Goal: Information Seeking & Learning: Learn about a topic

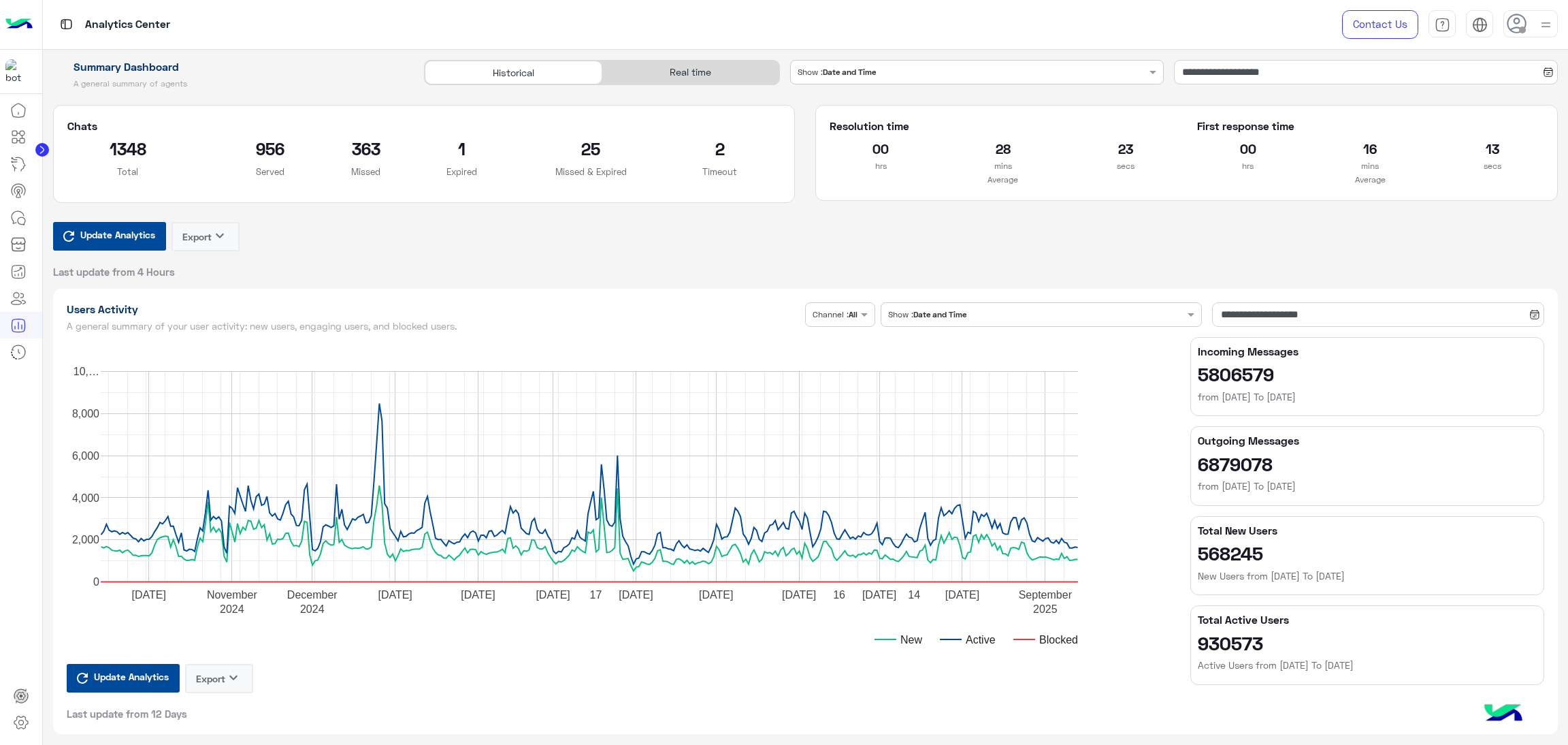
scroll to position [305, 0]
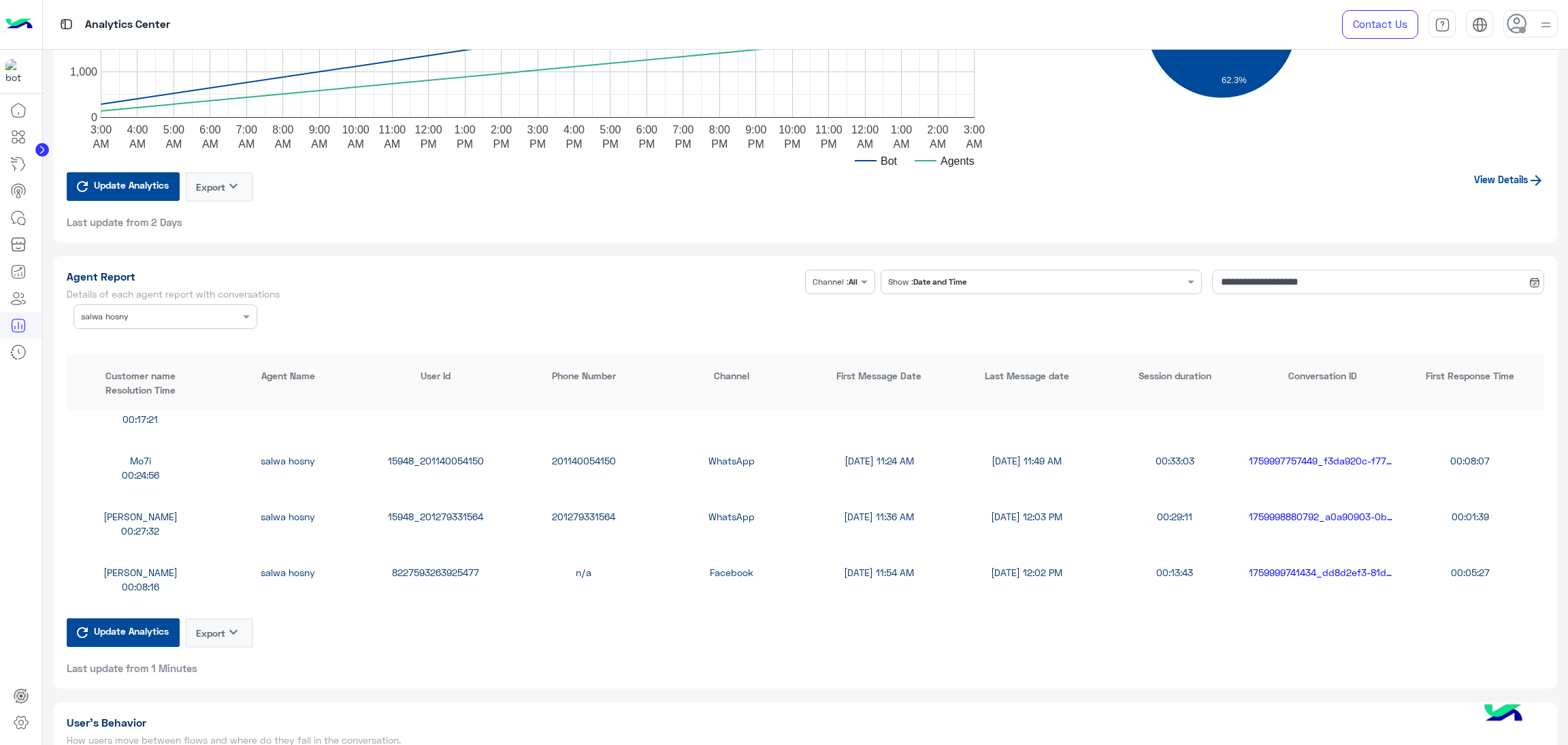
click at [446, 568] on div "8227593263925477" at bounding box center [436, 572] width 148 height 14
copy div "8227593263925477"
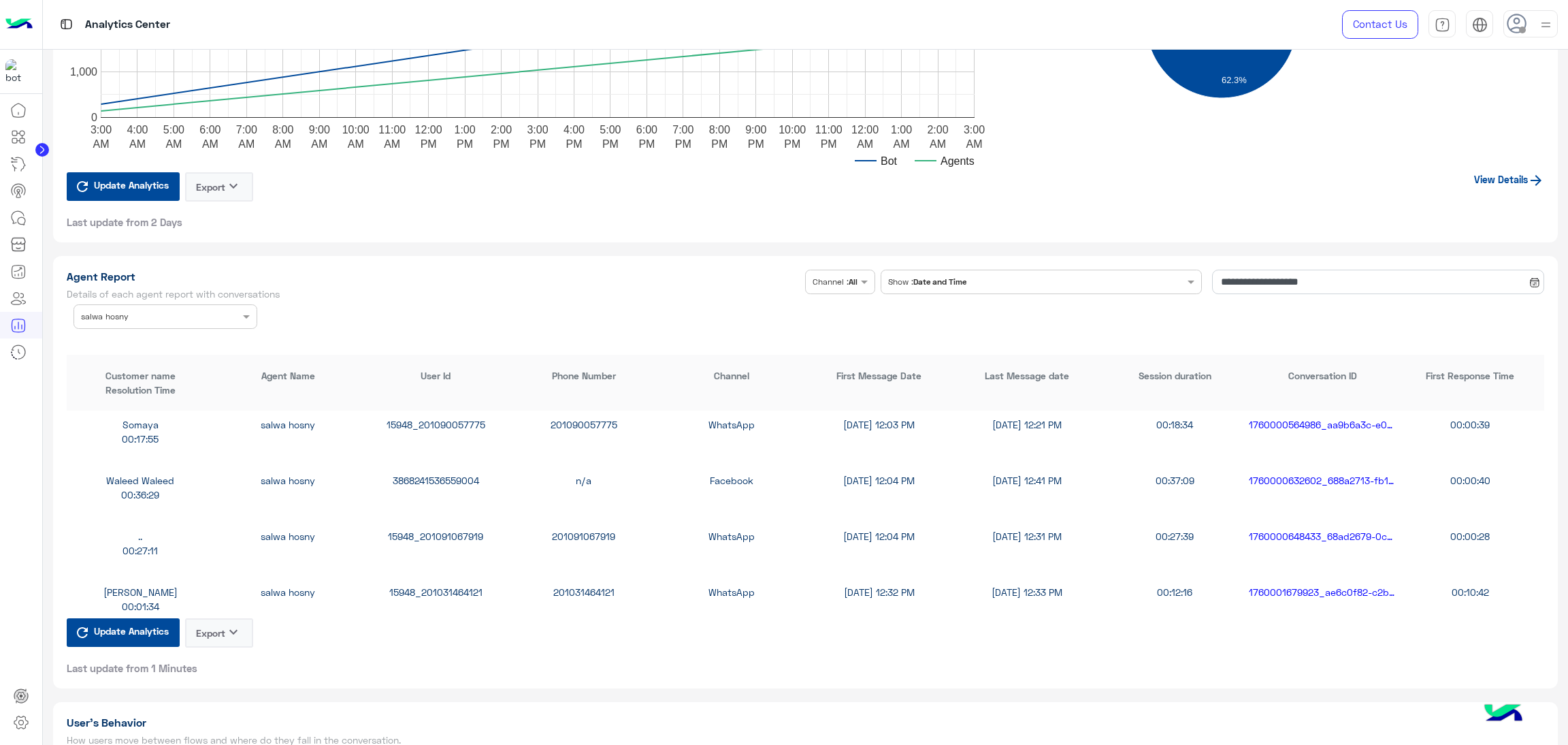
scroll to position [510, 0]
click at [432, 535] on div "15948_201091067919" at bounding box center [436, 535] width 148 height 14
click at [433, 533] on div "15948_201091067919" at bounding box center [436, 535] width 148 height 14
copy div "15948_201091067919"
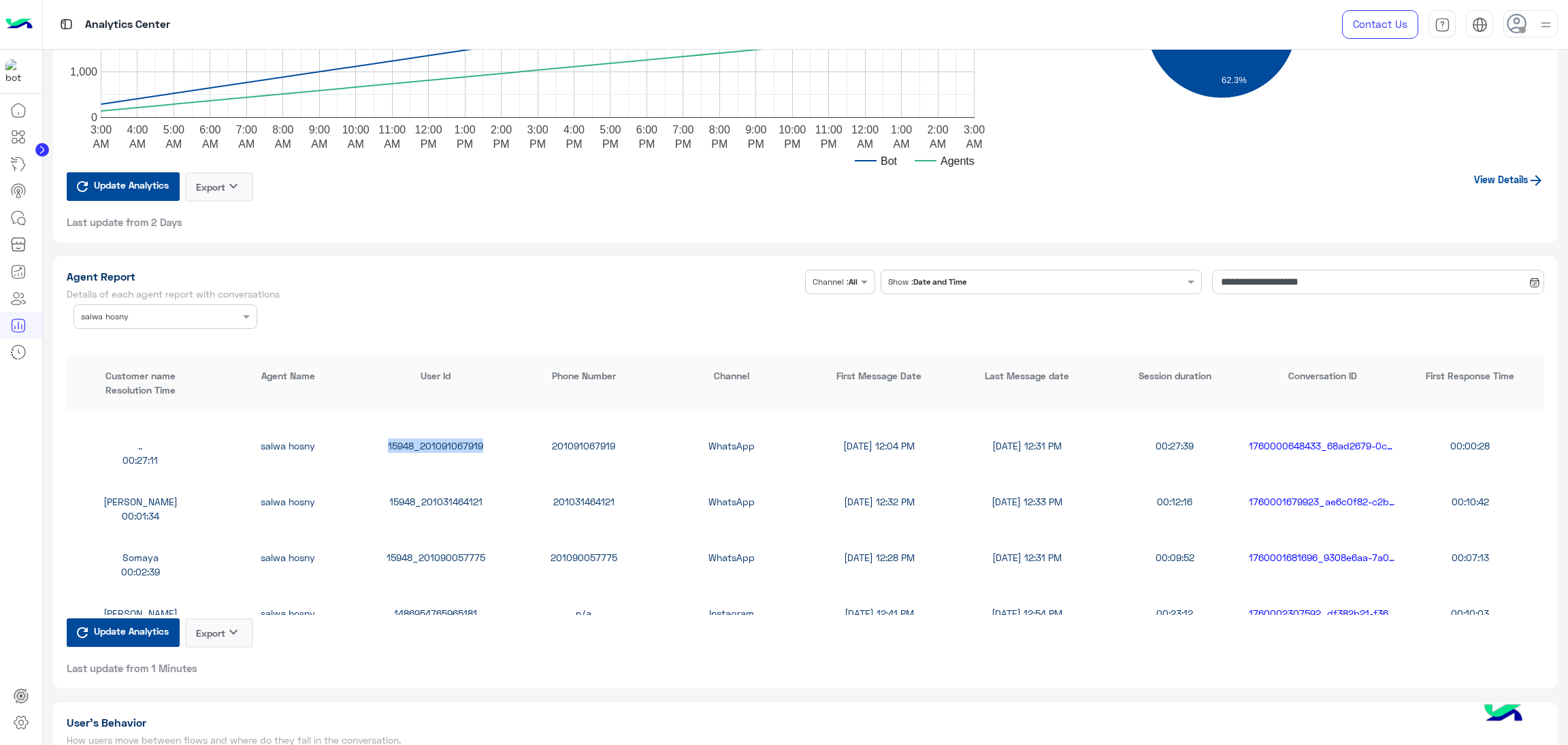
scroll to position [613, 0]
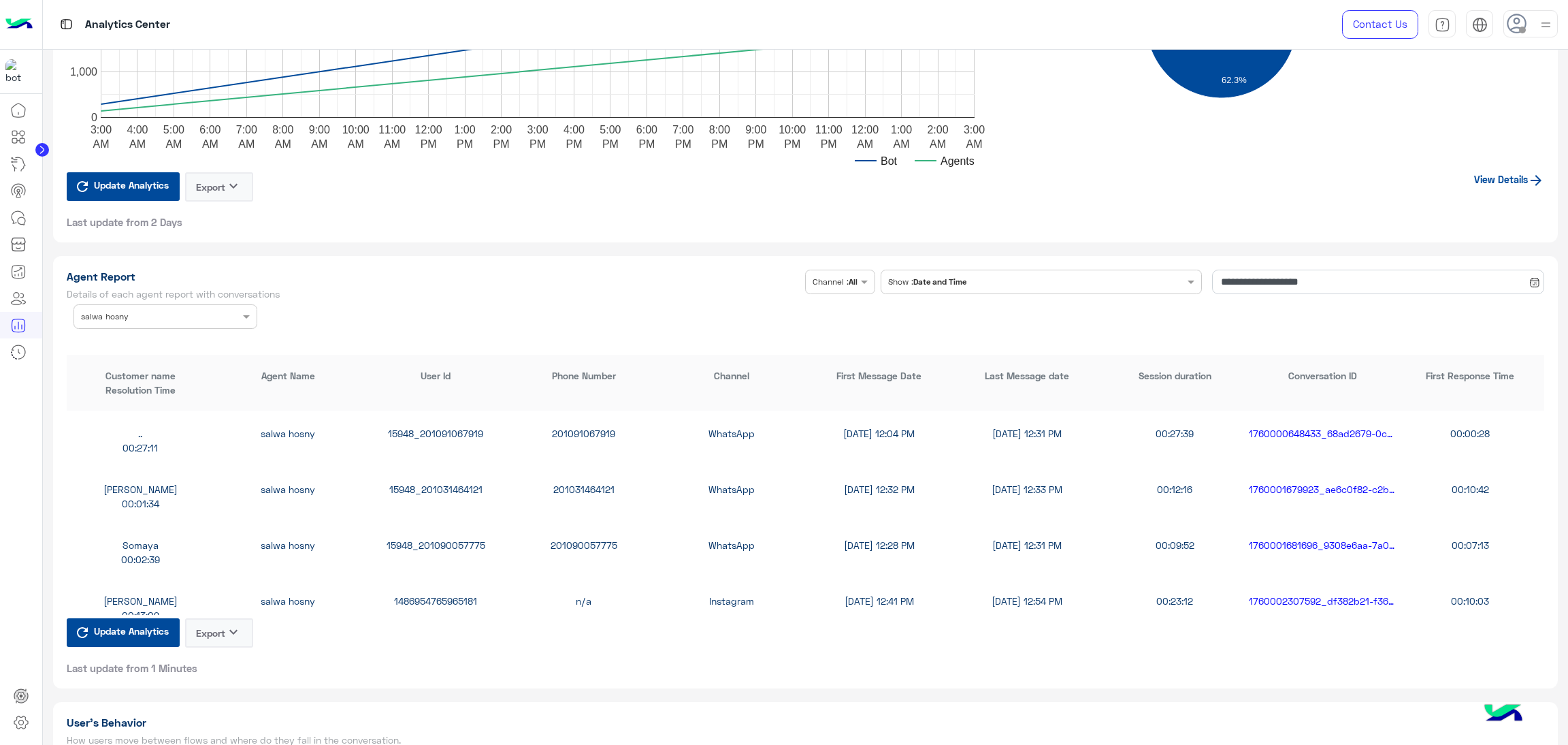
click at [466, 538] on div "15948_201090057775" at bounding box center [436, 545] width 148 height 14
copy div "15948_201090057775"
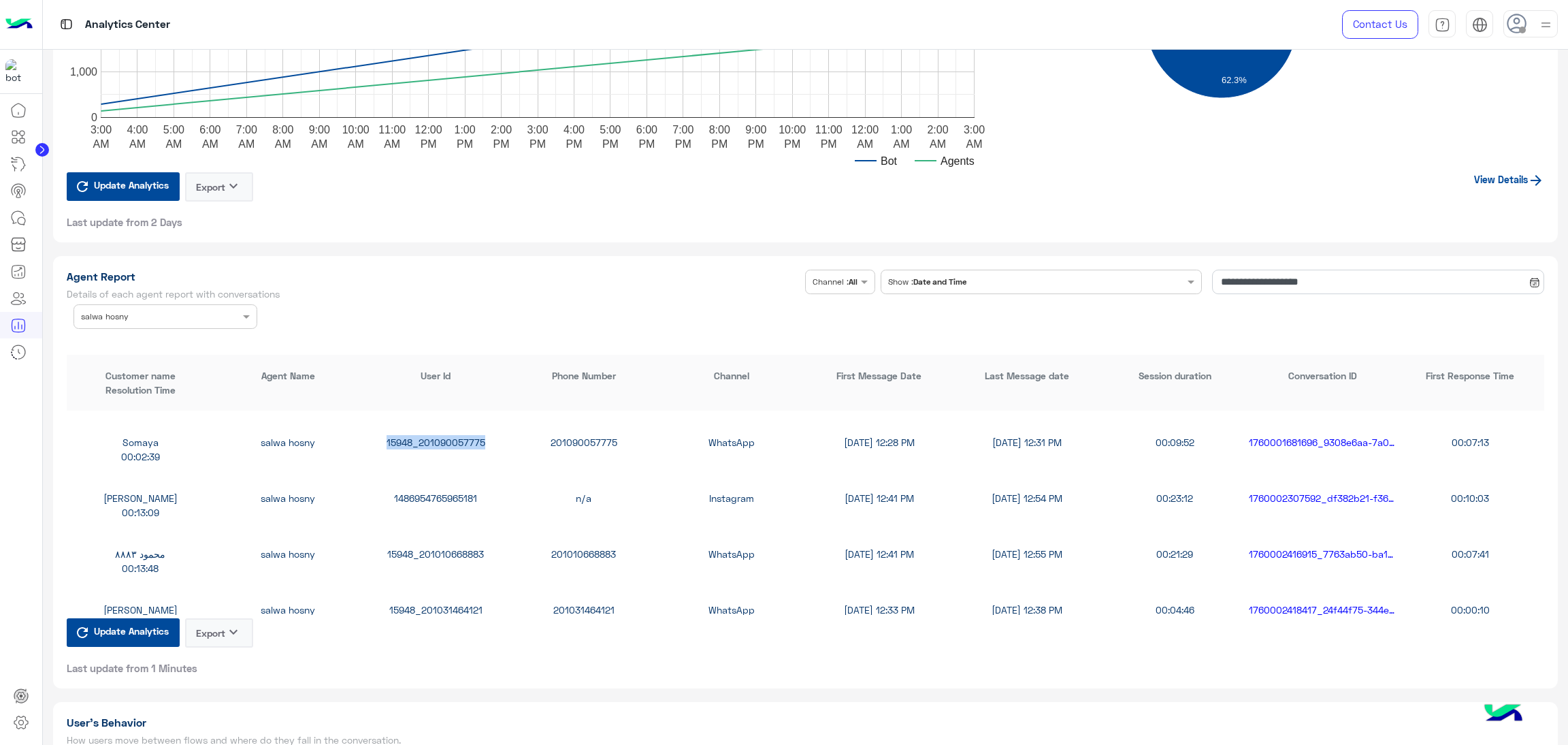
click at [451, 551] on div "15948_201010668883" at bounding box center [436, 553] width 148 height 14
copy div "15948_201010668883"
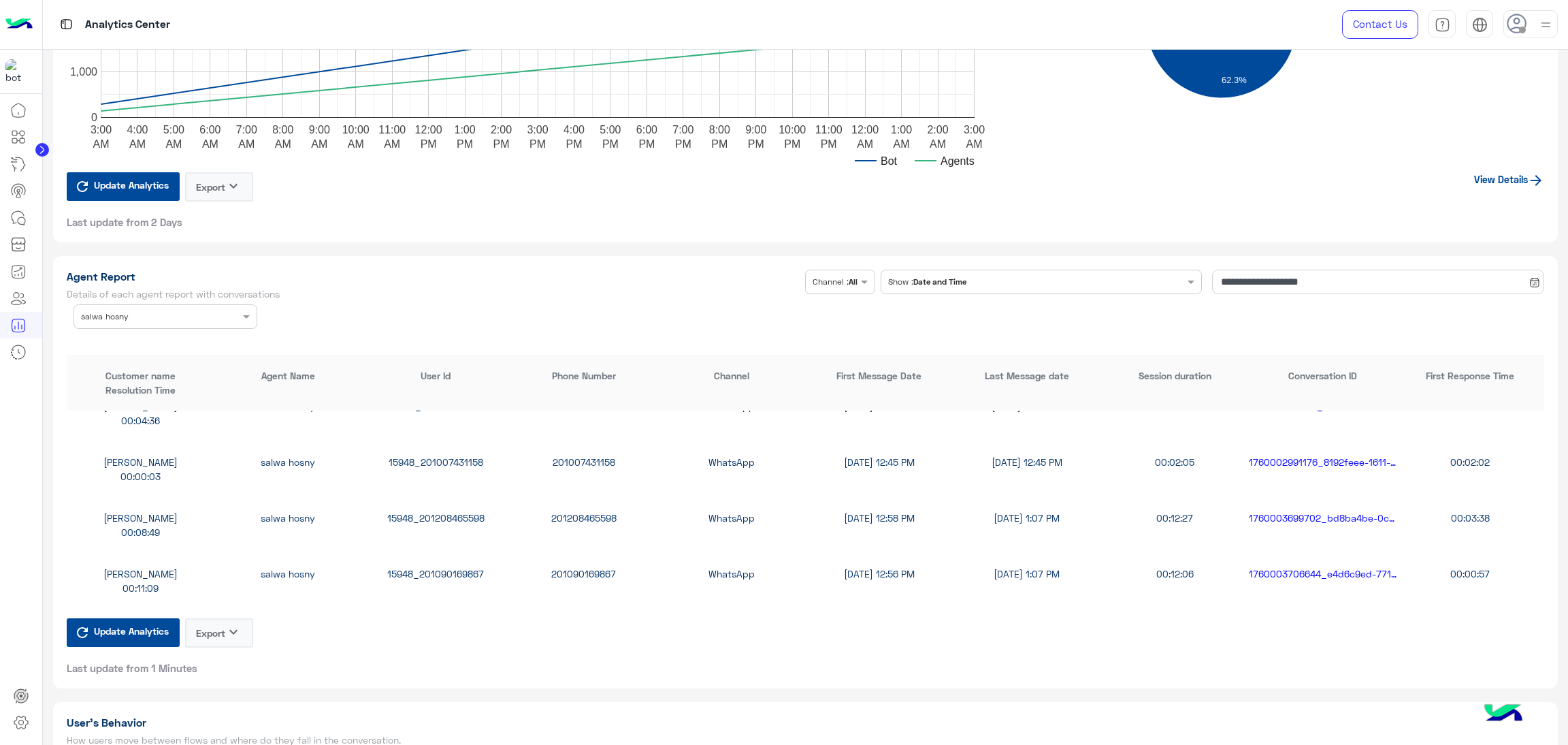
scroll to position [1021, 0]
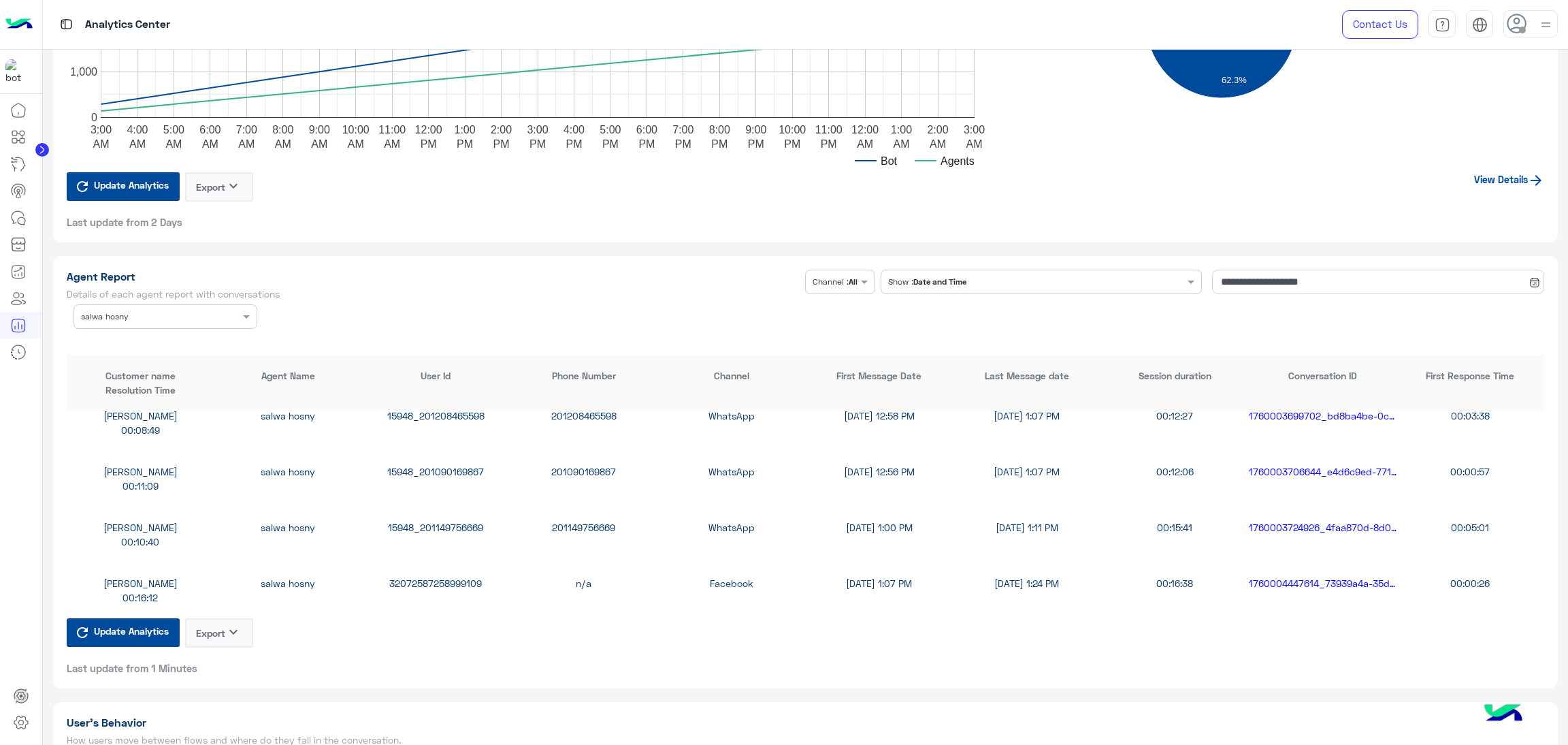
click at [434, 523] on div "15948_201149756669" at bounding box center [436, 527] width 148 height 14
click at [438, 520] on div "15948_201149756669" at bounding box center [436, 527] width 148 height 14
click at [439, 520] on div "15948_201149756669" at bounding box center [436, 527] width 148 height 14
click at [443, 520] on div "15948_201149756669" at bounding box center [436, 527] width 148 height 14
copy div "15948_201149756669"
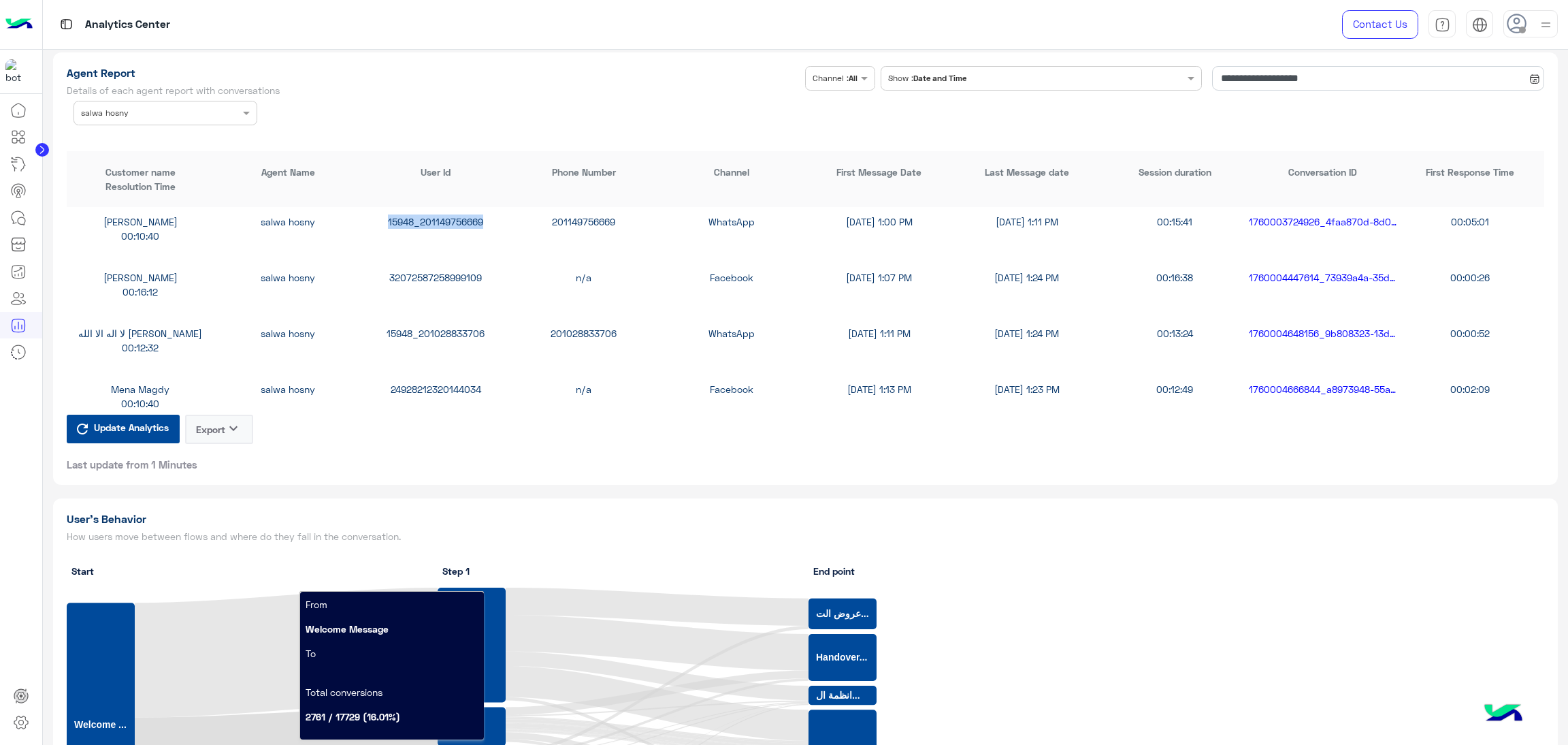
scroll to position [1430, 0]
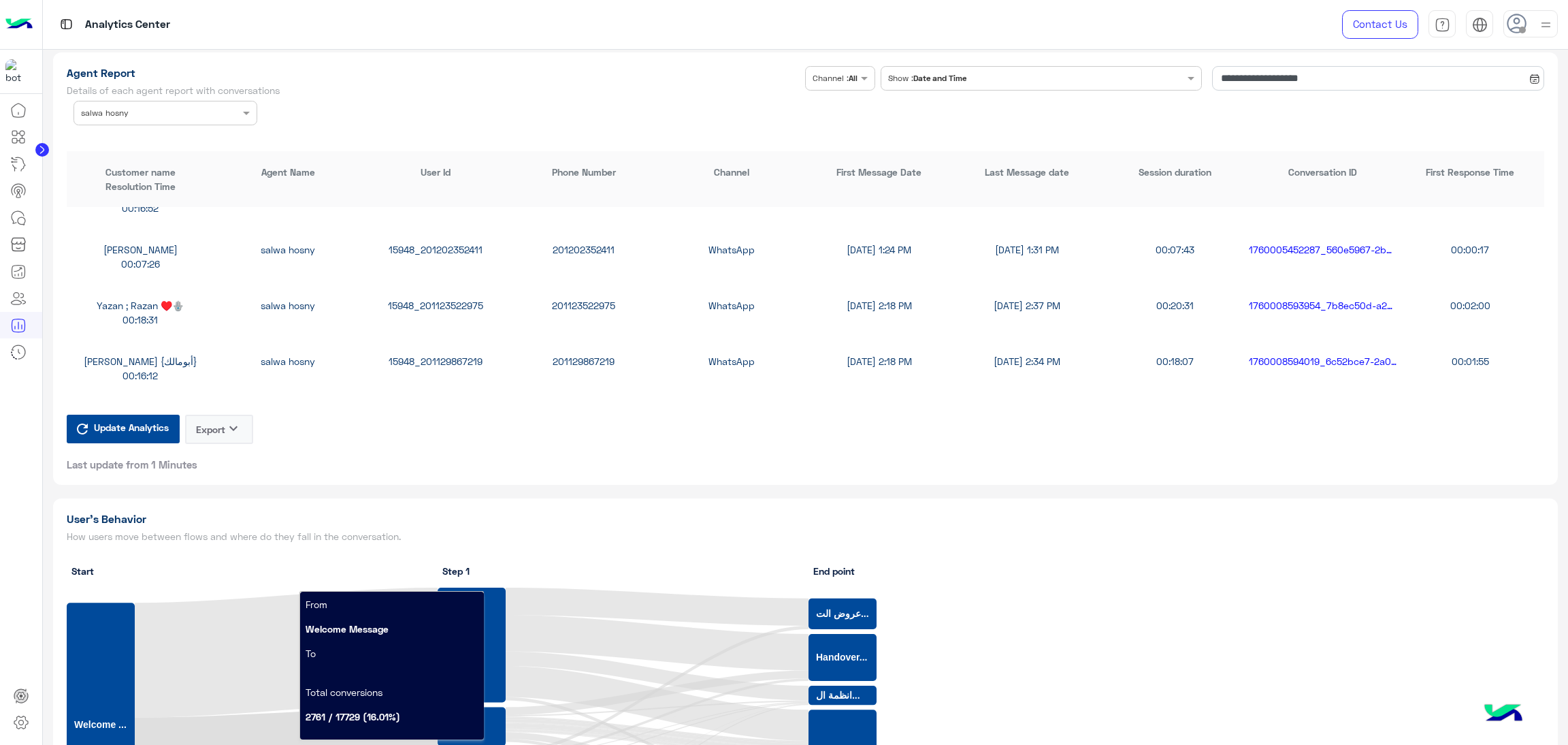
click at [432, 300] on div "15948_201123522975" at bounding box center [436, 305] width 148 height 14
copy div "15948_201123522975"
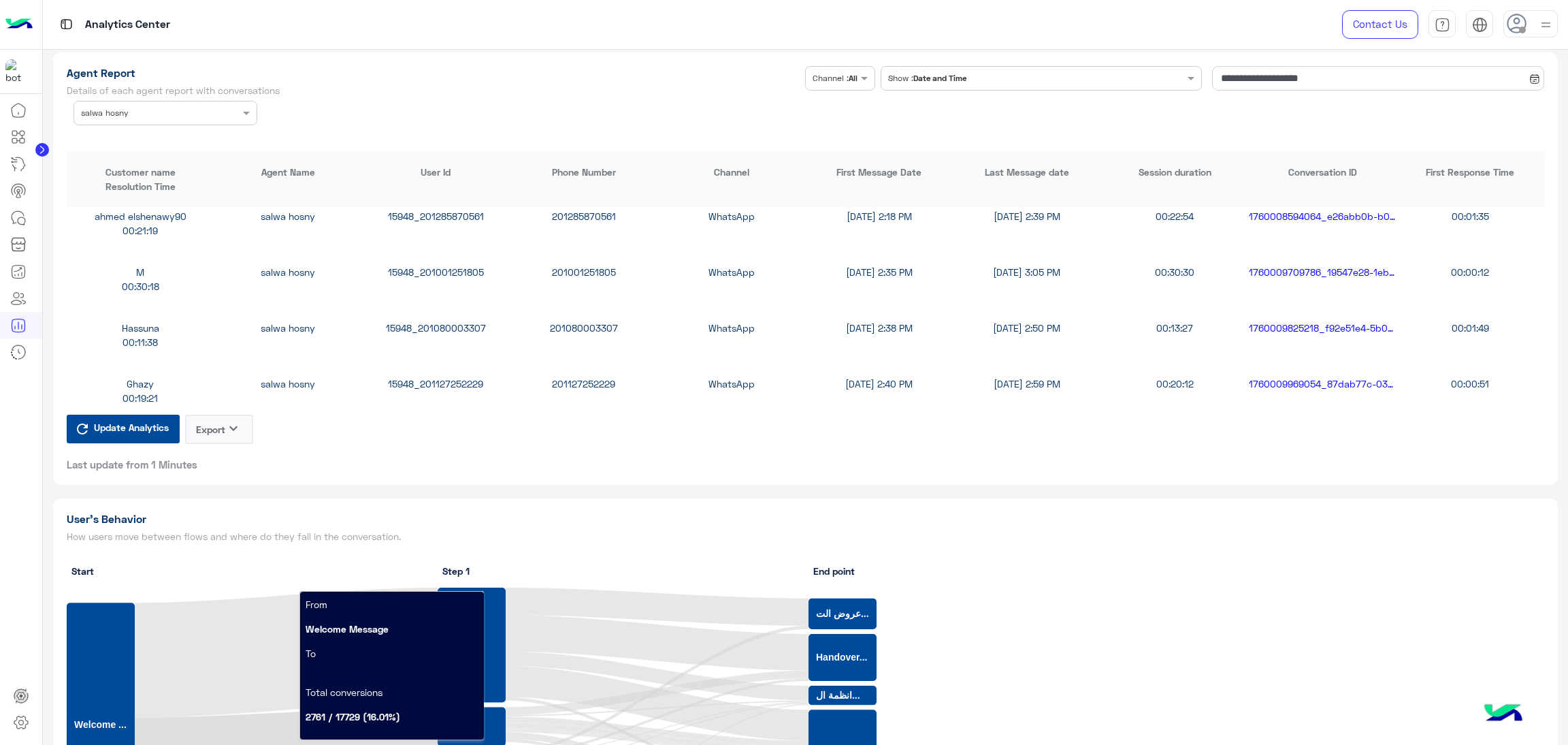
scroll to position [1634, 0]
click at [443, 324] on div "15948_201080003307" at bounding box center [436, 324] width 148 height 14
copy div "15948_201080003307"
click at [129, 105] on input "text" at bounding box center [145, 111] width 127 height 12
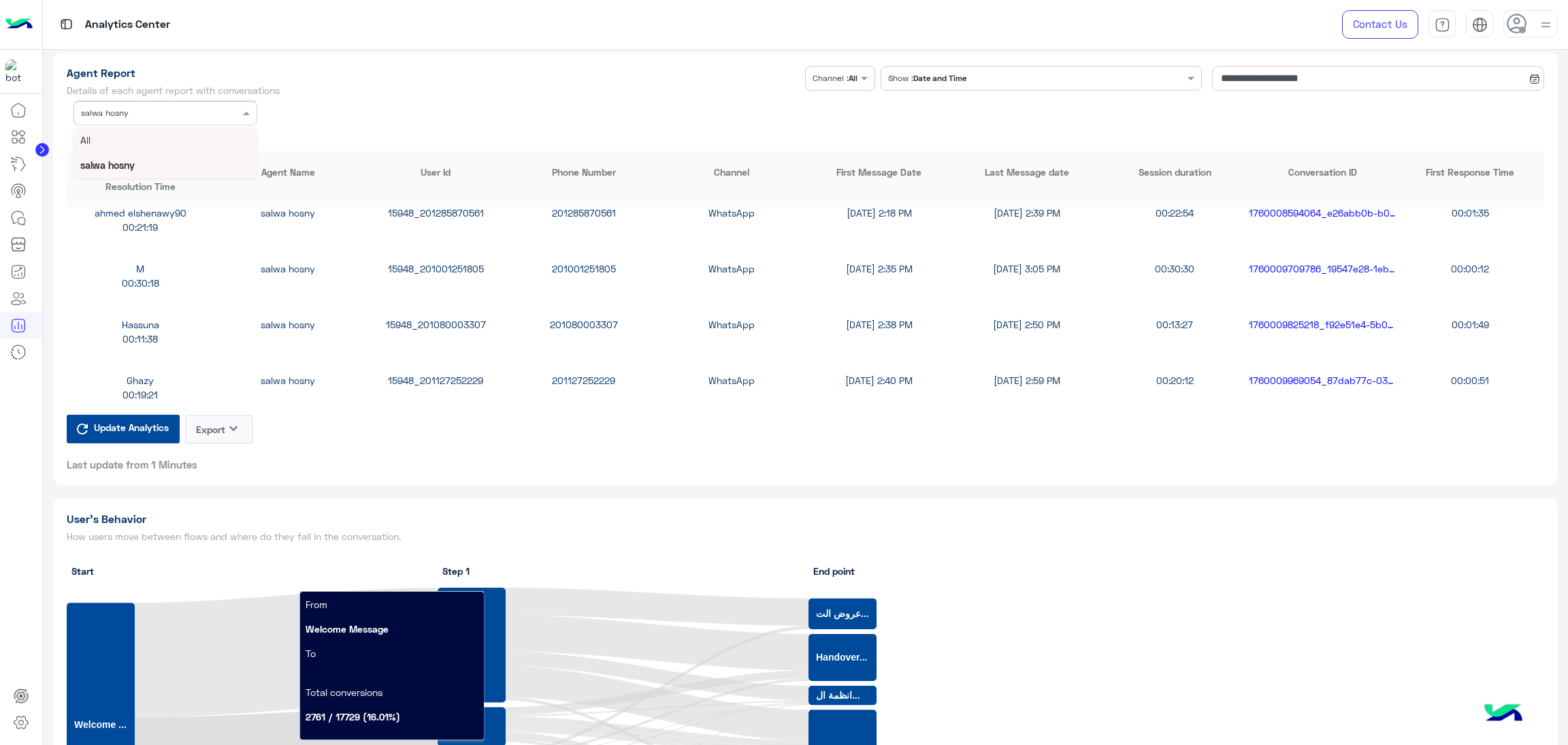
click at [125, 135] on div "All" at bounding box center [165, 140] width 184 height 25
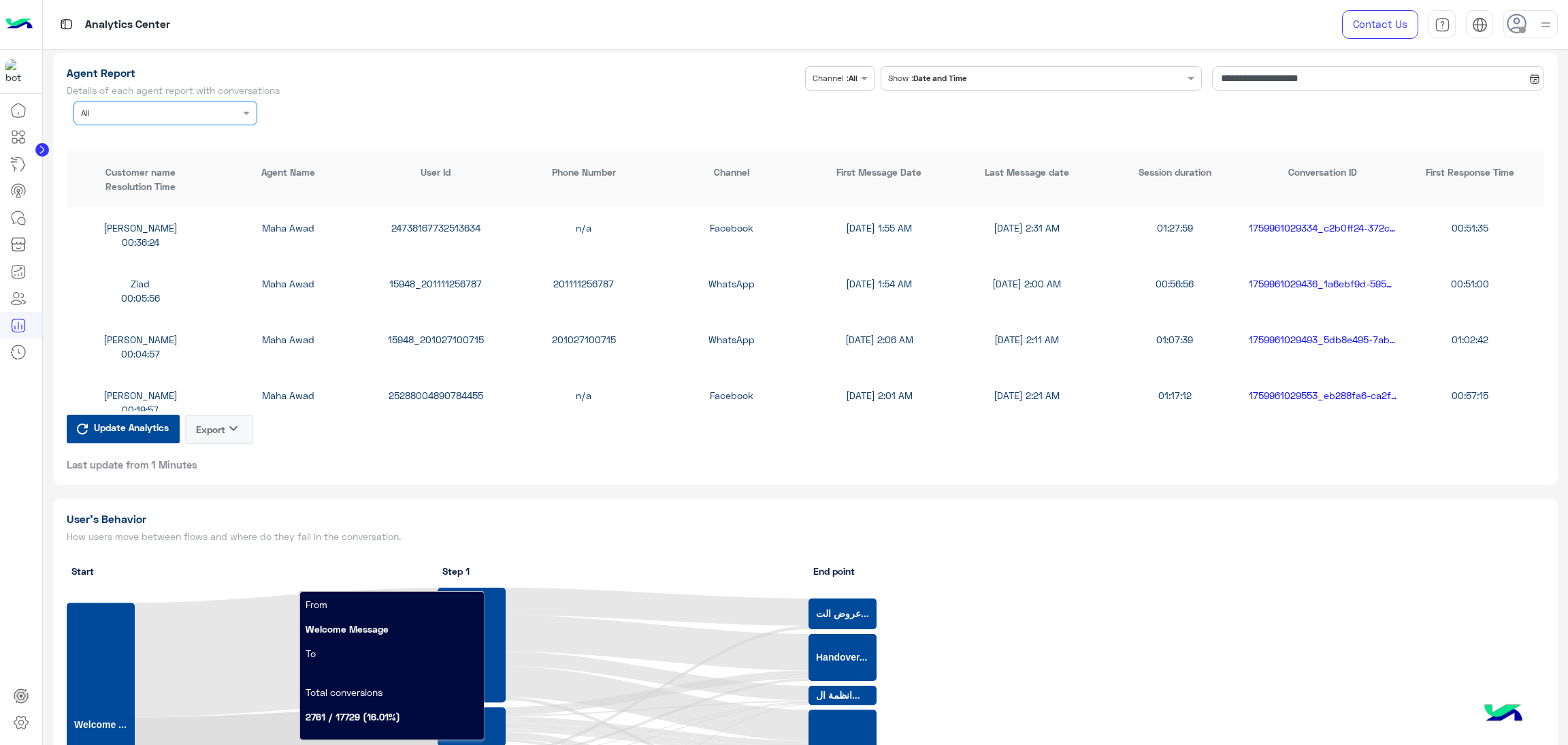
click at [176, 111] on input "text" at bounding box center [145, 111] width 127 height 12
click at [160, 199] on div "[PERSON_NAME]" at bounding box center [165, 193] width 184 height 25
click at [460, 226] on div "15948_201001302031" at bounding box center [436, 227] width 148 height 14
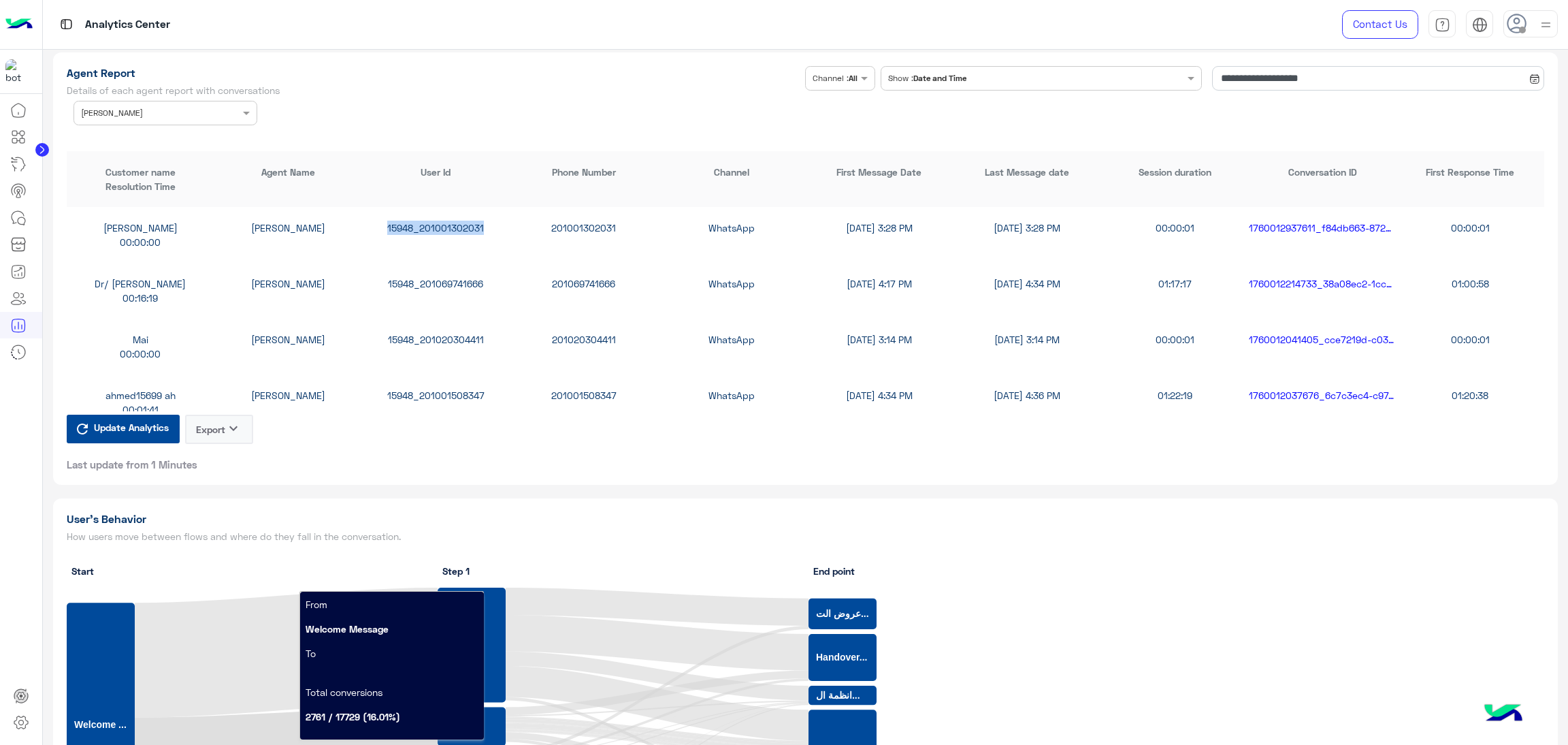
copy div "15948_201001302031"
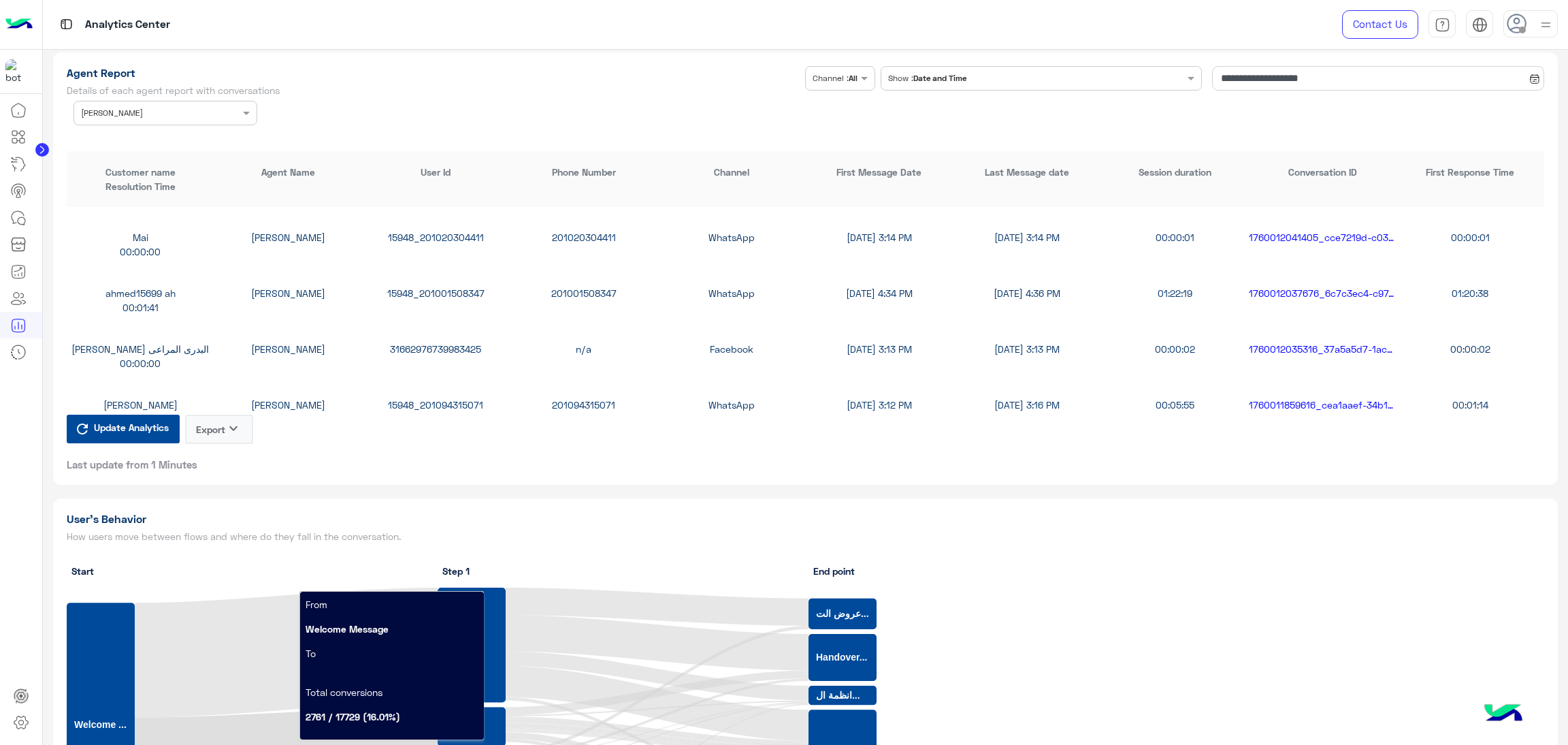
click at [446, 348] on div "31662976739983425" at bounding box center [436, 349] width 148 height 14
copy div "31662976739983425"
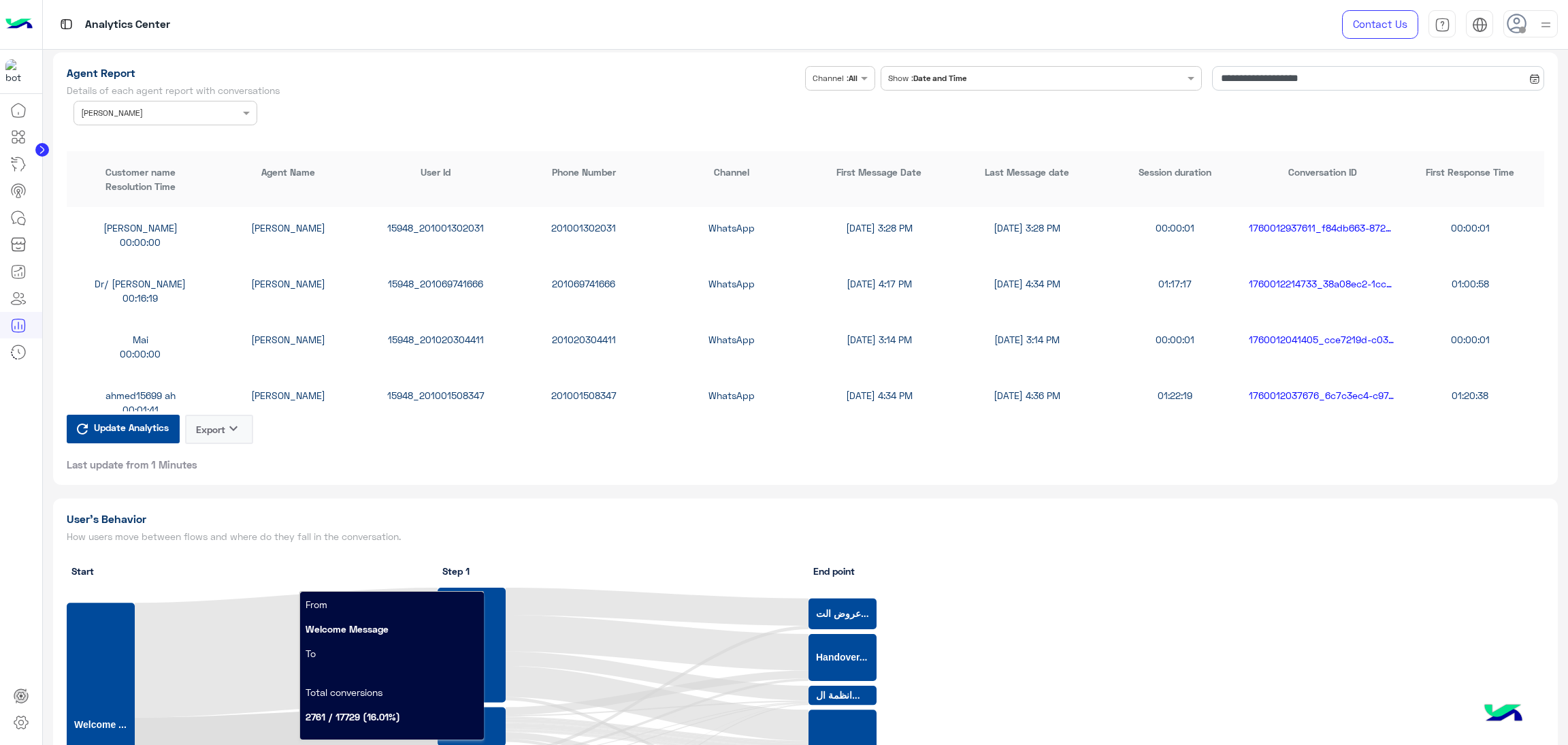
click at [434, 221] on div "15948_201001302031" at bounding box center [436, 227] width 148 height 14
copy div "15948_201001302031"
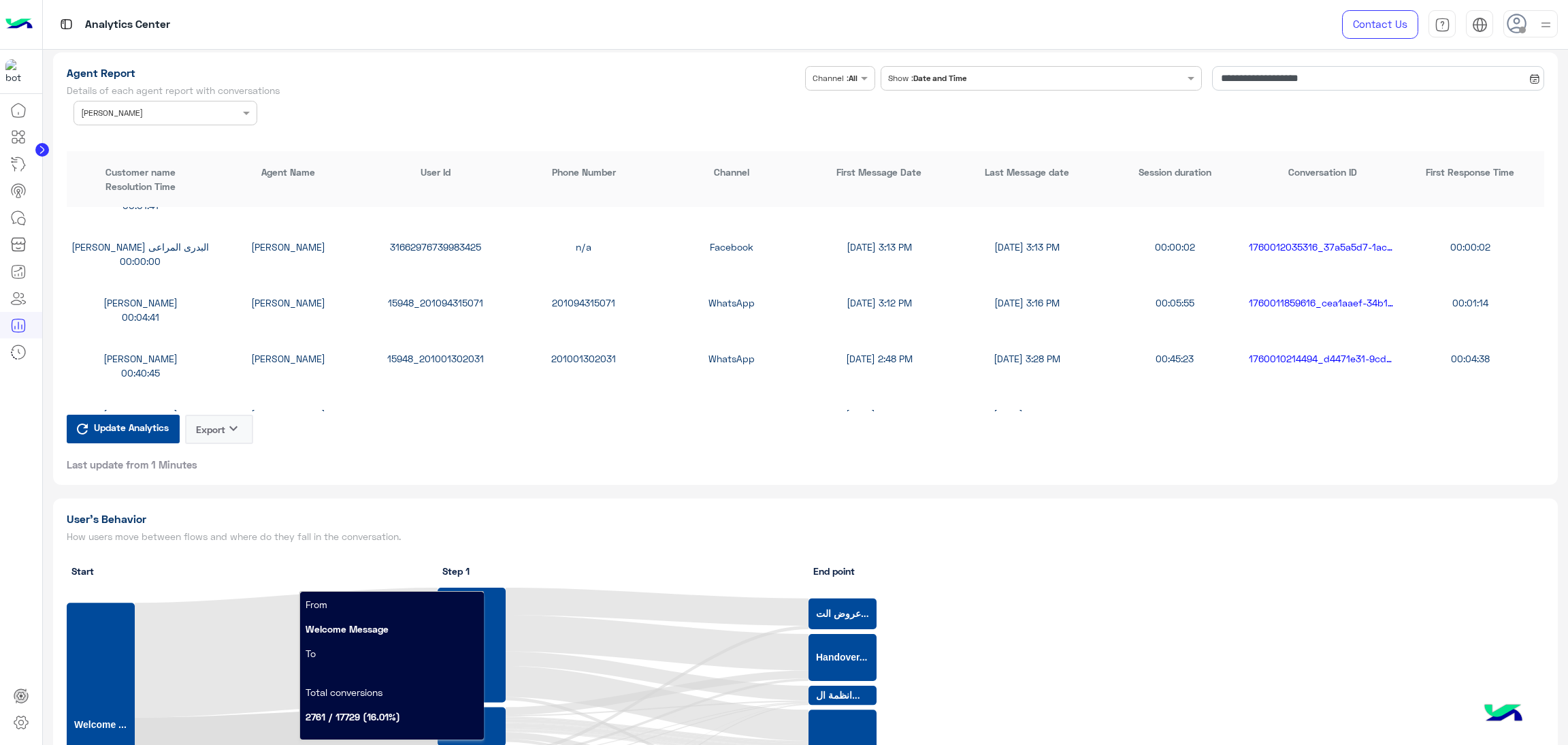
click at [435, 295] on div "15948_201094315071" at bounding box center [436, 302] width 148 height 14
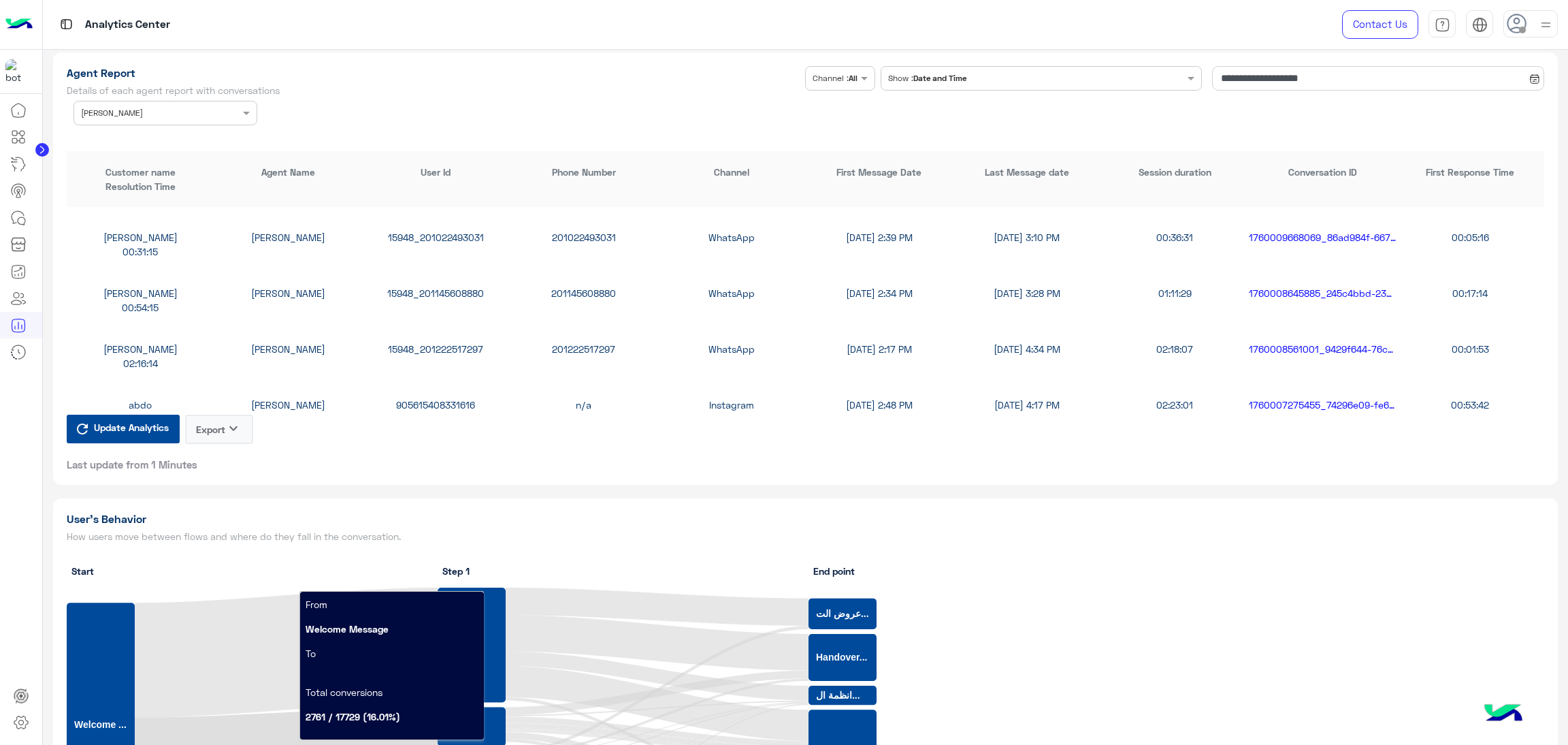
scroll to position [409, 0]
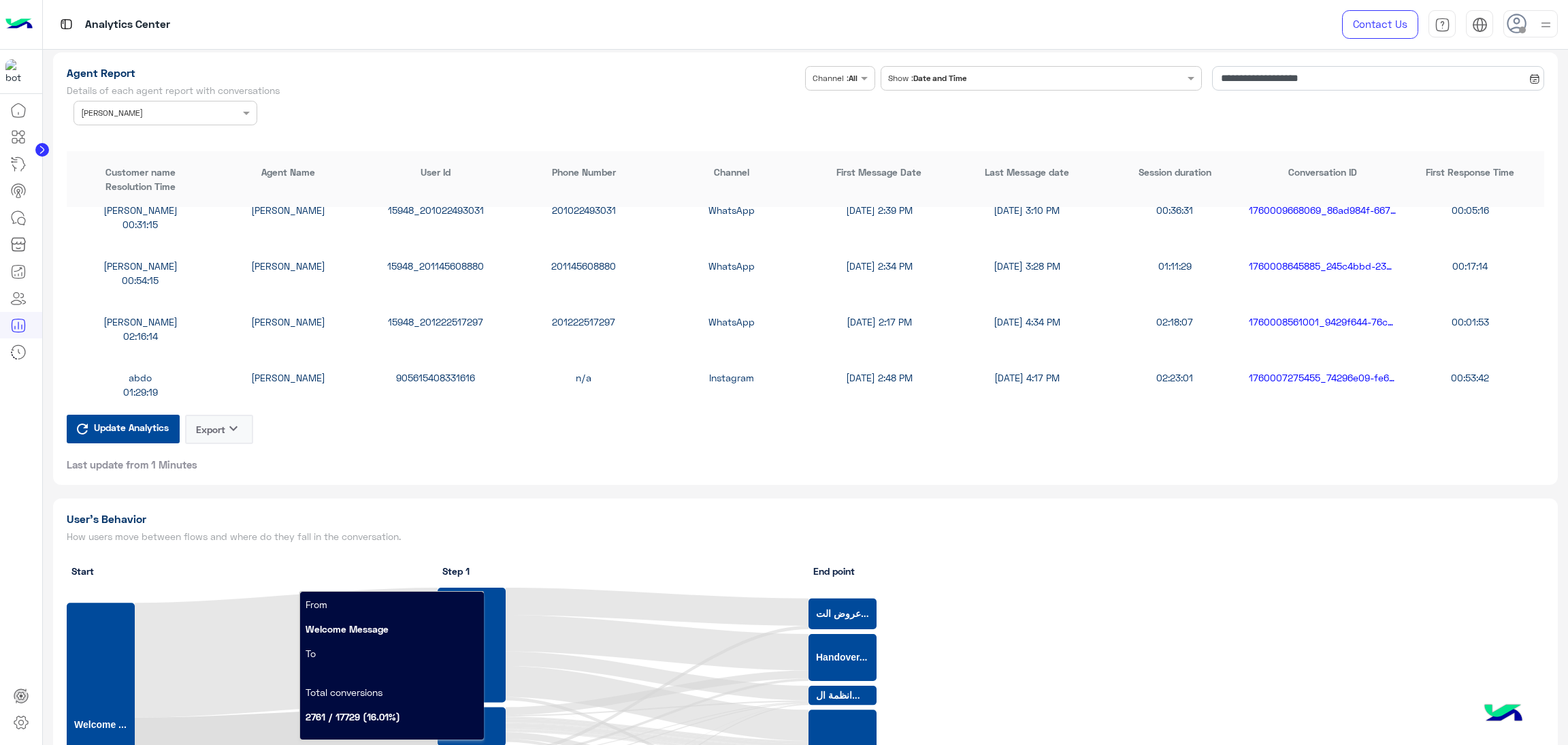
click at [455, 319] on div "15948_201222517297" at bounding box center [436, 322] width 148 height 14
click at [447, 371] on div "905615408331616" at bounding box center [436, 378] width 148 height 14
drag, startPoint x: 447, startPoint y: 367, endPoint x: 418, endPoint y: 372, distance: 29.4
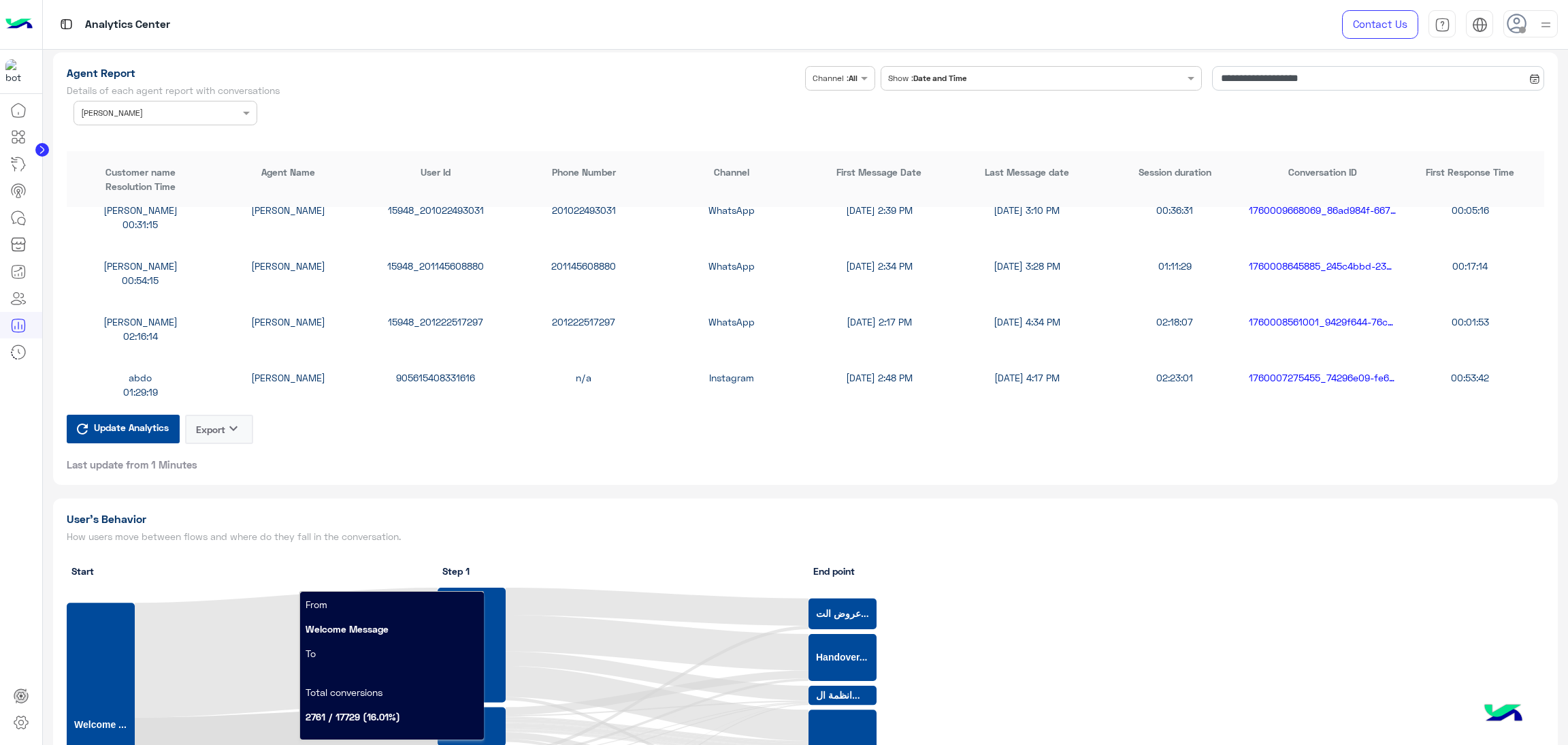
click at [418, 372] on div "905615408331616" at bounding box center [436, 378] width 148 height 14
click at [198, 107] on input "text" at bounding box center [145, 111] width 127 height 12
drag, startPoint x: 198, startPoint y: 107, endPoint x: 509, endPoint y: 80, distance: 312.2
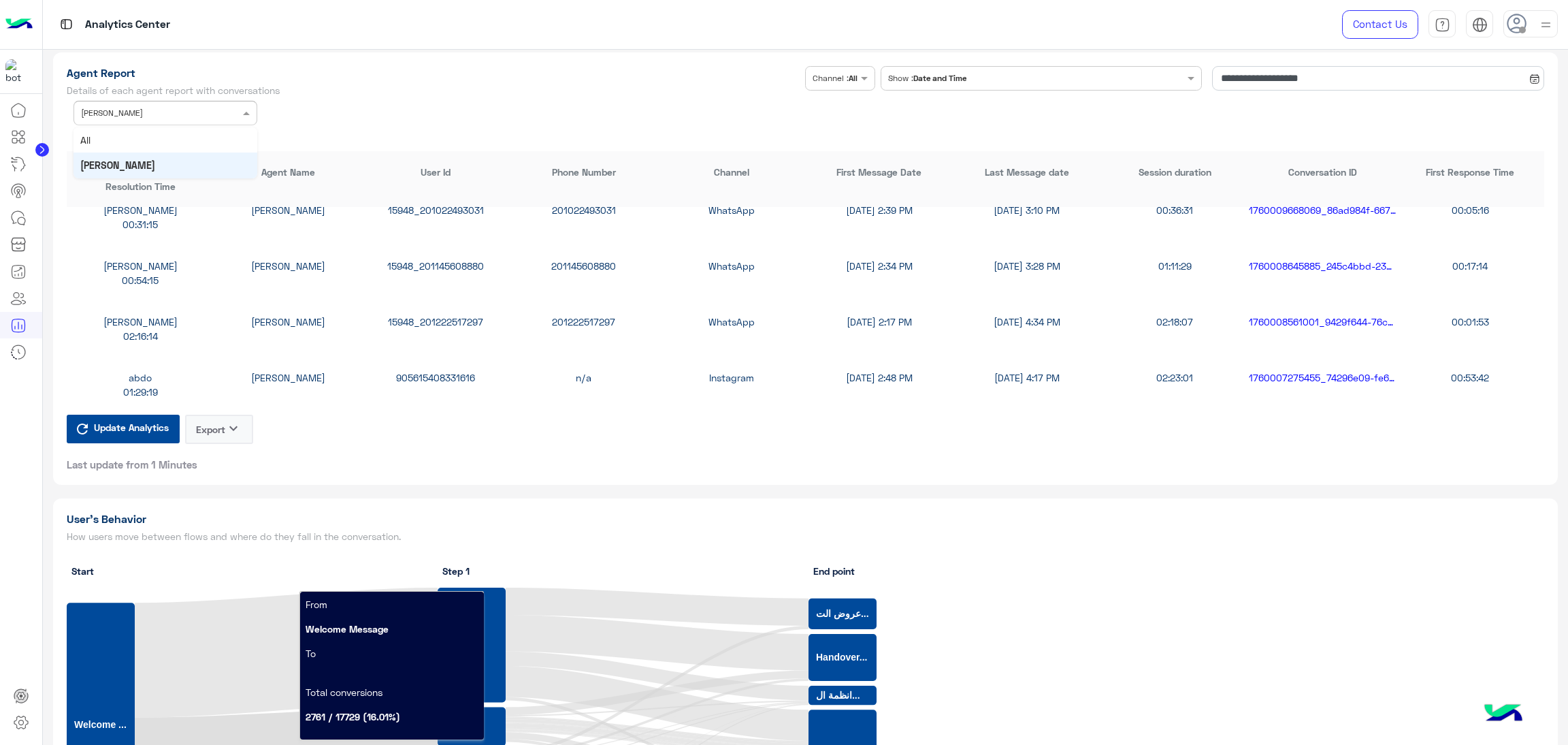
click at [509, 80] on div "Agent Report Details of each agent report with conversations" at bounding box center [437, 83] width 739 height 35
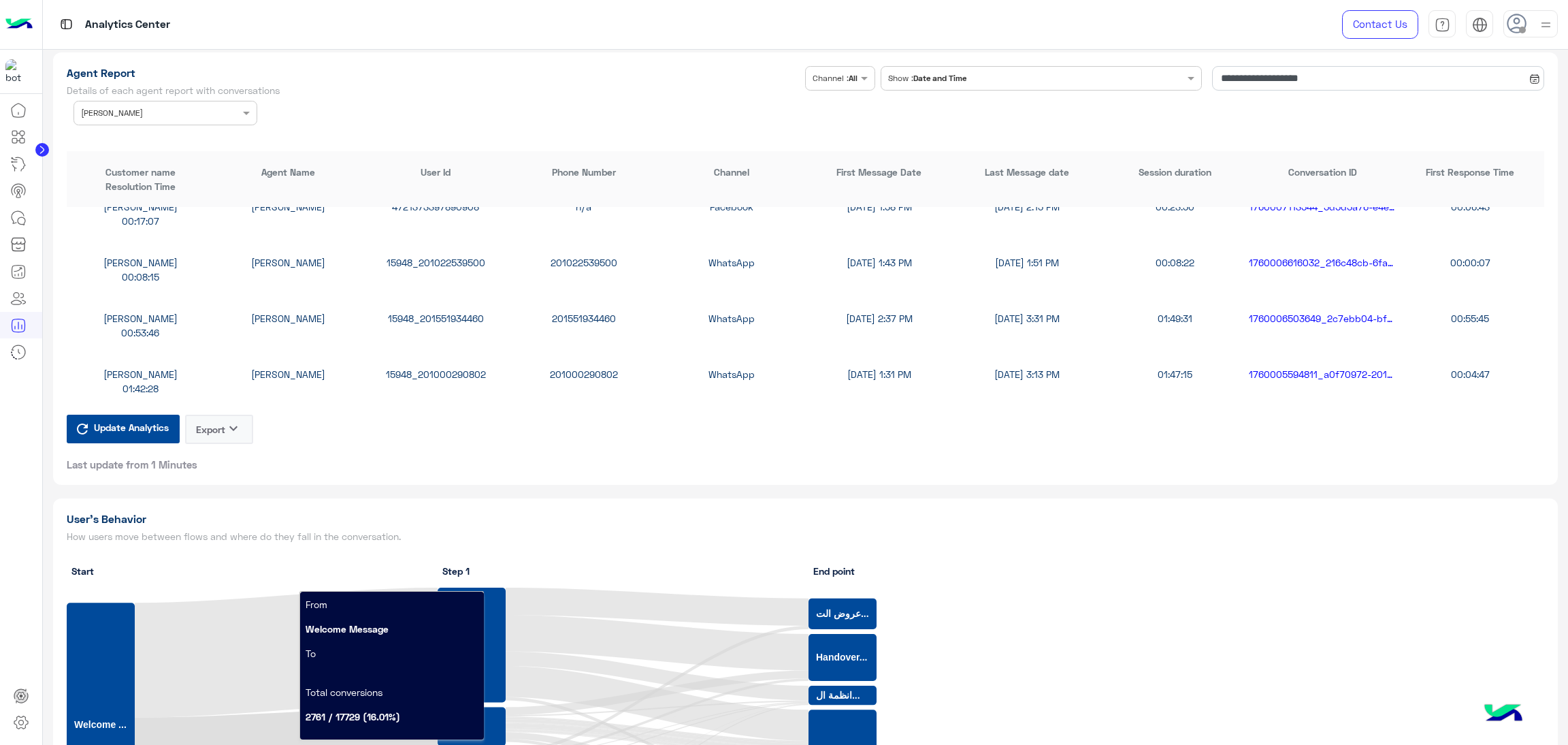
scroll to position [715, 0]
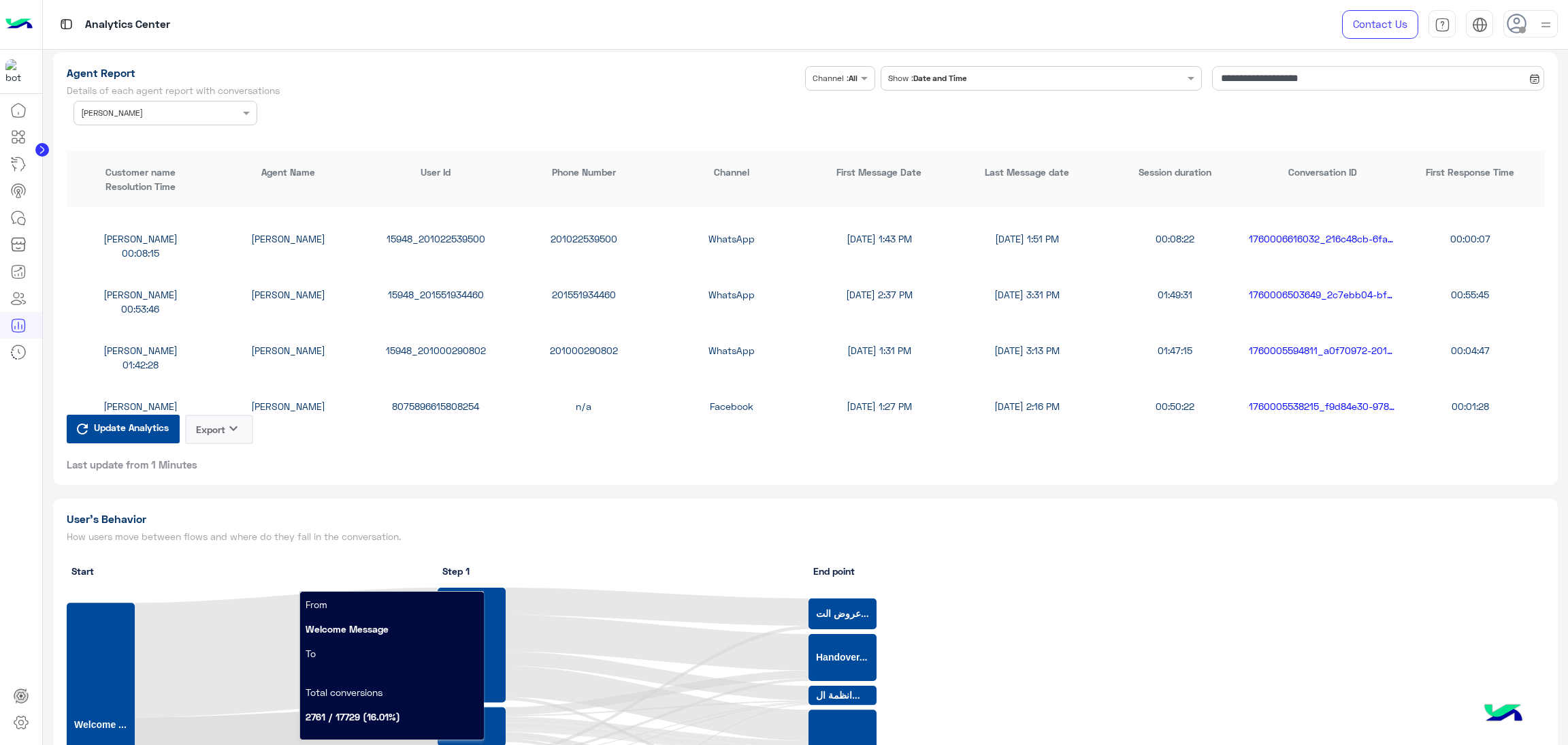
click at [457, 343] on div "15948_201000290802" at bounding box center [436, 350] width 148 height 14
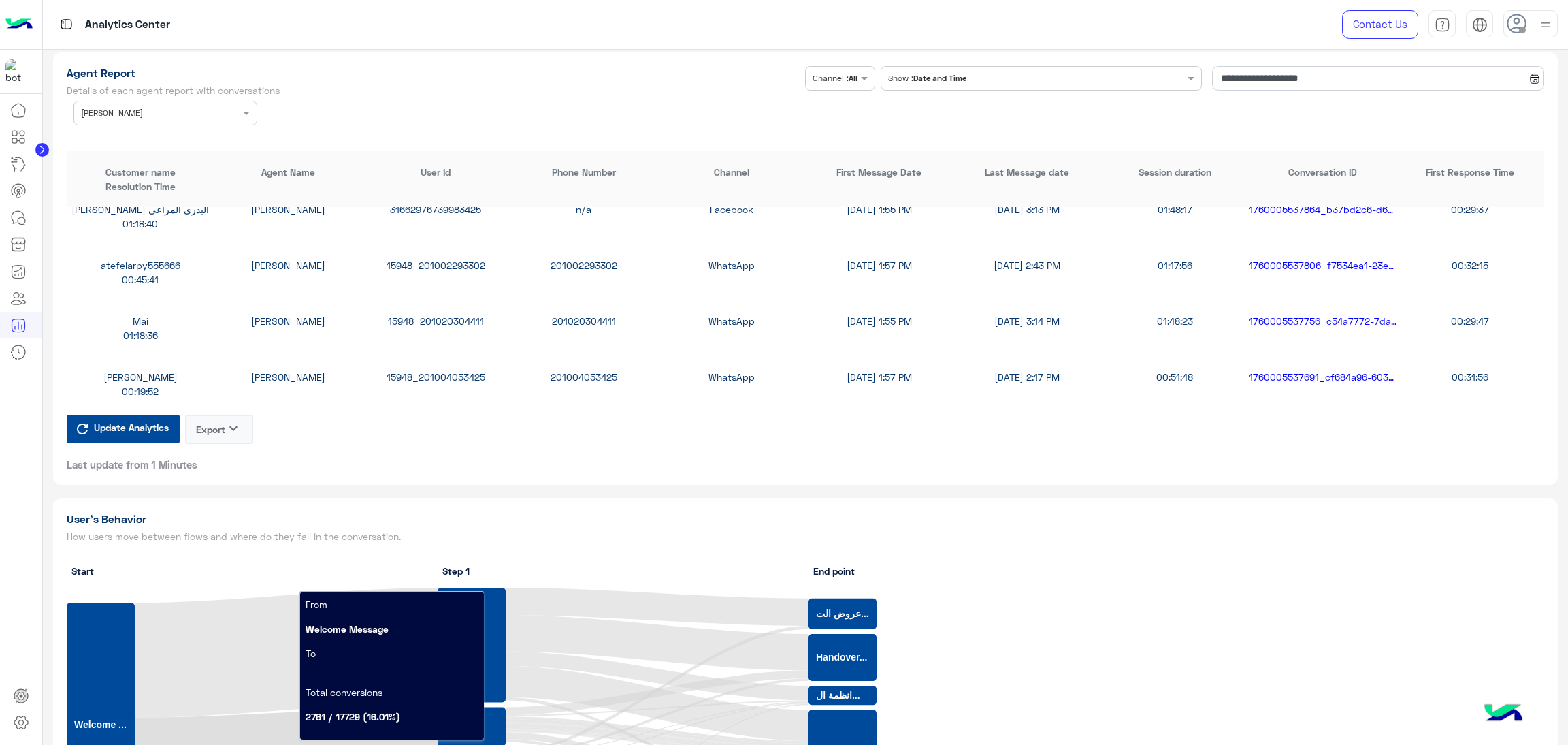
scroll to position [3677, 0]
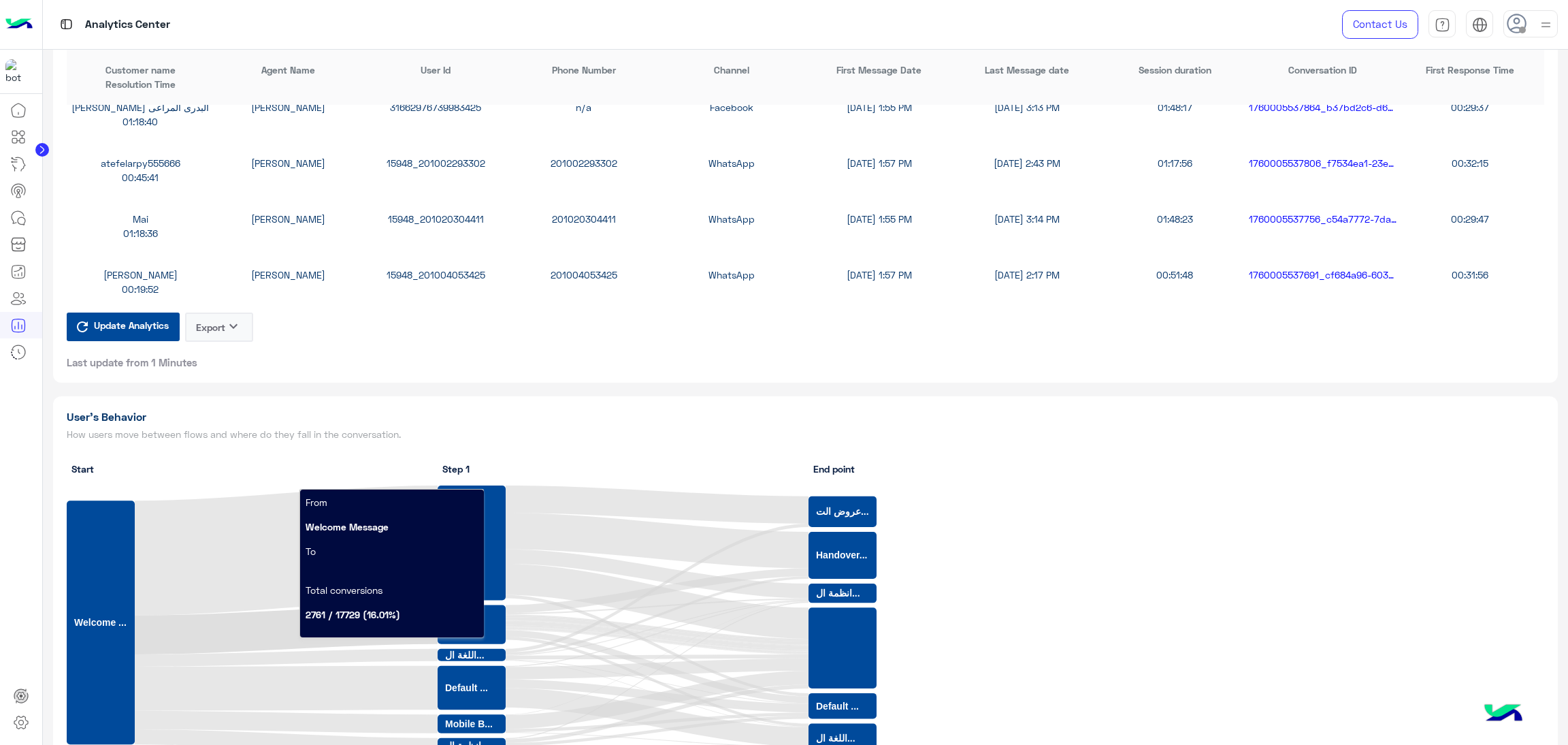
click at [435, 272] on div "15948_201004053425" at bounding box center [436, 274] width 148 height 14
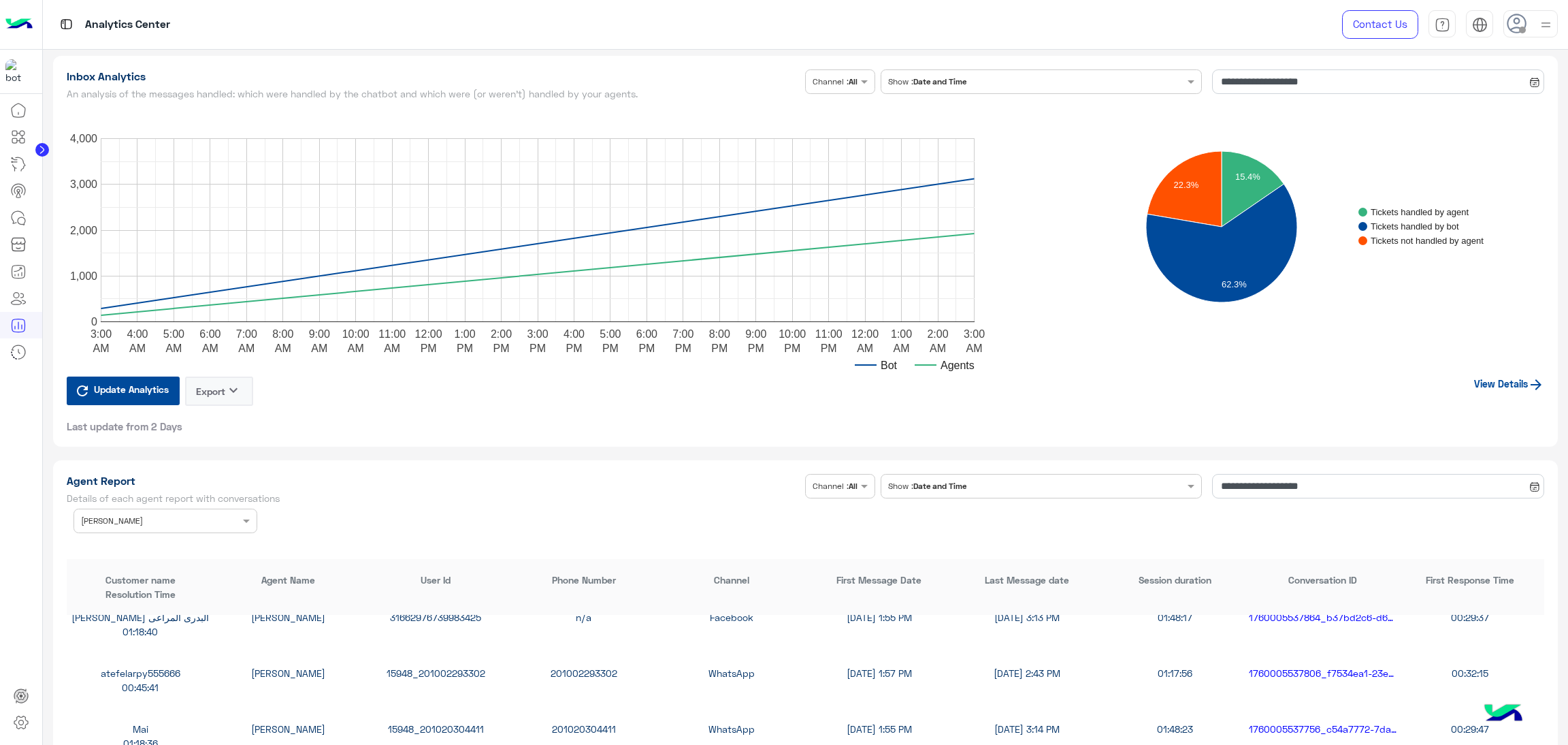
click at [179, 516] on input "text" at bounding box center [145, 519] width 127 height 12
click at [137, 543] on div "All" at bounding box center [165, 548] width 184 height 25
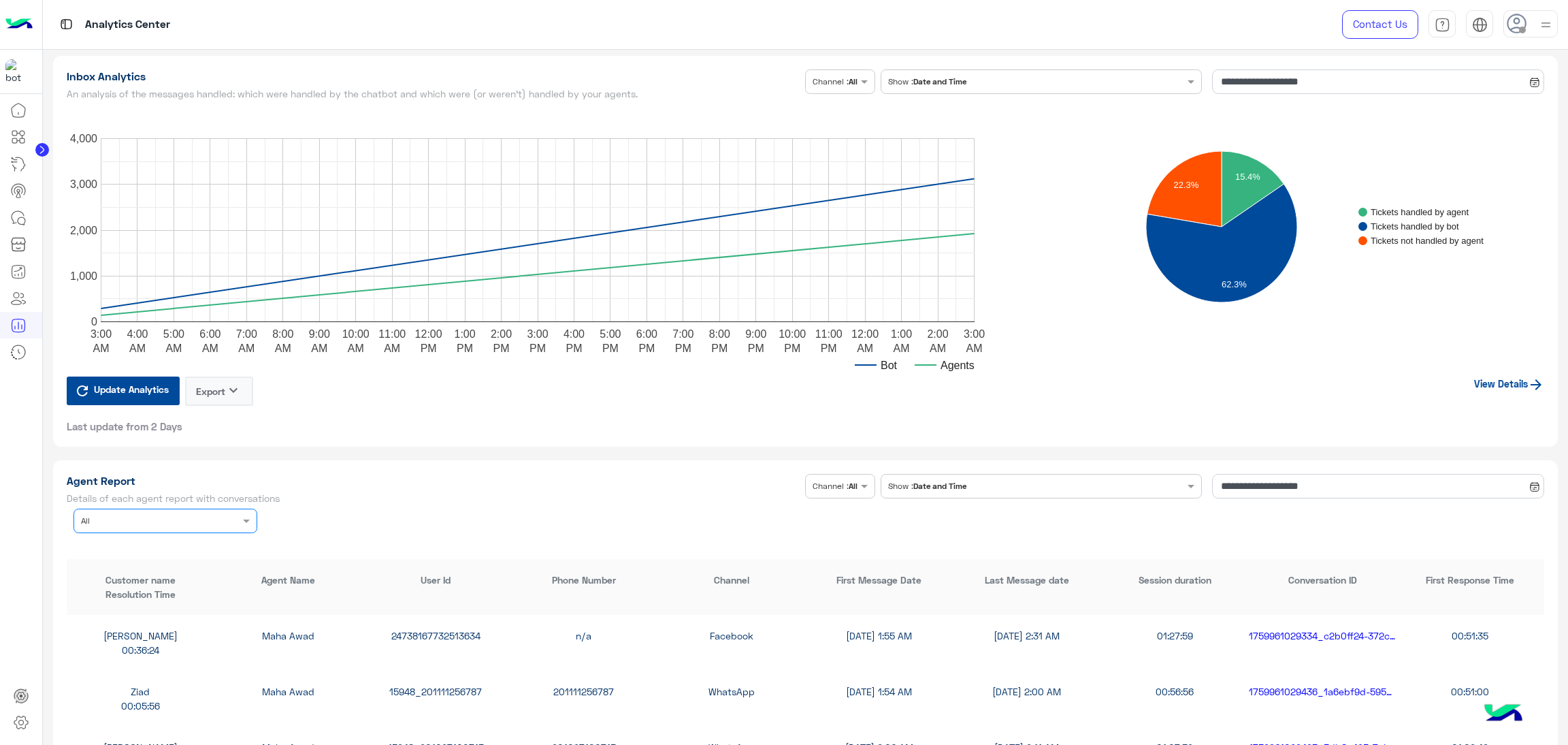
click at [129, 519] on input "text" at bounding box center [145, 519] width 127 height 12
click at [153, 601] on div "[PERSON_NAME]" at bounding box center [165, 601] width 184 height 25
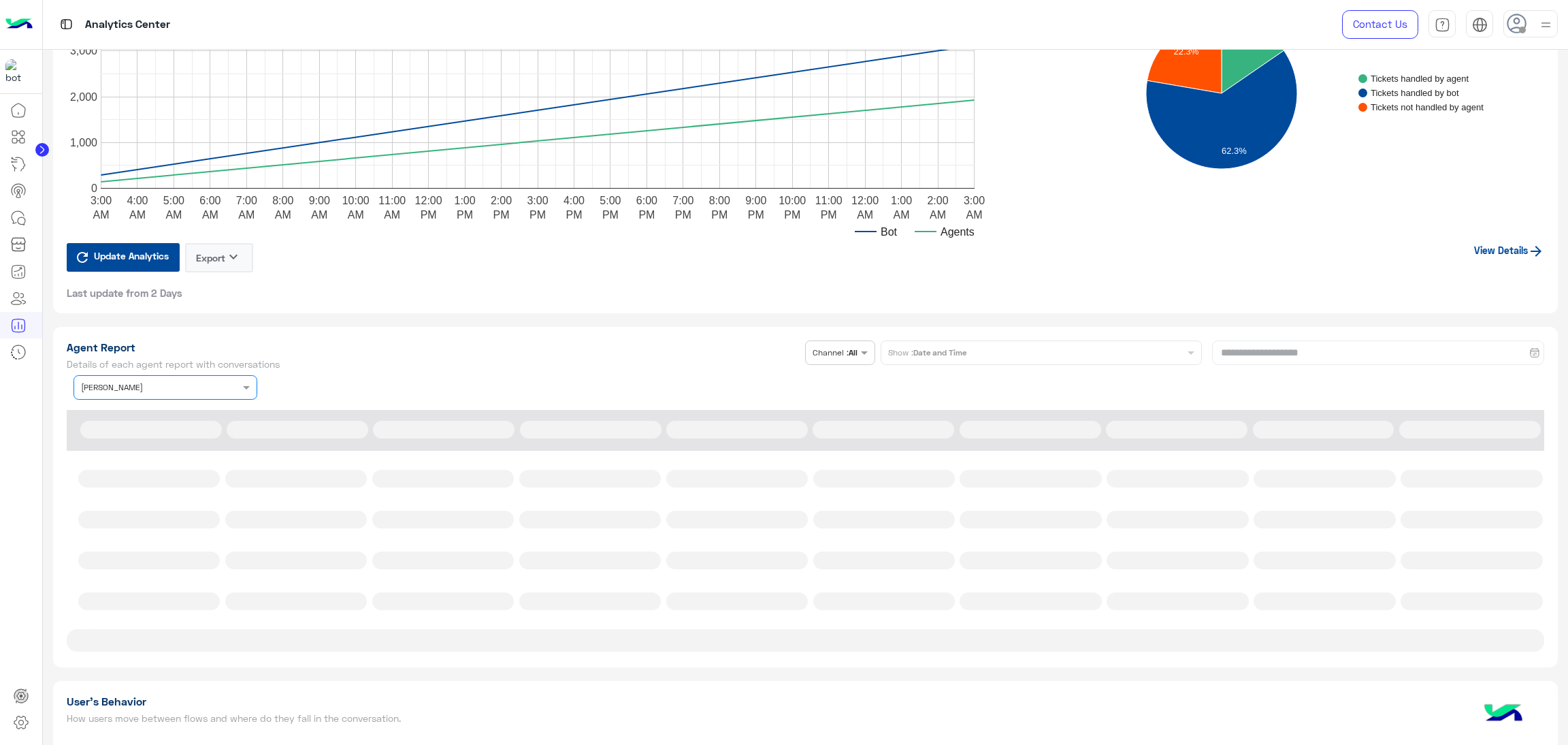
scroll to position [3328, 0]
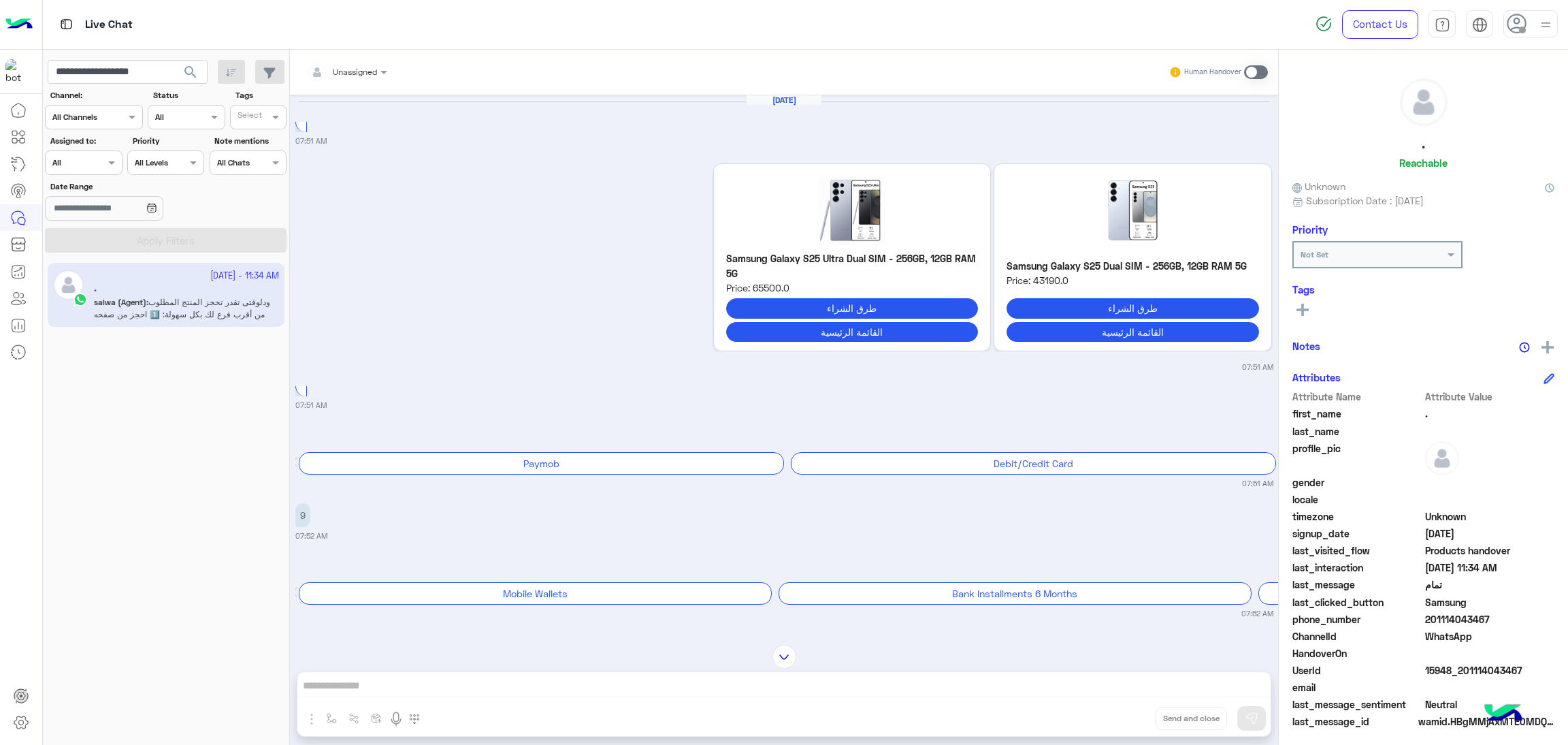
scroll to position [3, 0]
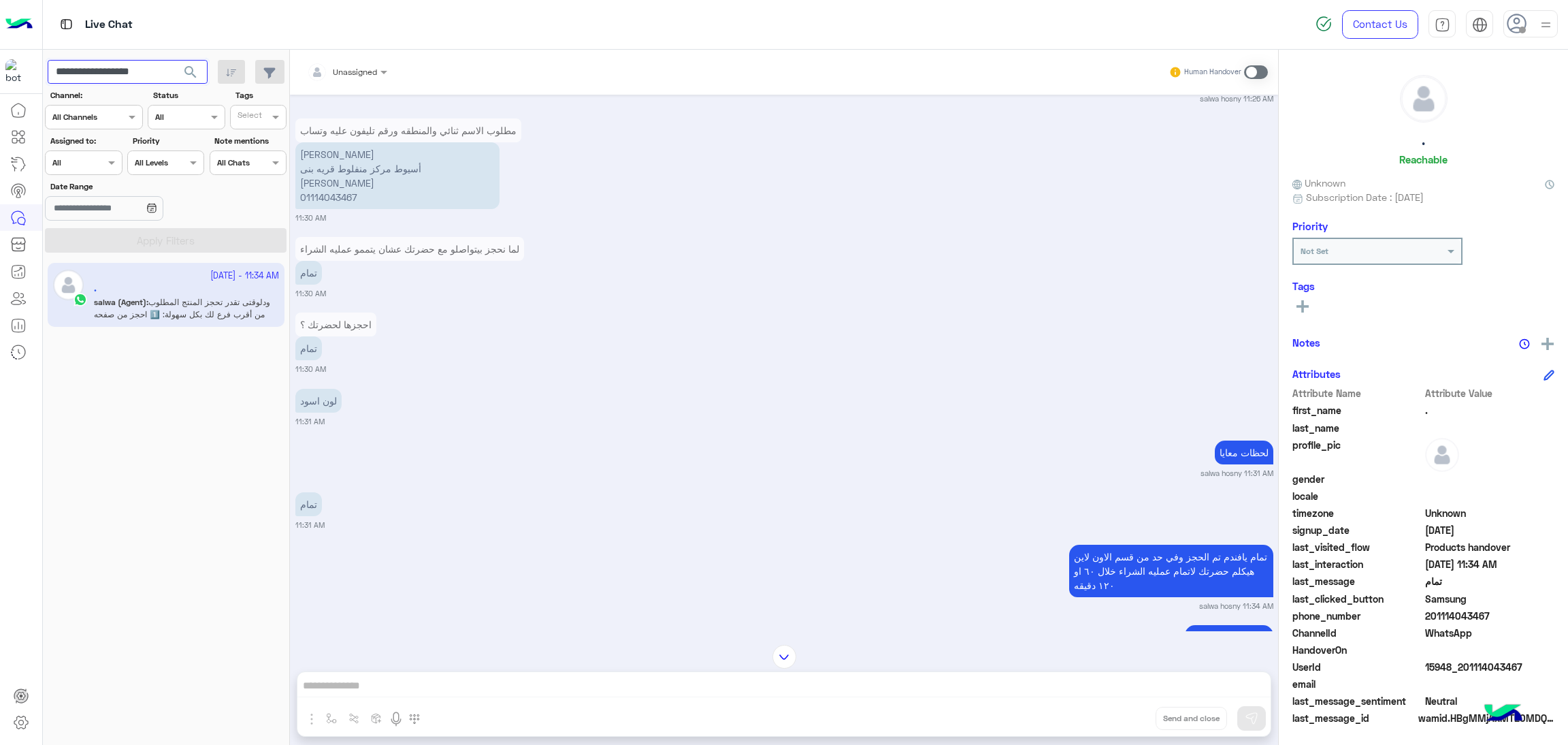
click at [95, 65] on input "**********" at bounding box center [127, 72] width 160 height 25
click at [115, 71] on input "**********" at bounding box center [127, 72] width 160 height 25
paste input "text"
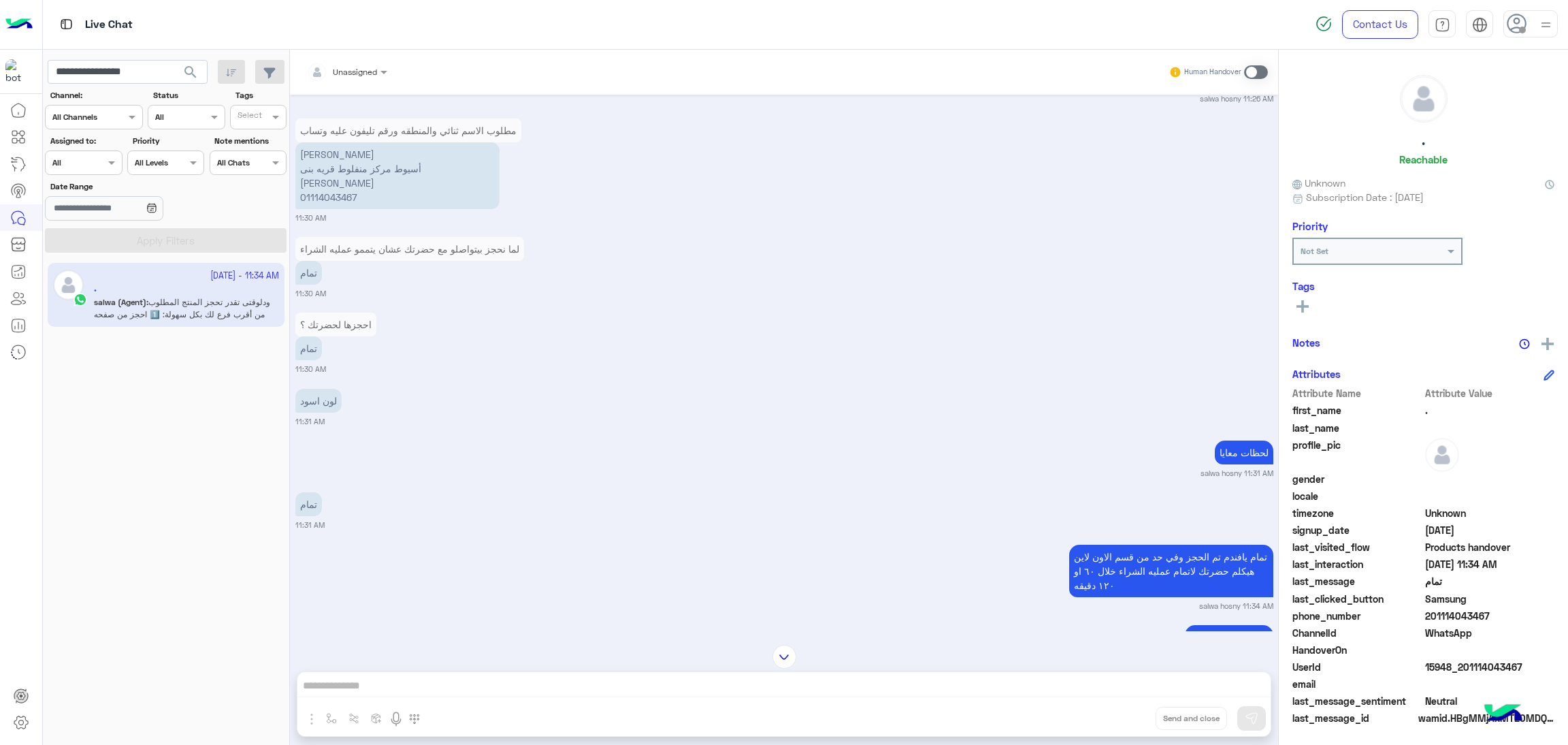
click at [189, 75] on span "search" at bounding box center [190, 71] width 16 height 16
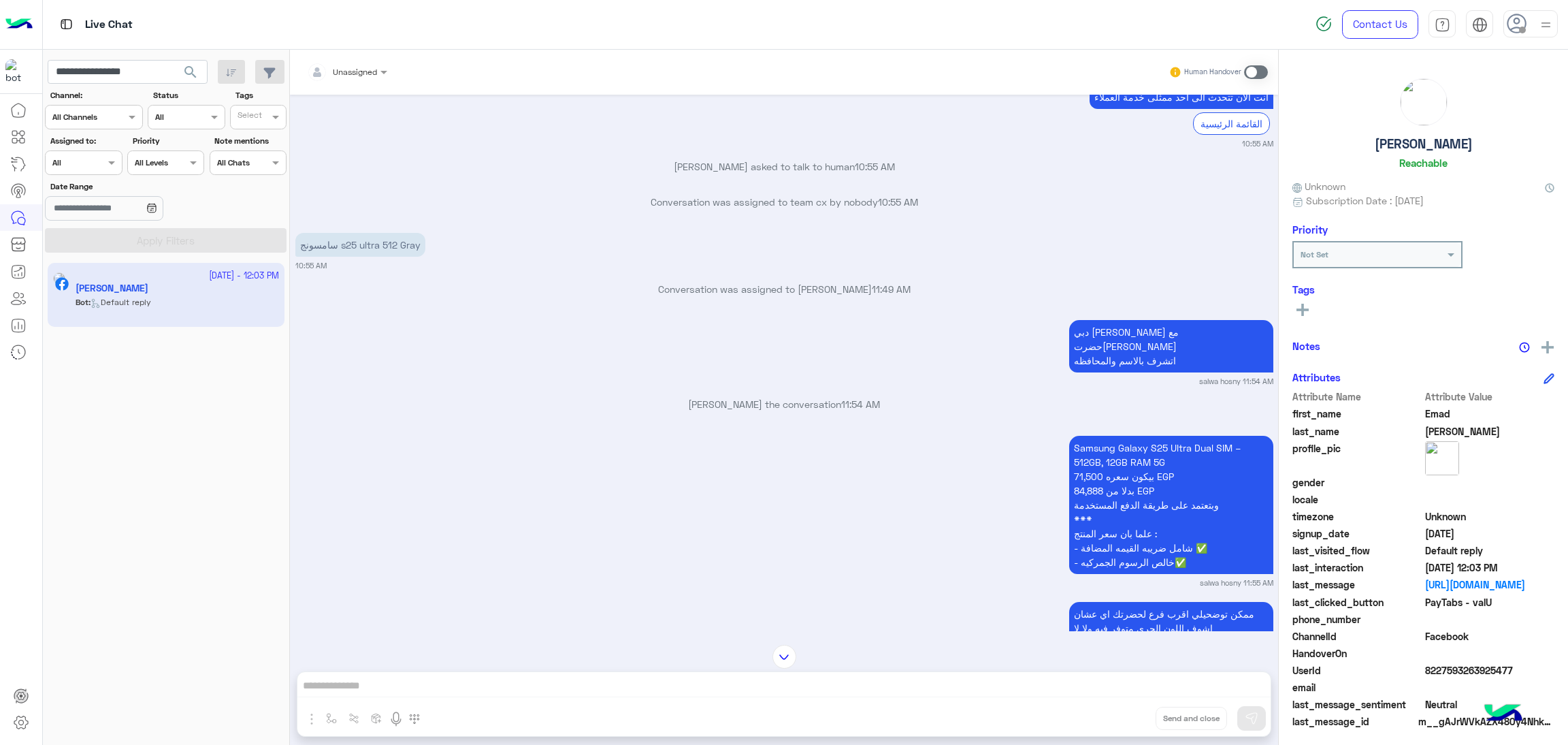
scroll to position [1068, 0]
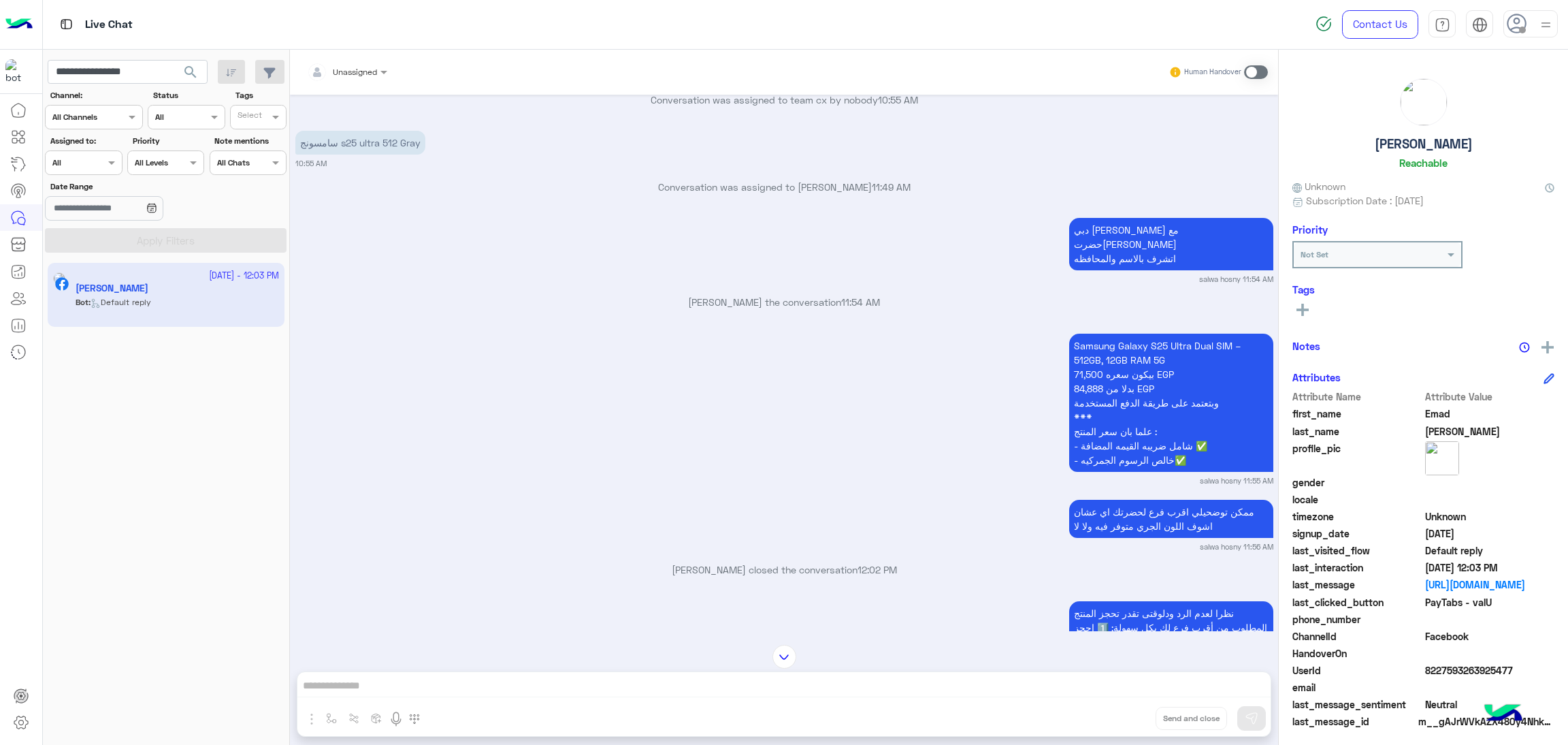
click at [1452, 670] on span "8227593263925477" at bounding box center [1490, 670] width 130 height 14
copy span "8227593263925477"
click at [142, 65] on input "**********" at bounding box center [127, 72] width 160 height 25
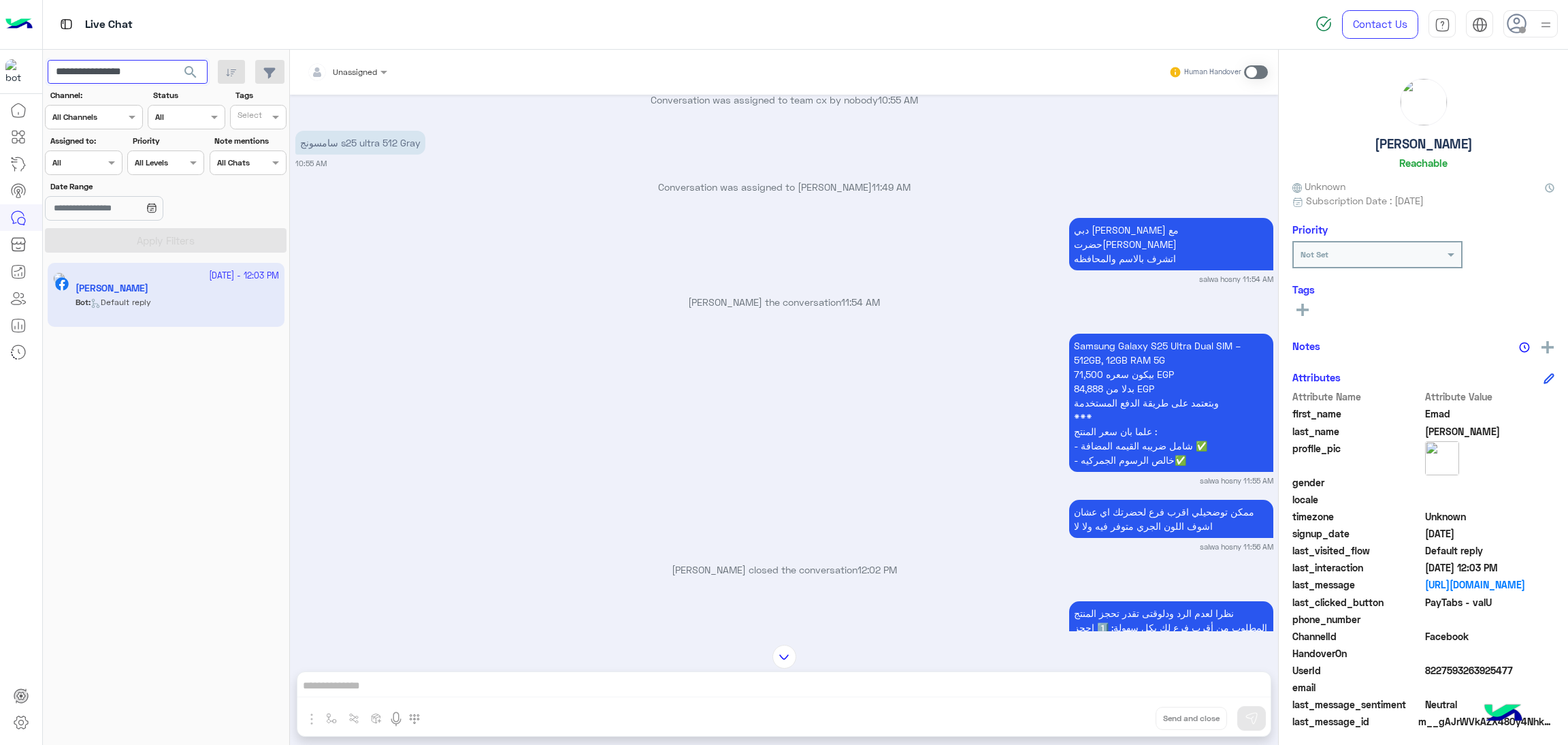
paste input "**"
click at [198, 75] on span "search" at bounding box center [190, 71] width 16 height 16
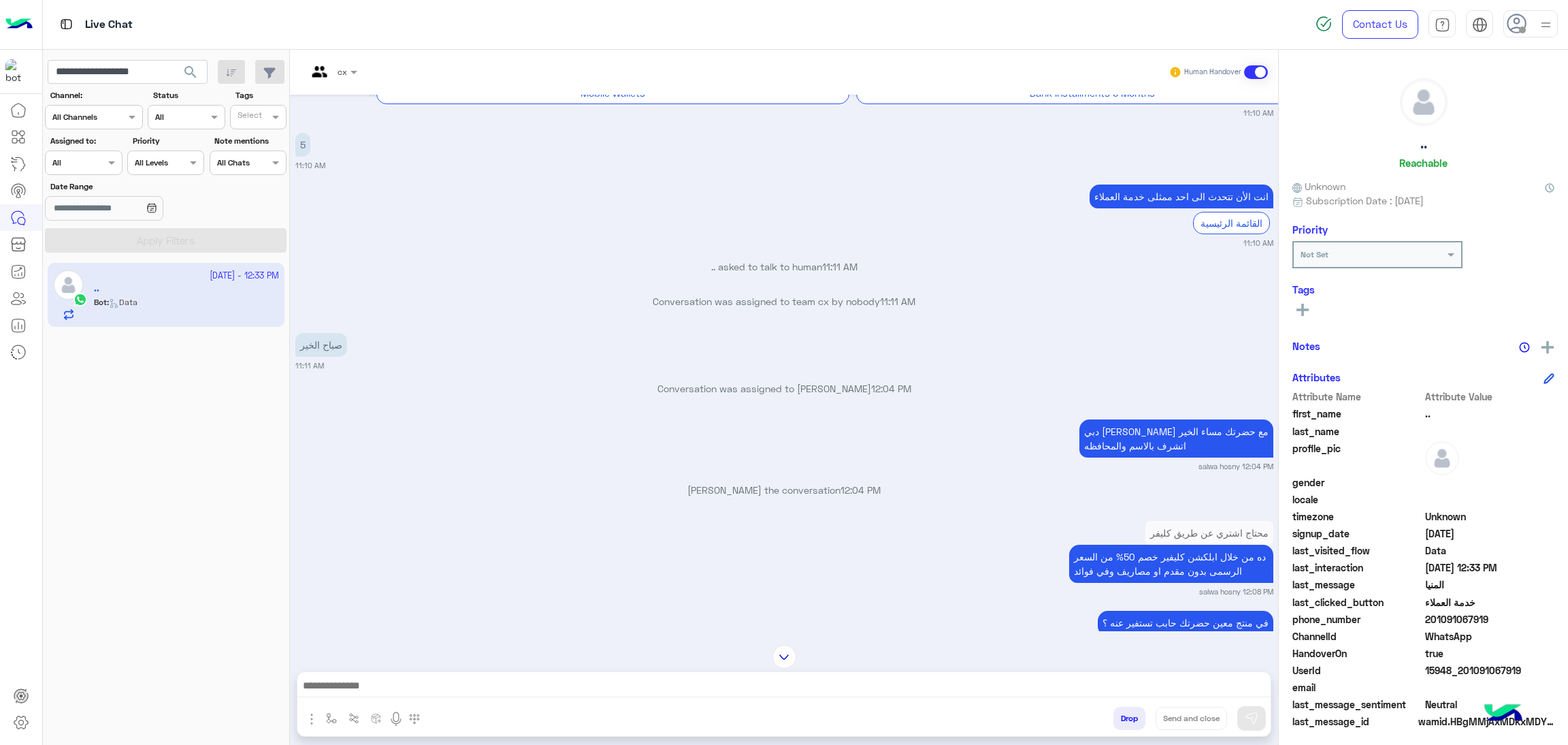
scroll to position [1975, 0]
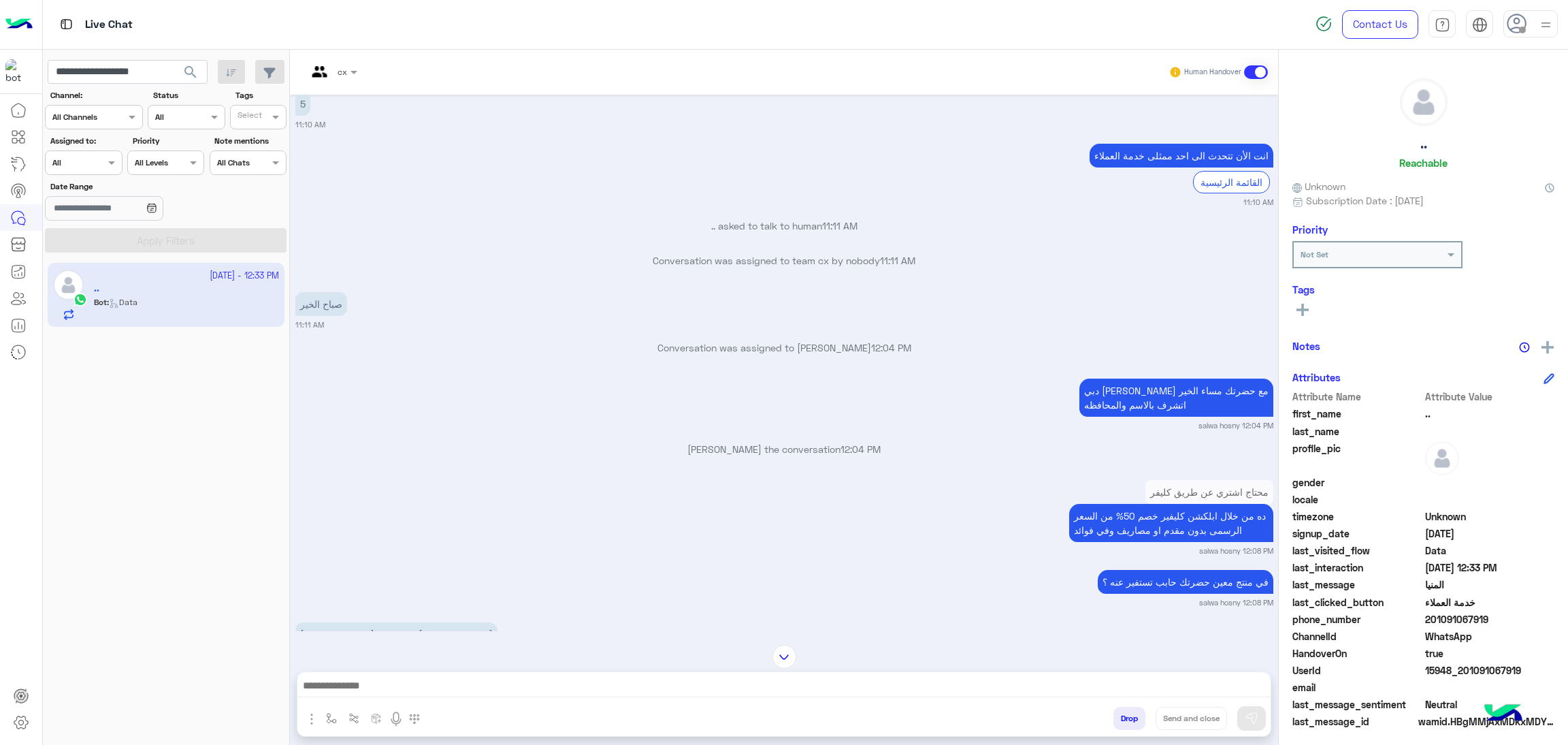
click at [1464, 670] on span "15948_201091067919" at bounding box center [1490, 670] width 130 height 14
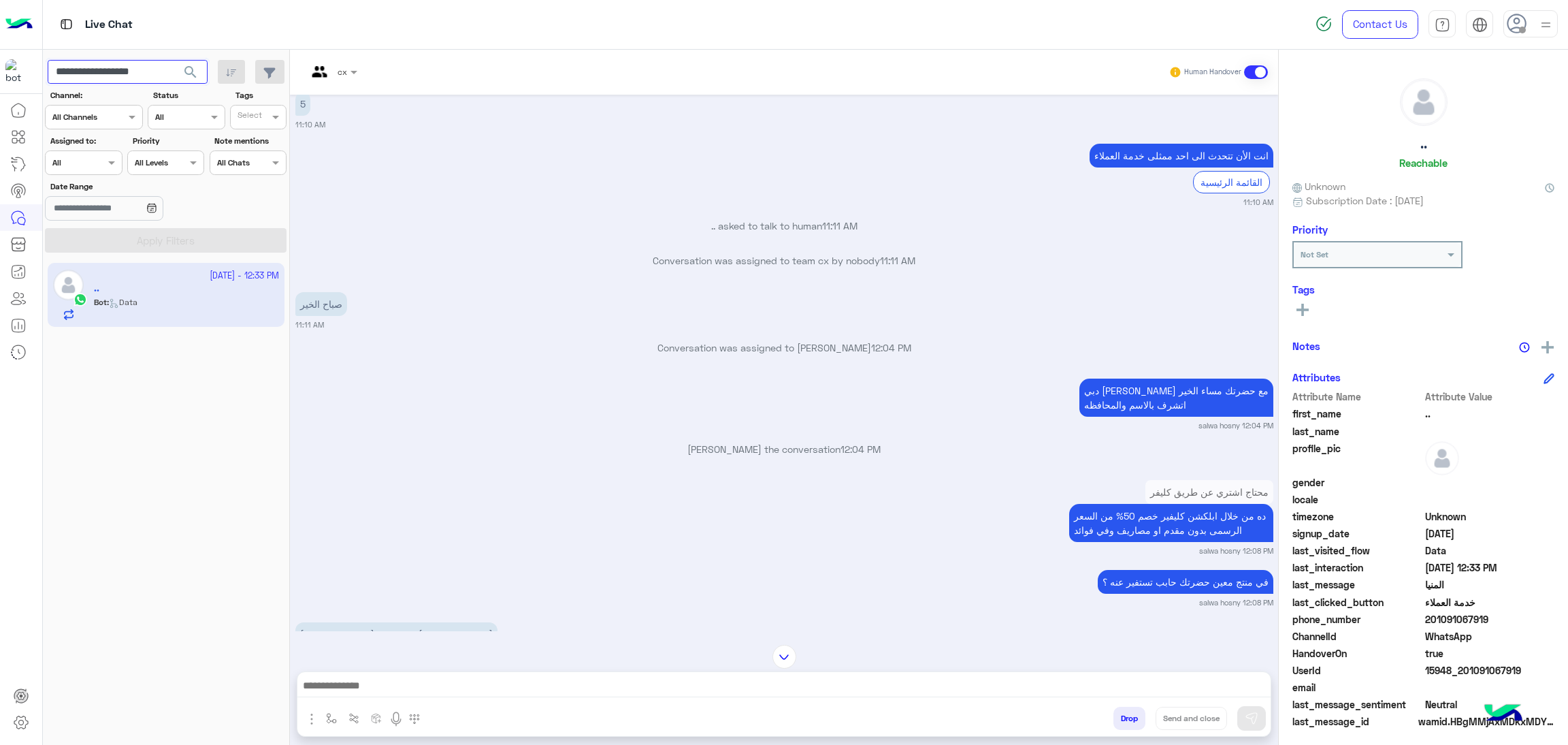
click at [147, 67] on input "**********" at bounding box center [127, 72] width 160 height 25
paste input "text"
click at [187, 75] on span "search" at bounding box center [190, 71] width 16 height 16
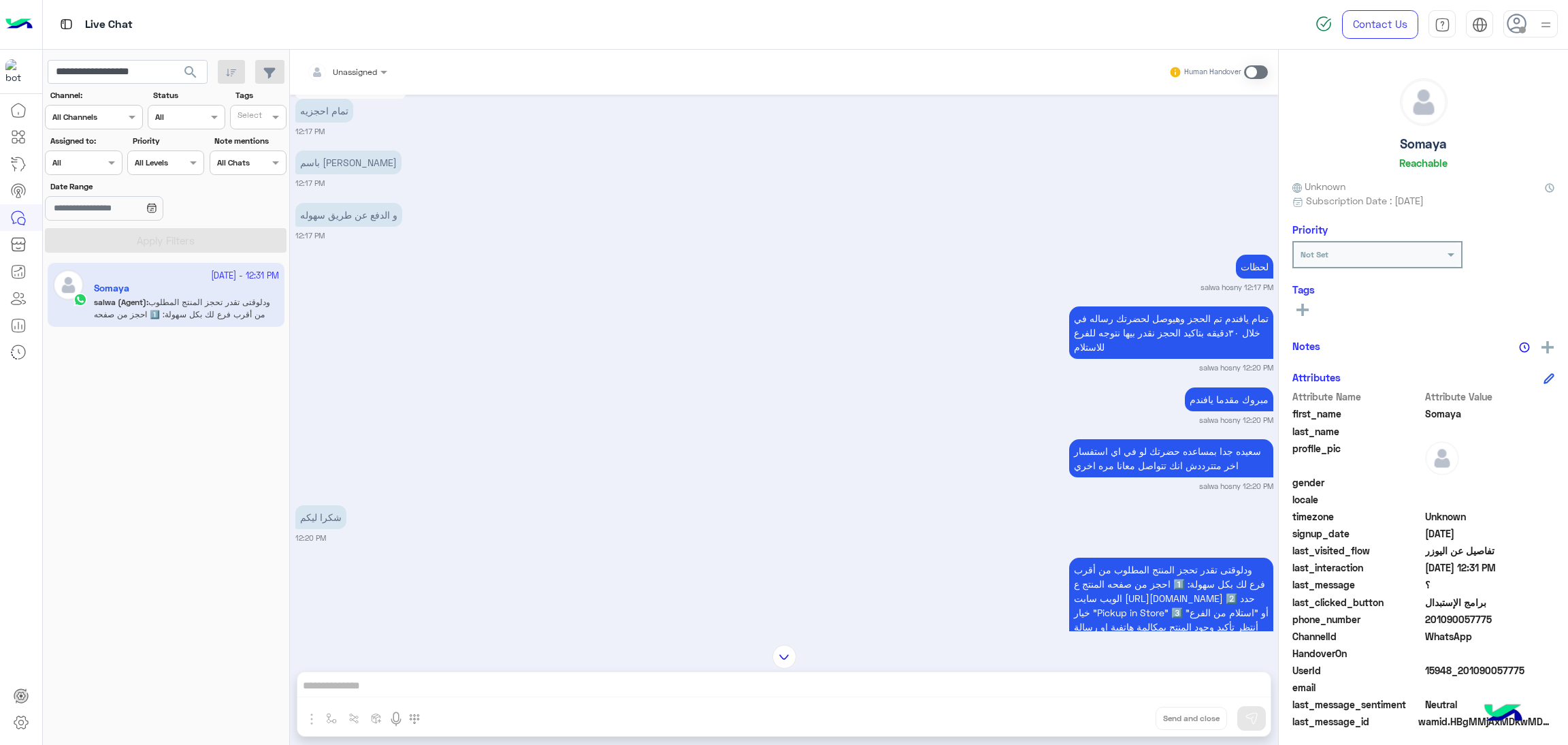
scroll to position [4546, 0]
click at [1476, 671] on span "15948_201090057775" at bounding box center [1490, 670] width 130 height 14
copy span "15948_201090057775"
click at [137, 76] on input "**********" at bounding box center [127, 72] width 160 height 25
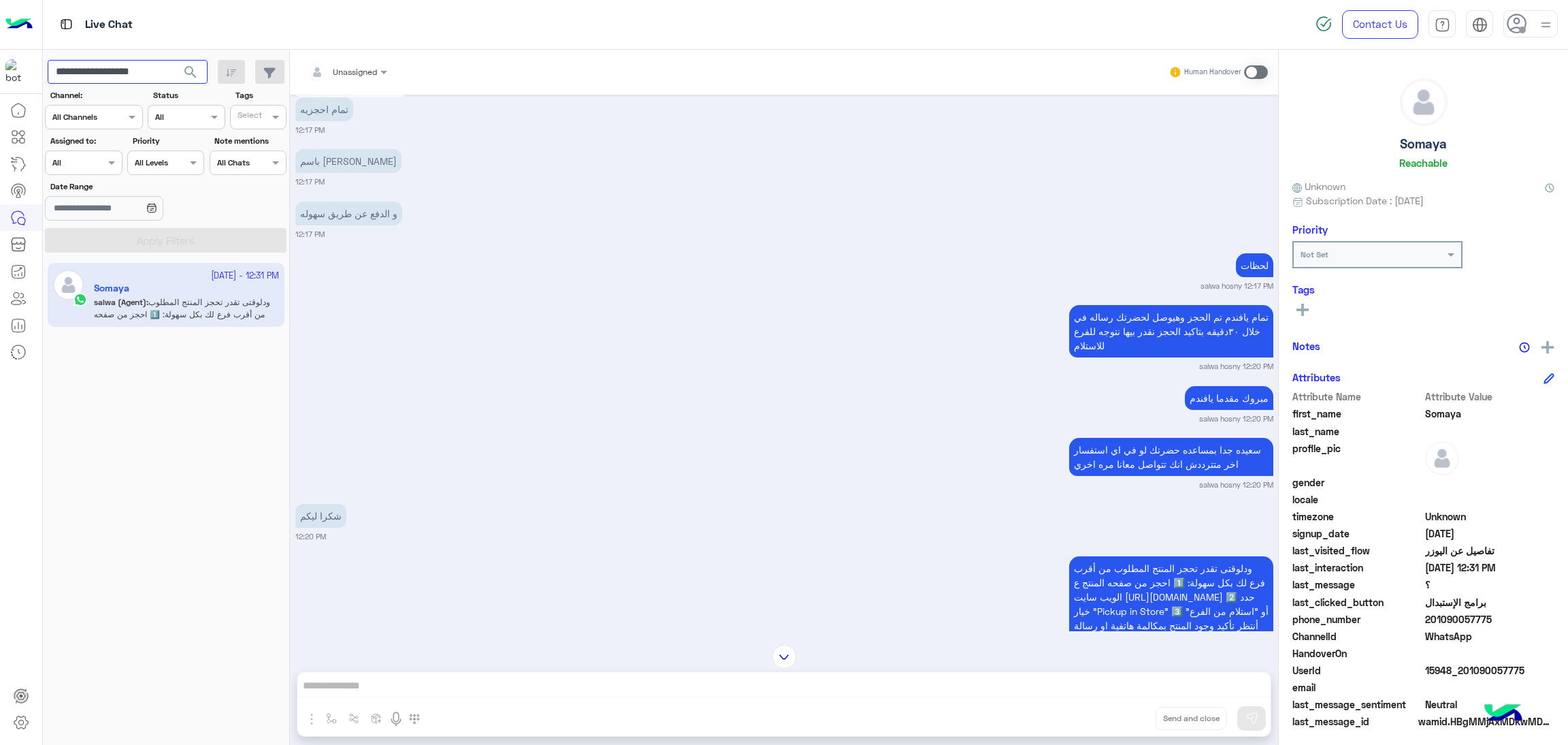
click at [137, 76] on input "**********" at bounding box center [127, 72] width 160 height 25
paste input "text"
click at [187, 70] on span "search" at bounding box center [190, 71] width 16 height 16
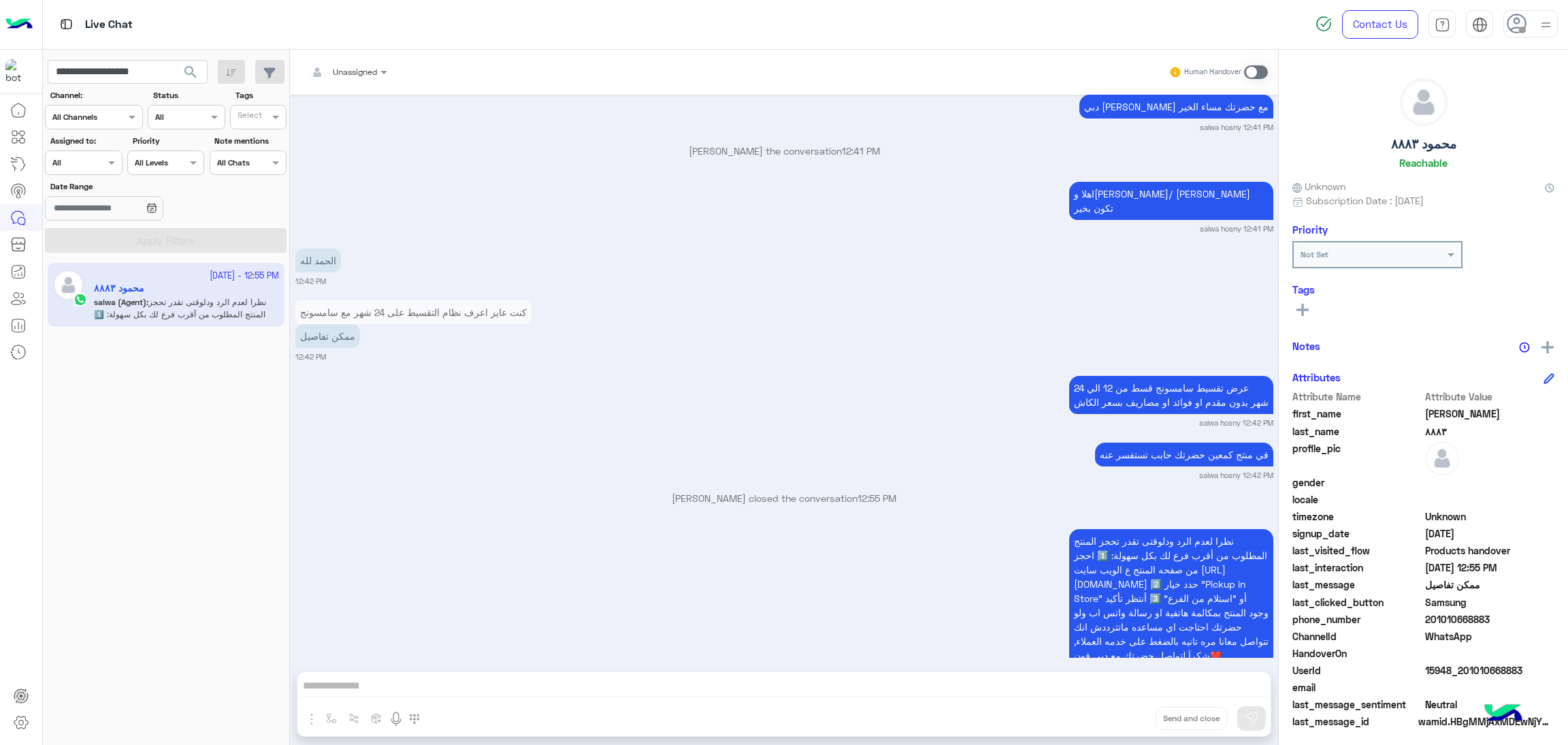
scroll to position [1191, 0]
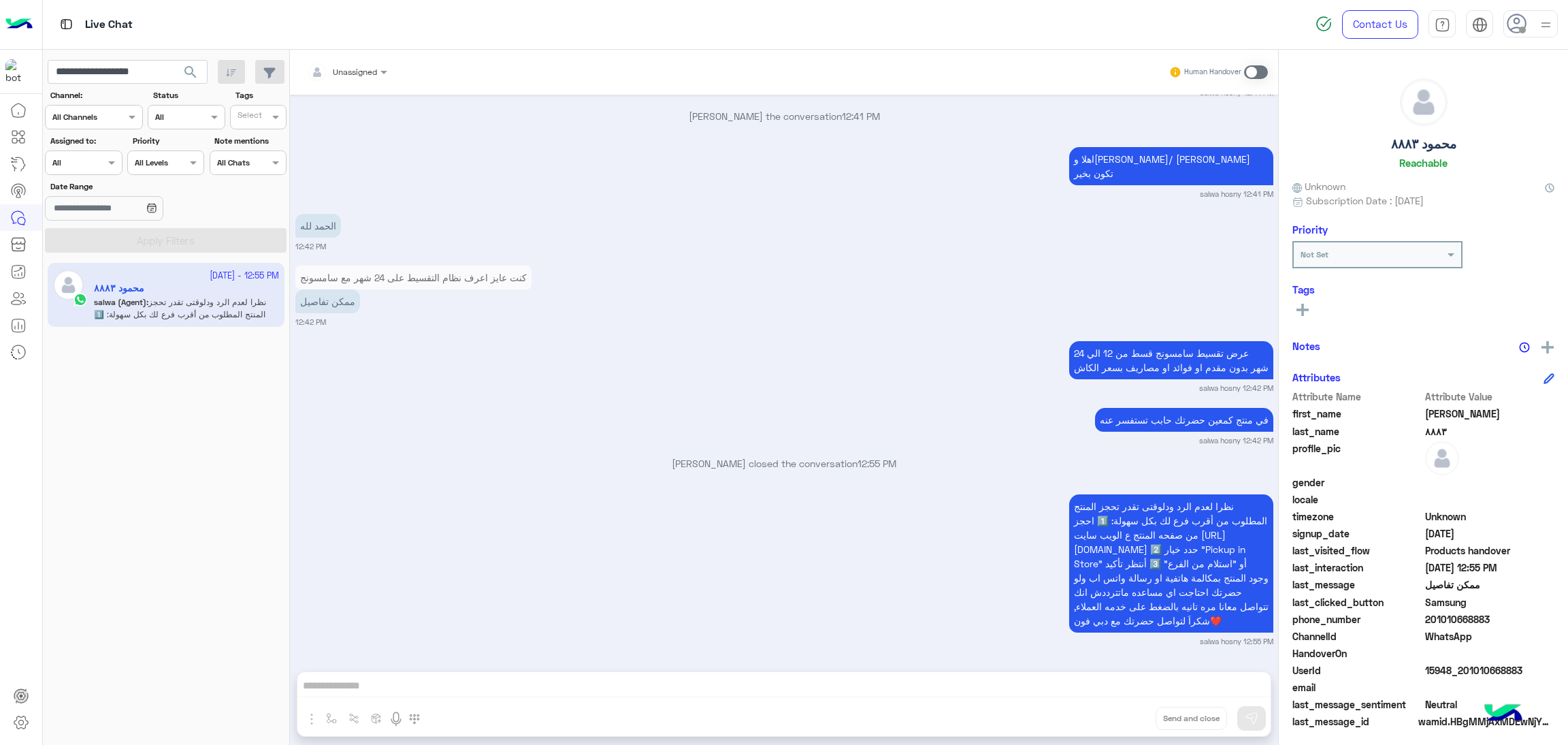
click at [1440, 668] on span "15948_201010668883" at bounding box center [1490, 670] width 130 height 14
copy span "15948_201010668883"
click at [81, 64] on input "**********" at bounding box center [127, 72] width 160 height 25
click at [87, 63] on input "**********" at bounding box center [127, 72] width 160 height 25
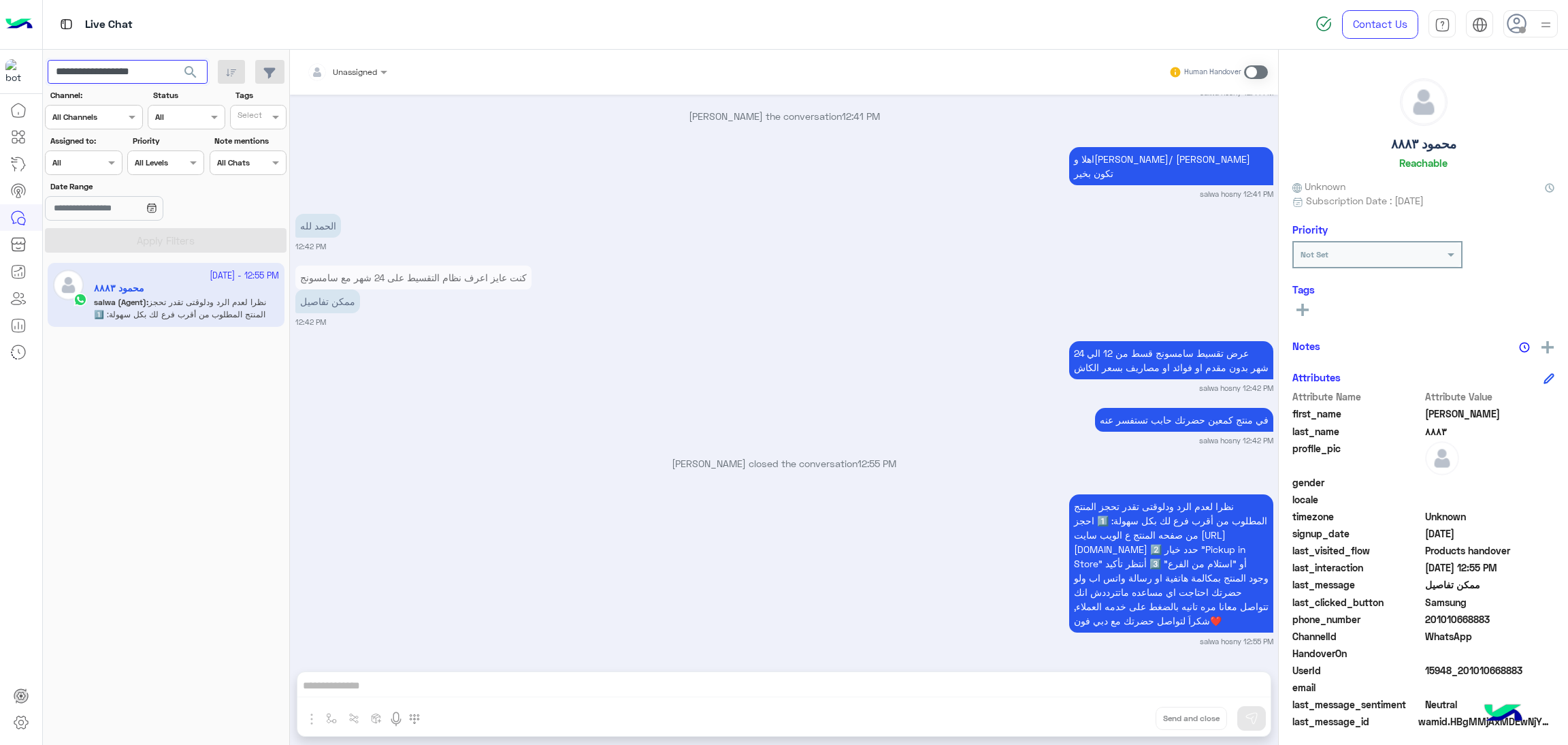
click at [87, 63] on input "**********" at bounding box center [127, 72] width 160 height 25
paste input "text"
click at [188, 70] on span "search" at bounding box center [190, 71] width 16 height 16
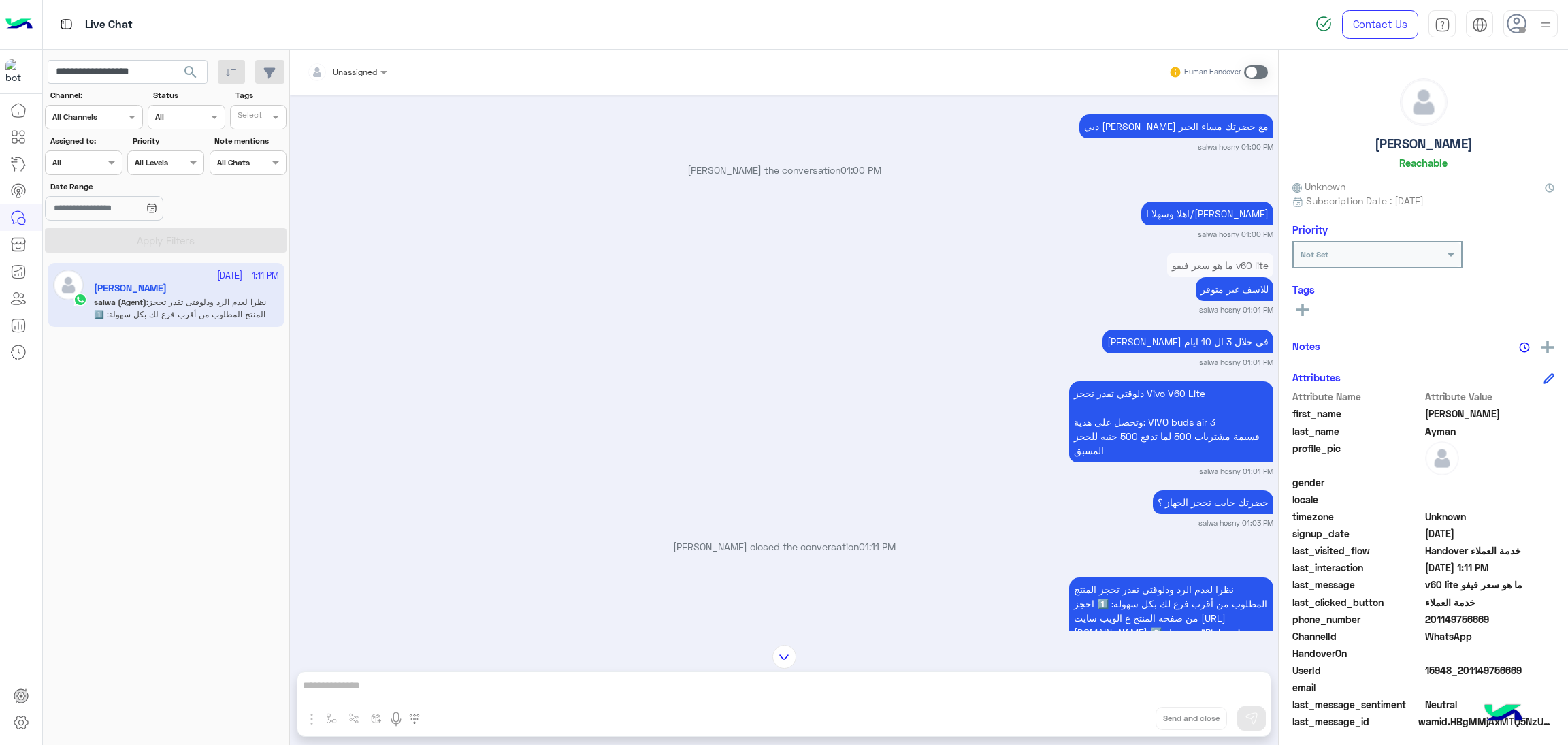
scroll to position [937, 0]
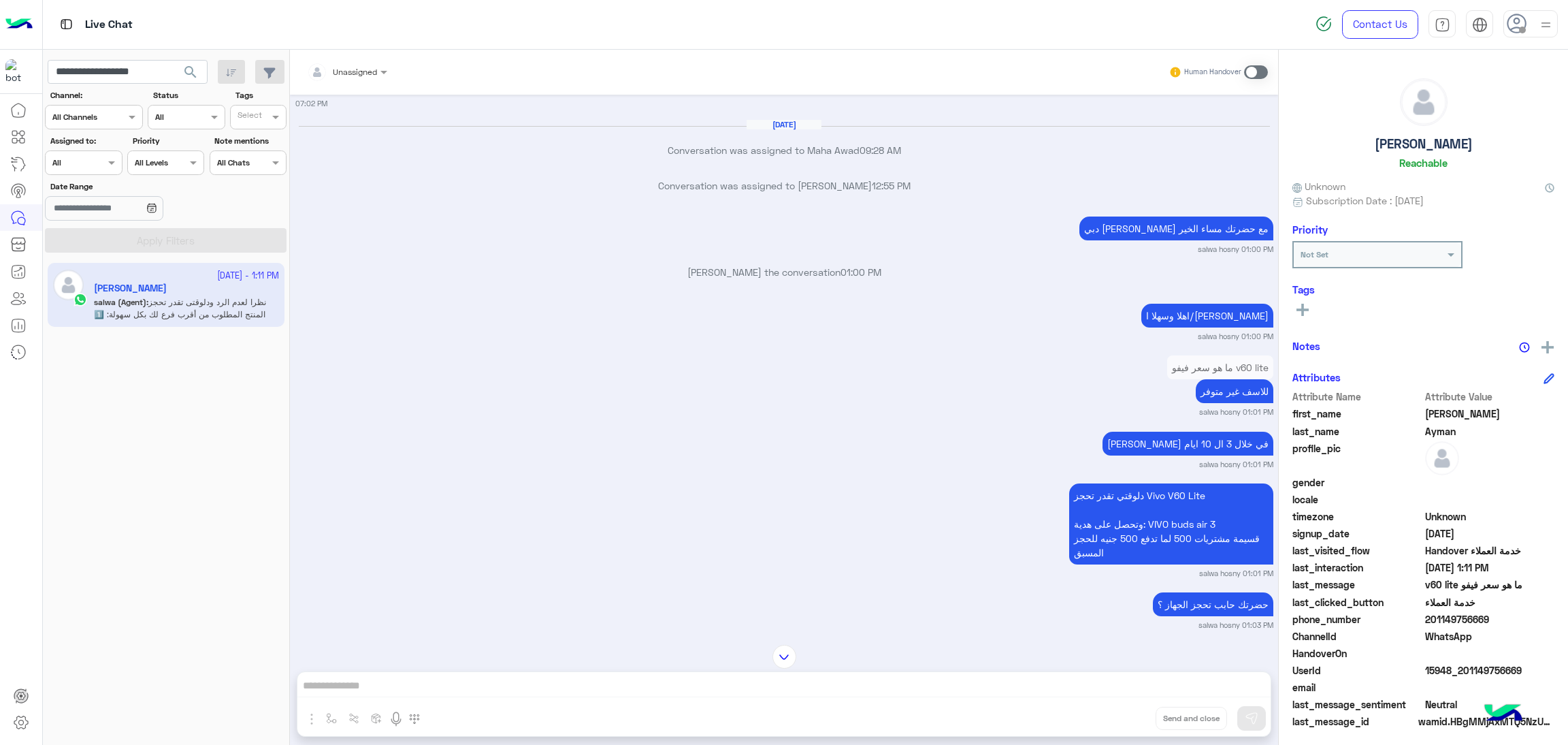
click at [1464, 670] on span "15948_201149756669" at bounding box center [1490, 670] width 130 height 14
copy span "15948_201149756669"
click at [108, 65] on input "**********" at bounding box center [127, 72] width 160 height 25
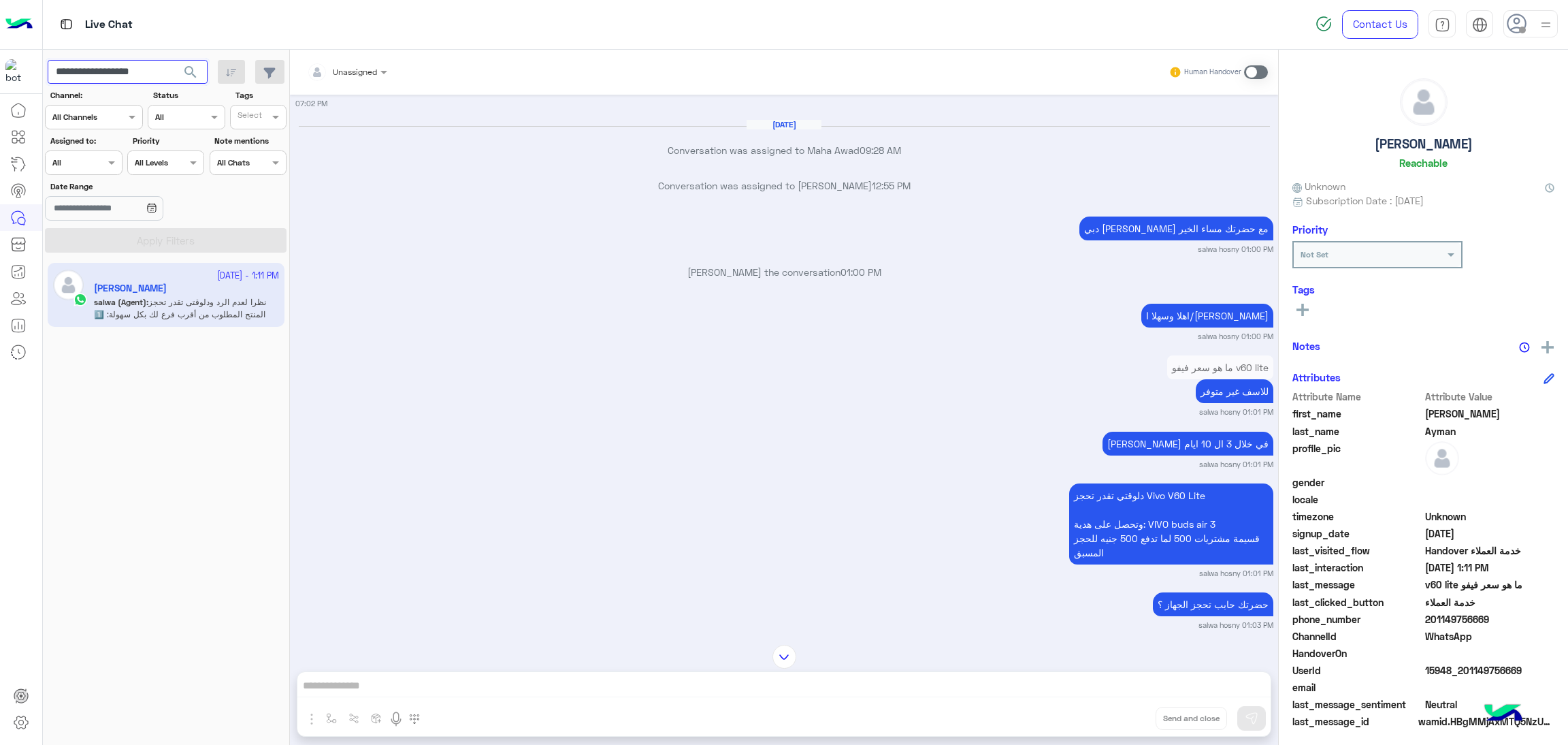
paste input "text"
click at [188, 76] on span "search" at bounding box center [190, 71] width 16 height 16
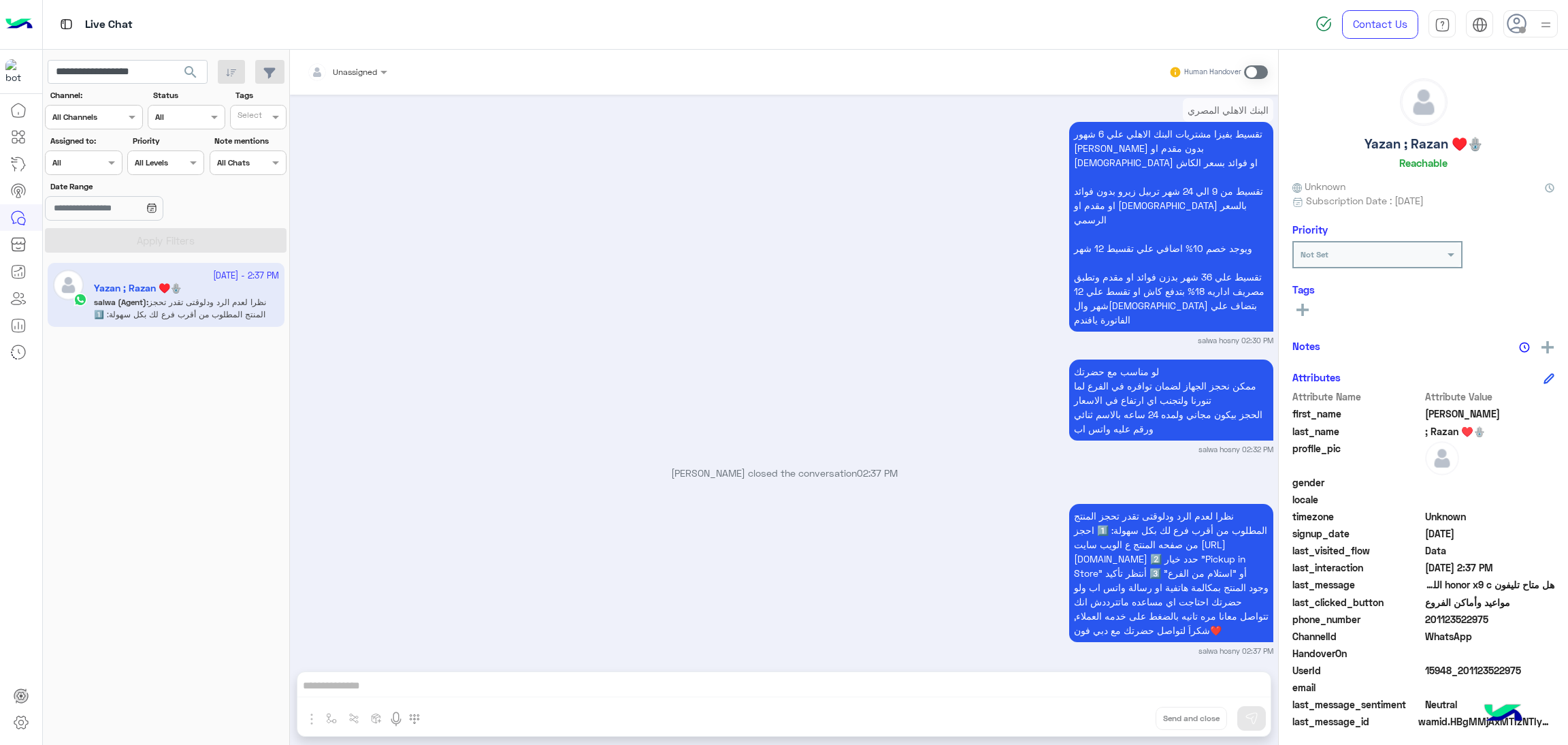
scroll to position [2185, 0]
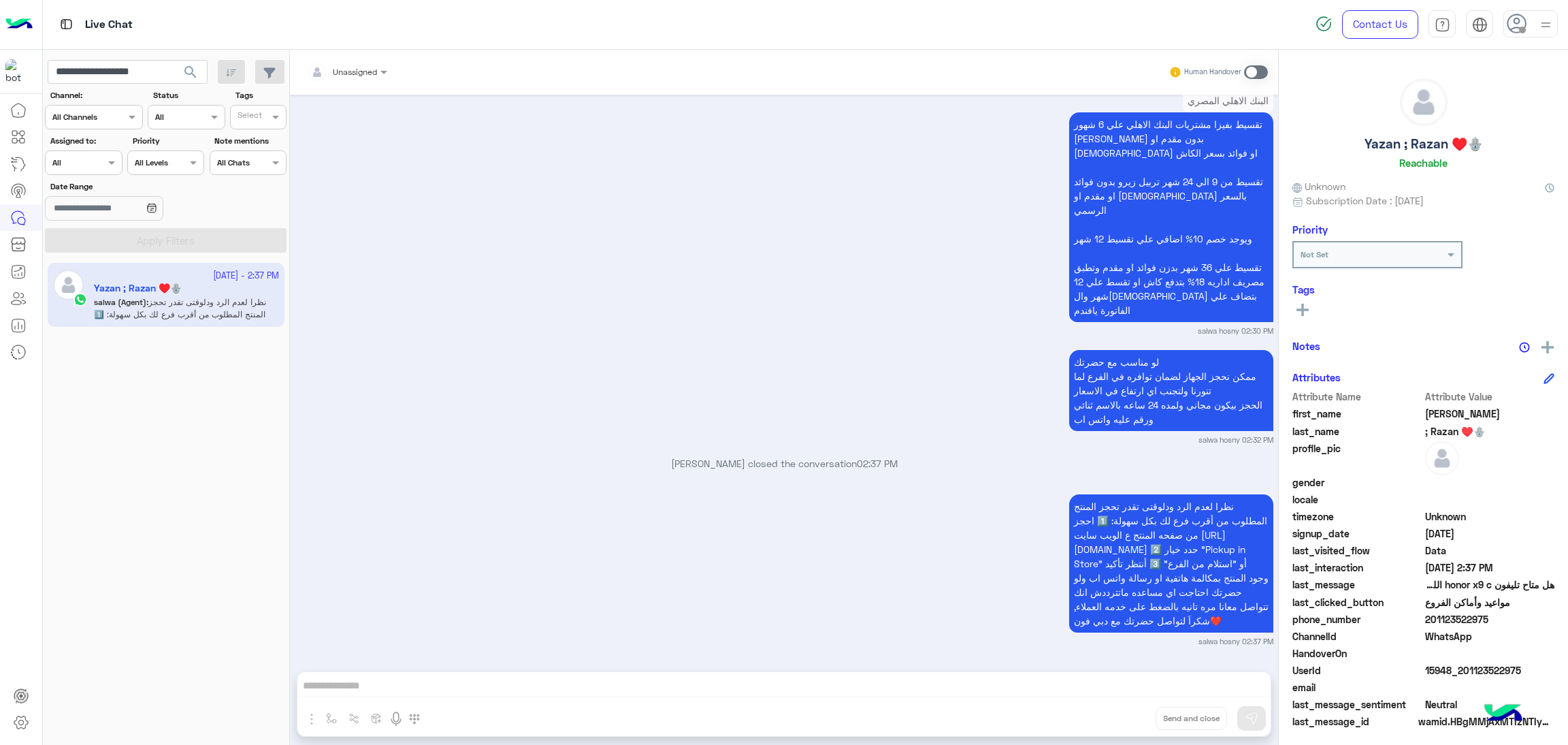
drag, startPoint x: 1426, startPoint y: 618, endPoint x: 1505, endPoint y: 623, distance: 79.2
click at [1505, 623] on span "201123522975" at bounding box center [1490, 619] width 130 height 14
copy span "01123522975"
click at [102, 67] on input "**********" at bounding box center [127, 72] width 160 height 25
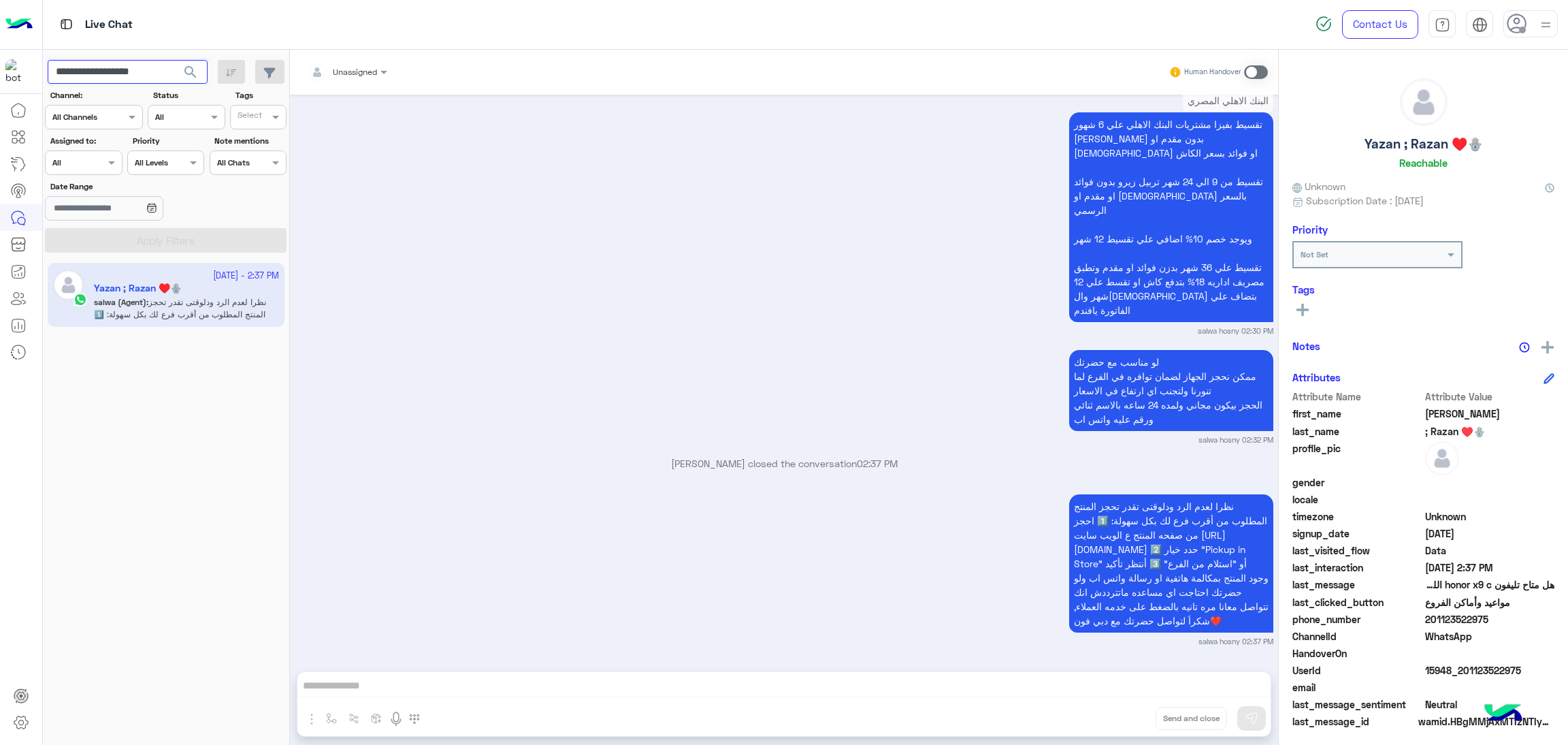
click at [102, 67] on input "**********" at bounding box center [127, 72] width 160 height 25
paste input "text"
click at [182, 73] on span "search" at bounding box center [190, 71] width 16 height 16
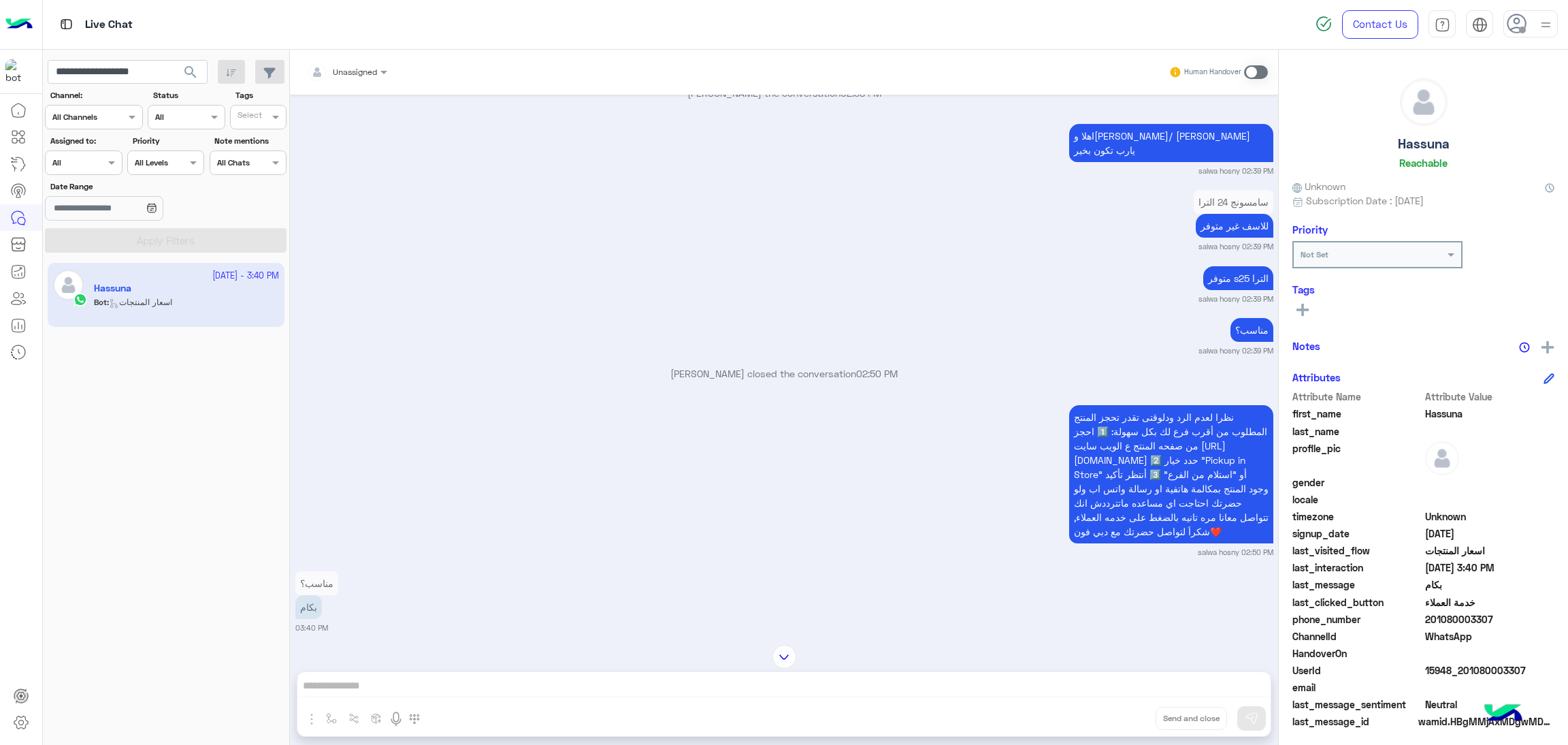
scroll to position [1647, 0]
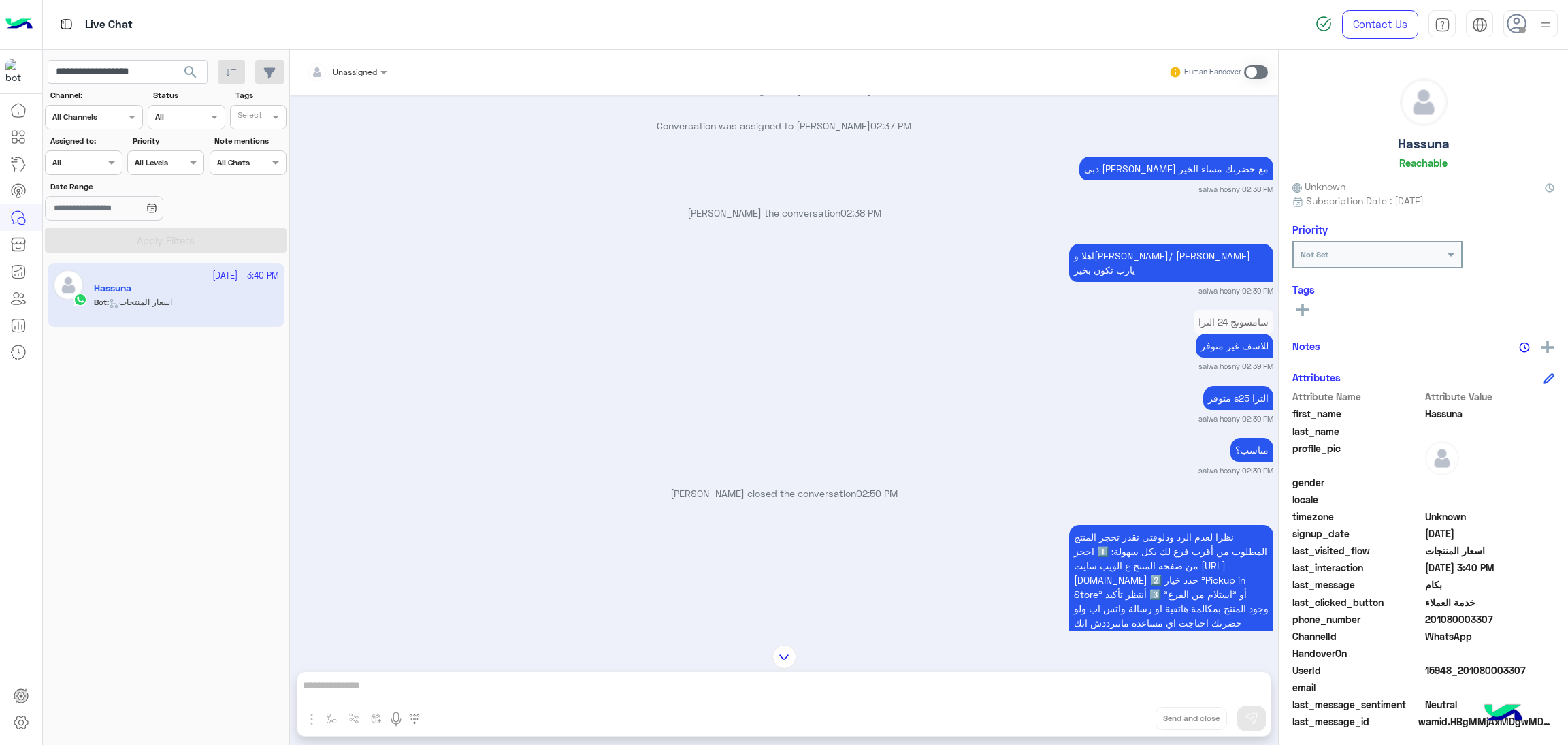
click at [1448, 665] on span "15948_201080003307" at bounding box center [1490, 670] width 130 height 14
copy span "15948_201080003307"
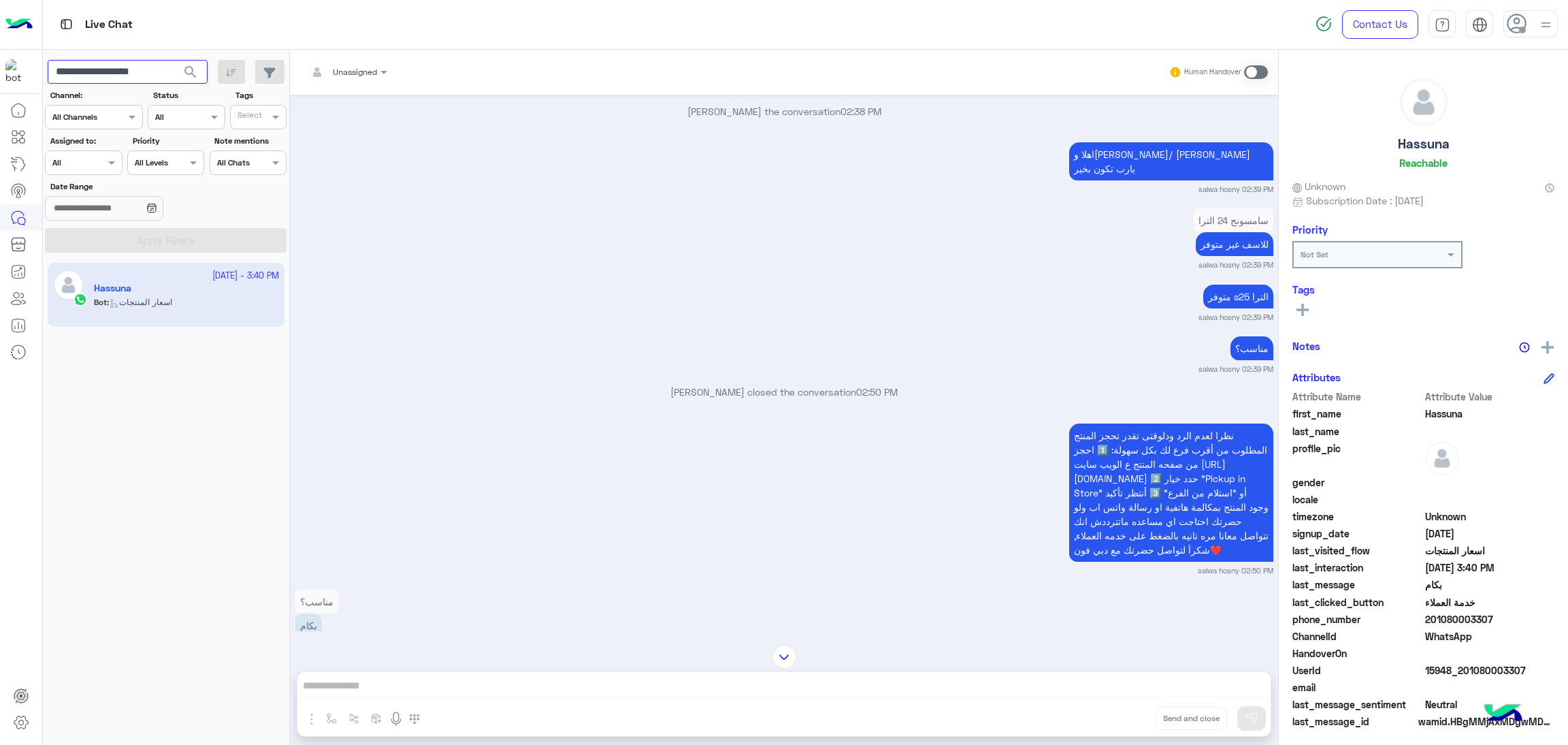
click at [149, 61] on input "**********" at bounding box center [127, 72] width 160 height 25
click at [150, 61] on input "**********" at bounding box center [127, 72] width 160 height 25
paste input "text"
click at [195, 74] on span "search" at bounding box center [190, 71] width 16 height 16
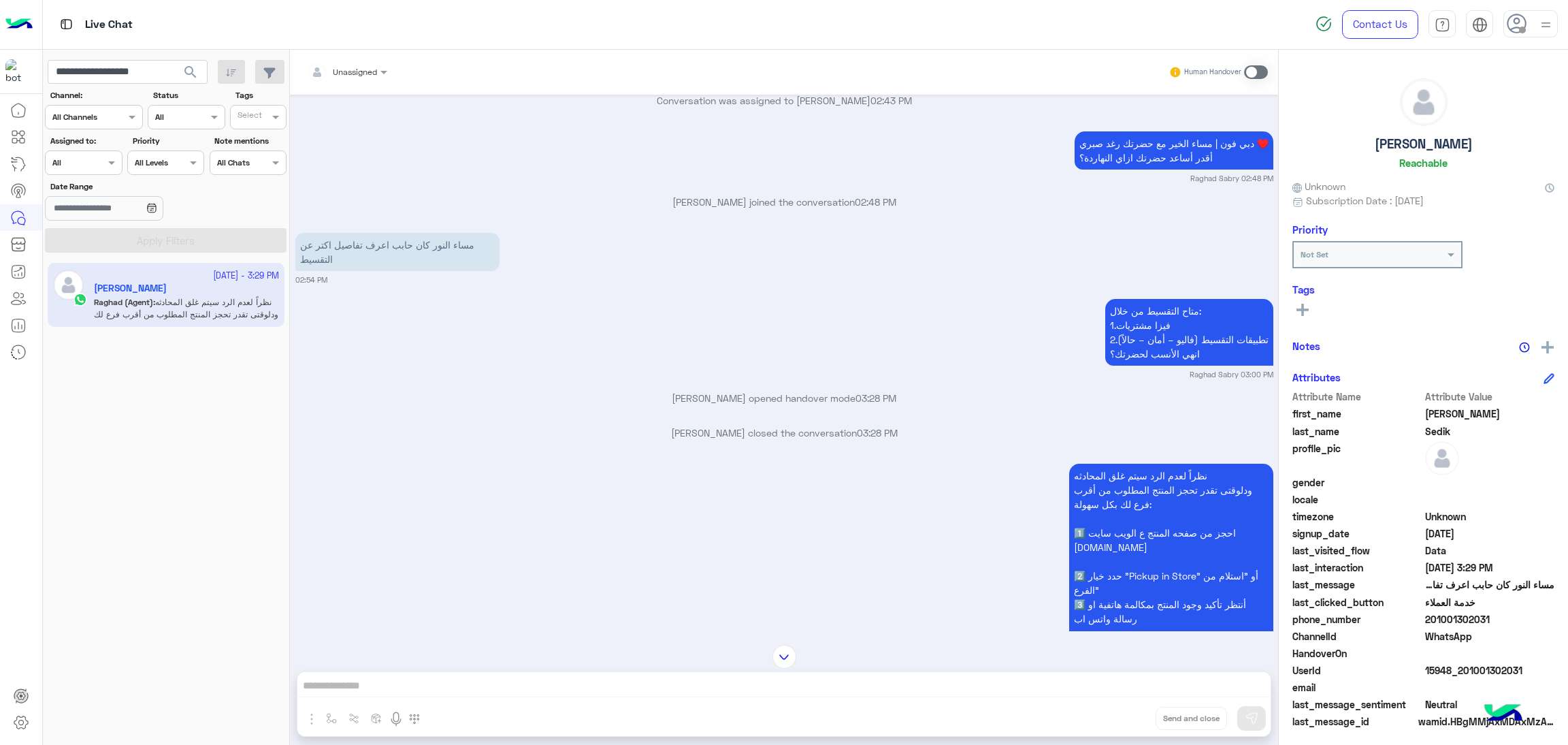
scroll to position [1599, 0]
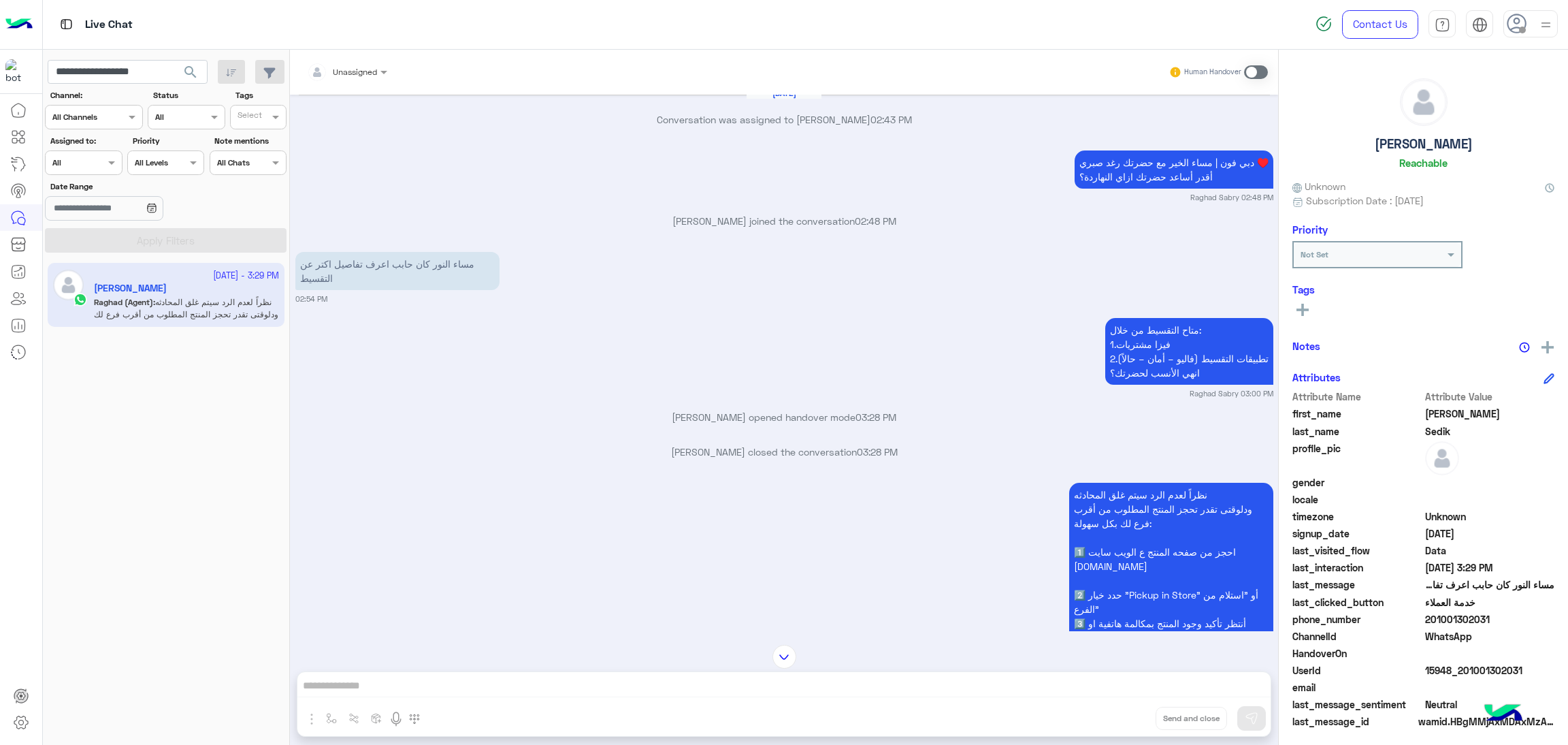
click at [1453, 667] on span "15948_201001302031" at bounding box center [1490, 670] width 130 height 14
copy span "15948_201001302031"
click at [126, 70] on input "**********" at bounding box center [127, 72] width 160 height 25
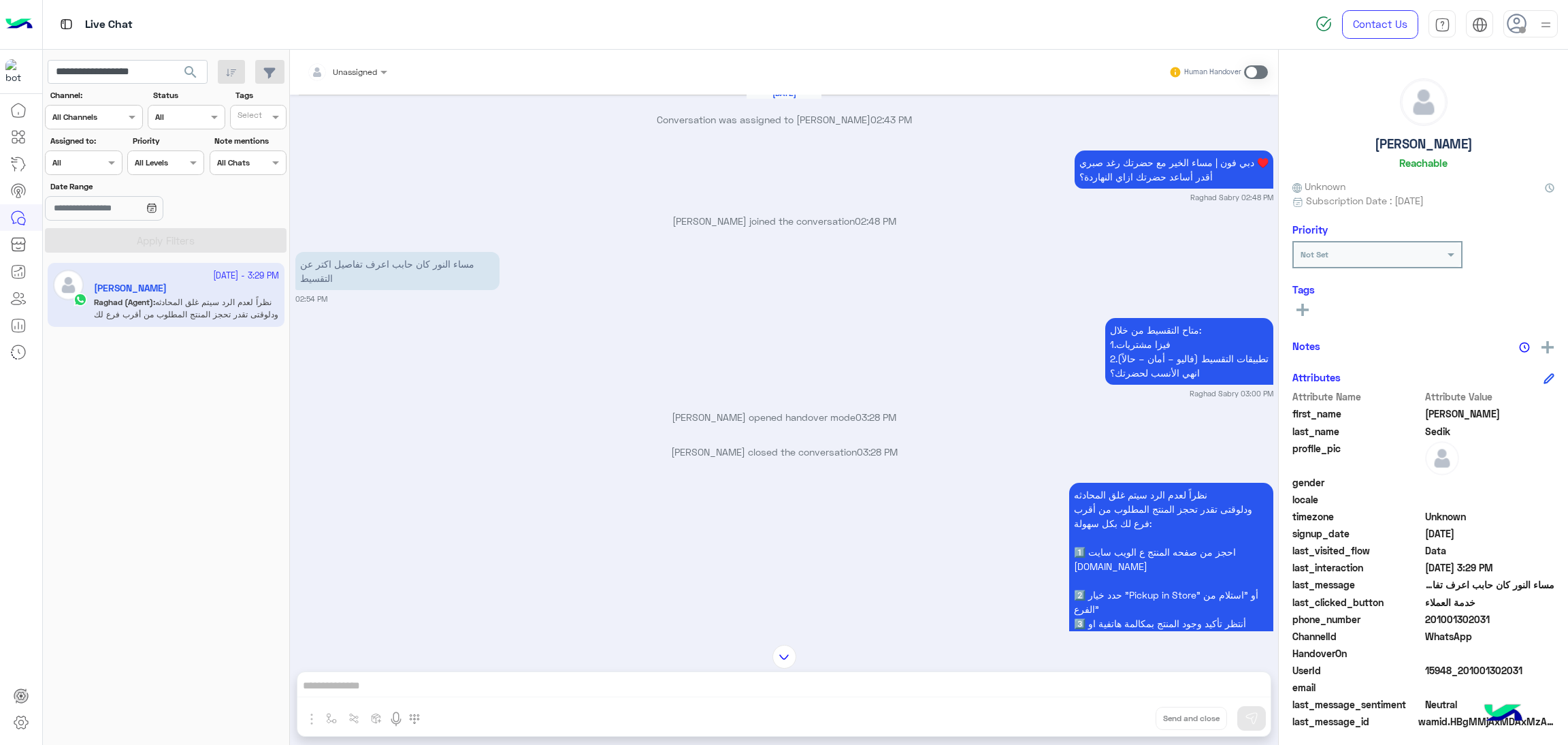
click at [193, 70] on span "search" at bounding box center [190, 71] width 16 height 16
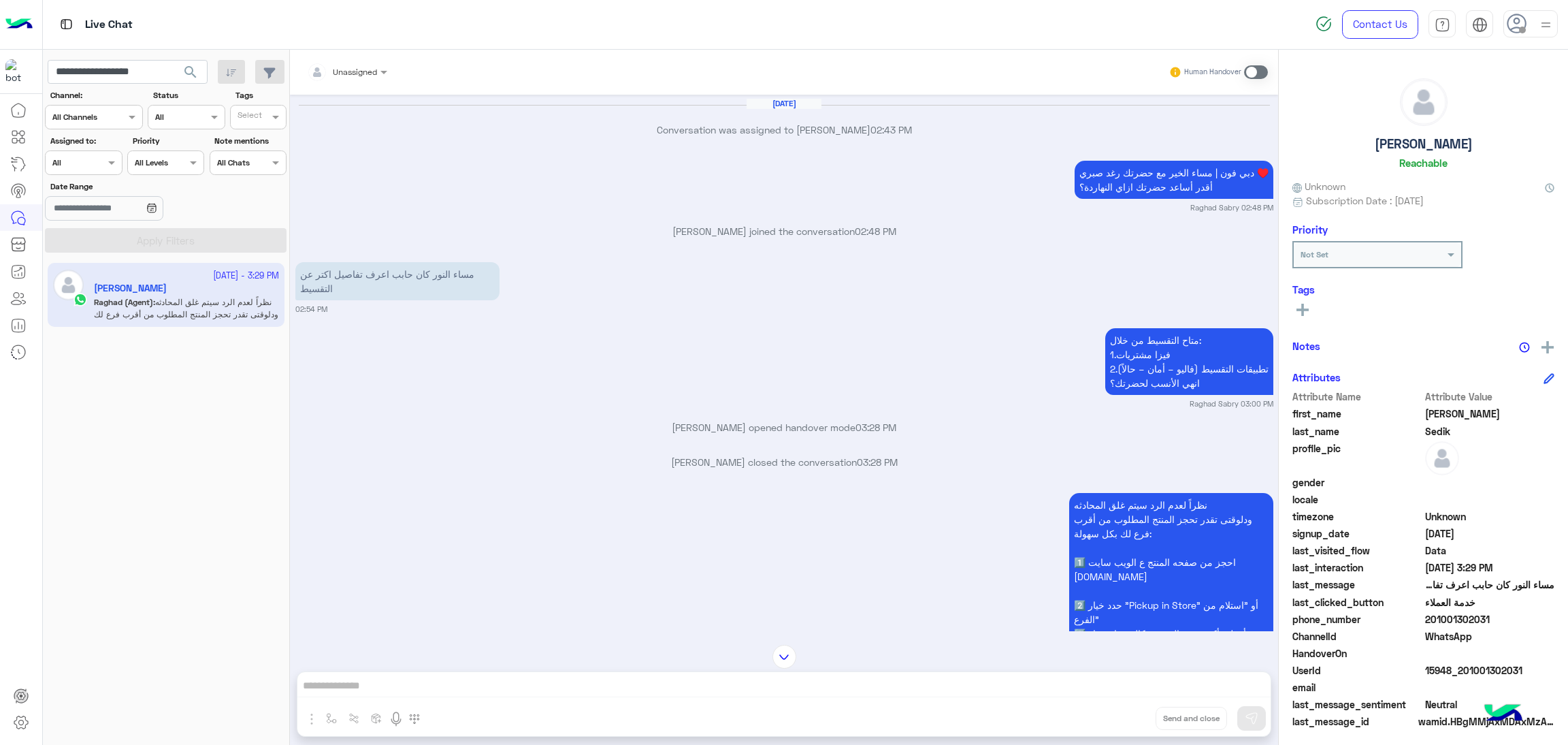
scroll to position [1396, 0]
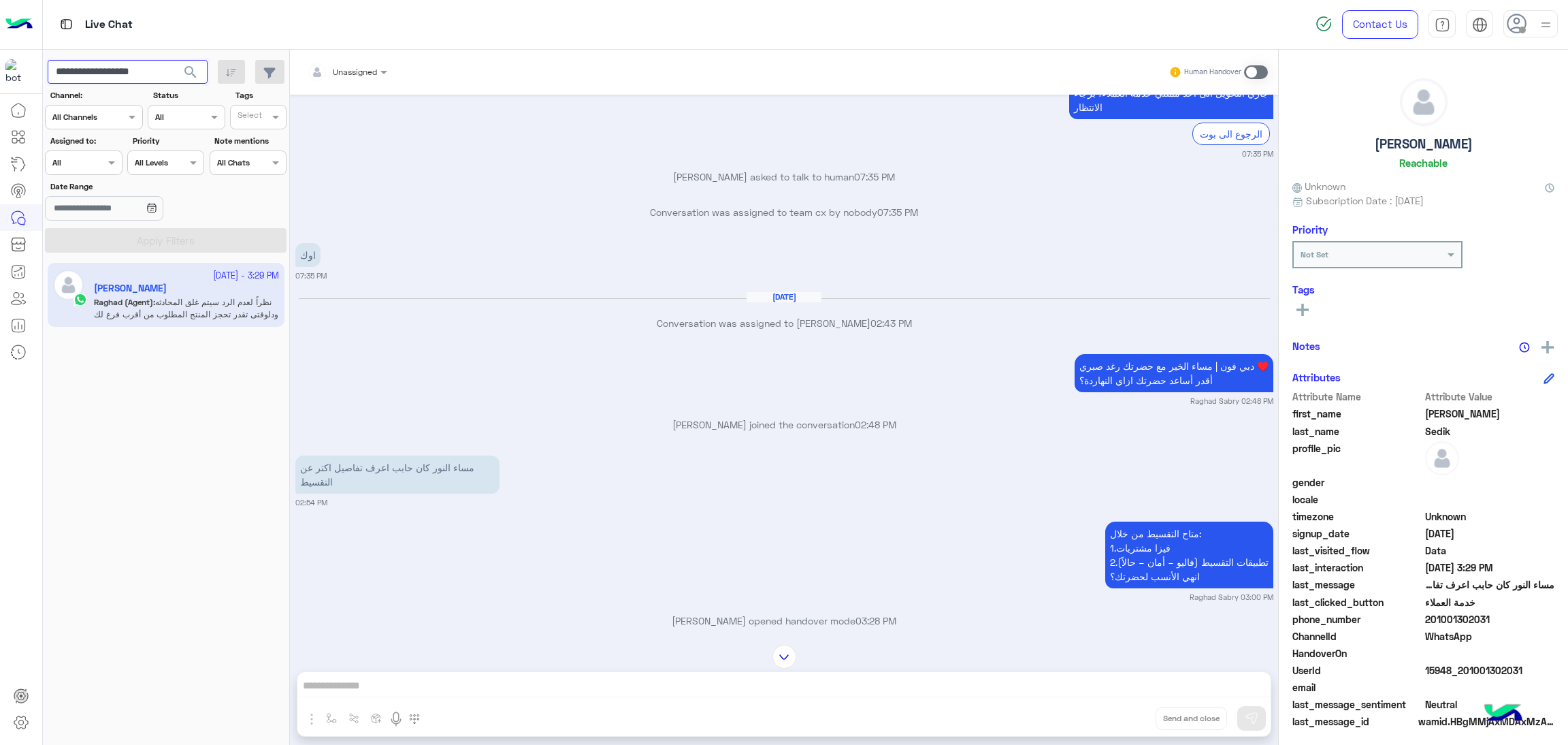
click at [148, 80] on input "**********" at bounding box center [127, 72] width 160 height 25
paste input "text"
click at [181, 70] on button "search" at bounding box center [190, 75] width 33 height 30
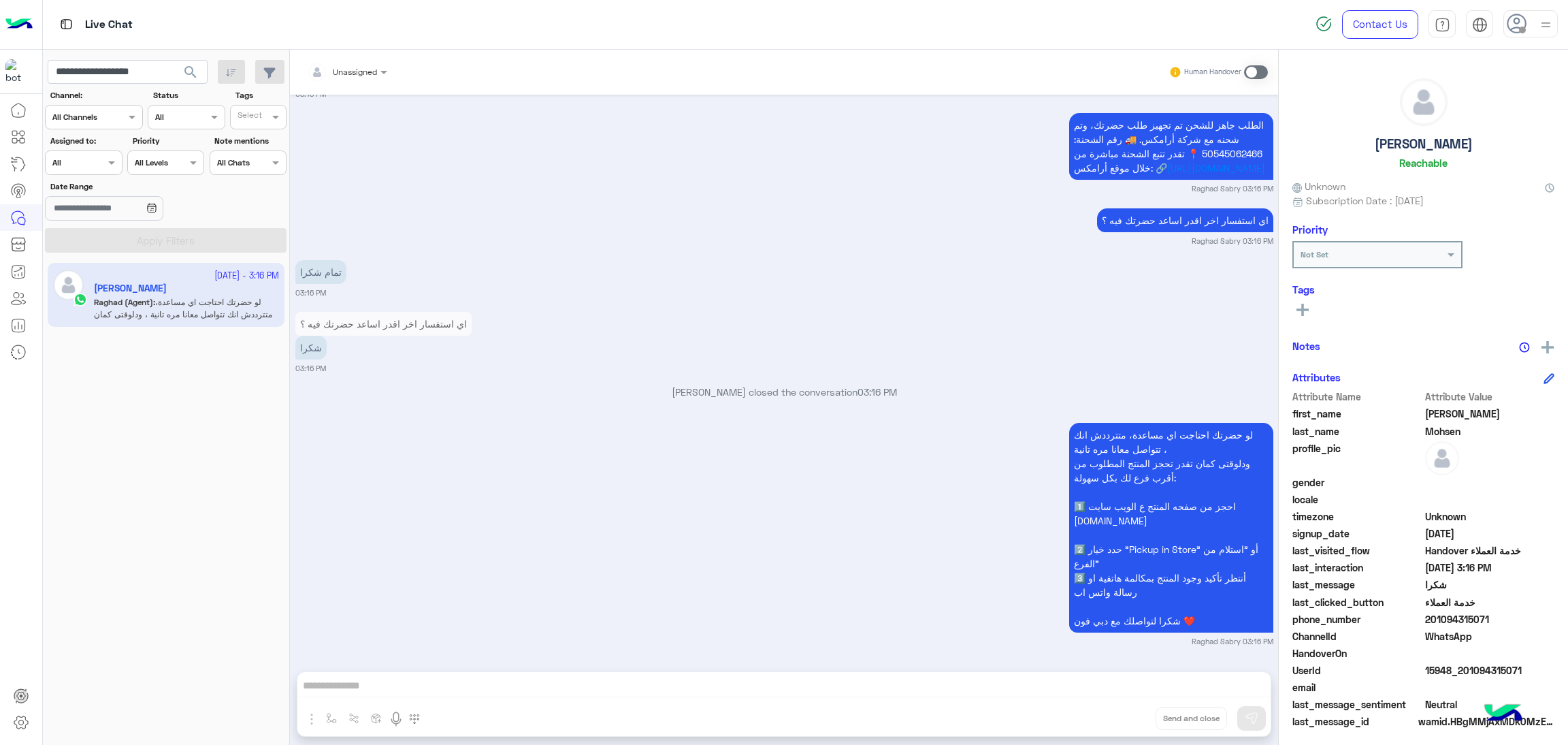
scroll to position [846, 0]
click at [1474, 664] on span "15948_201094315071" at bounding box center [1490, 670] width 130 height 14
copy span "15948_201094315071"
drag, startPoint x: 1427, startPoint y: 617, endPoint x: 1546, endPoint y: 625, distance: 119.3
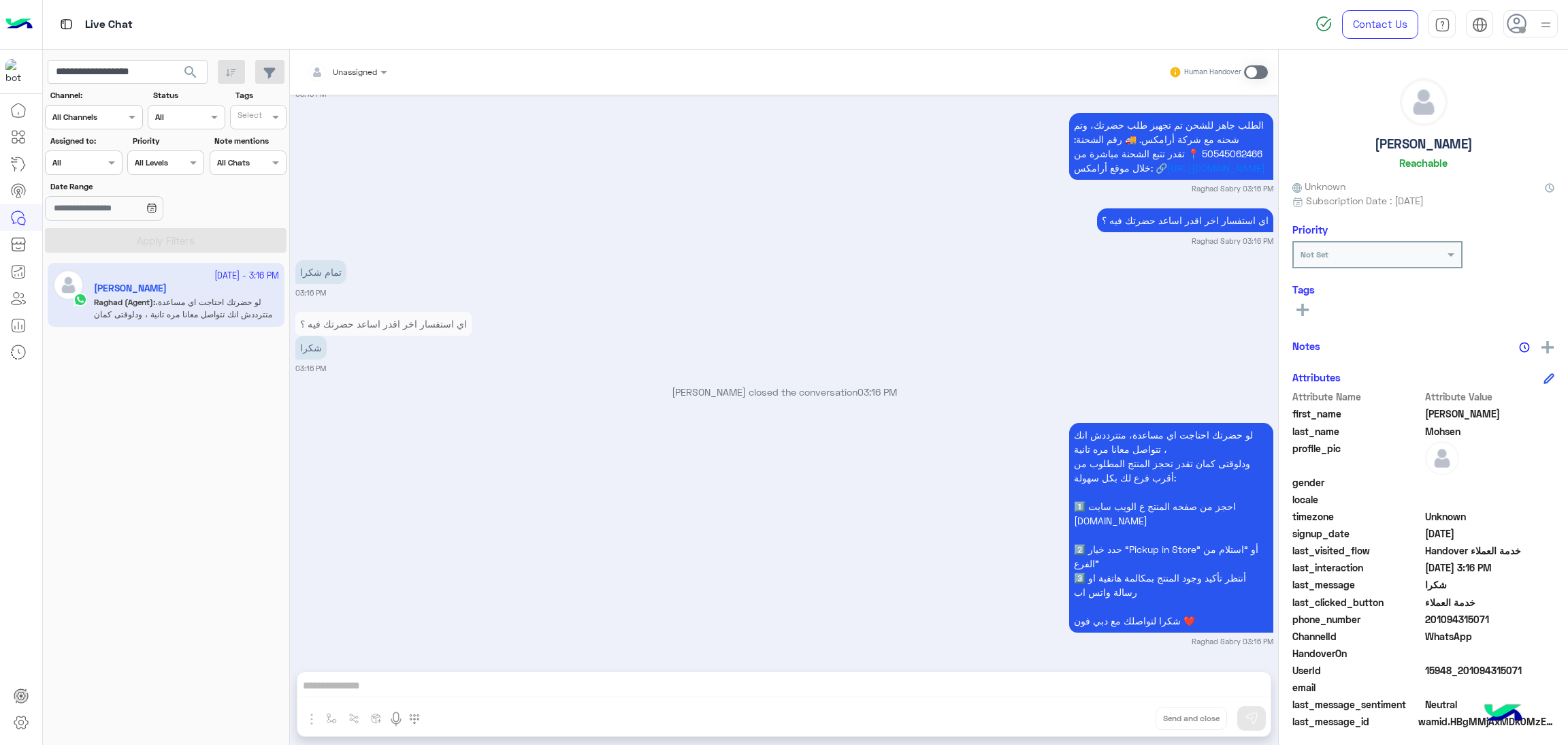
click at [1546, 625] on span "201094315071" at bounding box center [1490, 619] width 130 height 14
copy span "01094315071"
click at [112, 81] on input "**********" at bounding box center [127, 72] width 160 height 25
click at [112, 78] on input "**********" at bounding box center [127, 72] width 160 height 25
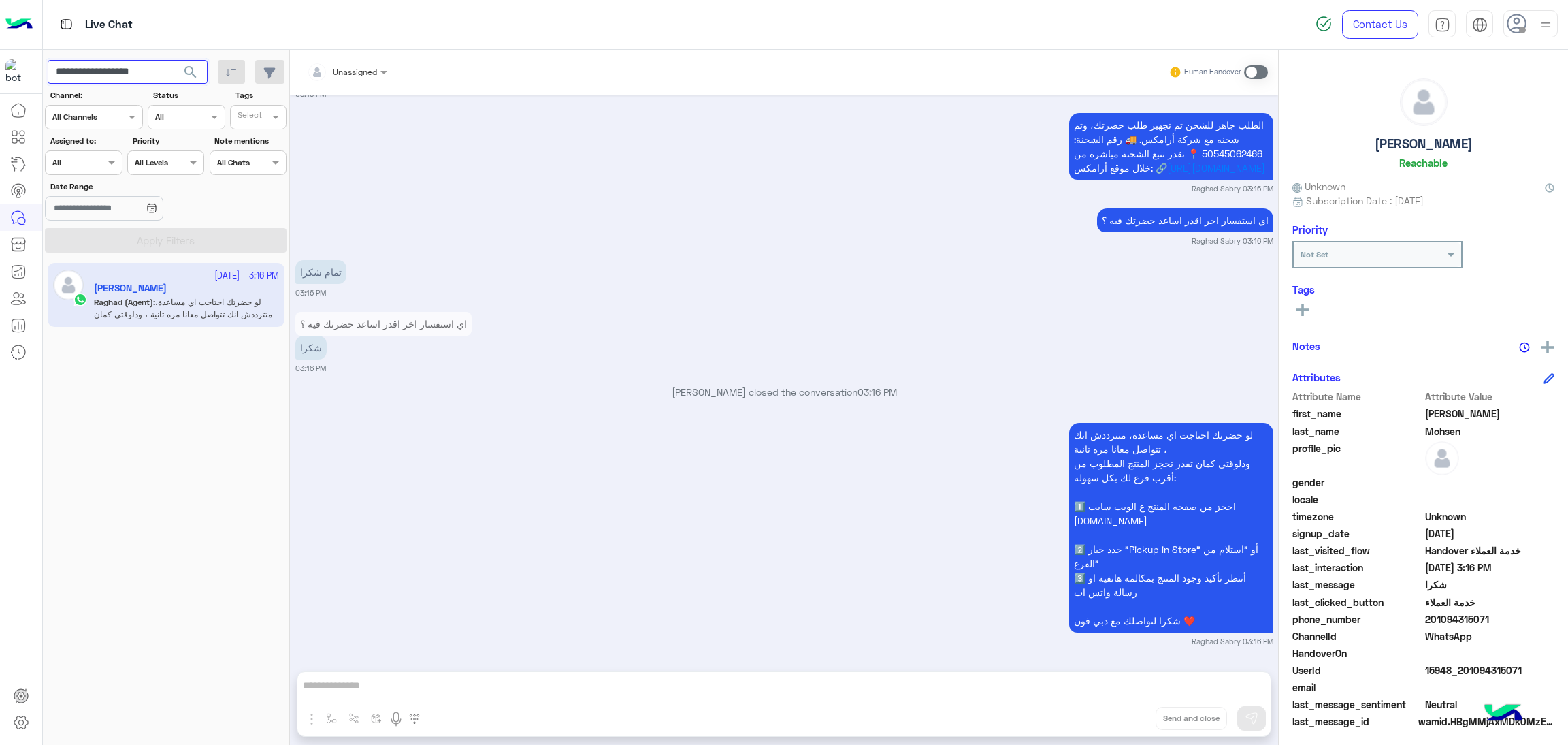
click at [112, 78] on input "**********" at bounding box center [127, 72] width 160 height 25
paste input "text"
click at [194, 77] on span "search" at bounding box center [190, 71] width 16 height 16
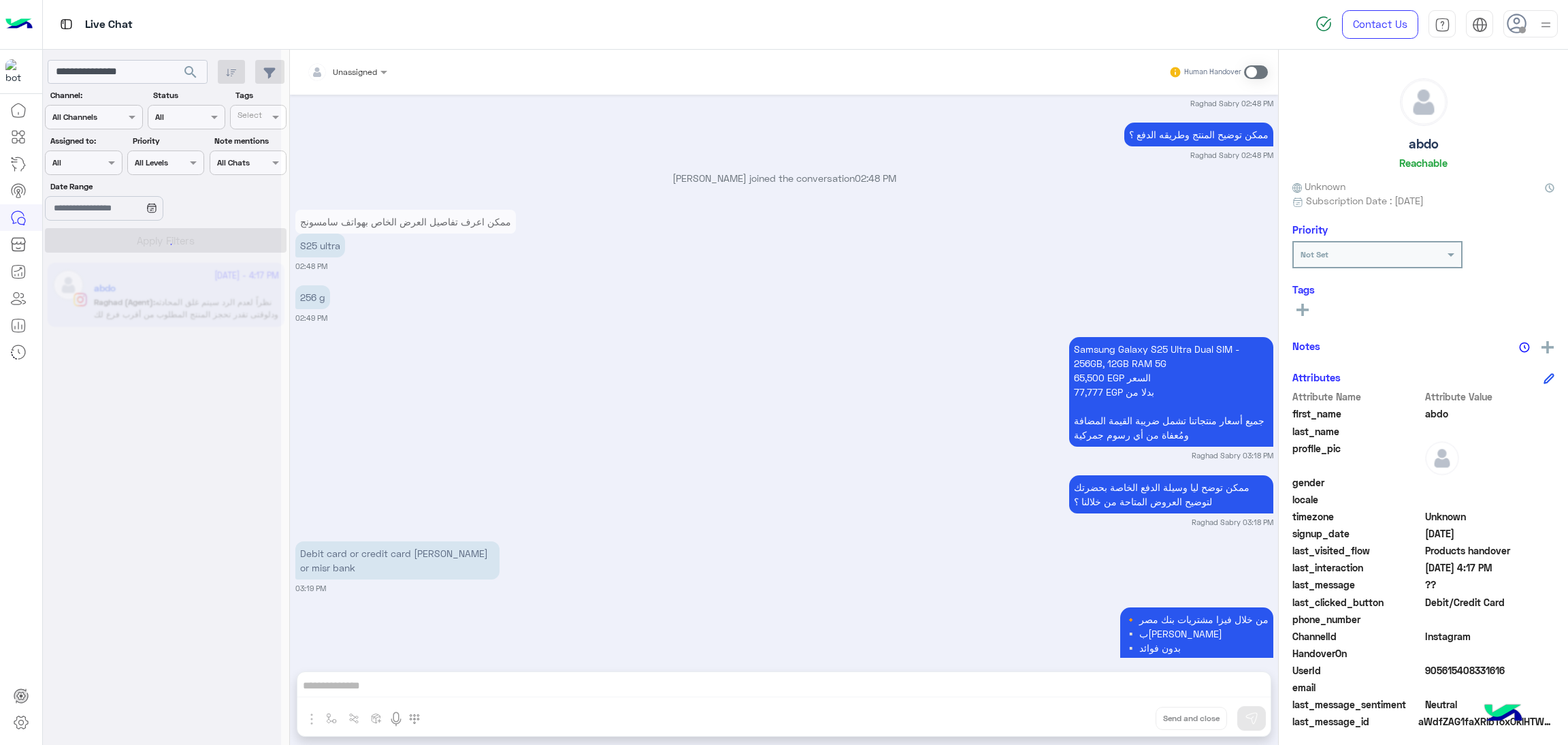
scroll to position [1711, 0]
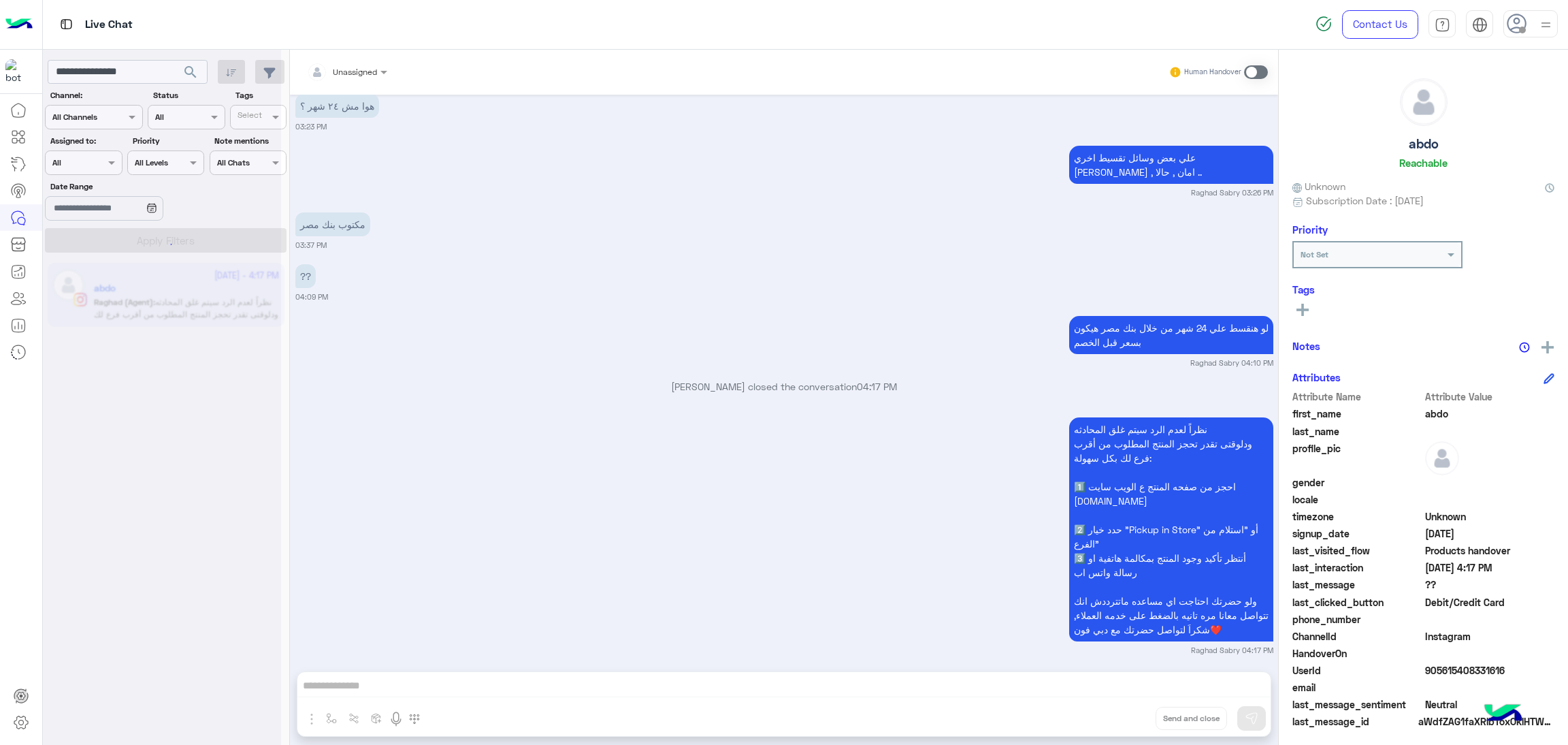
click at [138, 66] on div at bounding box center [162, 378] width 238 height 745
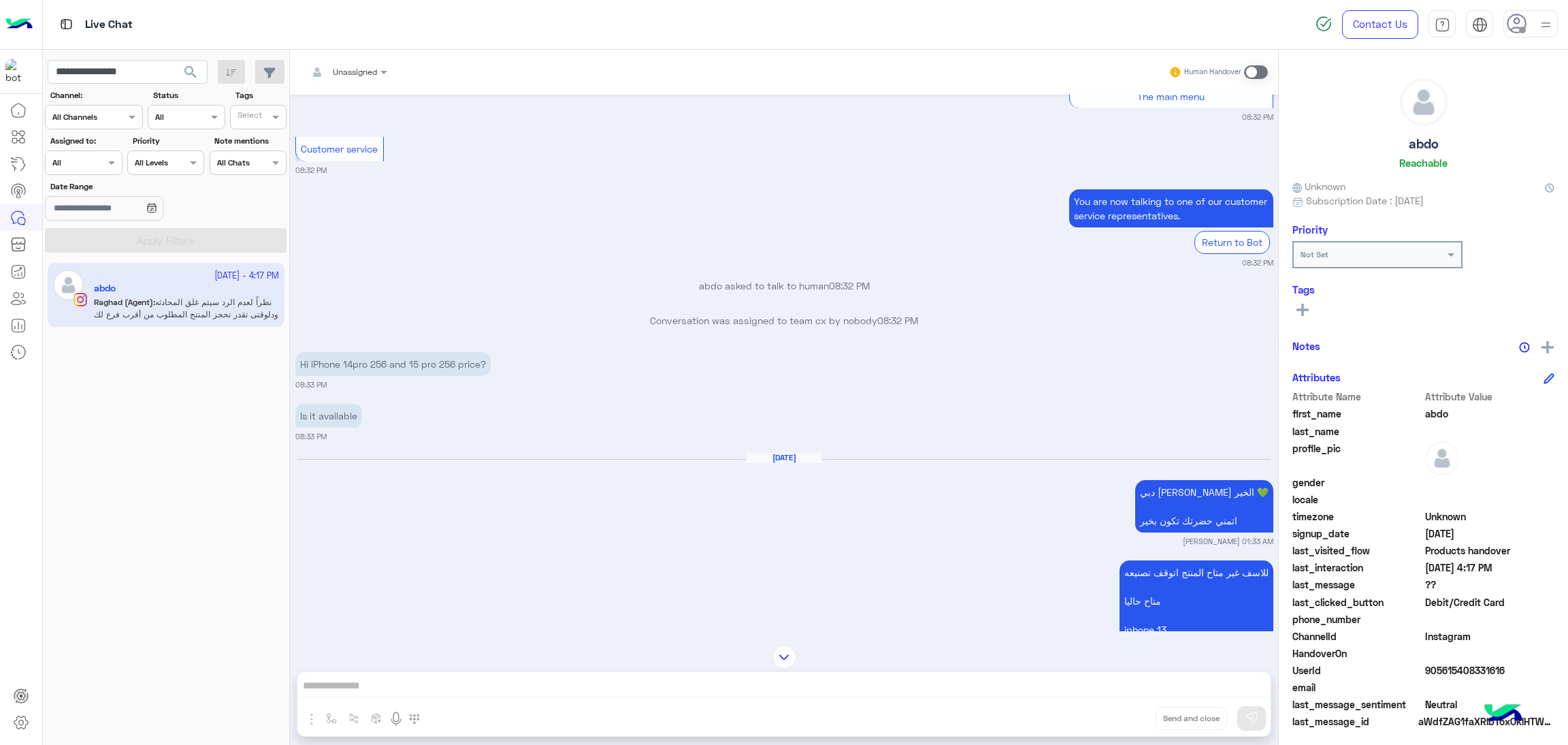
scroll to position [2997, 0]
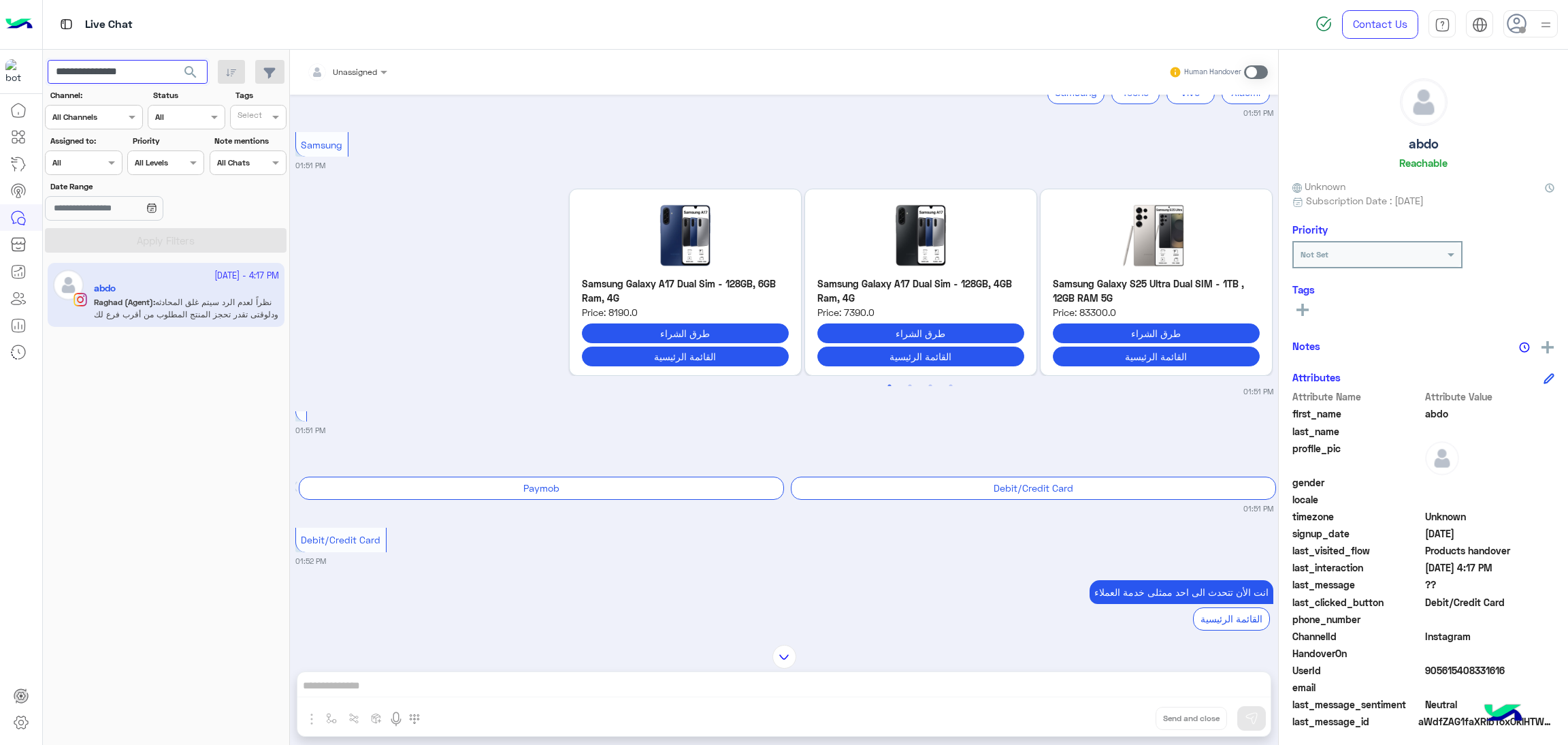
click at [127, 65] on input "**********" at bounding box center [127, 72] width 160 height 25
paste input "***"
click at [193, 74] on span "search" at bounding box center [190, 71] width 16 height 16
drag, startPoint x: 193, startPoint y: 74, endPoint x: 629, endPoint y: 61, distance: 436.2
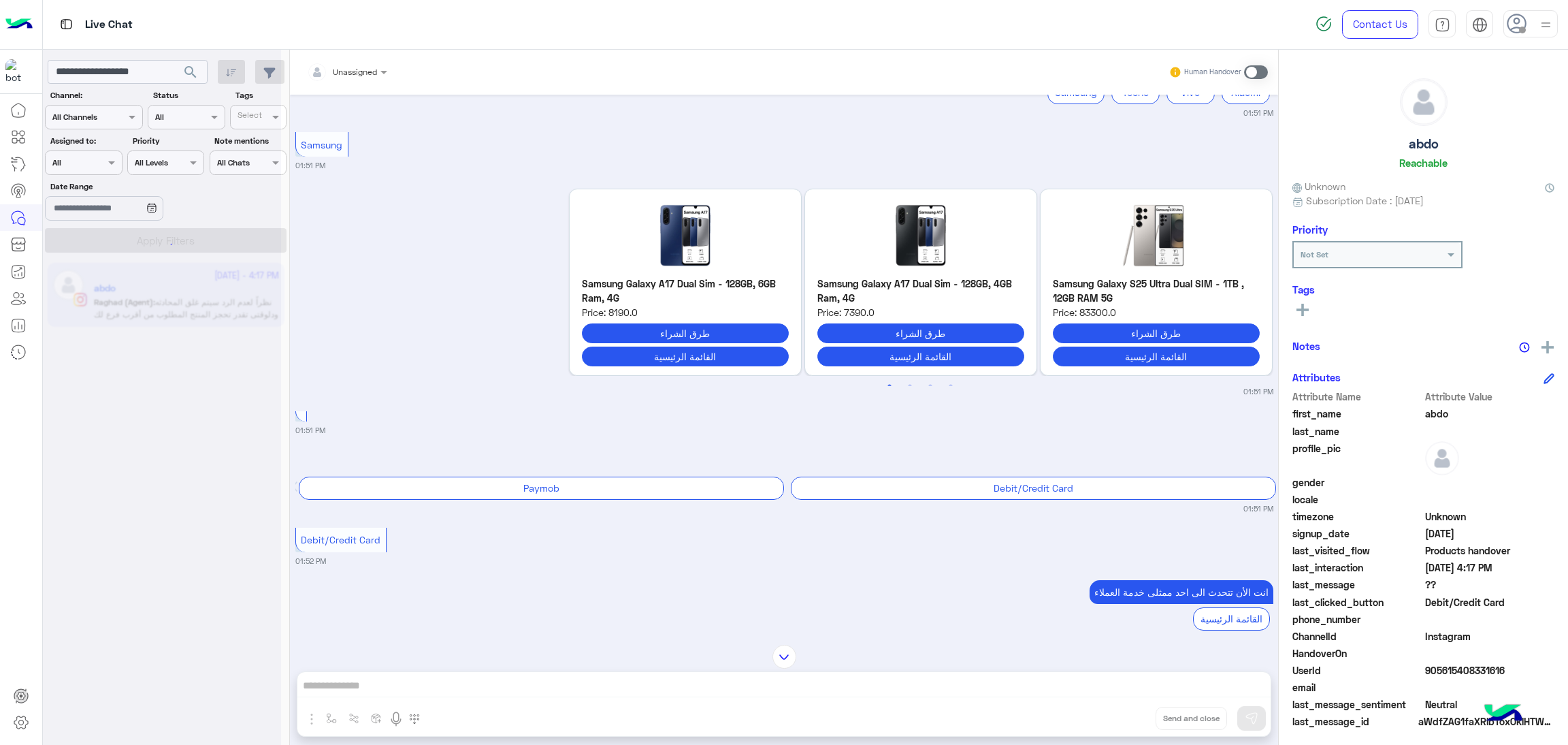
click at [629, 61] on div "Unassigned Human Handover" at bounding box center [784, 72] width 968 height 25
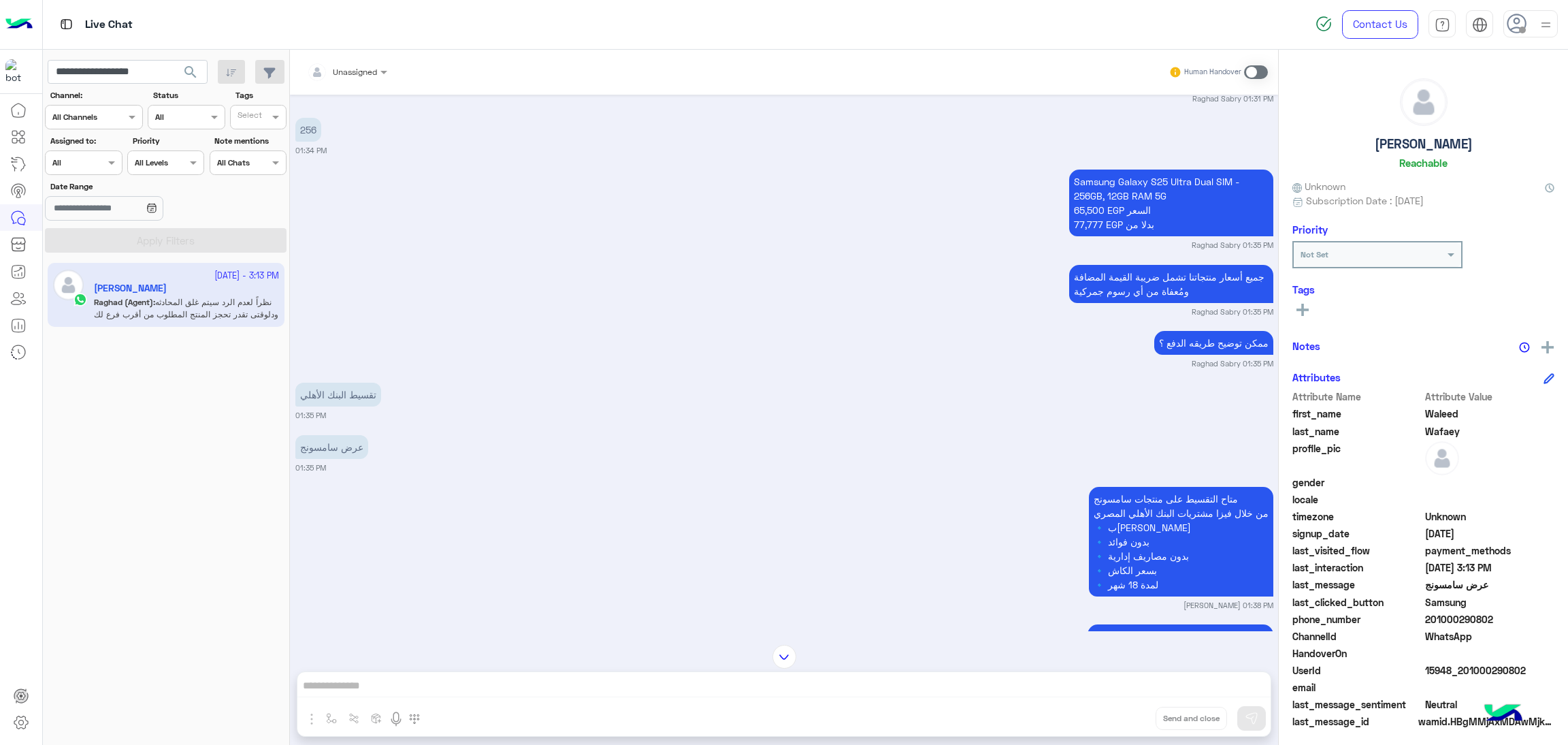
scroll to position [1531, 0]
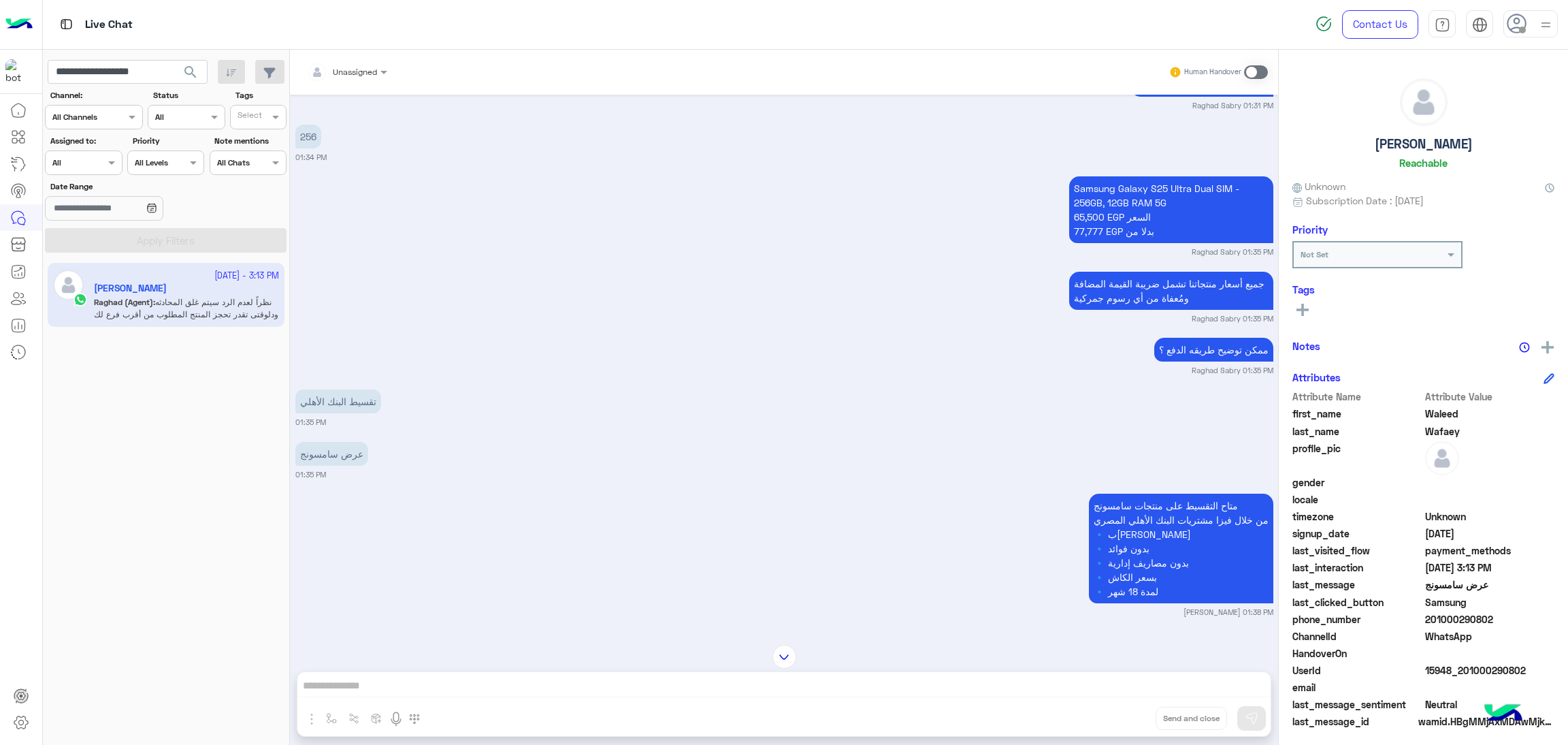
drag, startPoint x: 1426, startPoint y: 618, endPoint x: 1513, endPoint y: 620, distance: 87.0
click at [1513, 620] on span "201000290802" at bounding box center [1490, 619] width 130 height 14
copy span "01000290802"
click at [1444, 665] on span "15948_201000290802" at bounding box center [1490, 670] width 130 height 14
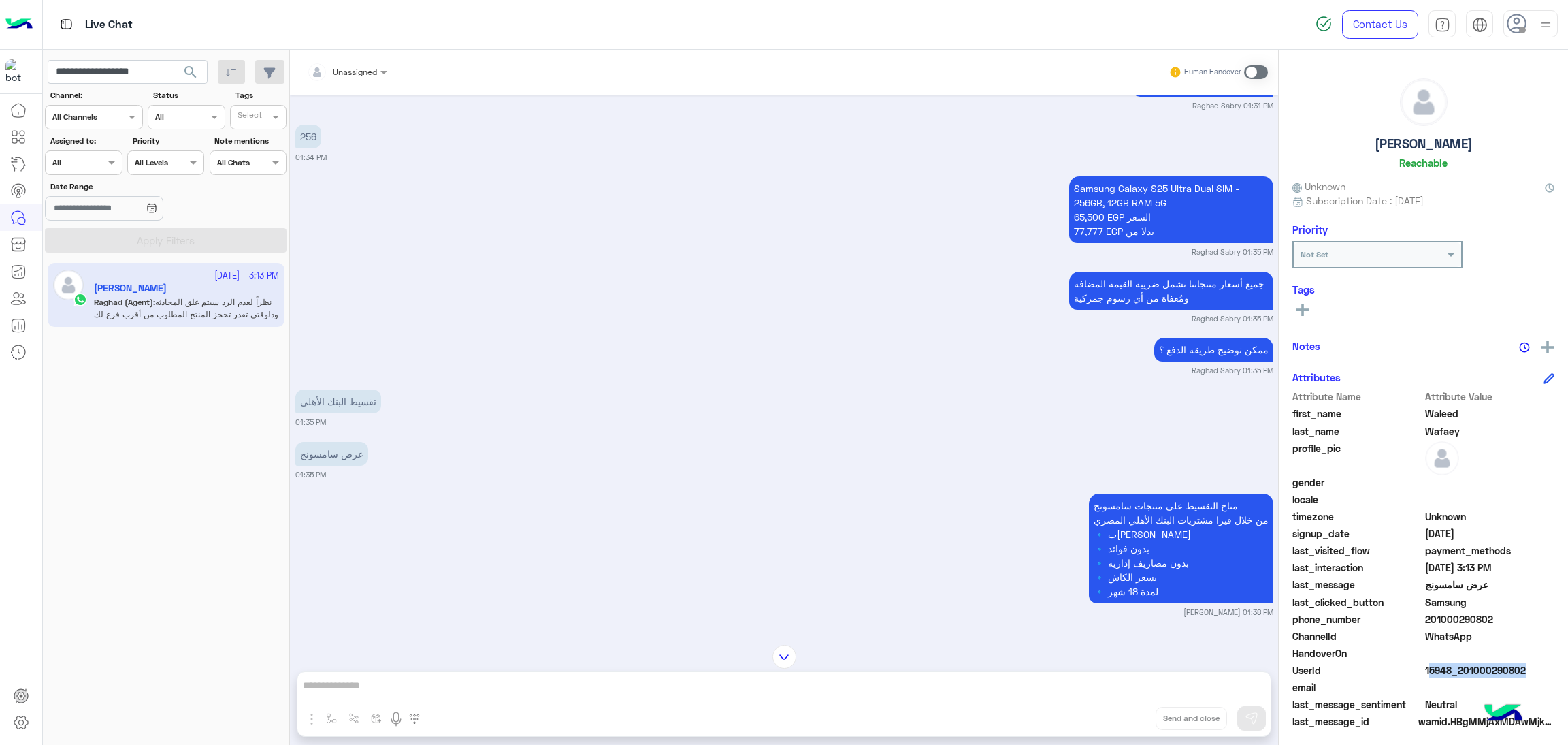
click at [1444, 665] on span "15948_201000290802" at bounding box center [1490, 670] width 130 height 14
click at [144, 75] on input "**********" at bounding box center [127, 72] width 160 height 25
paste input "text"
click at [182, 70] on span "search" at bounding box center [190, 71] width 16 height 16
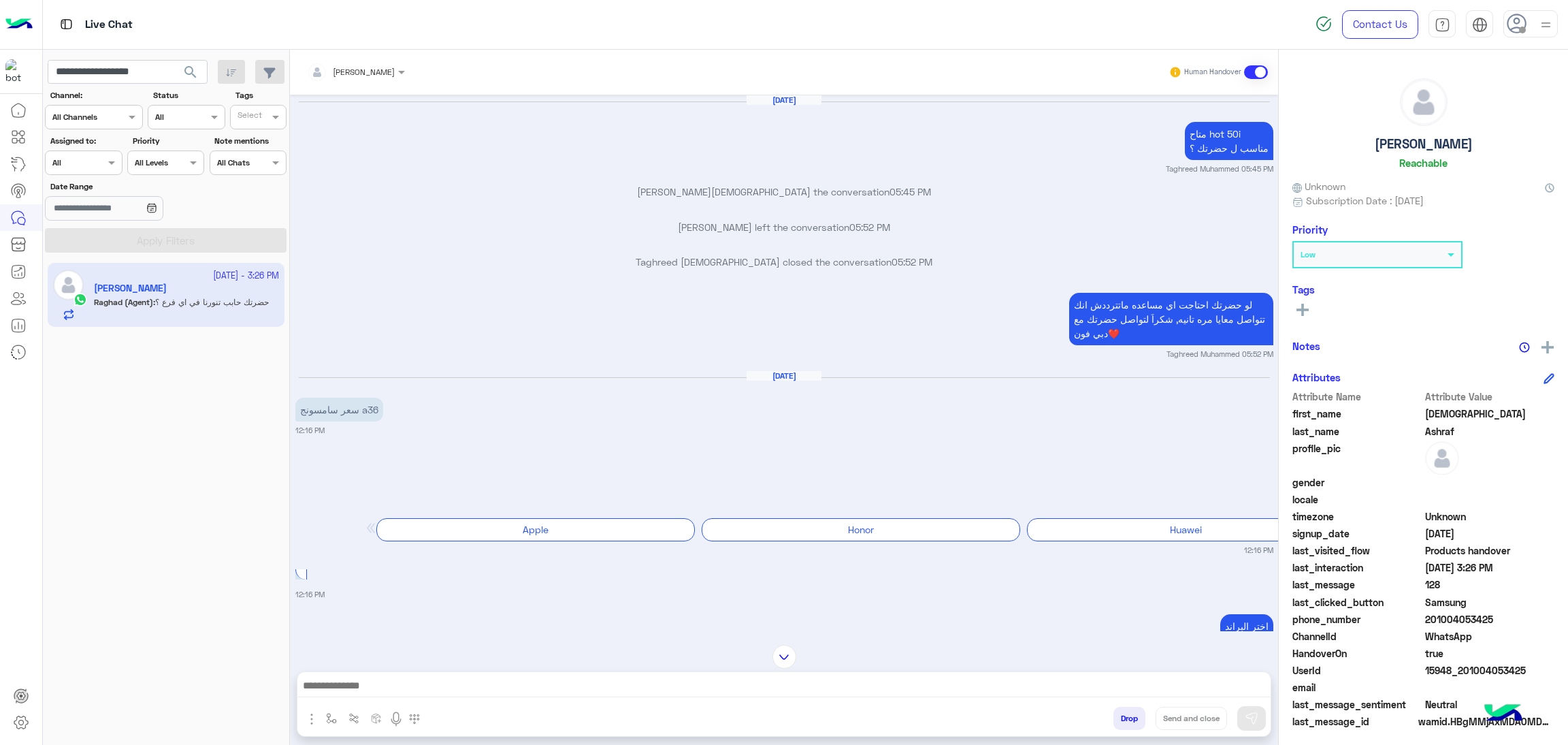
scroll to position [2087, 0]
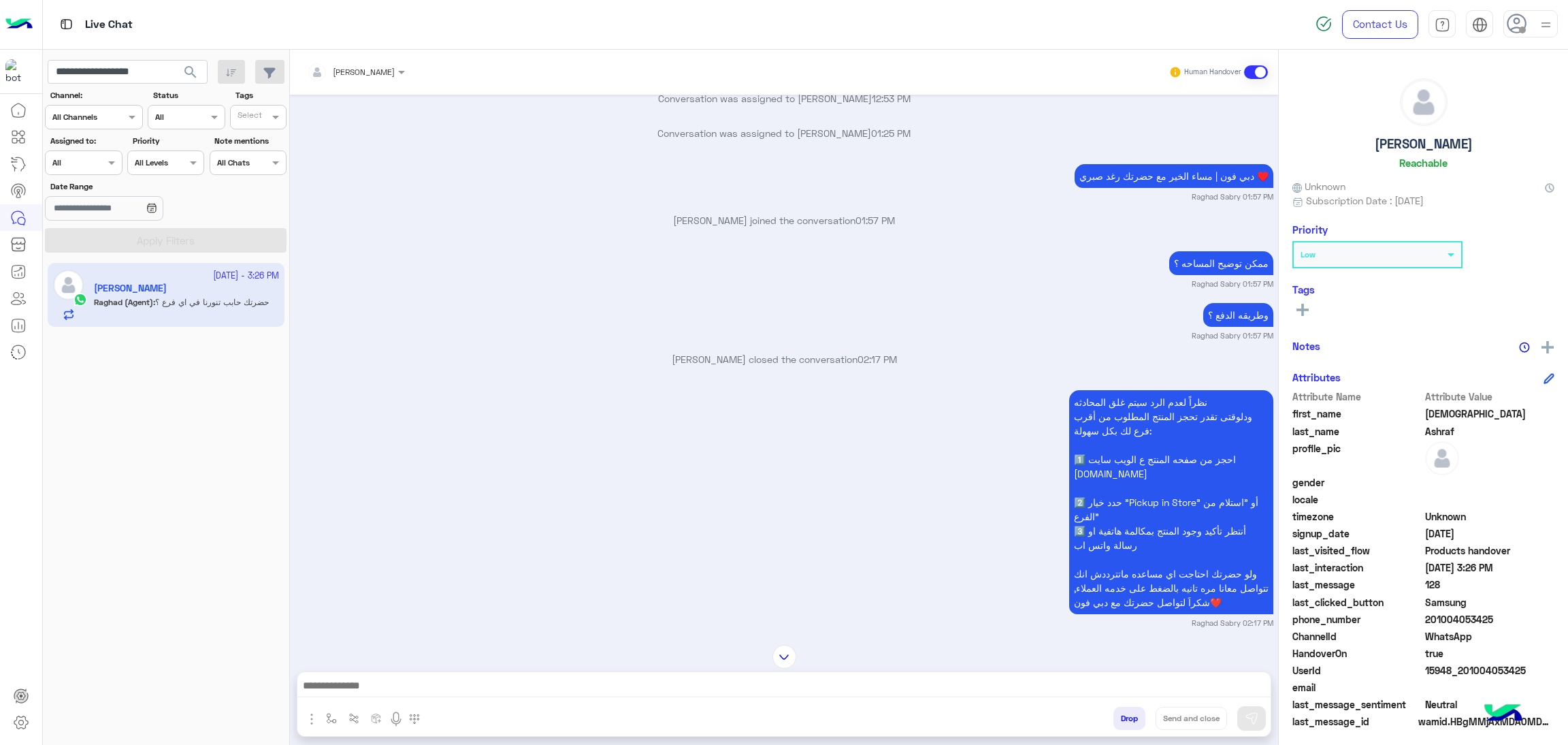
drag, startPoint x: 1426, startPoint y: 617, endPoint x: 1516, endPoint y: 610, distance: 90.3
click at [1516, 613] on span "201004053425" at bounding box center [1490, 619] width 130 height 14
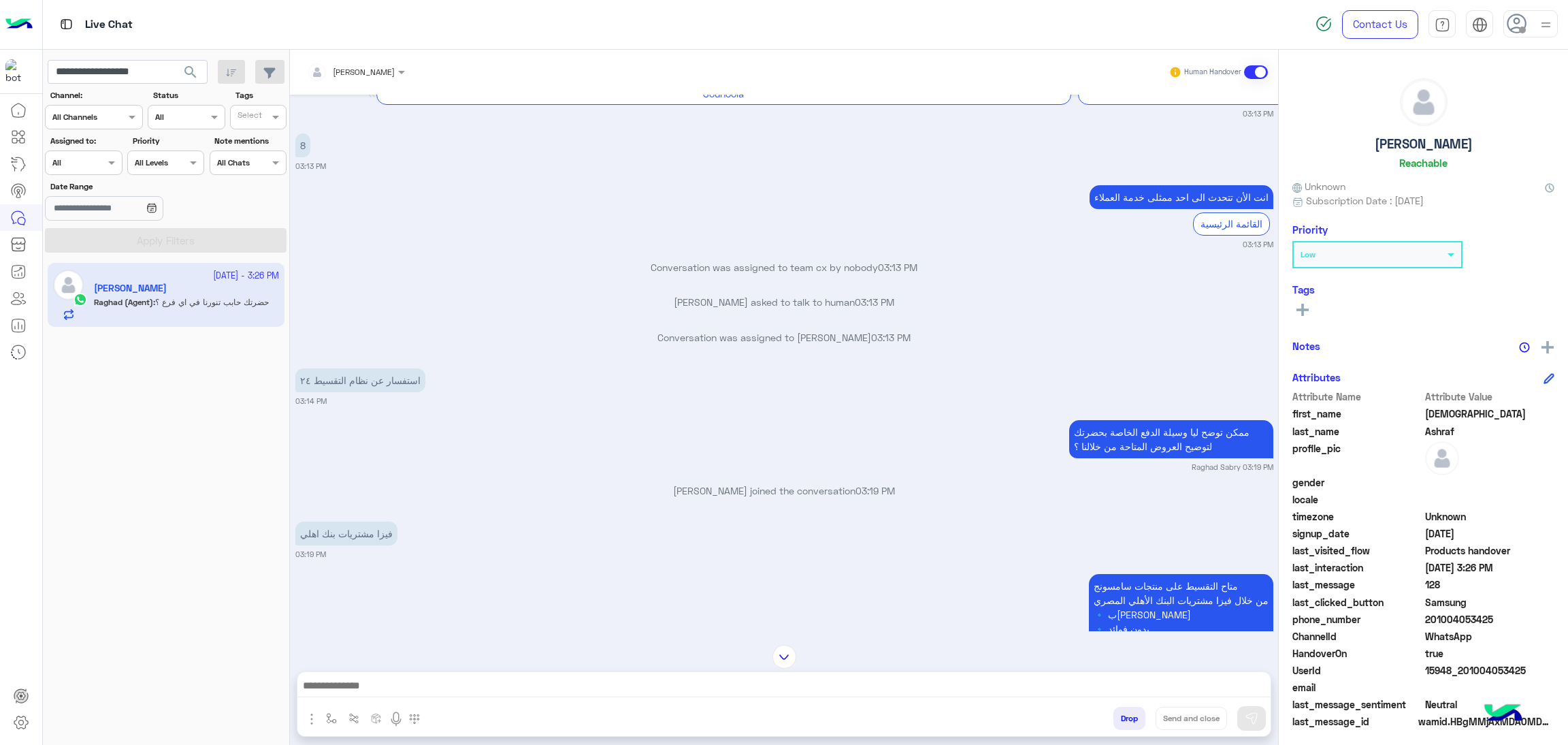
scroll to position [3212, 0]
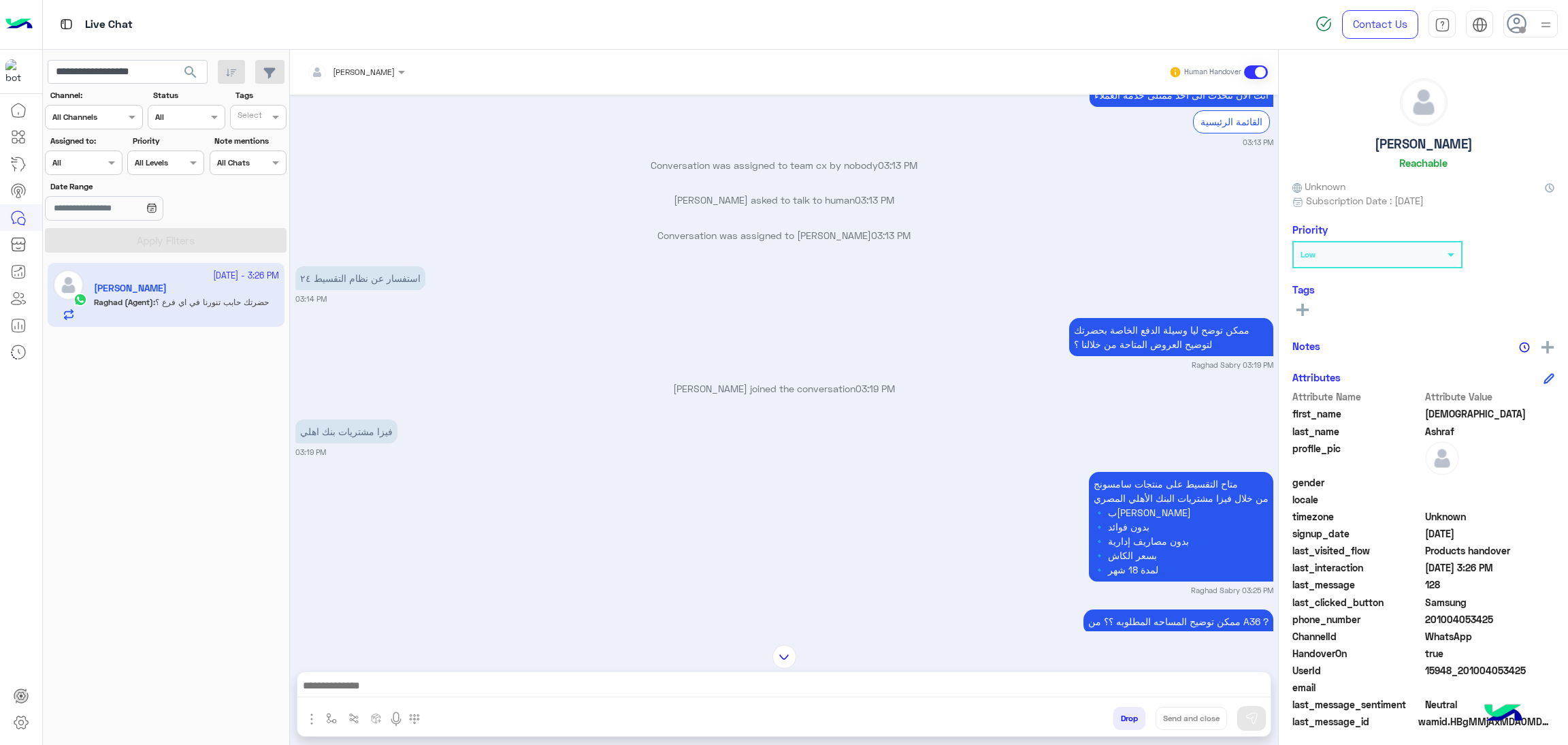
click at [1467, 664] on span "15948_201004053425" at bounding box center [1490, 670] width 130 height 14
click at [126, 81] on input "**********" at bounding box center [127, 72] width 160 height 25
paste input "text"
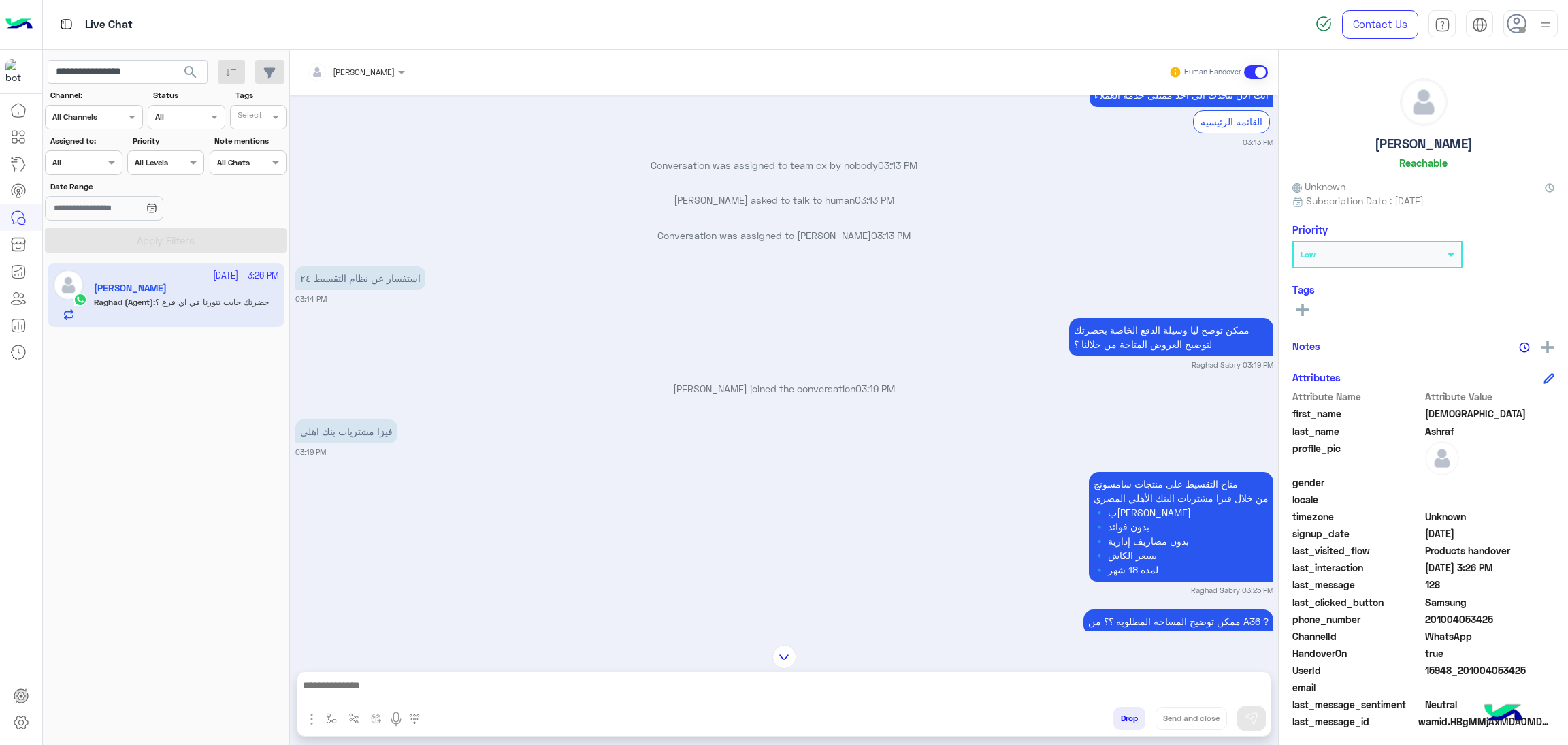
click at [192, 67] on span "search" at bounding box center [190, 71] width 16 height 16
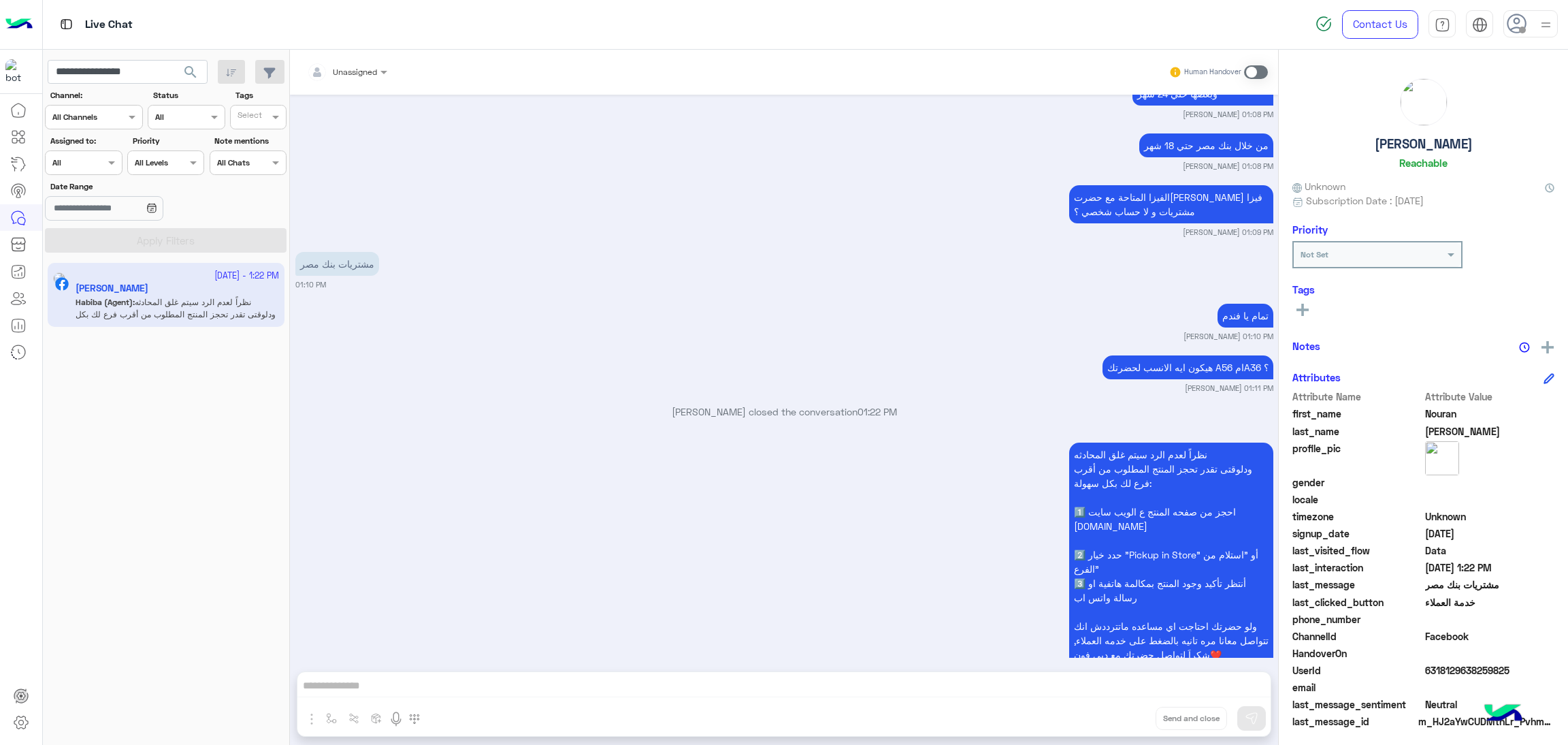
scroll to position [1824, 0]
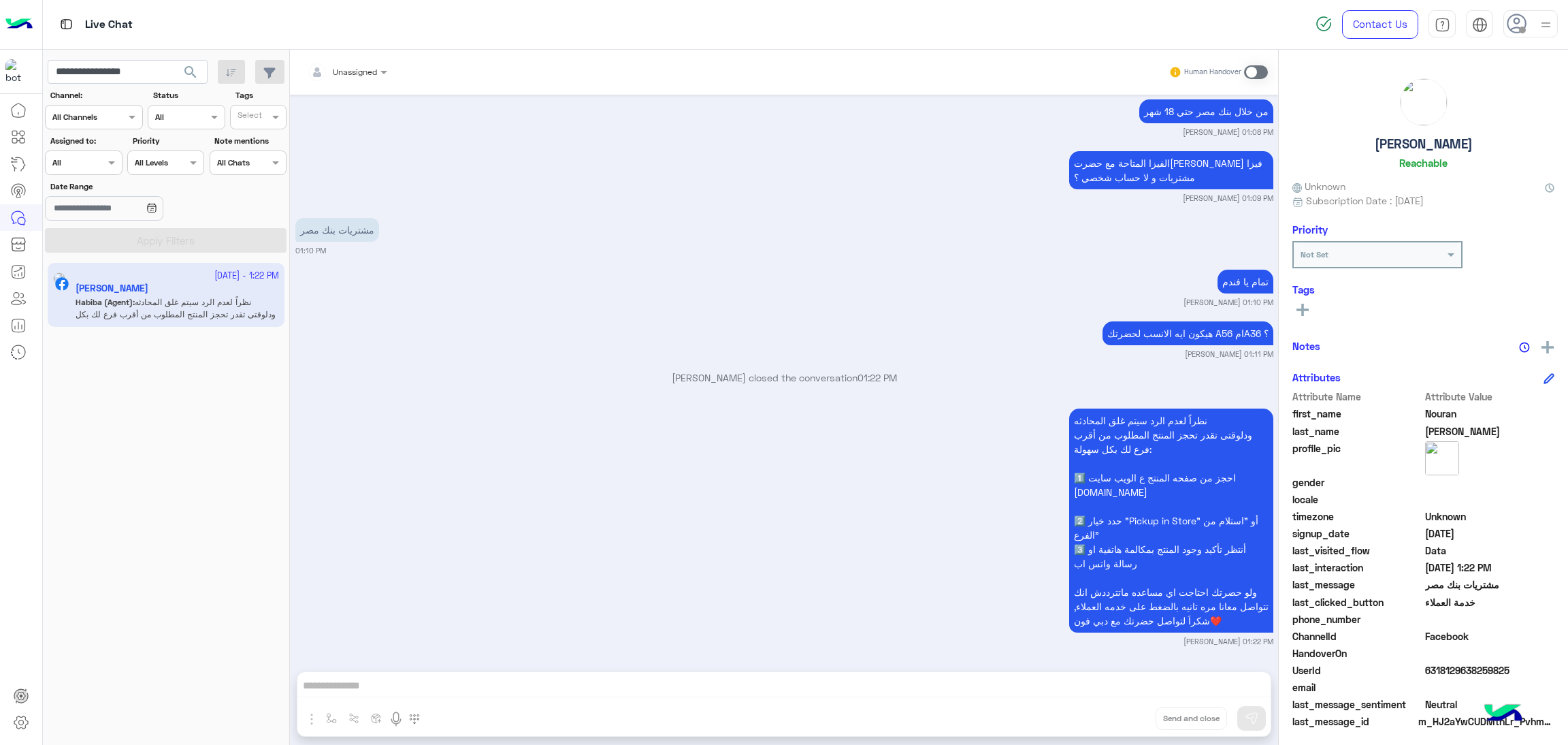
click at [1482, 664] on span "6318129638259825" at bounding box center [1490, 670] width 130 height 14
click at [113, 81] on input "**********" at bounding box center [127, 72] width 160 height 25
paste input "**"
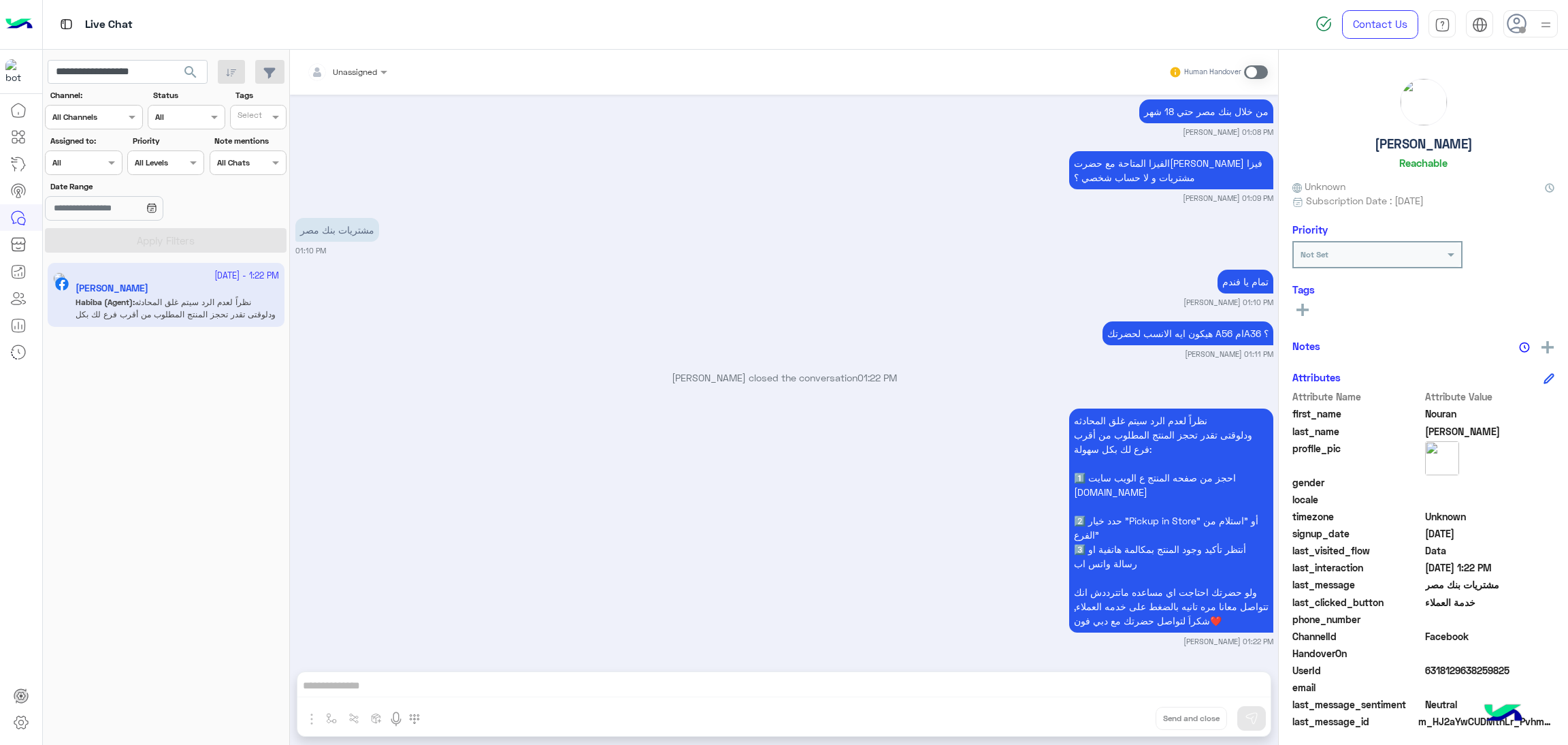
click at [193, 78] on span "search" at bounding box center [190, 71] width 16 height 16
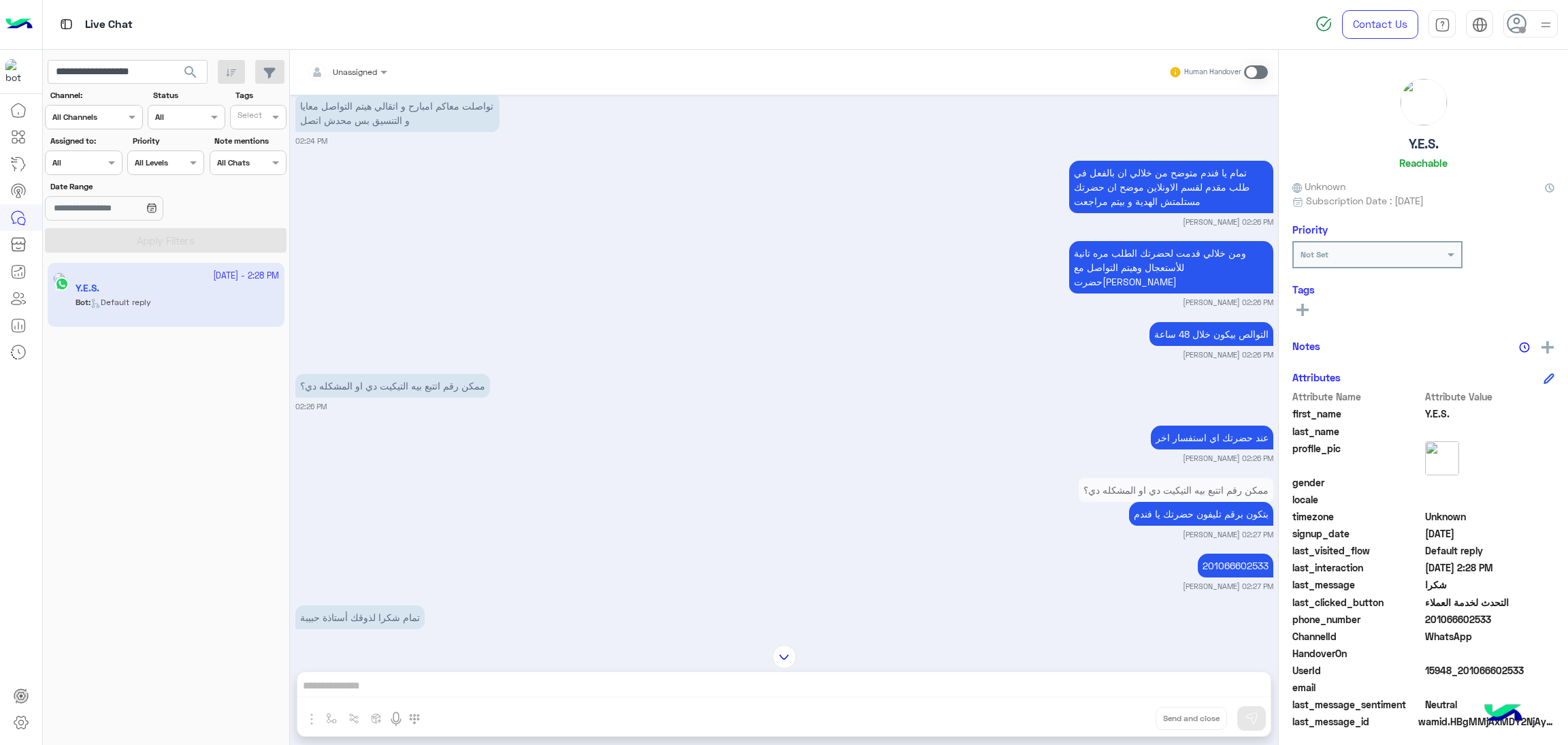
scroll to position [1090, 0]
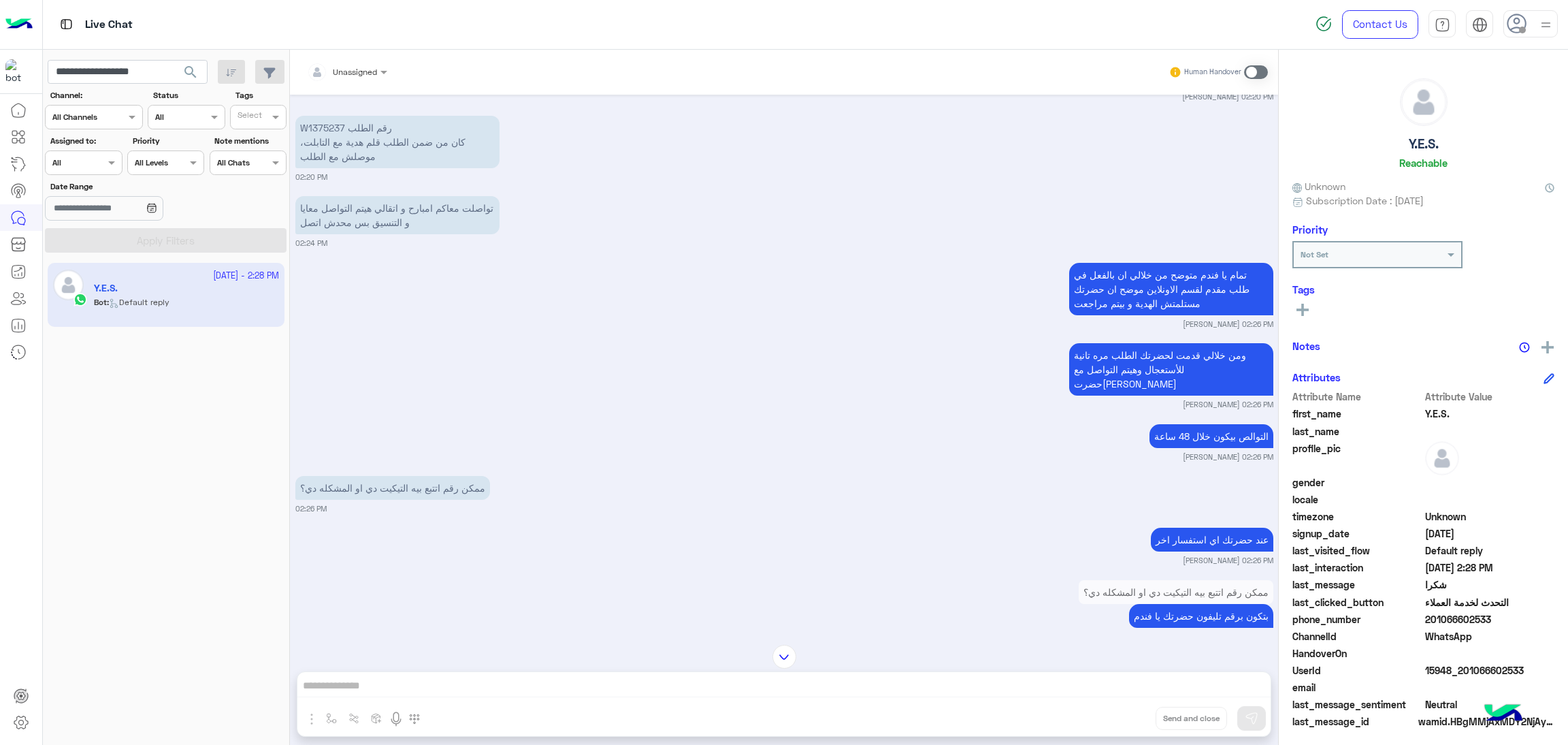
click at [1470, 668] on span "15948_201066602533" at bounding box center [1490, 670] width 130 height 14
click at [141, 73] on input "**********" at bounding box center [127, 72] width 160 height 25
paste input "text"
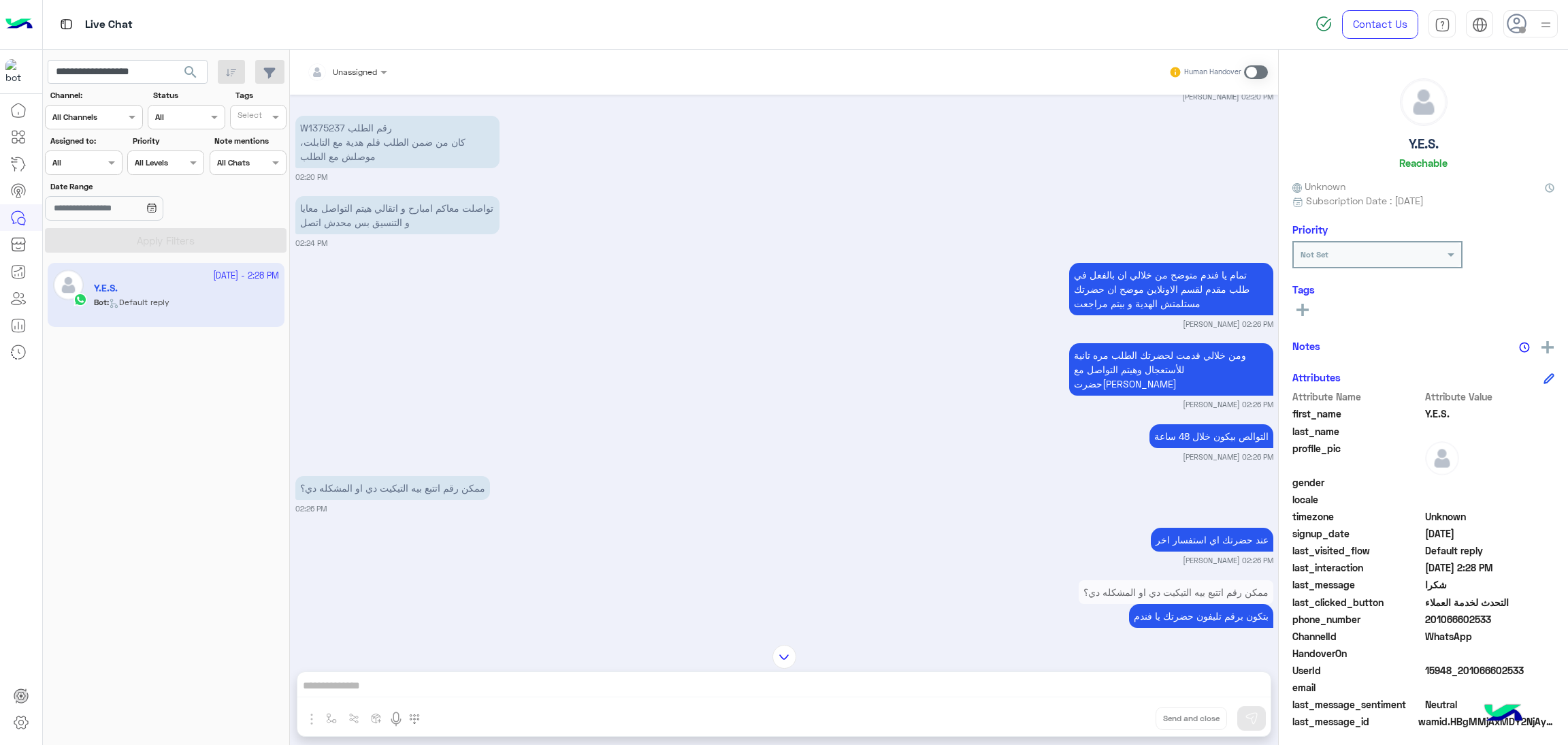
click at [194, 74] on span "search" at bounding box center [190, 71] width 16 height 16
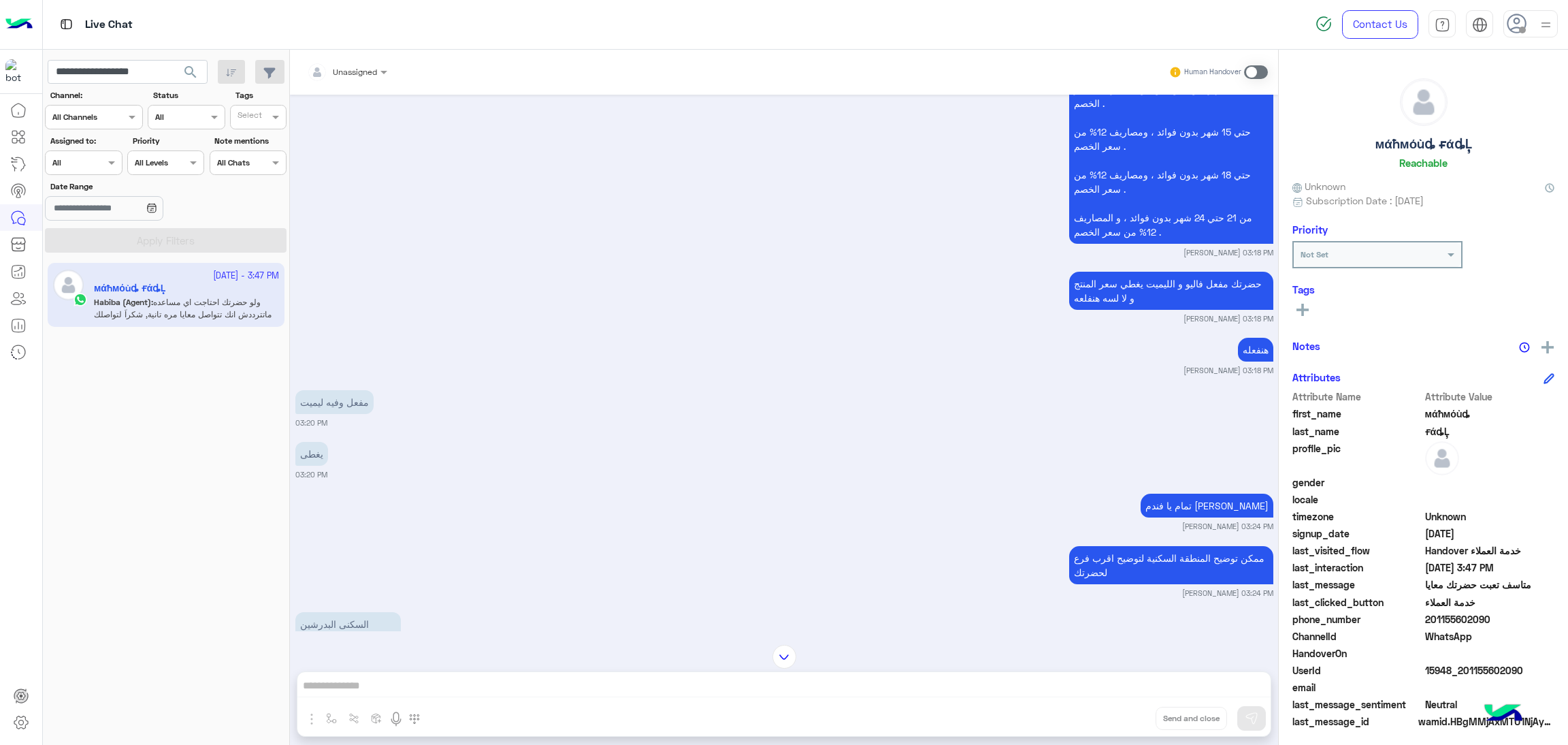
scroll to position [2165, 0]
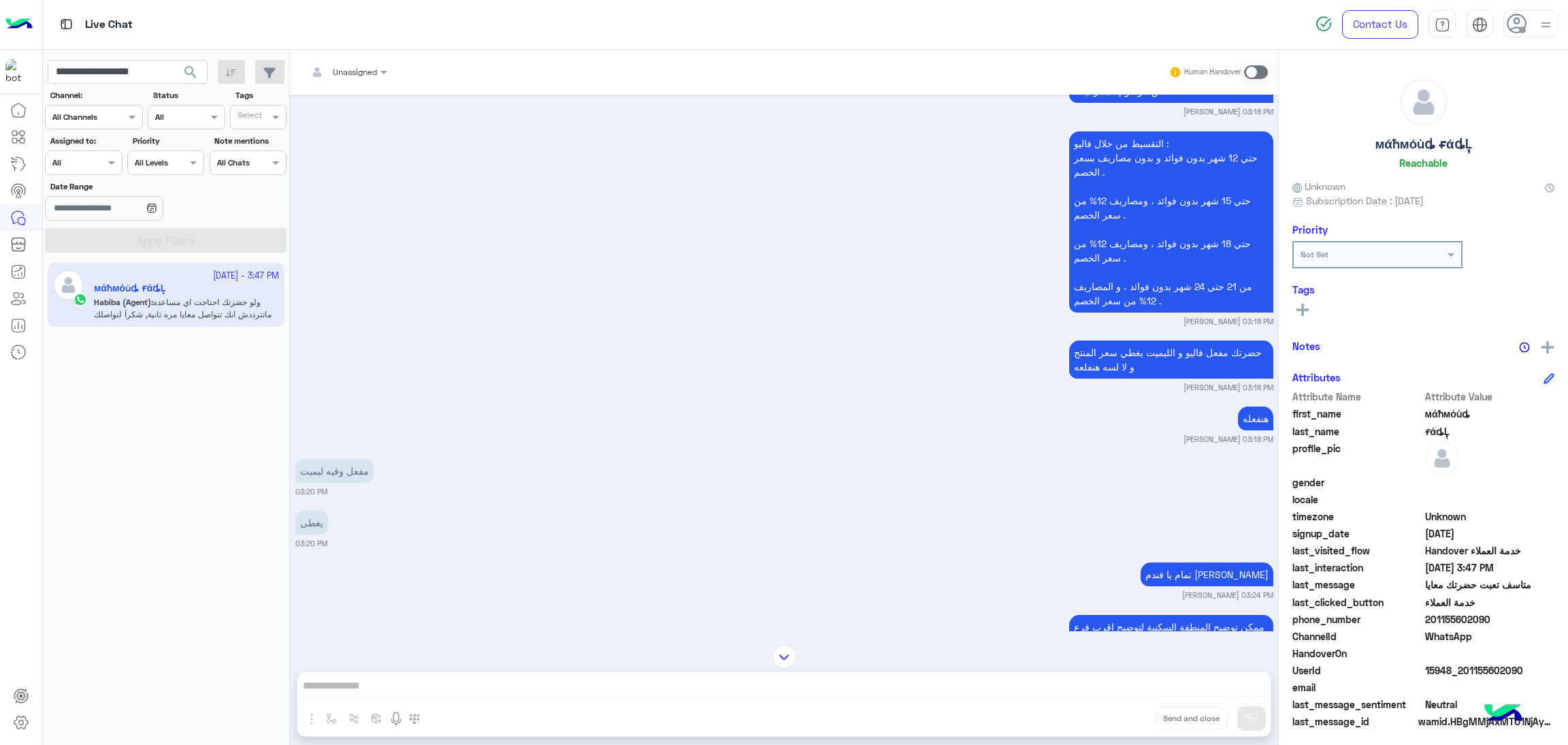
click at [1451, 665] on span "15948_201155602090" at bounding box center [1490, 670] width 130 height 14
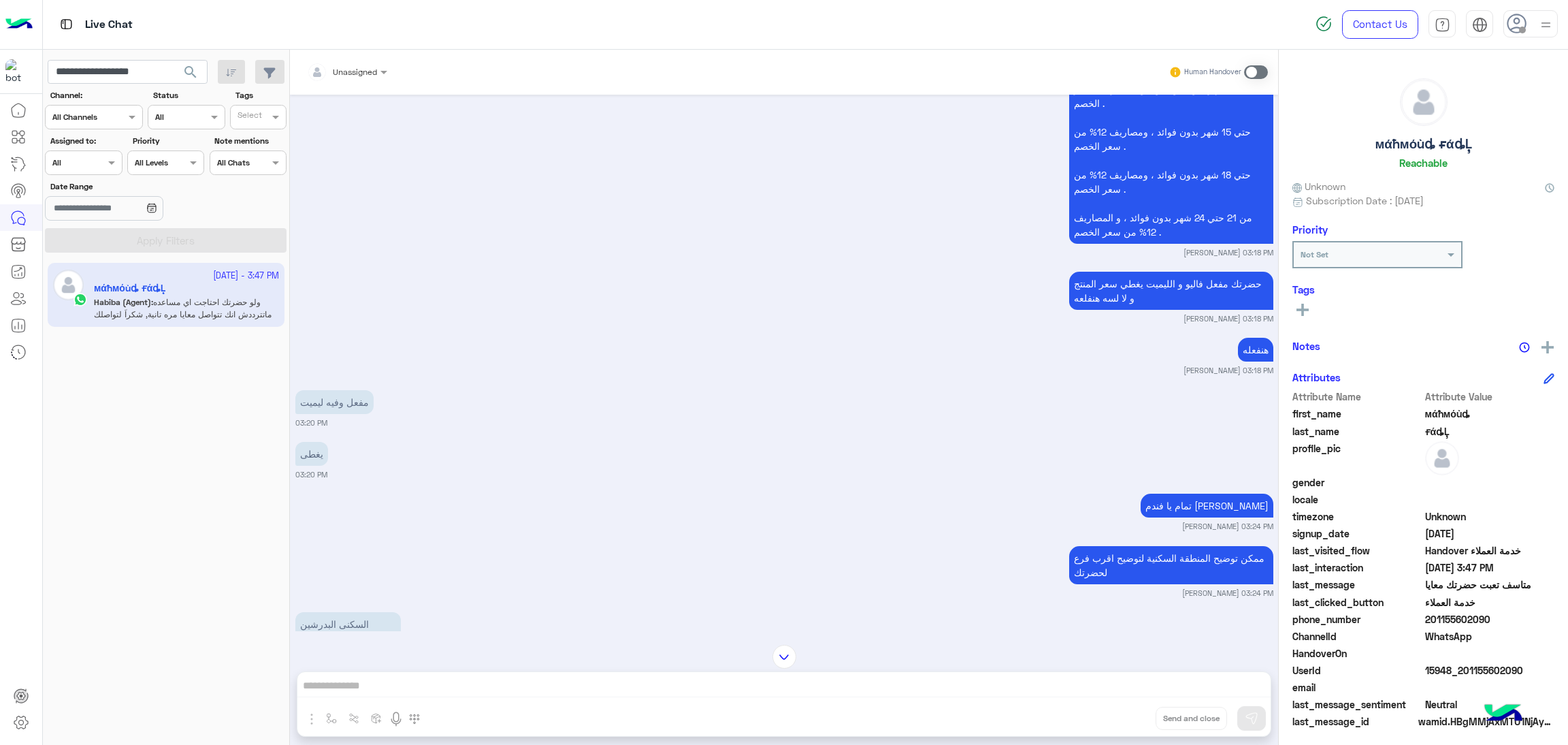
scroll to position [2266, 0]
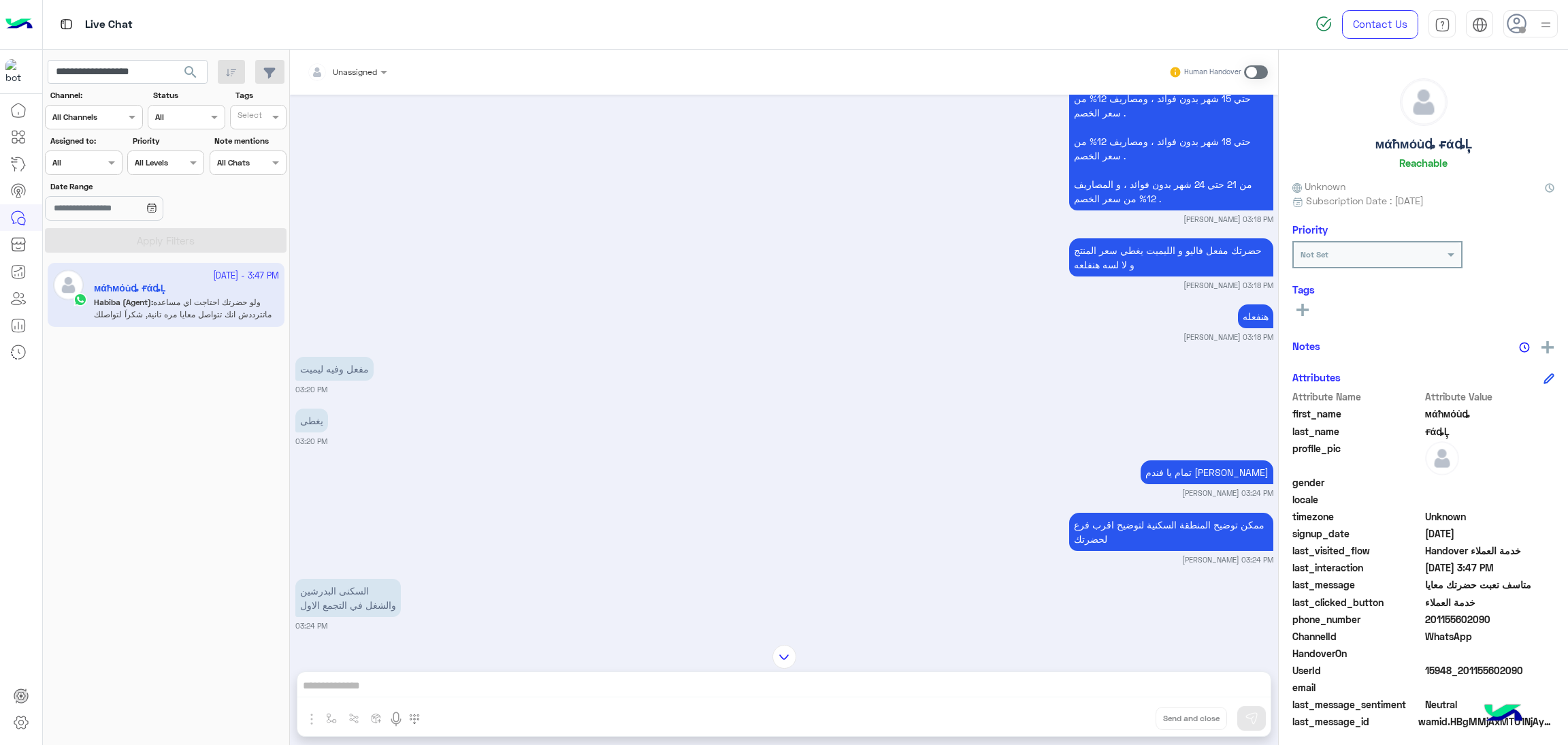
click at [130, 84] on app-inbox-users-filters "**********" at bounding box center [166, 154] width 247 height 209
click at [119, 60] on input "**********" at bounding box center [127, 72] width 160 height 25
paste input "text"
type input "**********"
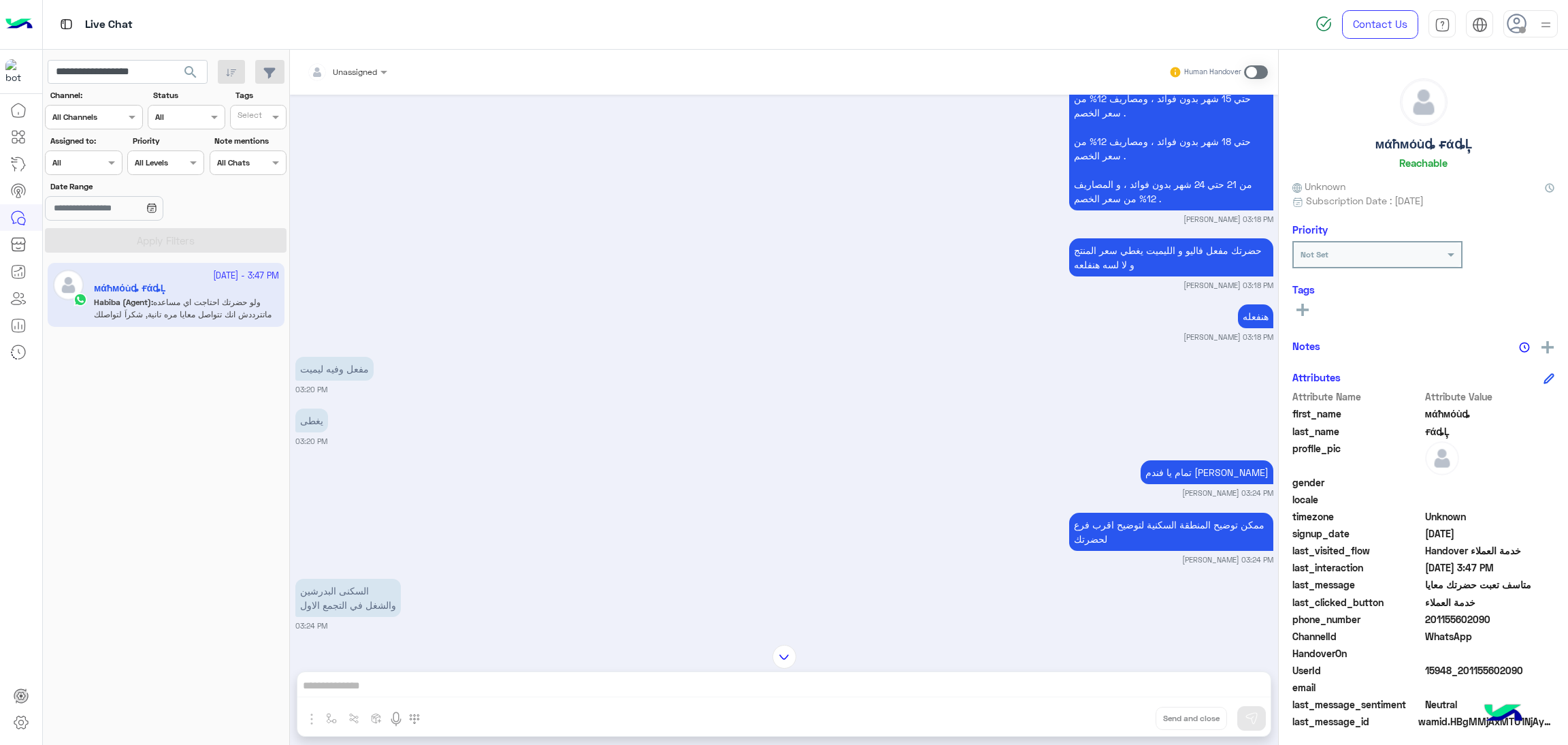
click at [192, 73] on span "search" at bounding box center [190, 71] width 16 height 16
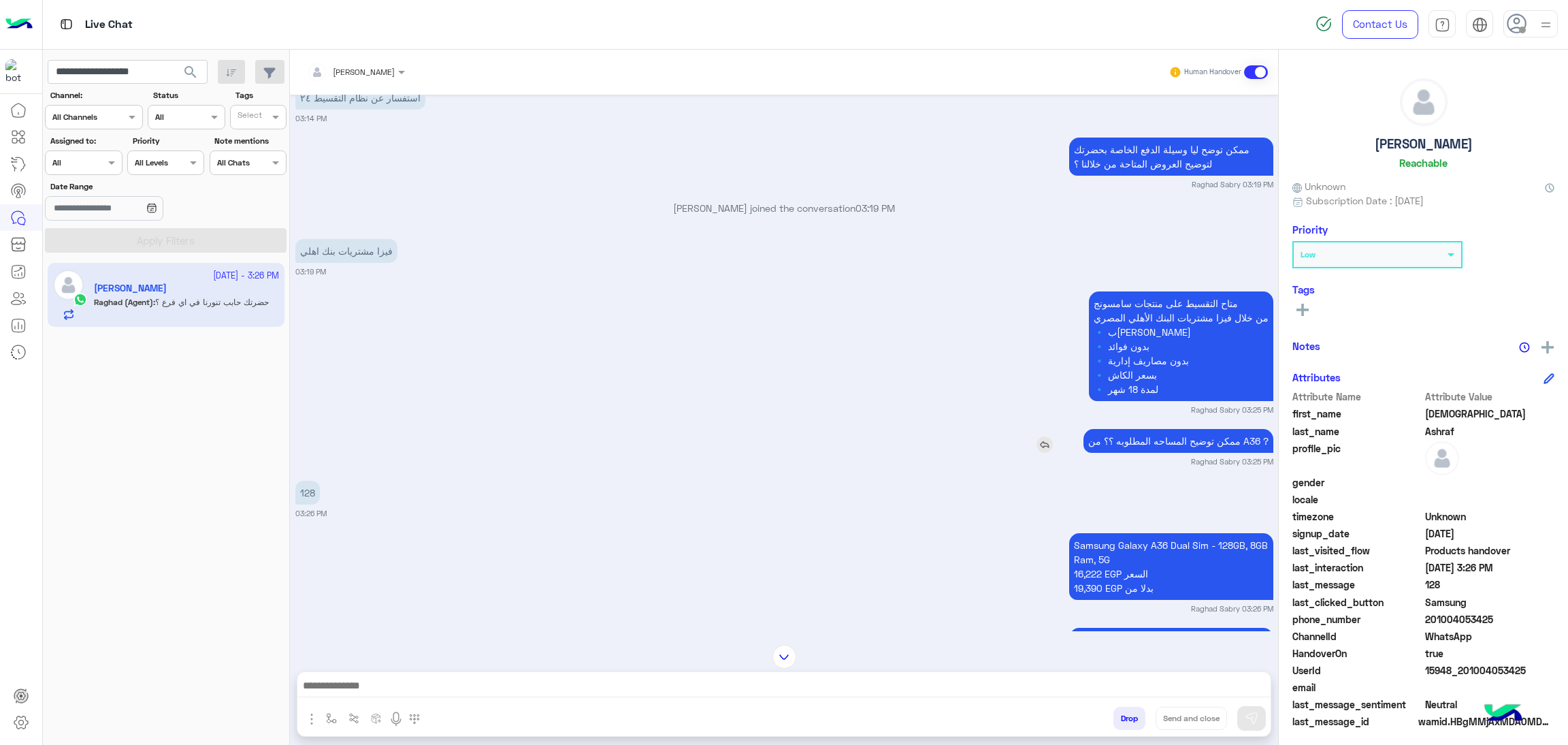
scroll to position [1298, 0]
click at [1158, 564] on p "Samsung Galaxy A36 Dual Sim - 128GB, 8GB Ram, 5G 16,222 EGP السعر 19,390 EGP بد…" at bounding box center [1171, 566] width 204 height 67
drag, startPoint x: 1428, startPoint y: 620, endPoint x: 1566, endPoint y: 614, distance: 138.1
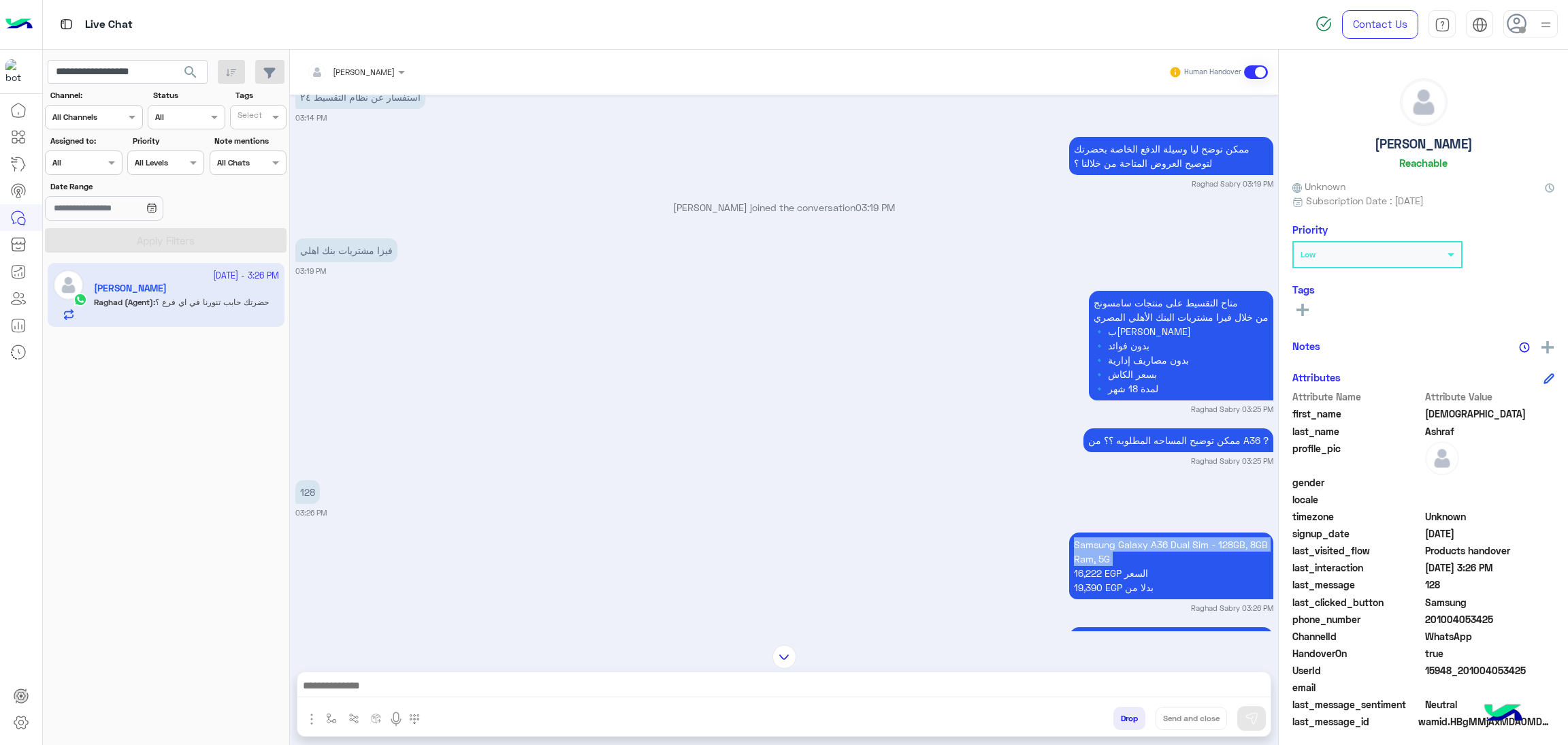
click at [1566, 614] on div "Mohammed Ashraf Reachable Unknown Subscription Date : 01/03/2025 Priority Low T…" at bounding box center [1423, 395] width 289 height 691
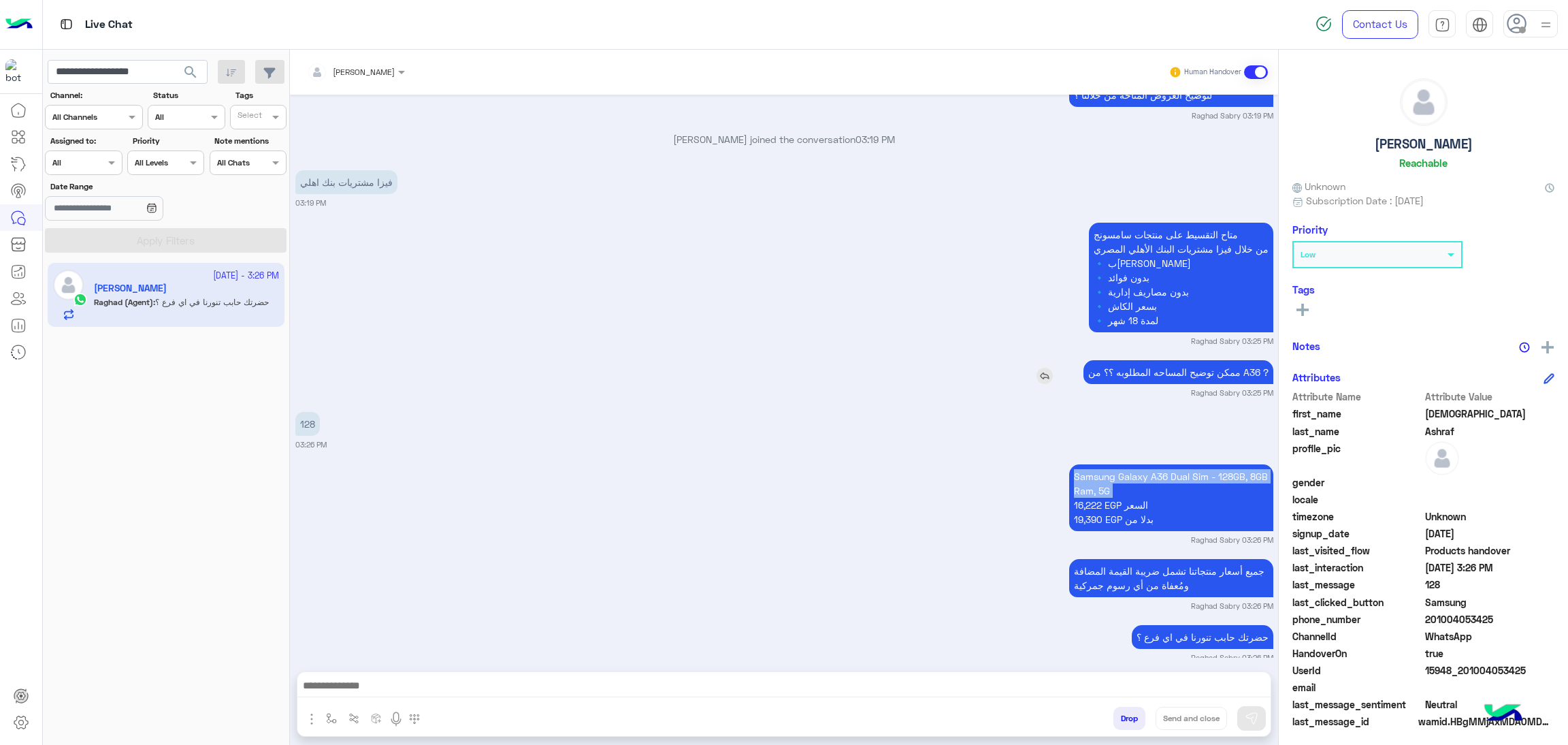
scroll to position [1400, 0]
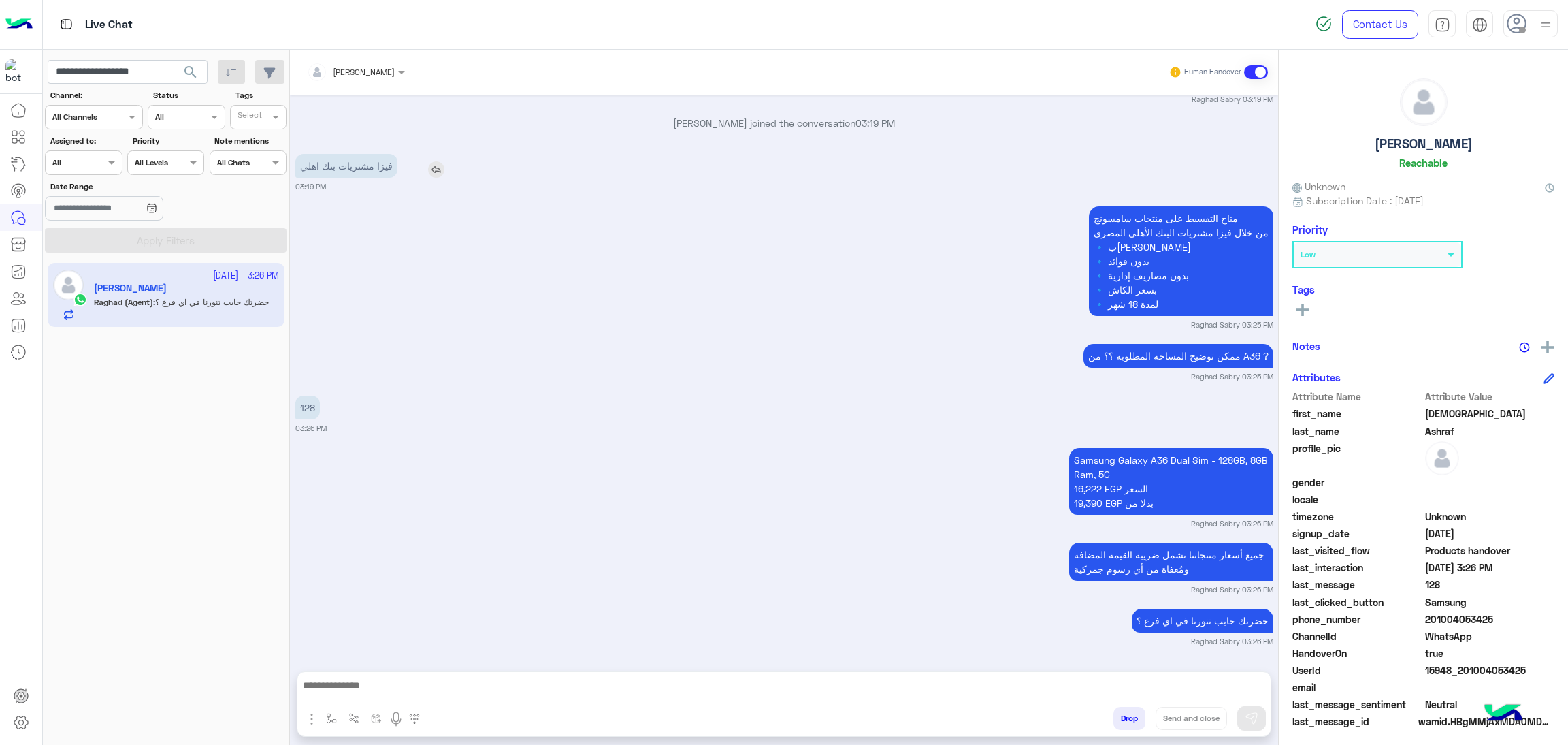
click at [359, 164] on p "فيزا مشتريات بنك اهلي" at bounding box center [346, 165] width 102 height 24
click at [1173, 216] on p "متاح التقسيط على منتجات سامسونج من خلال فيزا مشتريات البنك الأهلي المصري 🔹 بدون…" at bounding box center [1180, 260] width 184 height 109
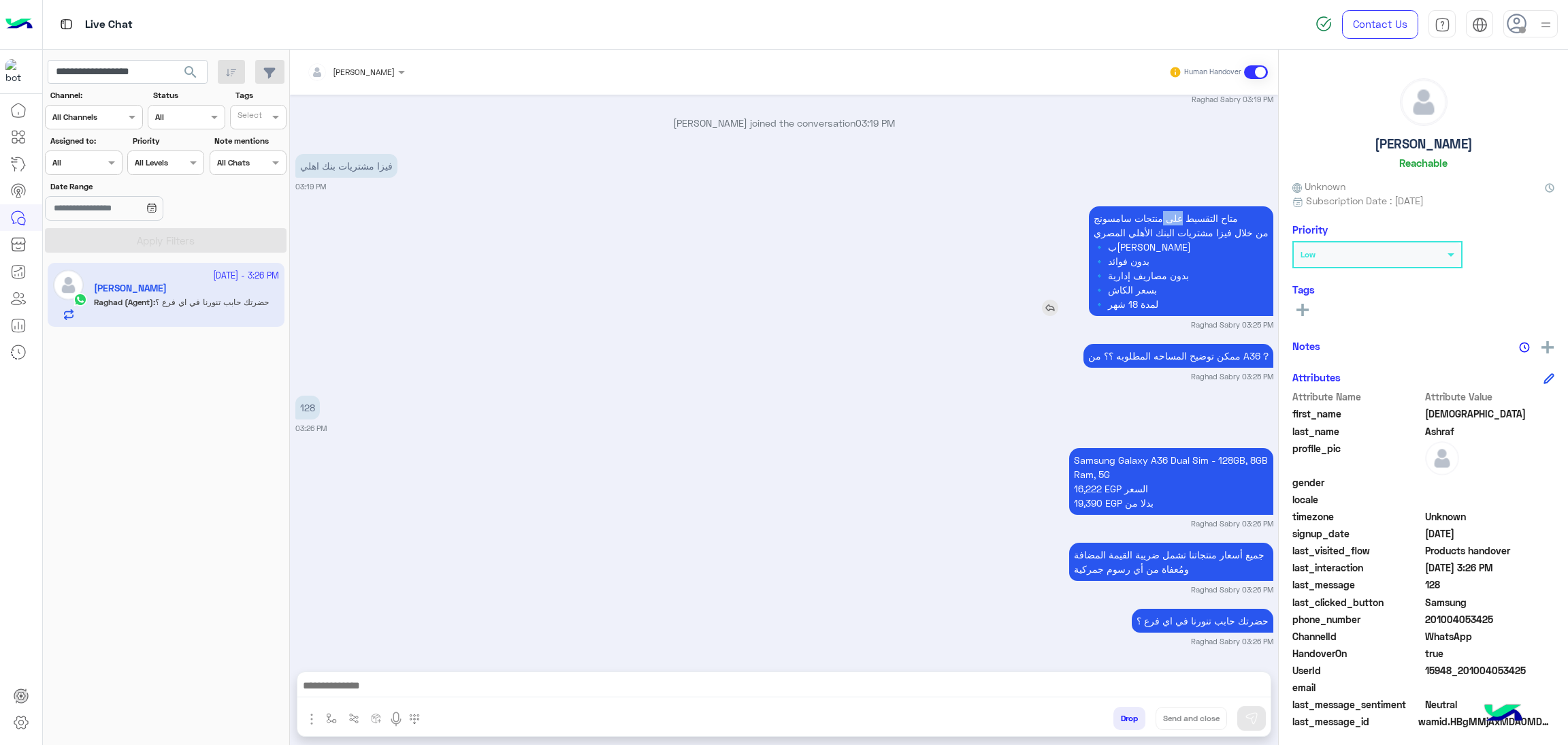
click at [1173, 216] on p "متاح التقسيط على منتجات سامسونج من خلال فيزا مشتريات البنك الأهلي المصري 🔹 بدون…" at bounding box center [1180, 260] width 184 height 109
drag, startPoint x: 1173, startPoint y: 216, endPoint x: 1166, endPoint y: 305, distance: 89.3
click at [1166, 305] on p "متاح التقسيط على منتجات سامسونج من خلال فيزا مشتريات البنك الأهلي المصري 🔹 بدون…" at bounding box center [1180, 260] width 184 height 109
click at [320, 167] on p "فيزا مشتريات بنك اهلي" at bounding box center [346, 165] width 102 height 24
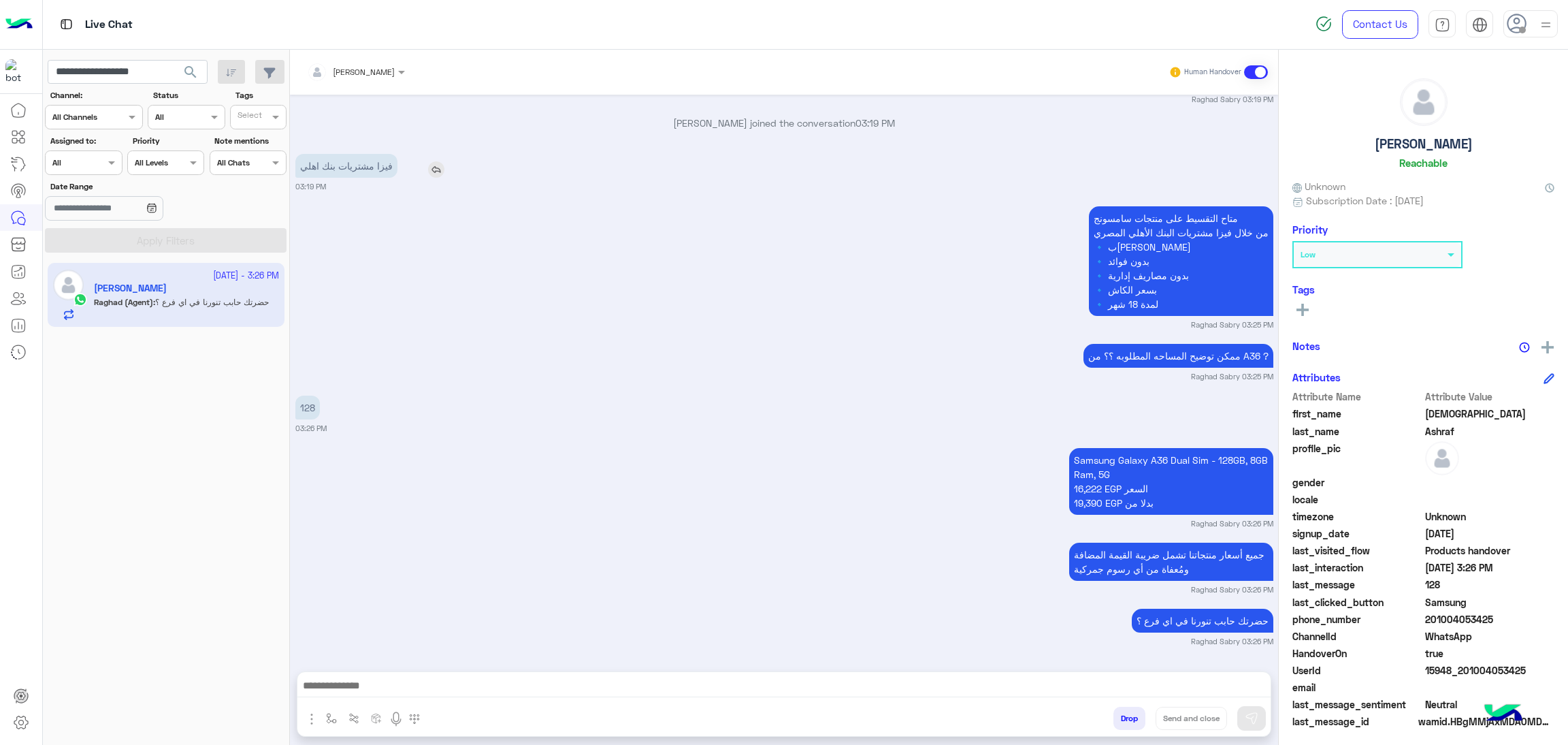
click at [320, 167] on p "فيزا مشتريات بنك اهلي" at bounding box center [346, 165] width 102 height 24
click at [1175, 214] on p "متاح التقسيط على منتجات سامسونج من خلال فيزا مشتريات البنك الأهلي المصري 🔹 بدون…" at bounding box center [1180, 260] width 184 height 109
drag, startPoint x: 1175, startPoint y: 214, endPoint x: 1178, endPoint y: 306, distance: 92.0
click at [1178, 306] on p "متاح التقسيط على منتجات سامسونج من خلال فيزا مشتريات البنك الأهلي المصري 🔹 بدون…" at bounding box center [1180, 260] width 184 height 109
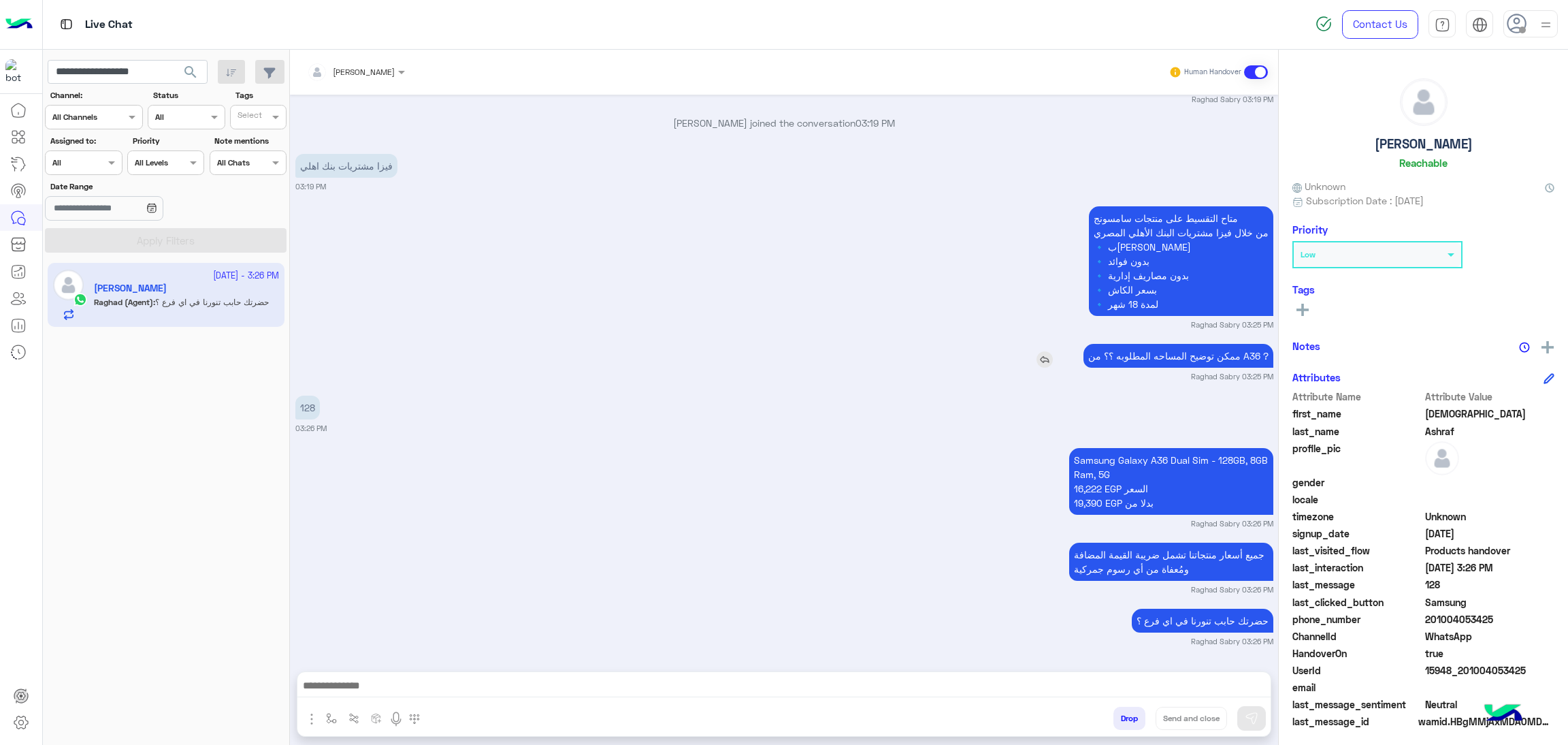
click at [1235, 353] on p "ممكن توضيح المساحه المطلوبه ؟؟ من A36 ?" at bounding box center [1179, 356] width 190 height 24
click at [1241, 646] on small "Raghad Sabry 03:26 PM" at bounding box center [1231, 641] width 82 height 11
click at [1250, 638] on small "Raghad Sabry 03:26 PM" at bounding box center [1231, 641] width 82 height 11
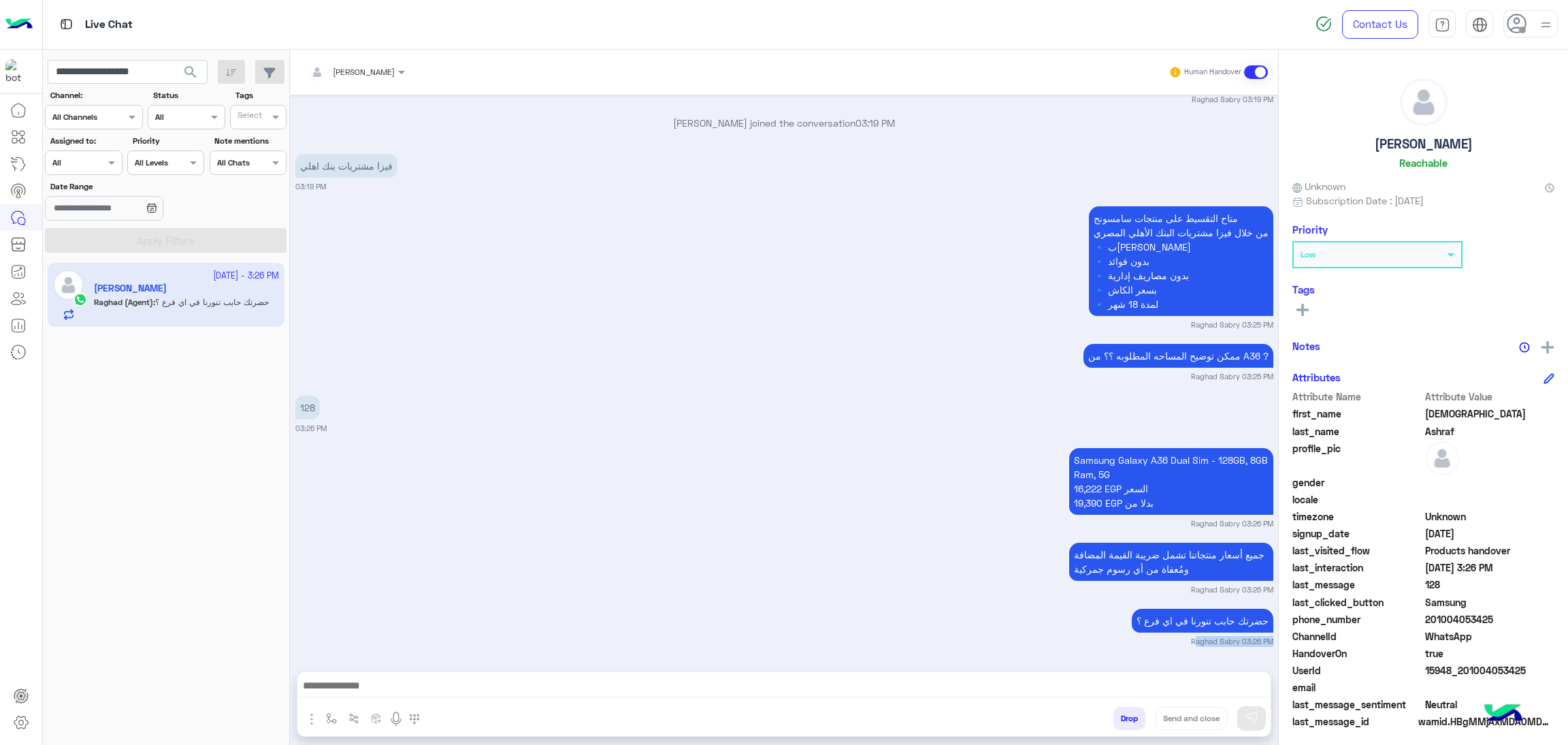
click at [1250, 638] on small "Raghad Sabry 03:26 PM" at bounding box center [1231, 641] width 82 height 11
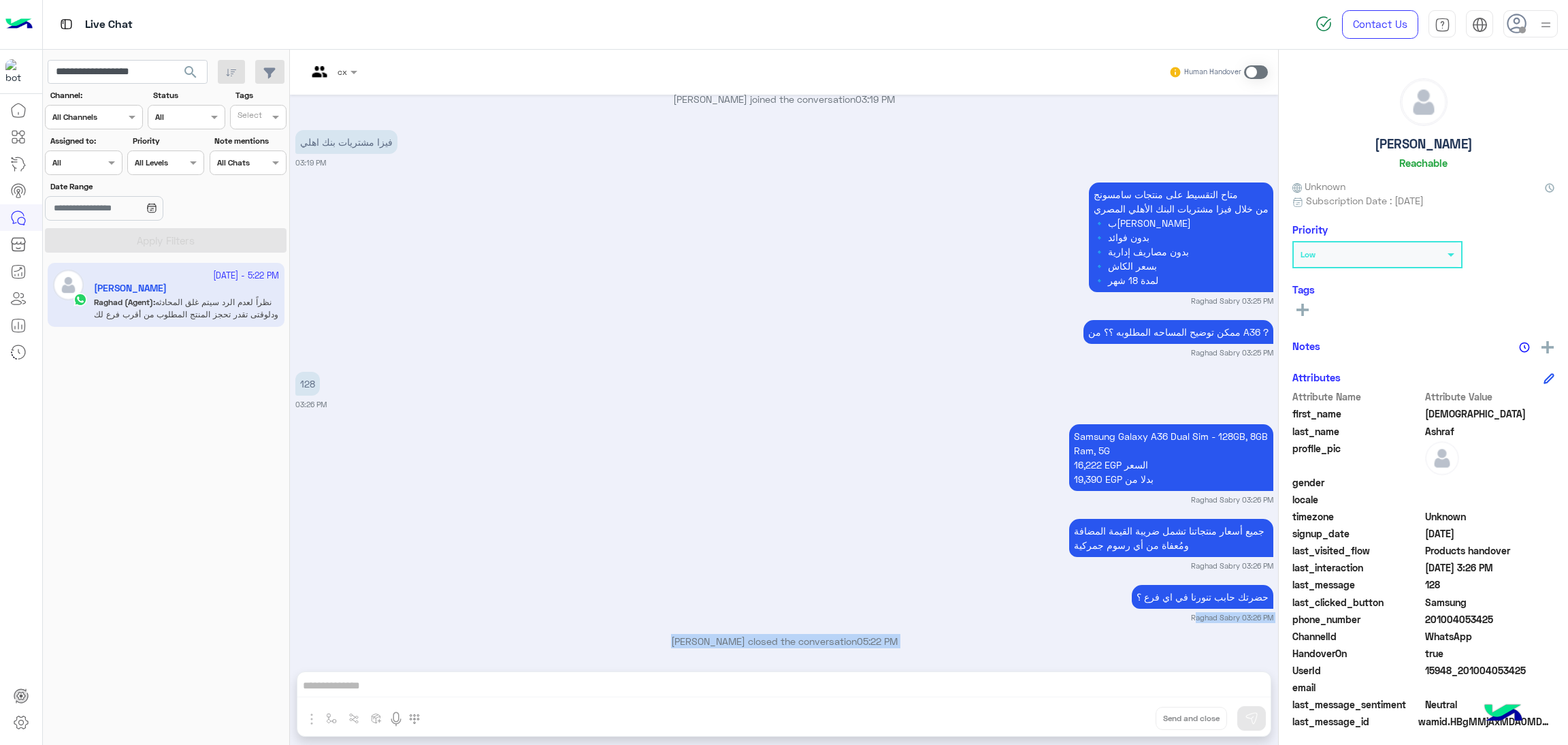
scroll to position [1682, 0]
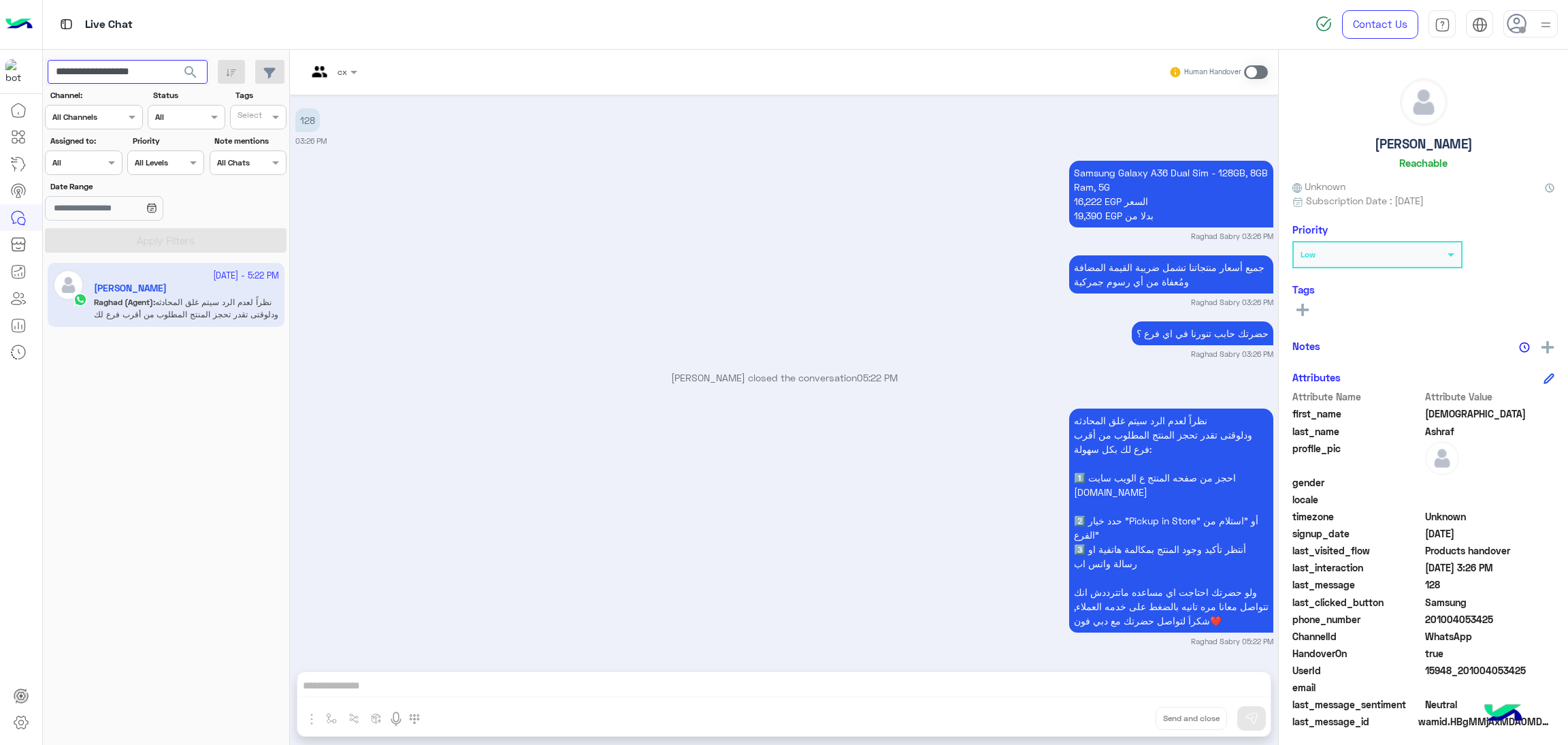
click at [120, 64] on input "**********" at bounding box center [127, 72] width 160 height 25
paste input "text"
click at [190, 66] on span "search" at bounding box center [190, 71] width 16 height 16
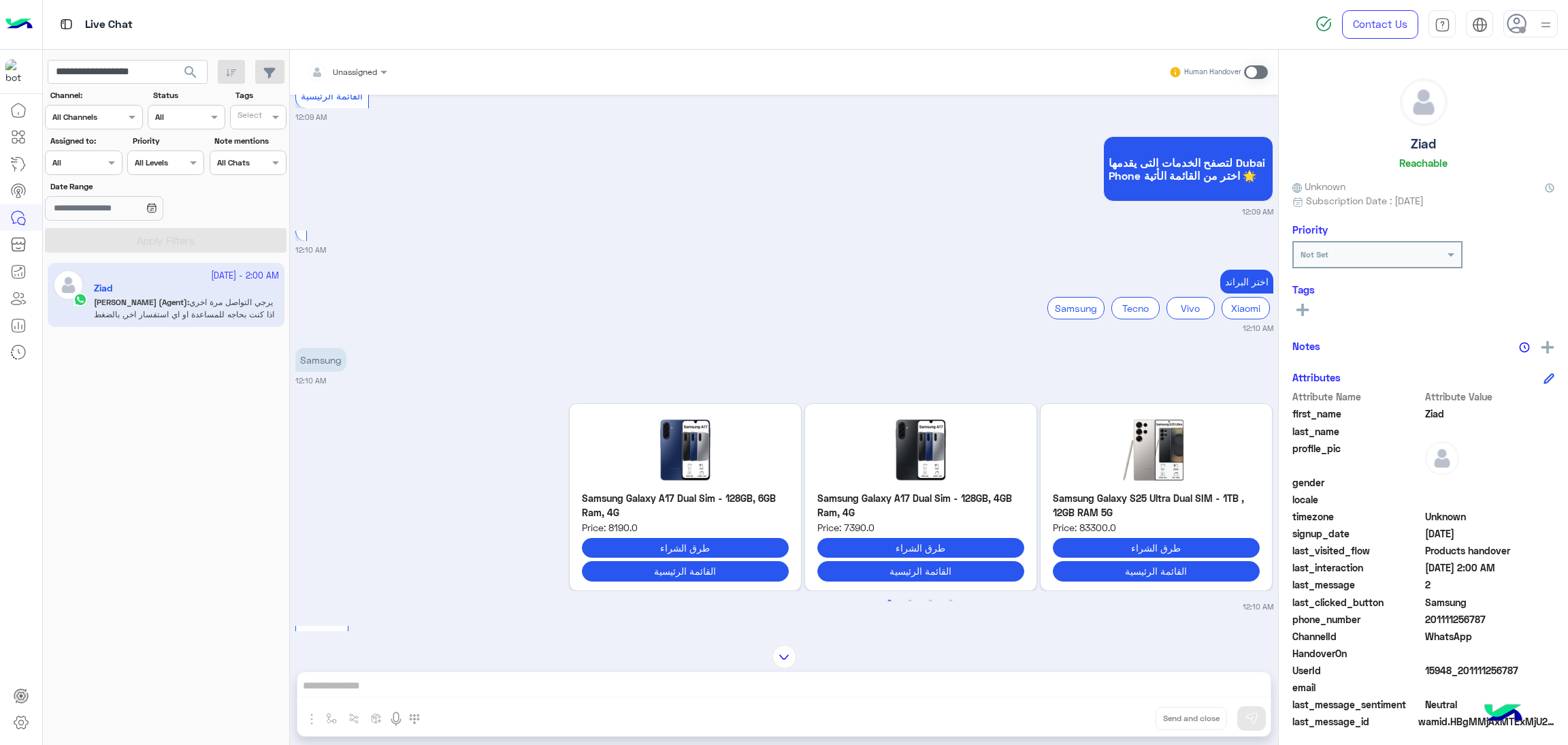
scroll to position [312, 0]
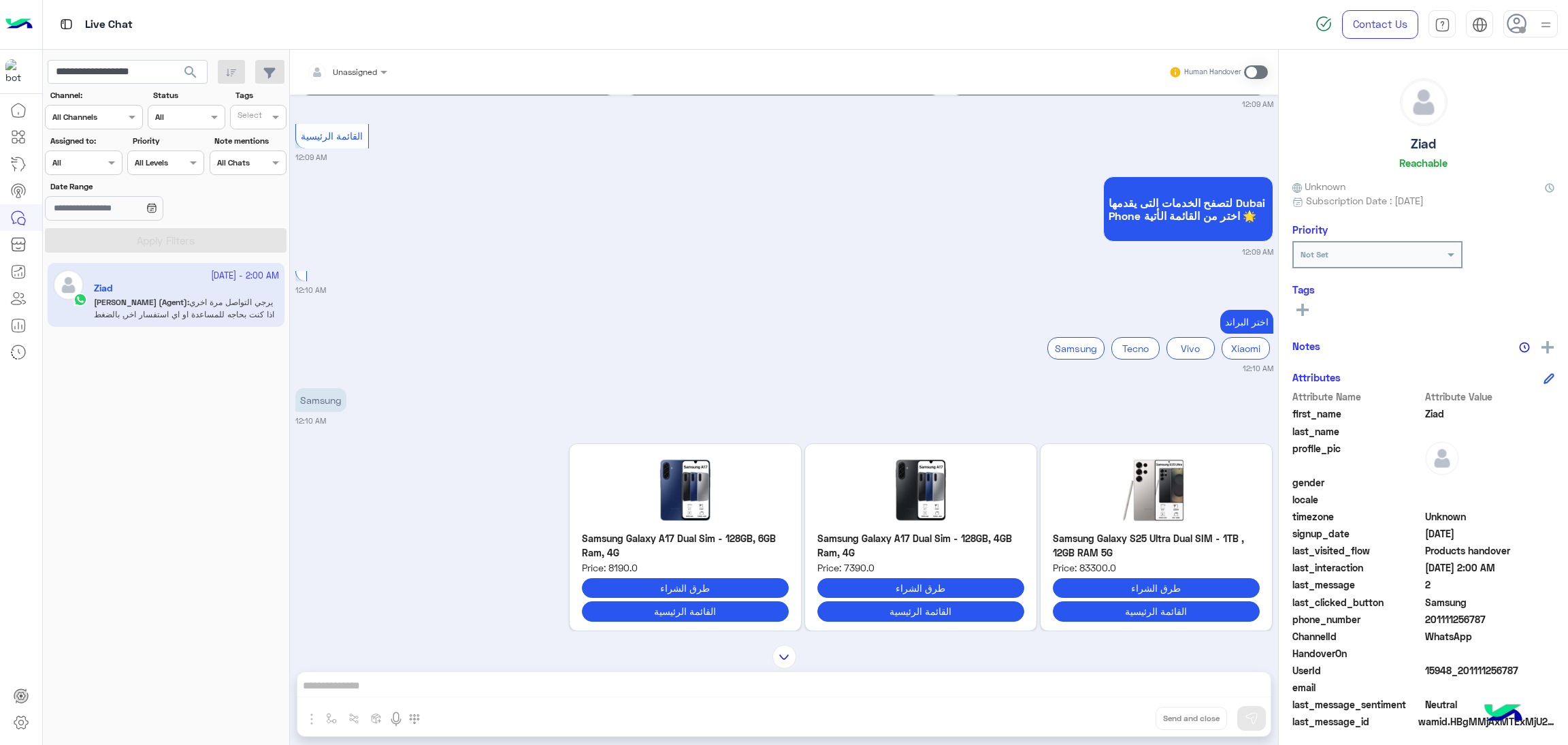
click at [1471, 672] on span "15948_201111256787" at bounding box center [1490, 670] width 130 height 14
click at [146, 80] on input "**********" at bounding box center [127, 72] width 160 height 25
paste input "text"
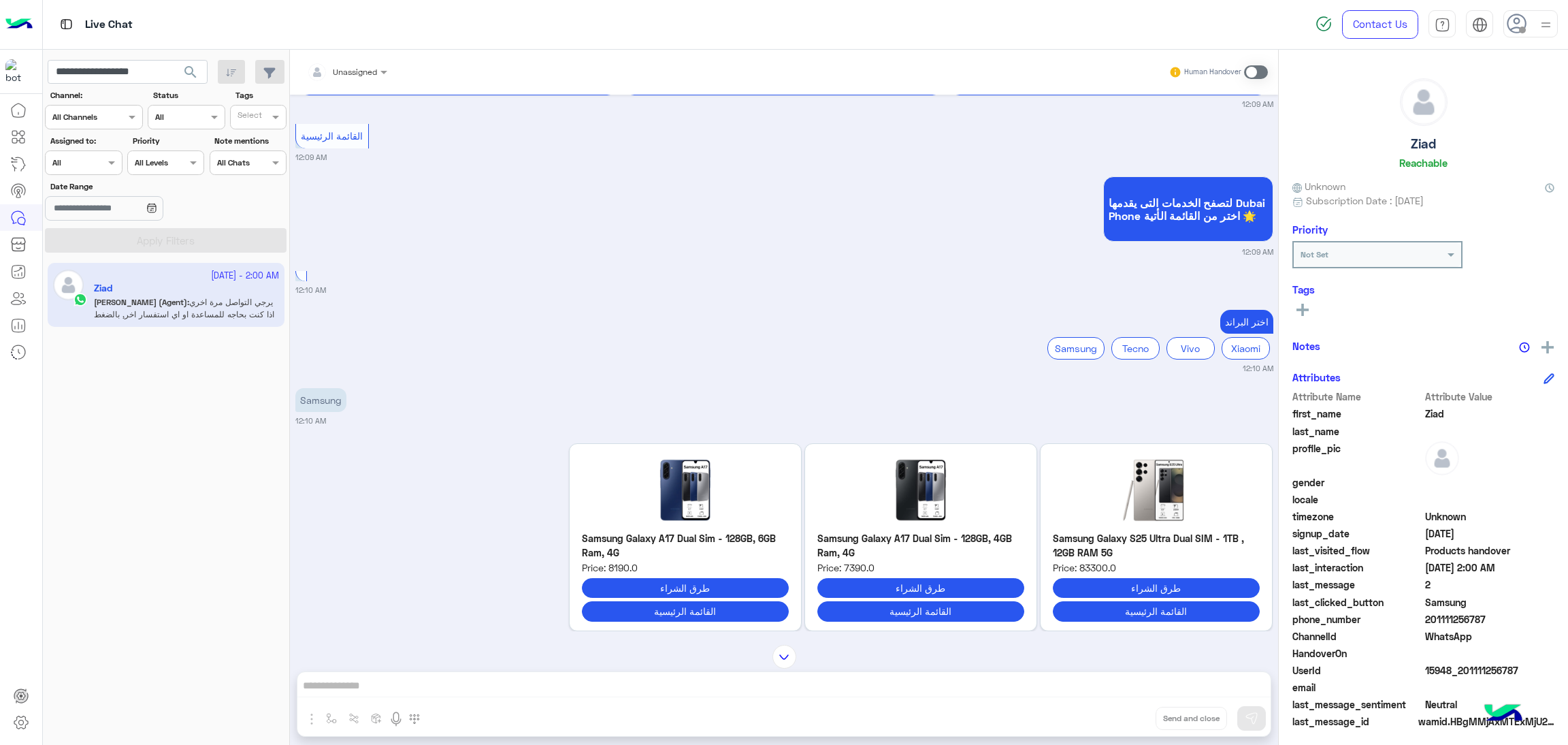
click at [192, 77] on span "search" at bounding box center [190, 71] width 16 height 16
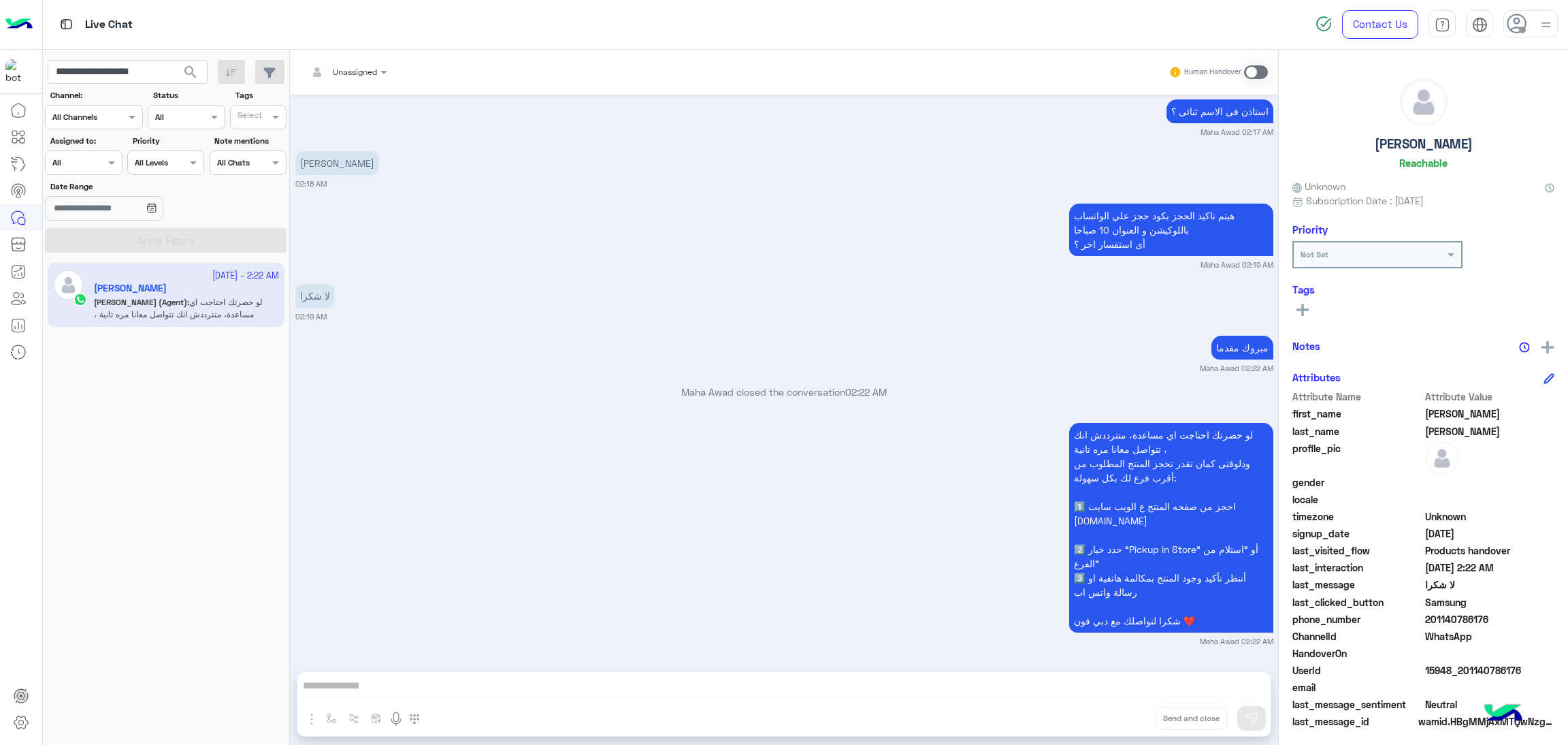
scroll to position [3930, 0]
click at [1455, 667] on span "15948_201140786176" at bounding box center [1490, 670] width 130 height 14
click at [140, 64] on input "**********" at bounding box center [127, 72] width 160 height 25
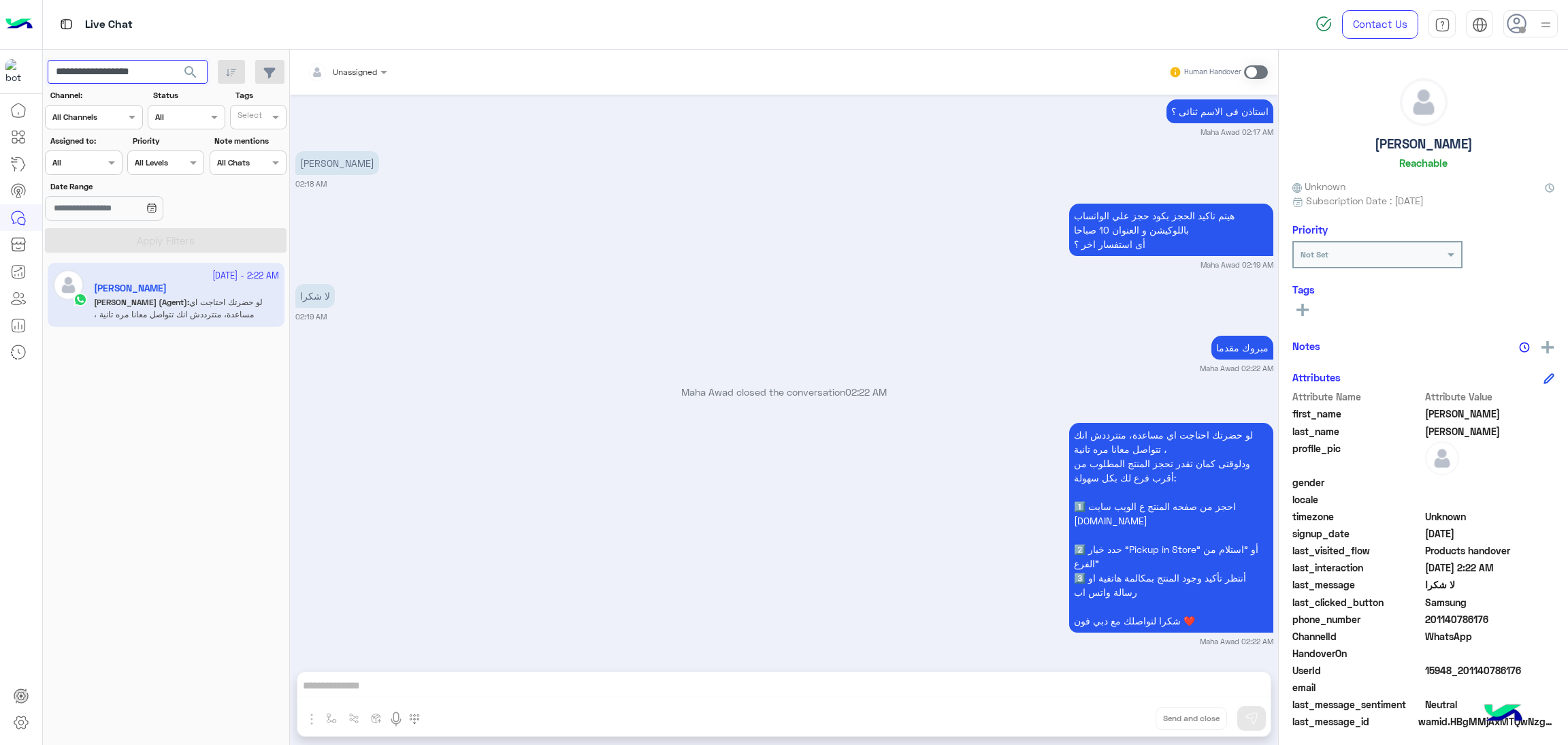
paste input "text"
click at [185, 77] on span "search" at bounding box center [190, 71] width 16 height 16
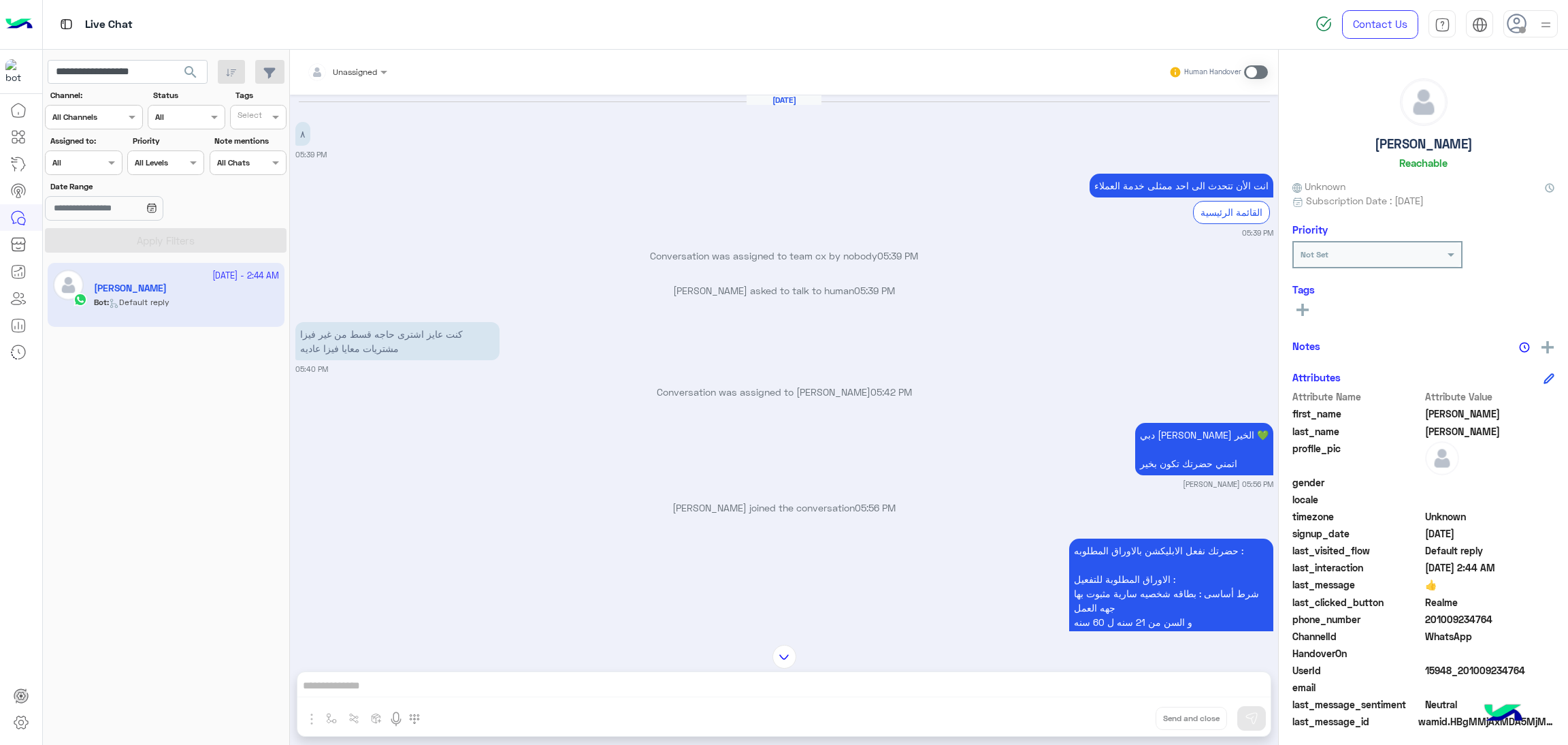
scroll to position [2626, 0]
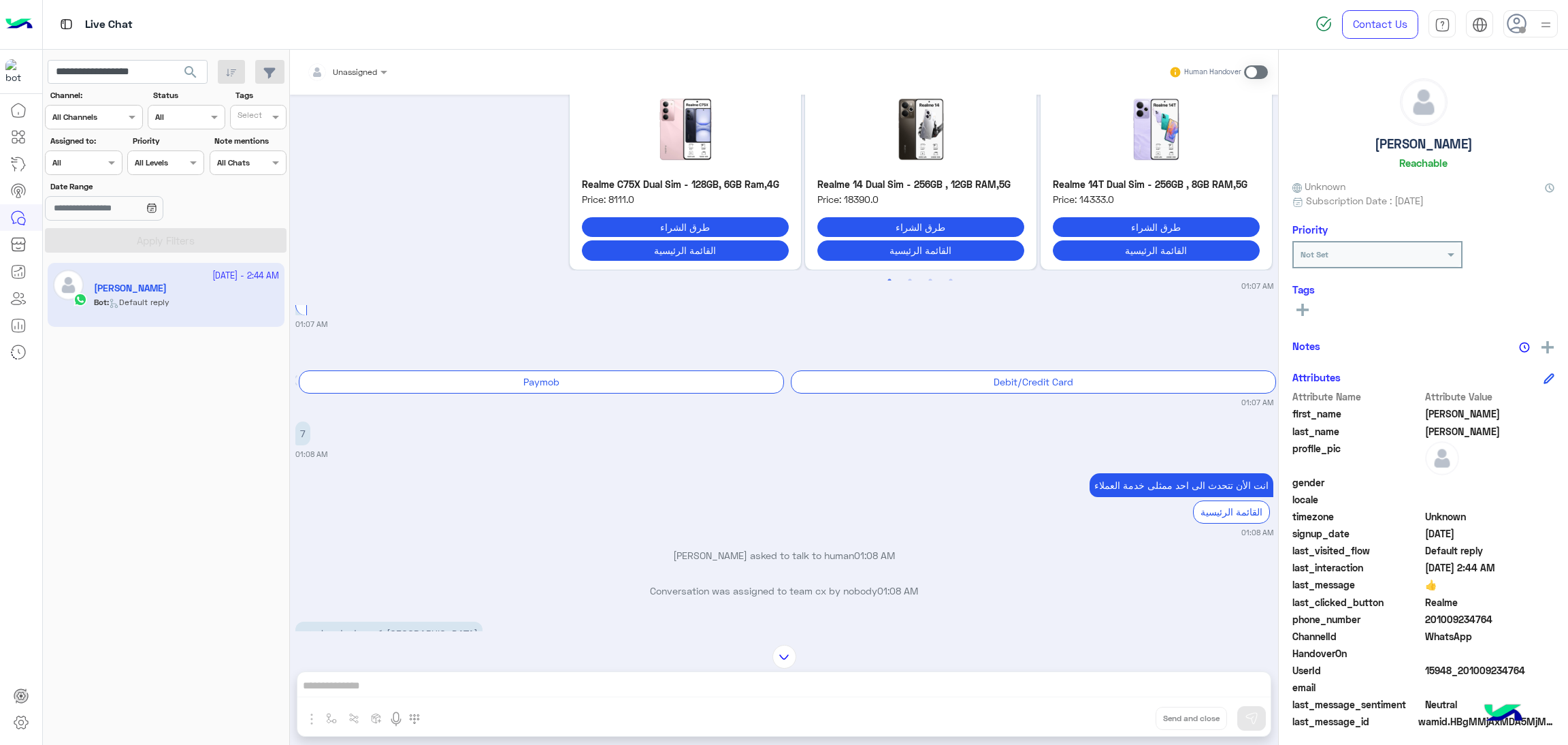
click at [1470, 666] on span "15948_201009234764" at bounding box center [1490, 670] width 130 height 14
click at [98, 61] on input "**********" at bounding box center [127, 72] width 160 height 25
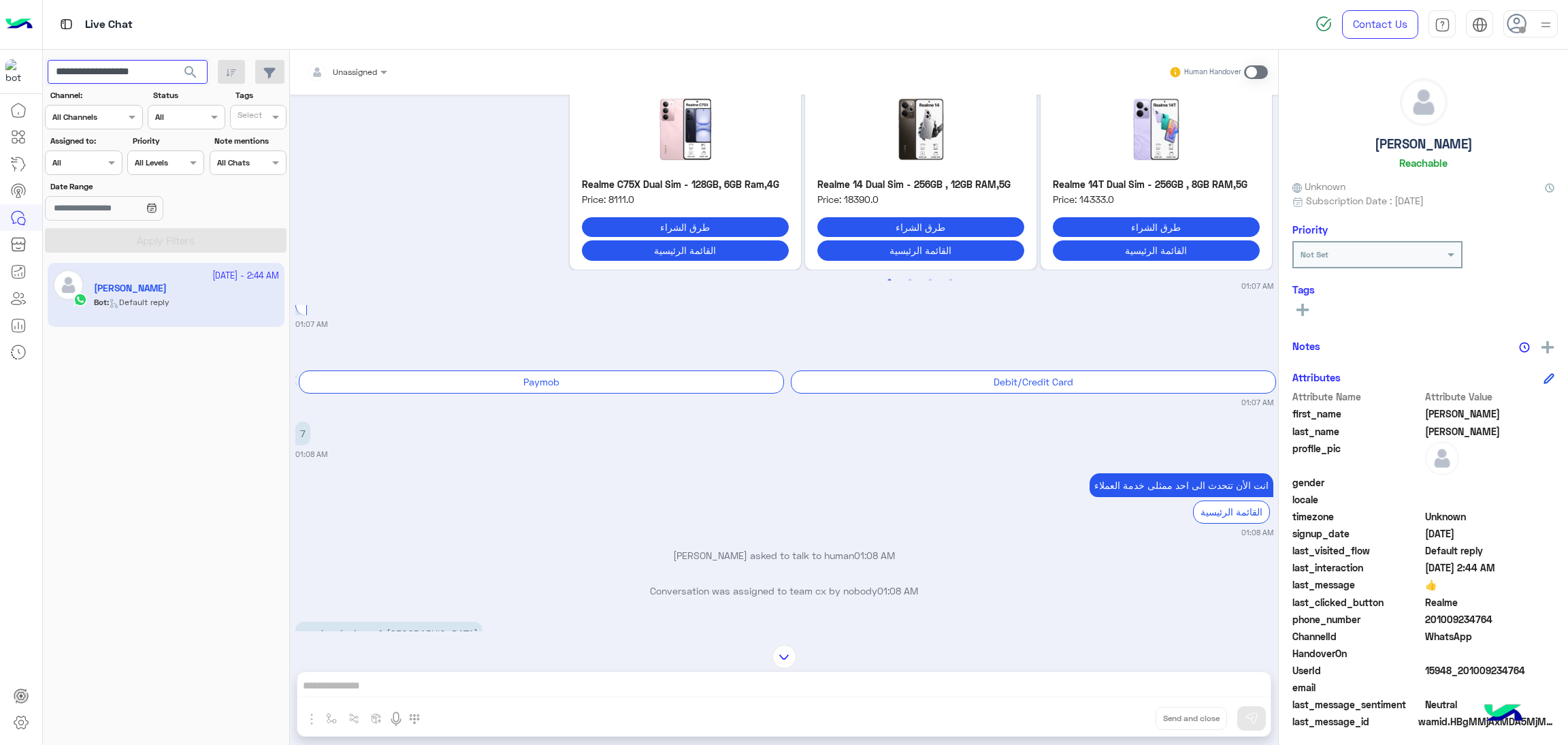
paste input "text"
click at [189, 73] on span "search" at bounding box center [190, 71] width 16 height 16
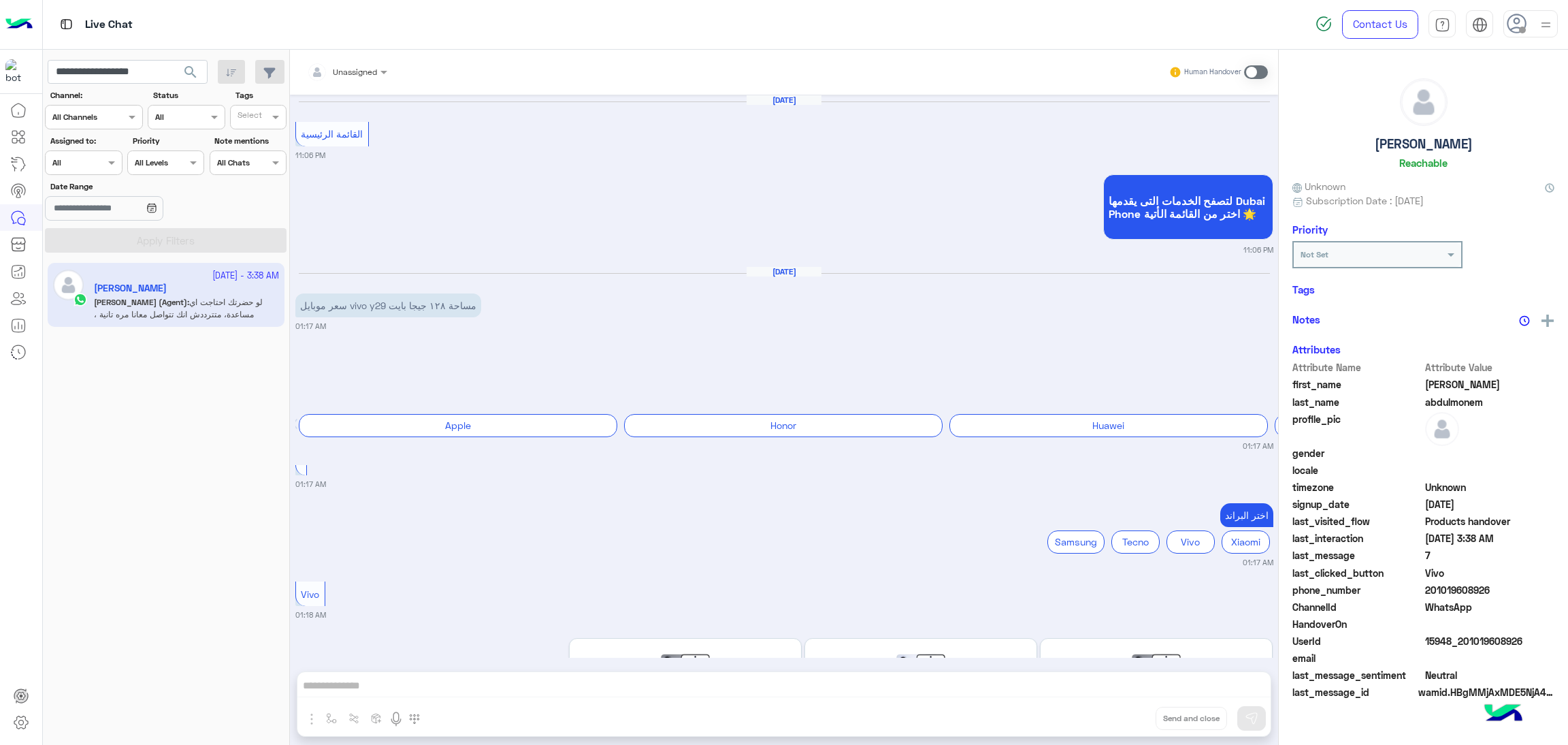
scroll to position [1956, 0]
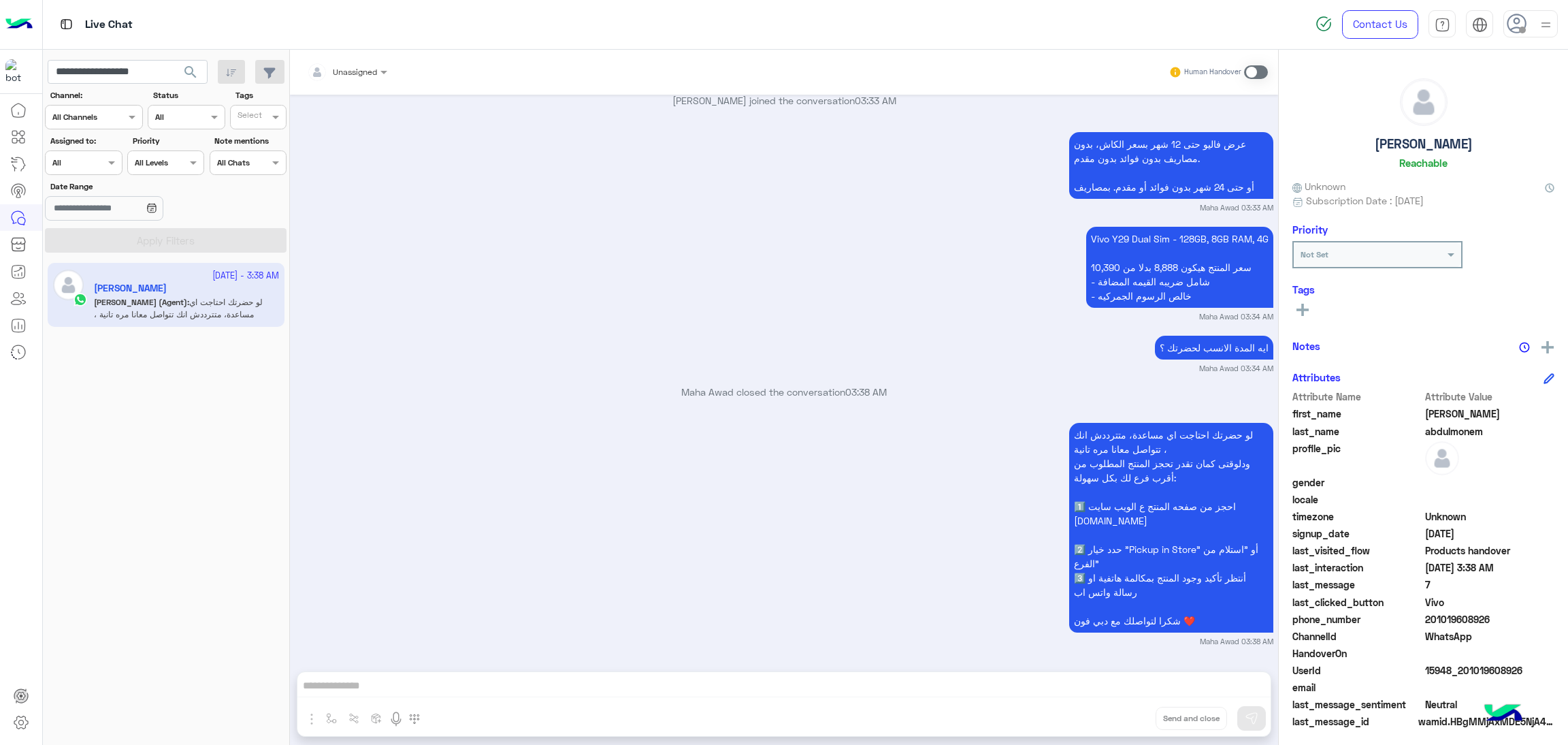
click at [991, 335] on div "ايه المدة الانسب لحضرتك ؟ Maha Awad 03:34 AM" at bounding box center [784, 353] width 978 height 42
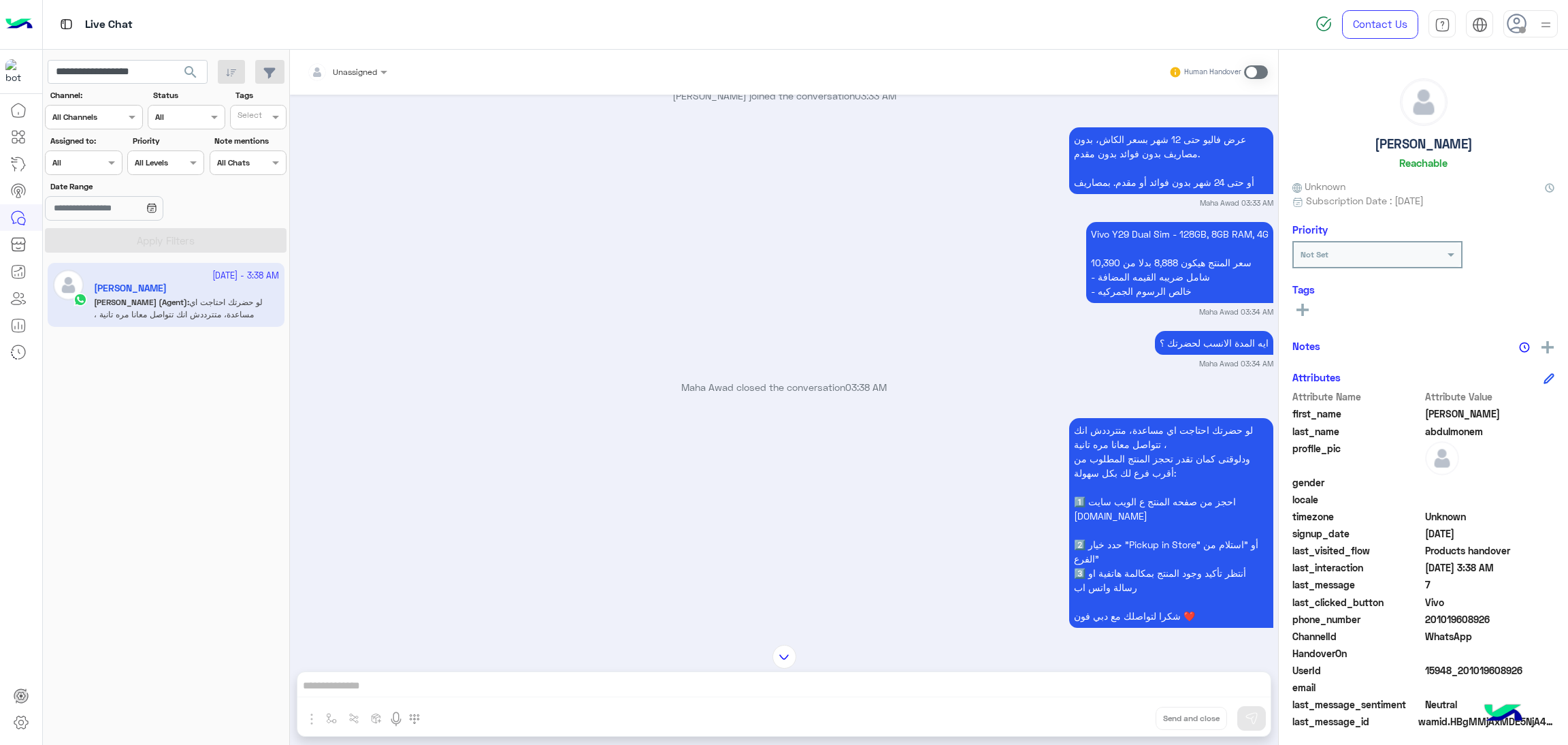
scroll to position [1955, 0]
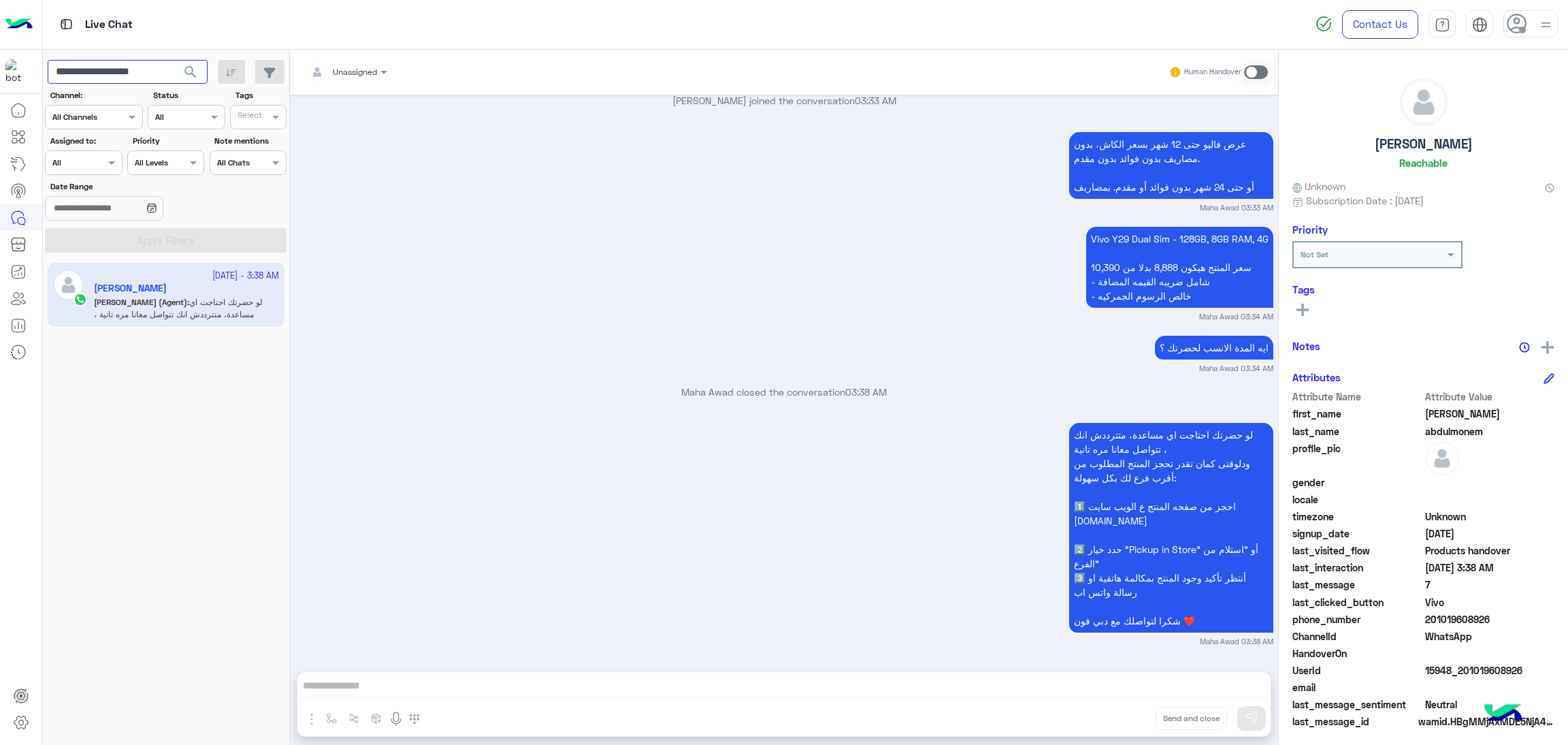
click at [127, 71] on input "**********" at bounding box center [127, 72] width 160 height 25
paste input "text"
click at [189, 74] on span "search" at bounding box center [190, 71] width 16 height 16
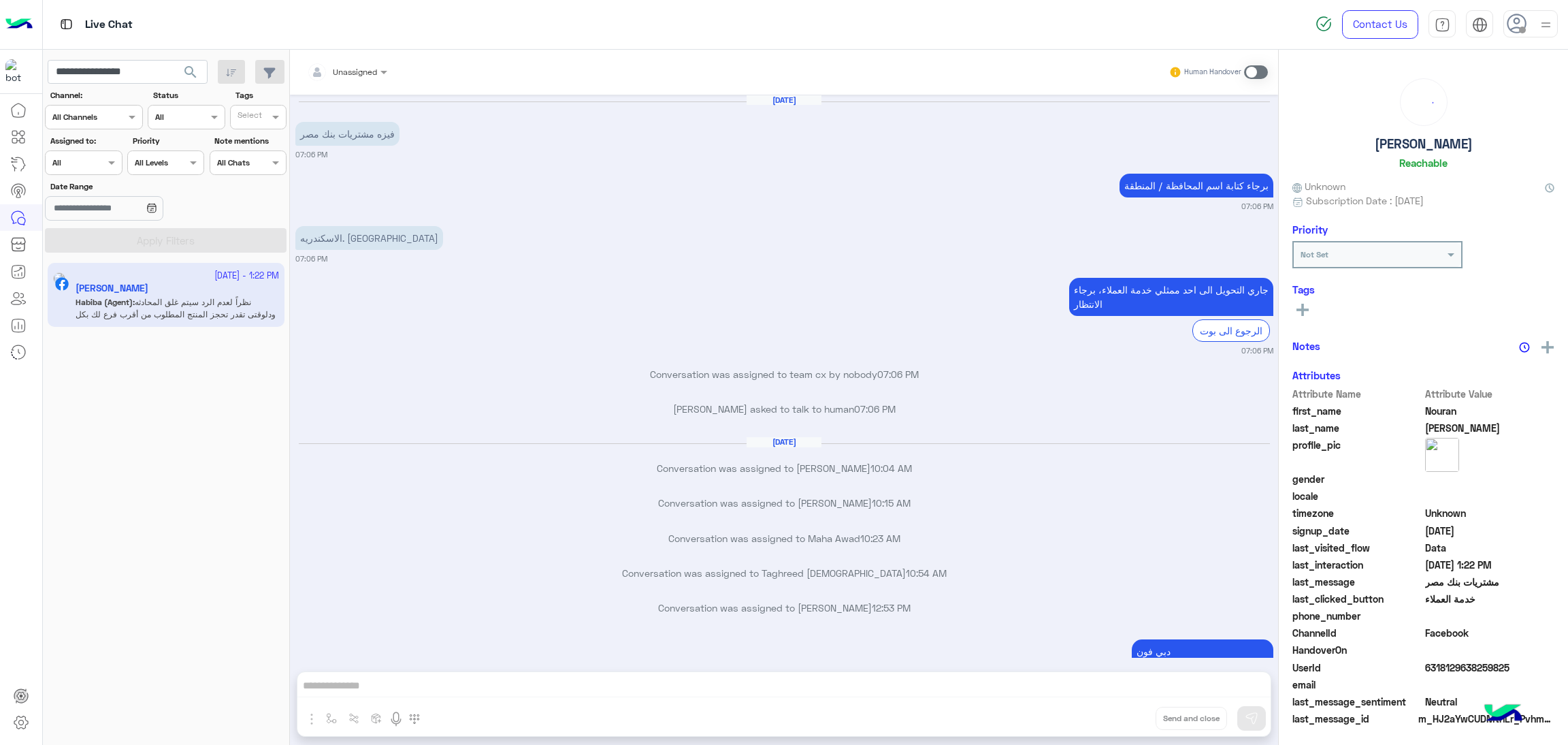
scroll to position [1825, 0]
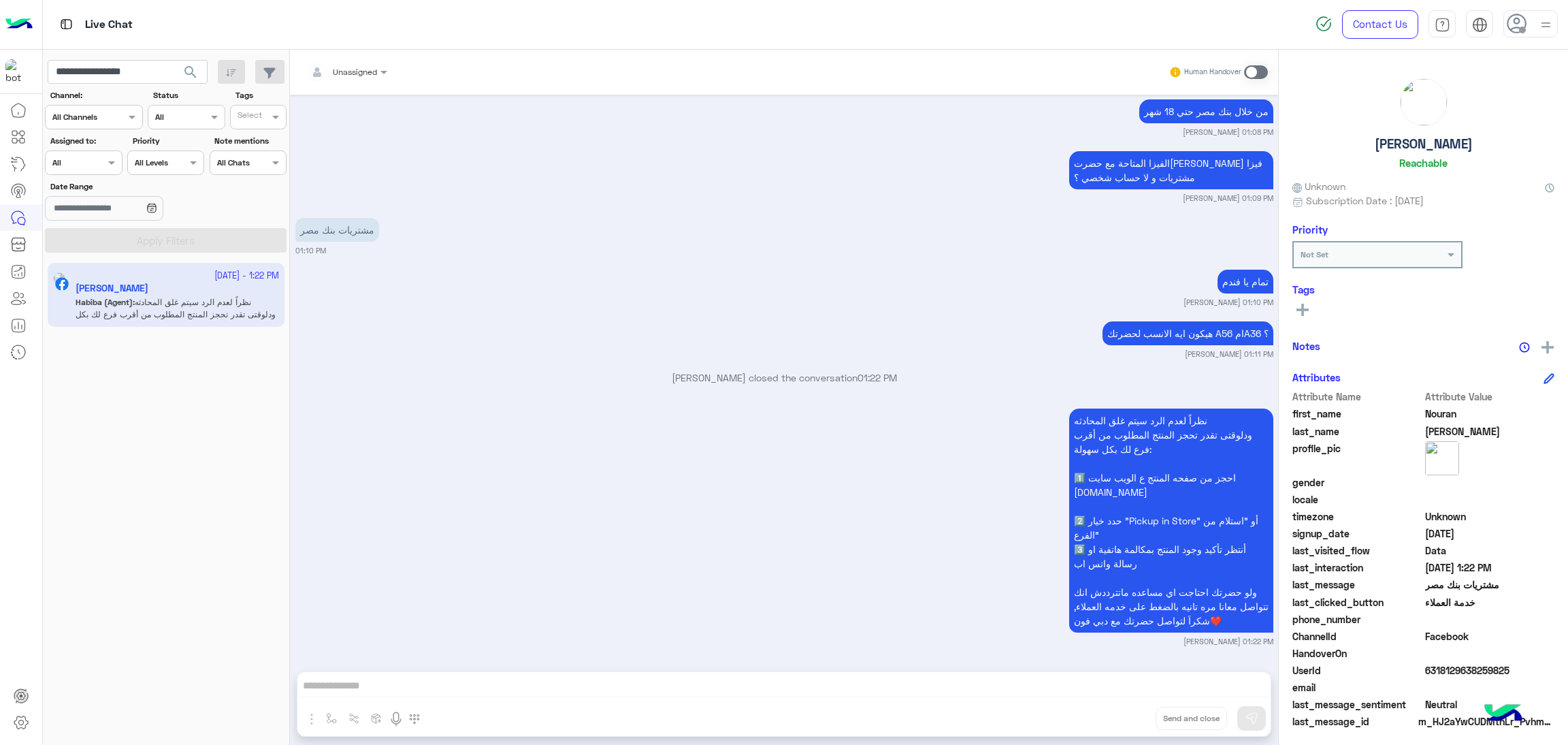
click at [897, 232] on div "مشتريات بنك مصر 01:10 PM" at bounding box center [784, 235] width 978 height 42
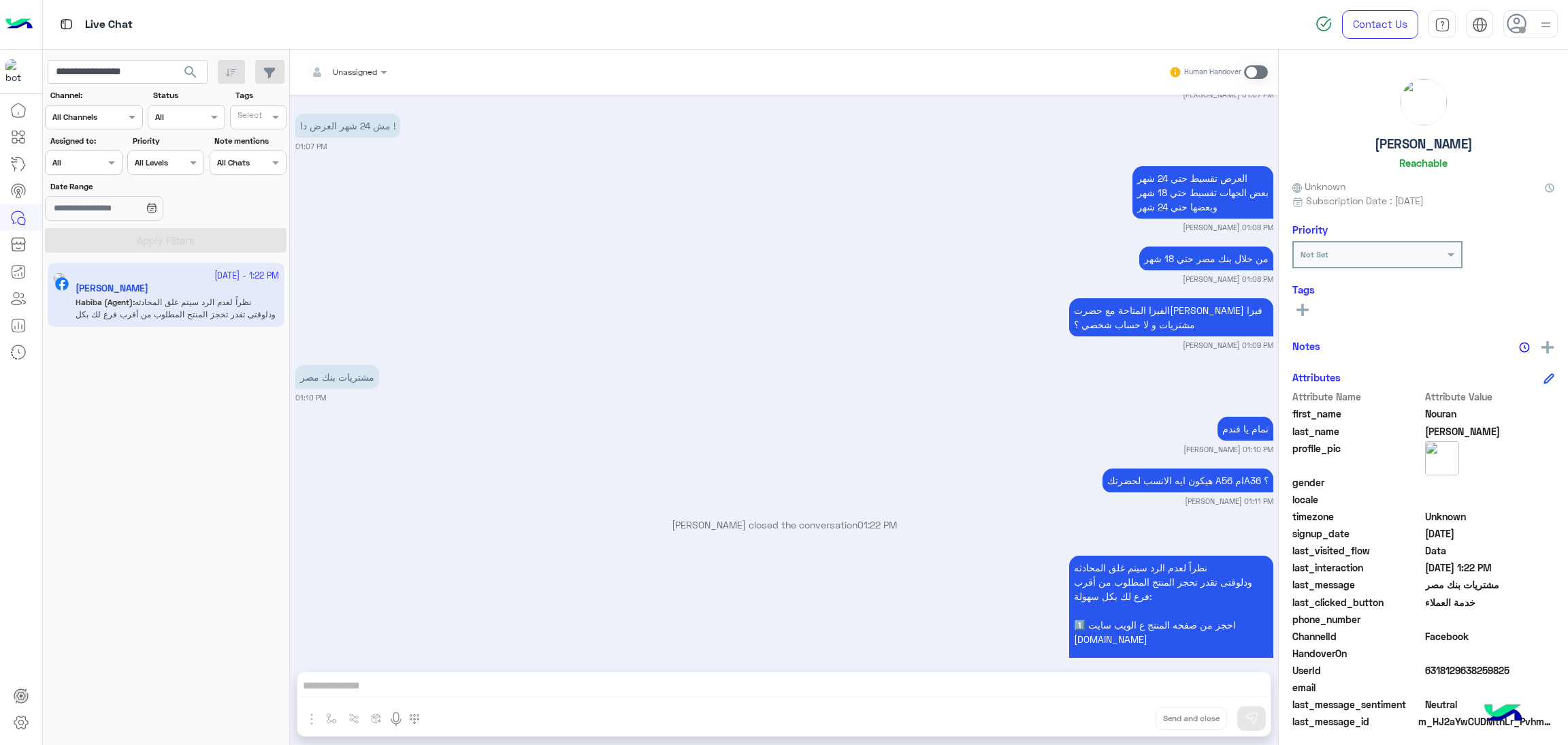
scroll to position [1824, 0]
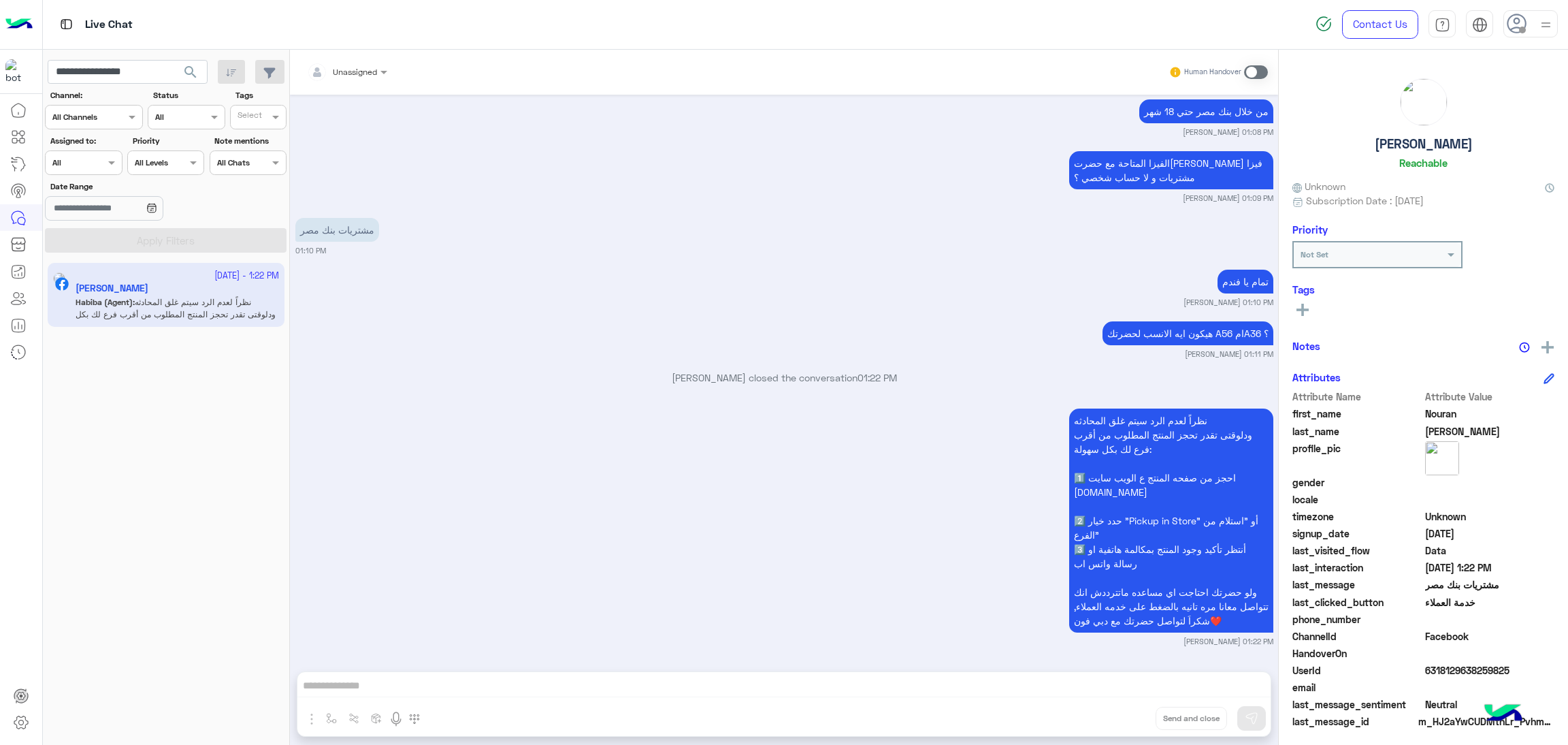
click at [1248, 357] on small "Habiba Hany 01:11 PM" at bounding box center [1229, 354] width 88 height 11
click at [1250, 643] on small "Habiba Hany 01:22 PM" at bounding box center [1229, 641] width 90 height 11
click at [1431, 664] on span "6318129638259825" at bounding box center [1490, 670] width 130 height 14
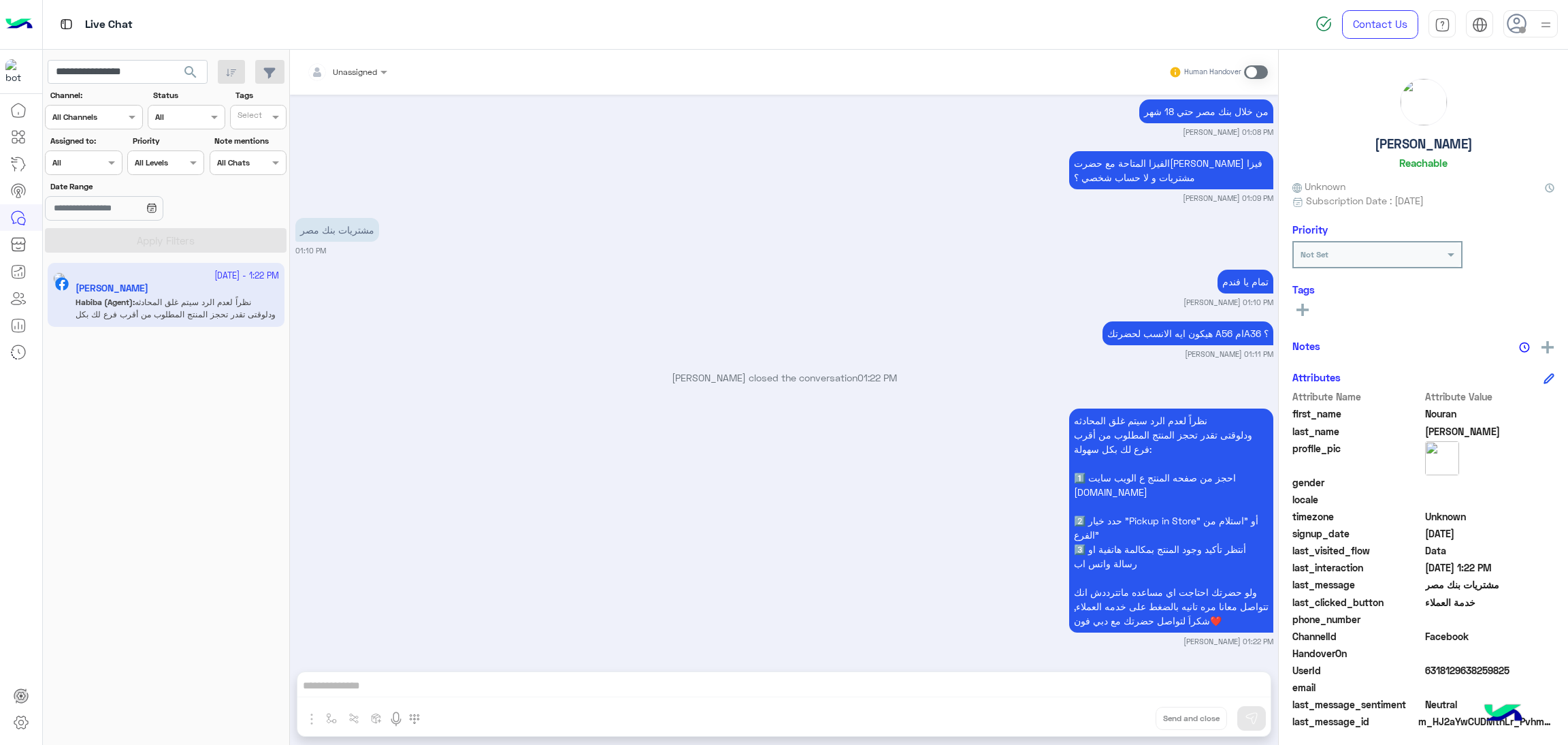
click at [1431, 664] on span "6318129638259825" at bounding box center [1490, 670] width 130 height 14
click at [140, 67] on input "**********" at bounding box center [127, 72] width 160 height 25
paste input "**"
click at [188, 71] on span "search" at bounding box center [190, 71] width 16 height 16
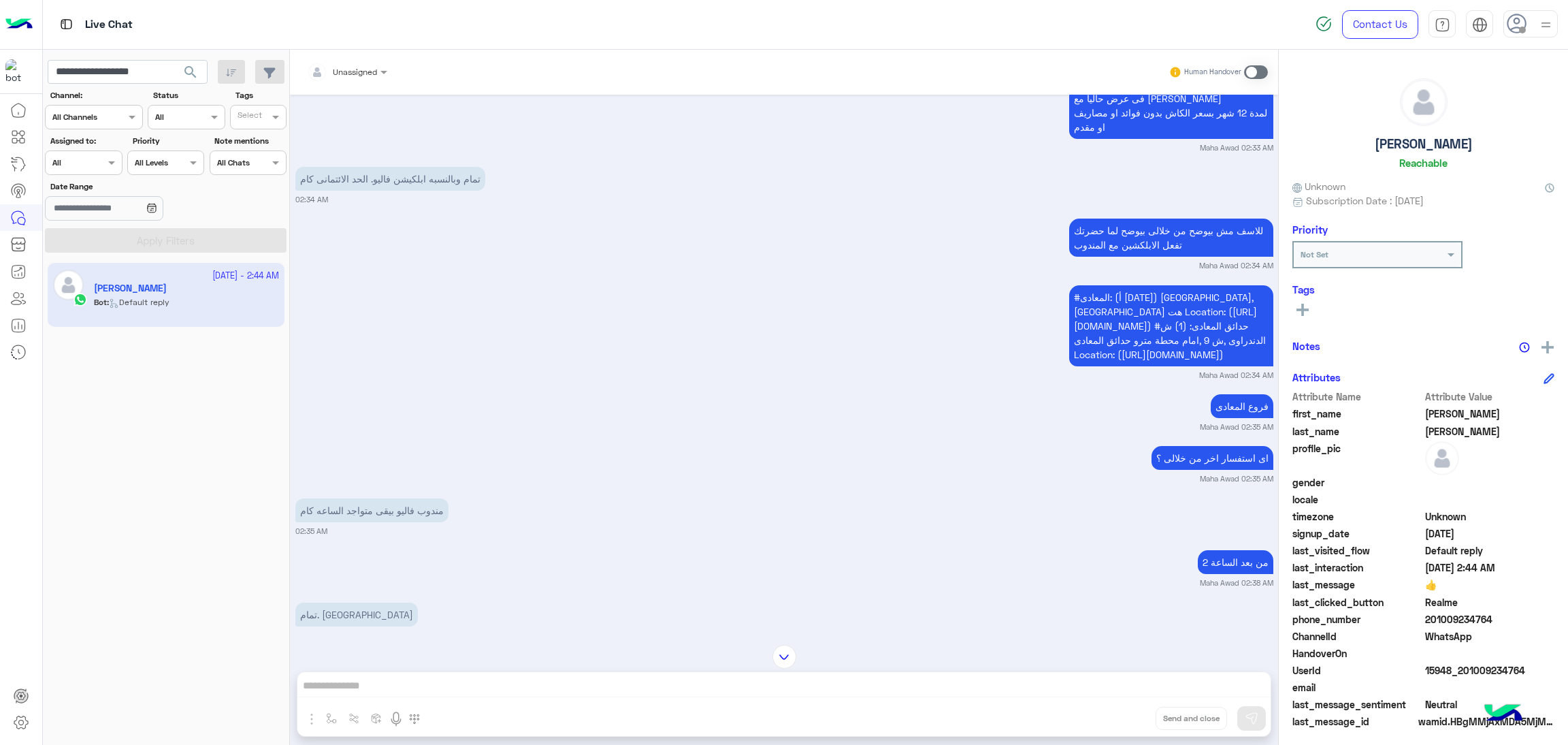
scroll to position [1113, 0]
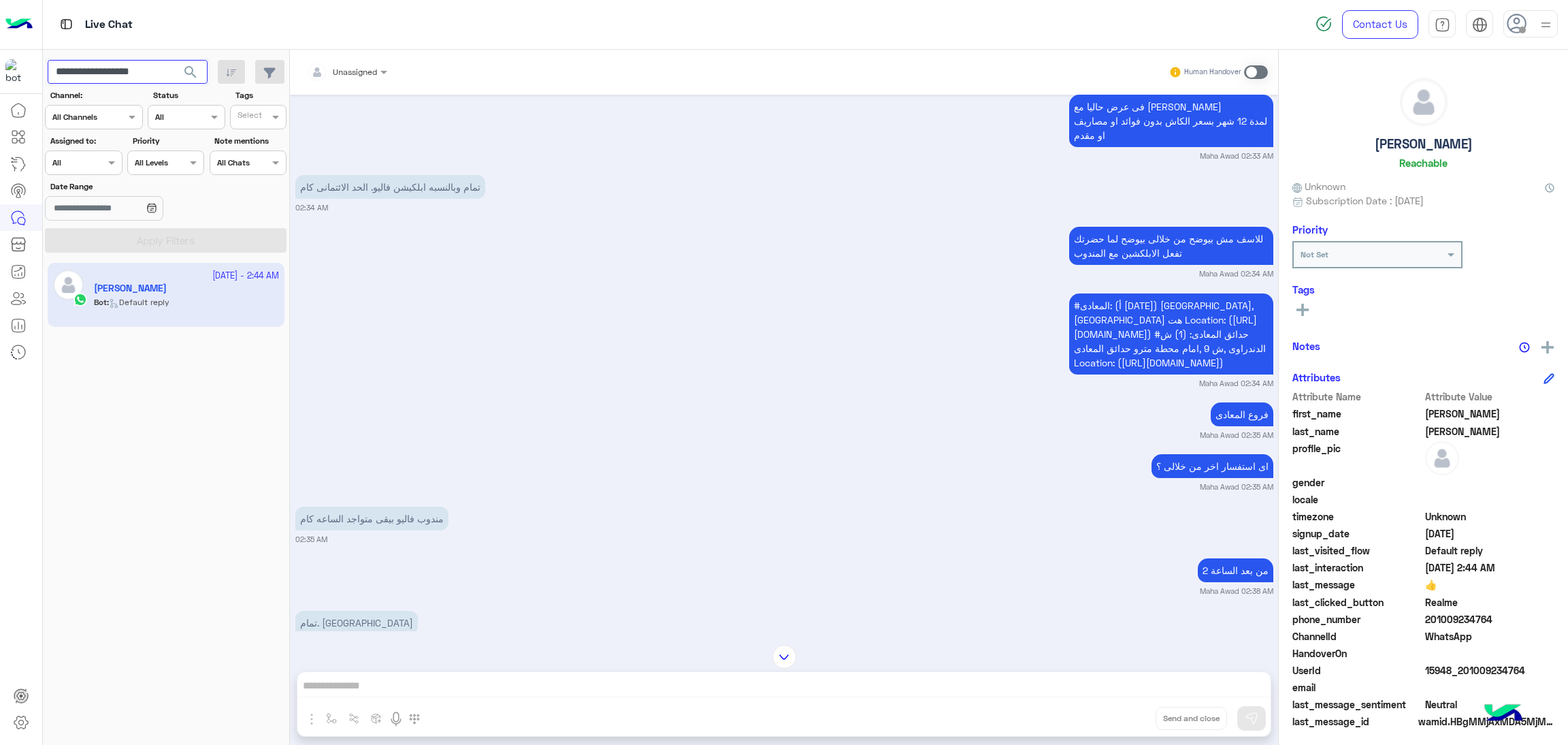
click at [132, 77] on input "**********" at bounding box center [127, 72] width 160 height 25
paste input "text"
type input "**********"
click at [189, 69] on span "search" at bounding box center [190, 71] width 16 height 16
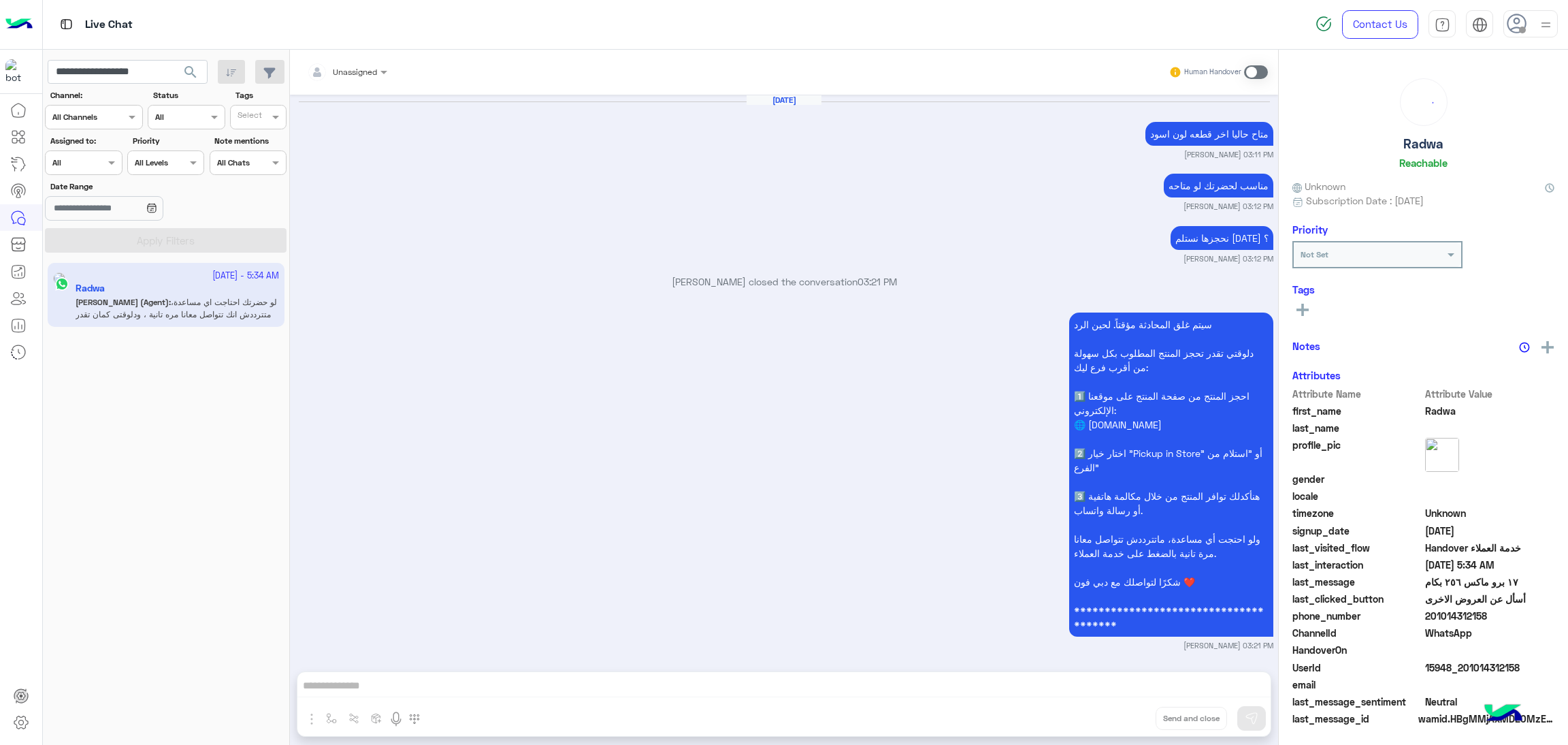
scroll to position [2250, 0]
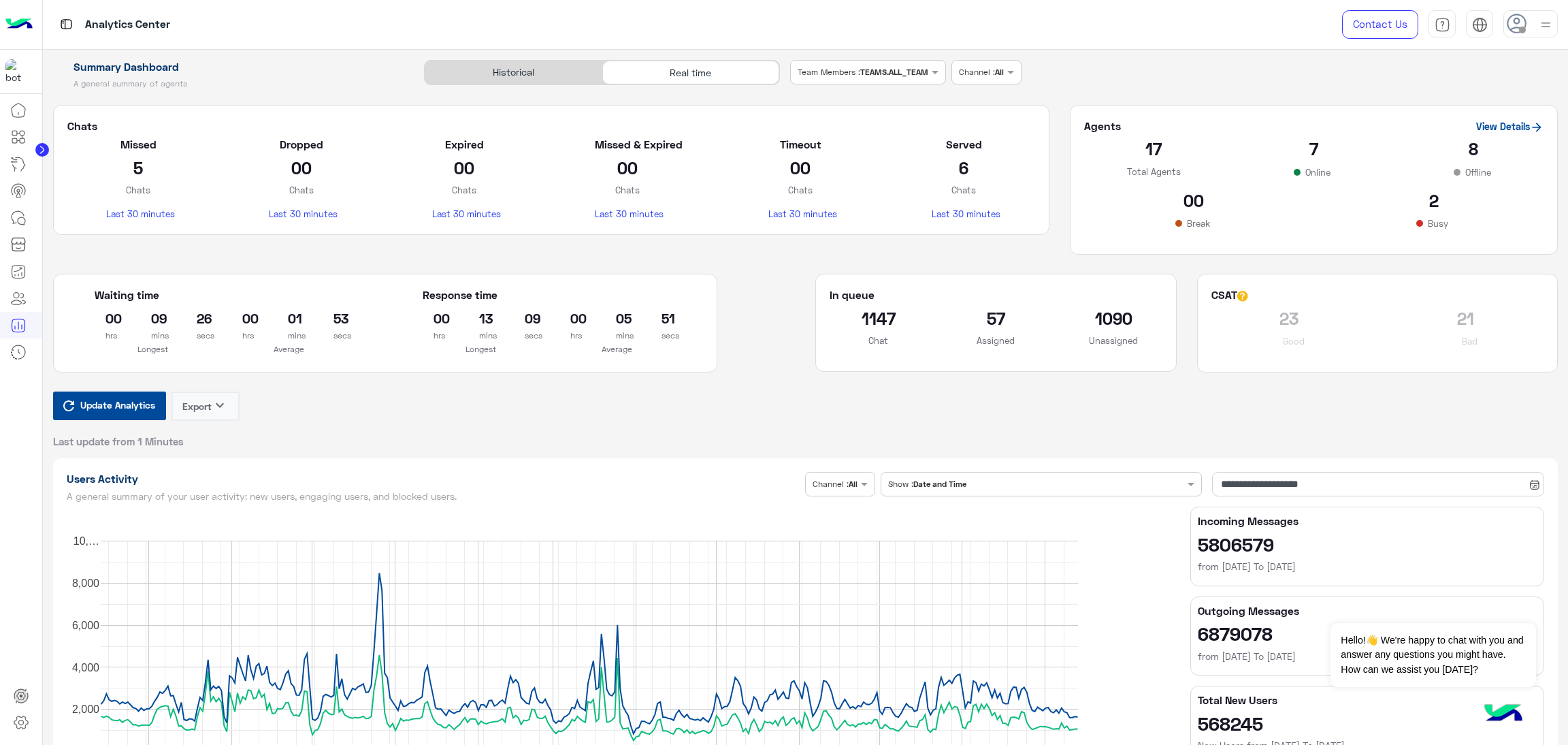
click at [150, 395] on button "Update Analytics" at bounding box center [109, 406] width 113 height 29
click at [140, 541] on rect "A chart." at bounding box center [589, 646] width 977 height 211
drag, startPoint x: 689, startPoint y: 77, endPoint x: 544, endPoint y: 234, distance: 213.7
click at [544, 234] on section "Chats Missed 3 Chats Last 30 minutes Dropped 00 Chats Last 30 minutes Expired 0…" at bounding box center [551, 171] width 996 height 131
click at [126, 412] on span "Update Analytics" at bounding box center [118, 405] width 81 height 19
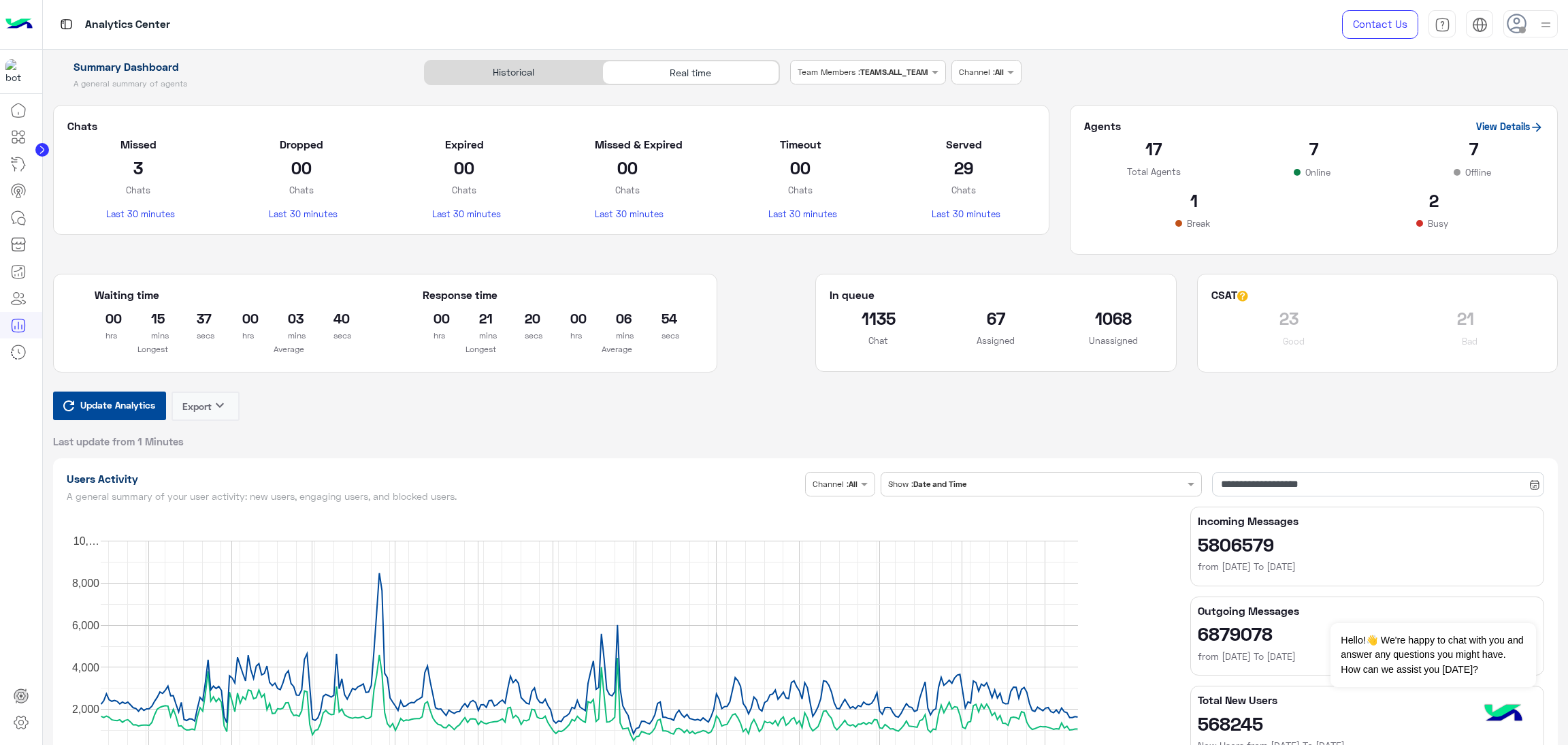
scroll to position [102, 0]
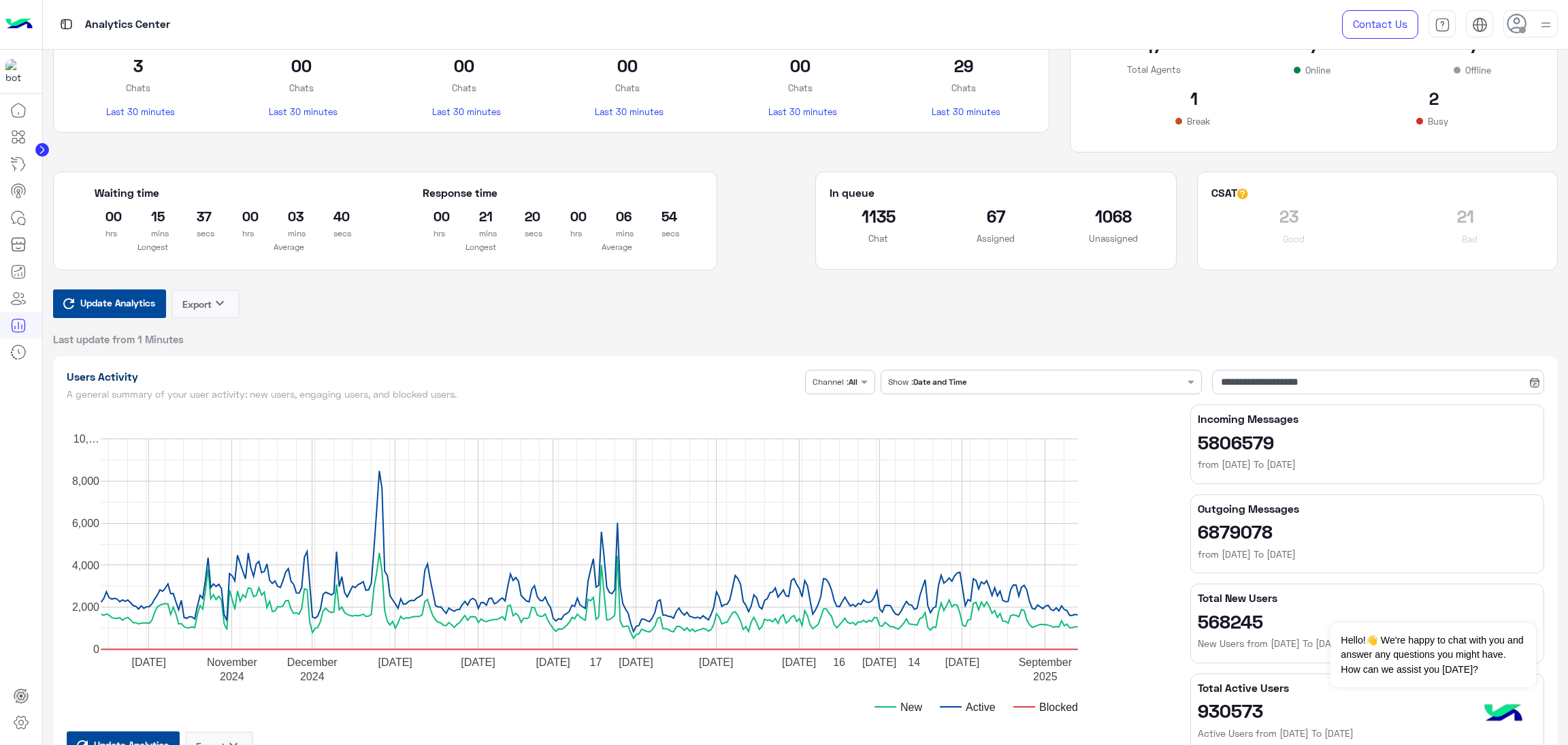
click at [119, 318] on button "Update Analytics" at bounding box center [109, 304] width 113 height 29
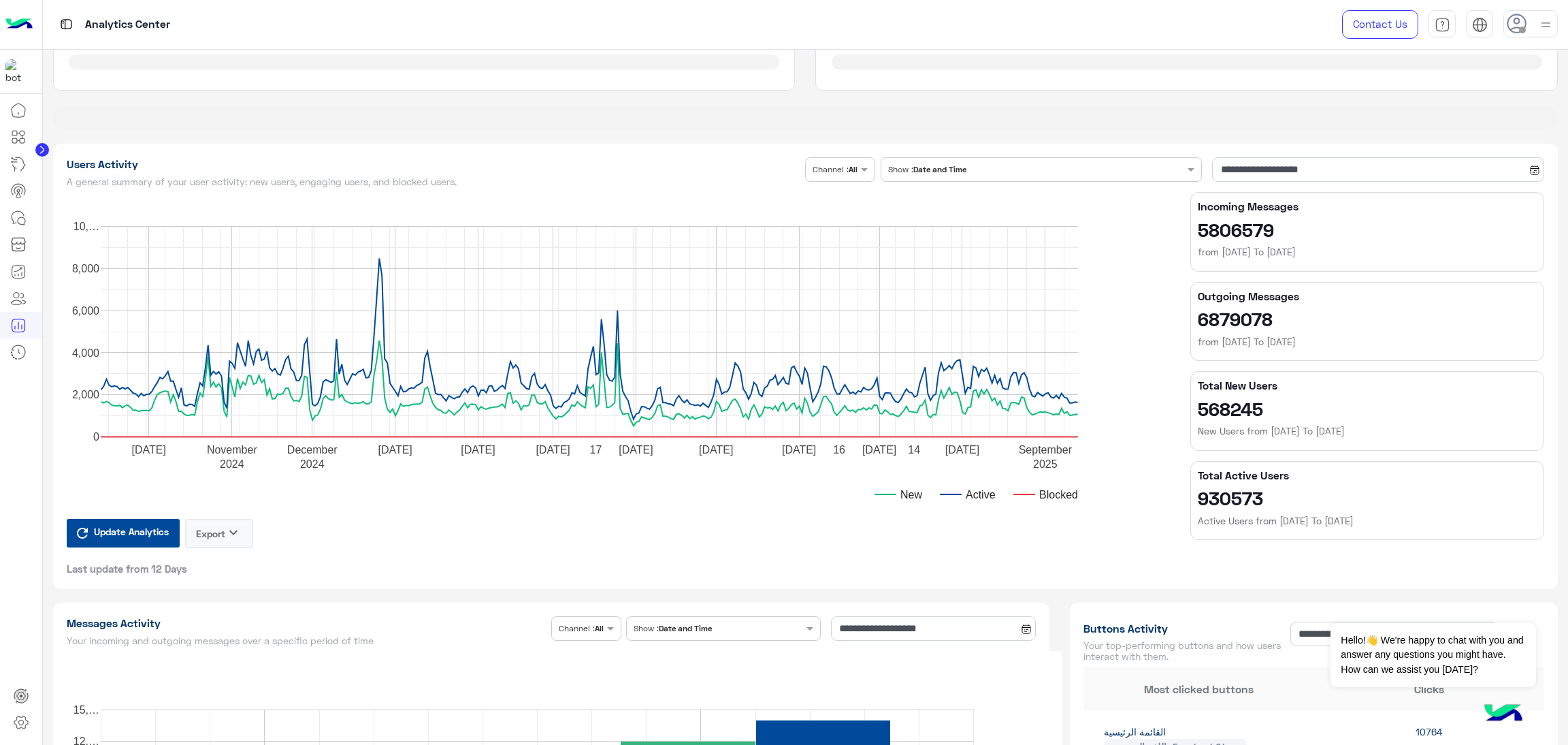
scroll to position [0, 0]
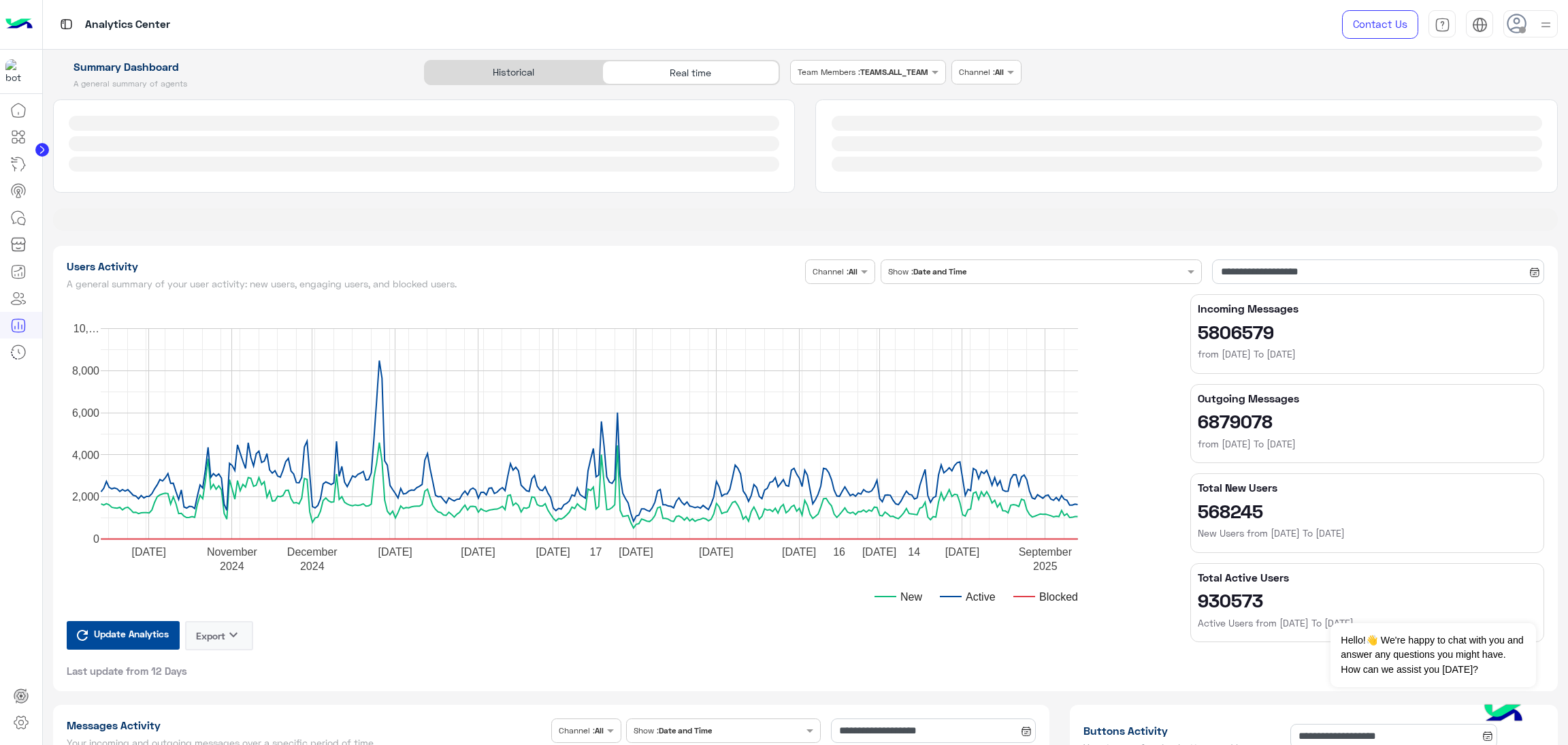
type input "**********"
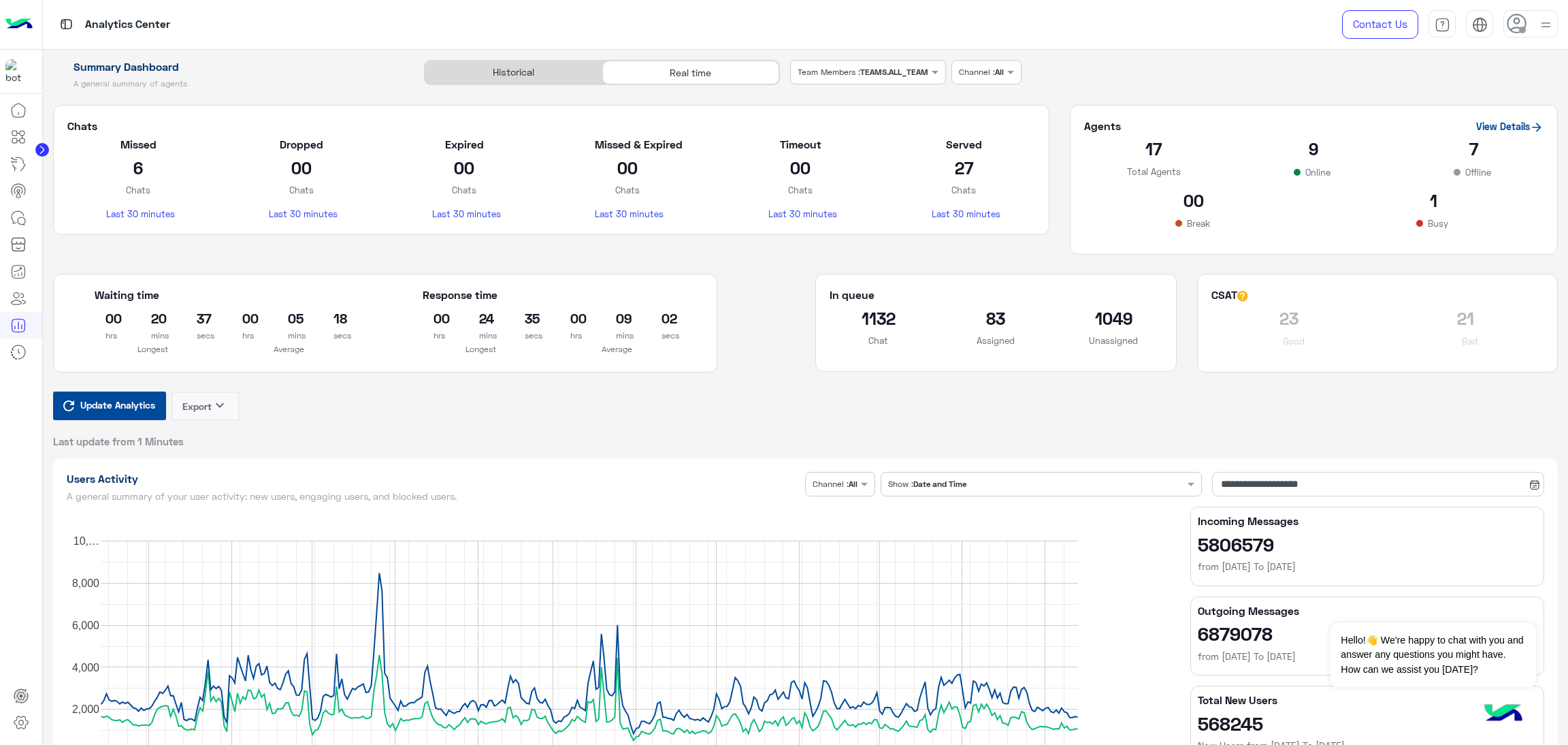
click at [99, 412] on span "Update Analytics" at bounding box center [118, 405] width 81 height 19
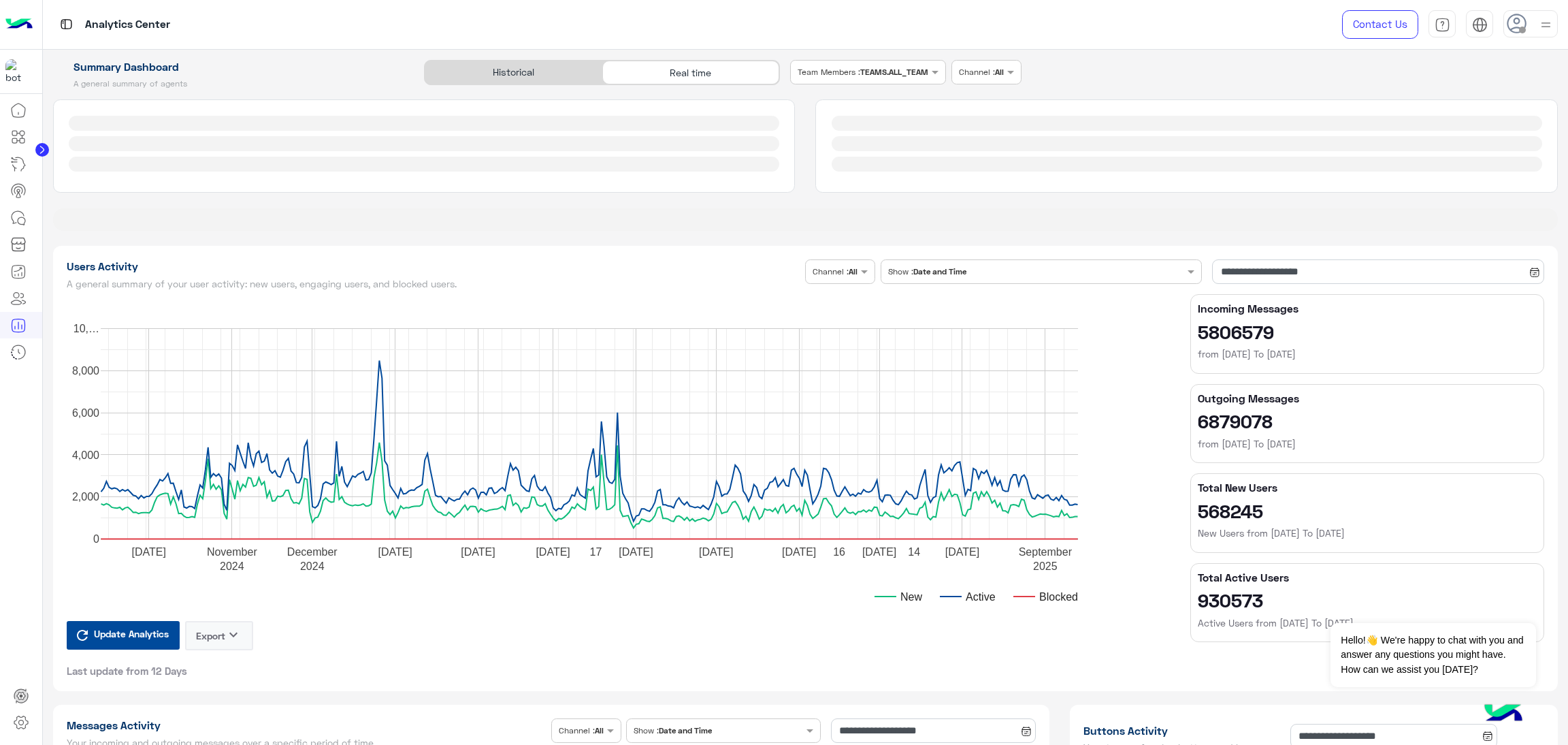
type input "**********"
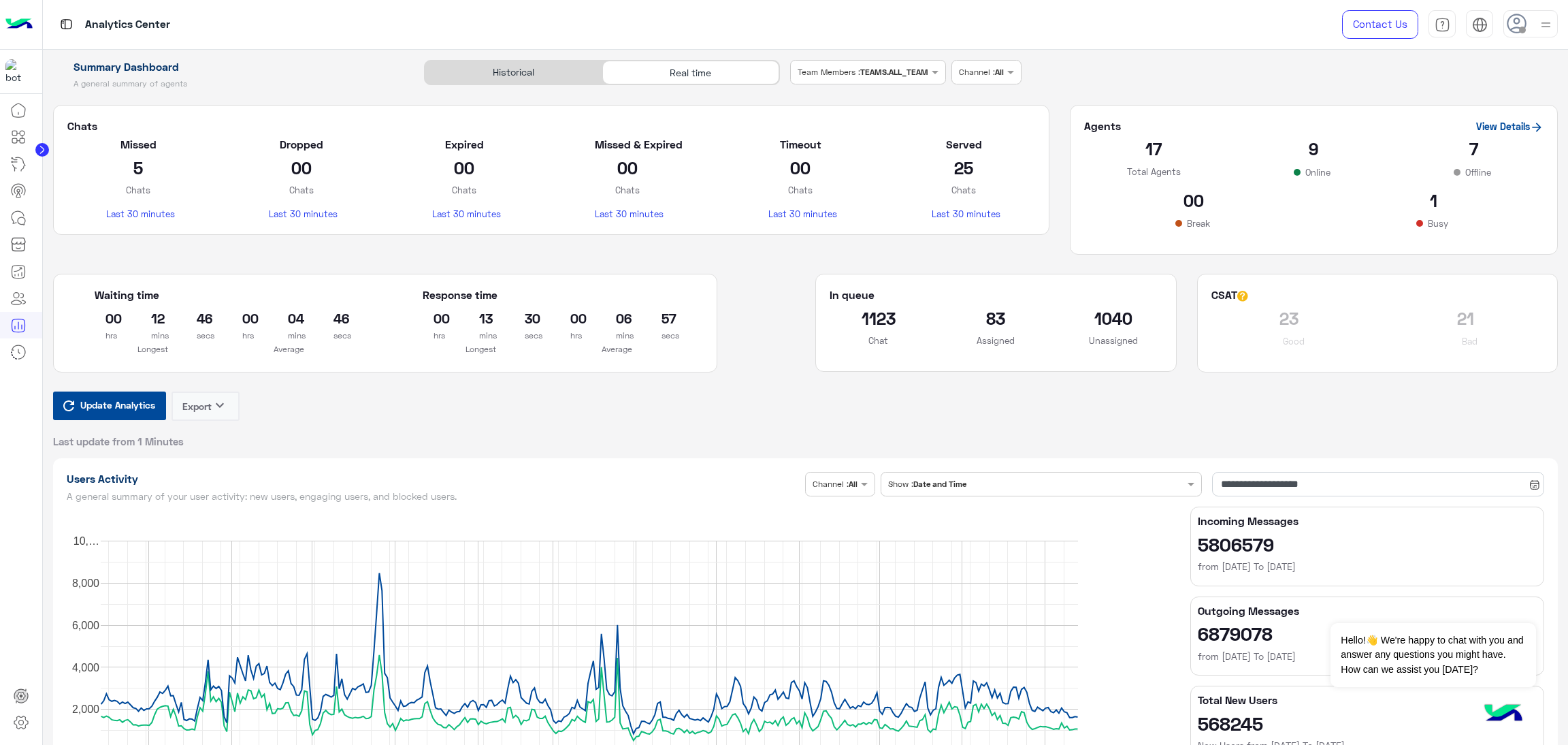
click at [131, 416] on button "Update Analytics" at bounding box center [109, 406] width 113 height 29
click at [140, 406] on span "Update Analytics" at bounding box center [118, 405] width 81 height 19
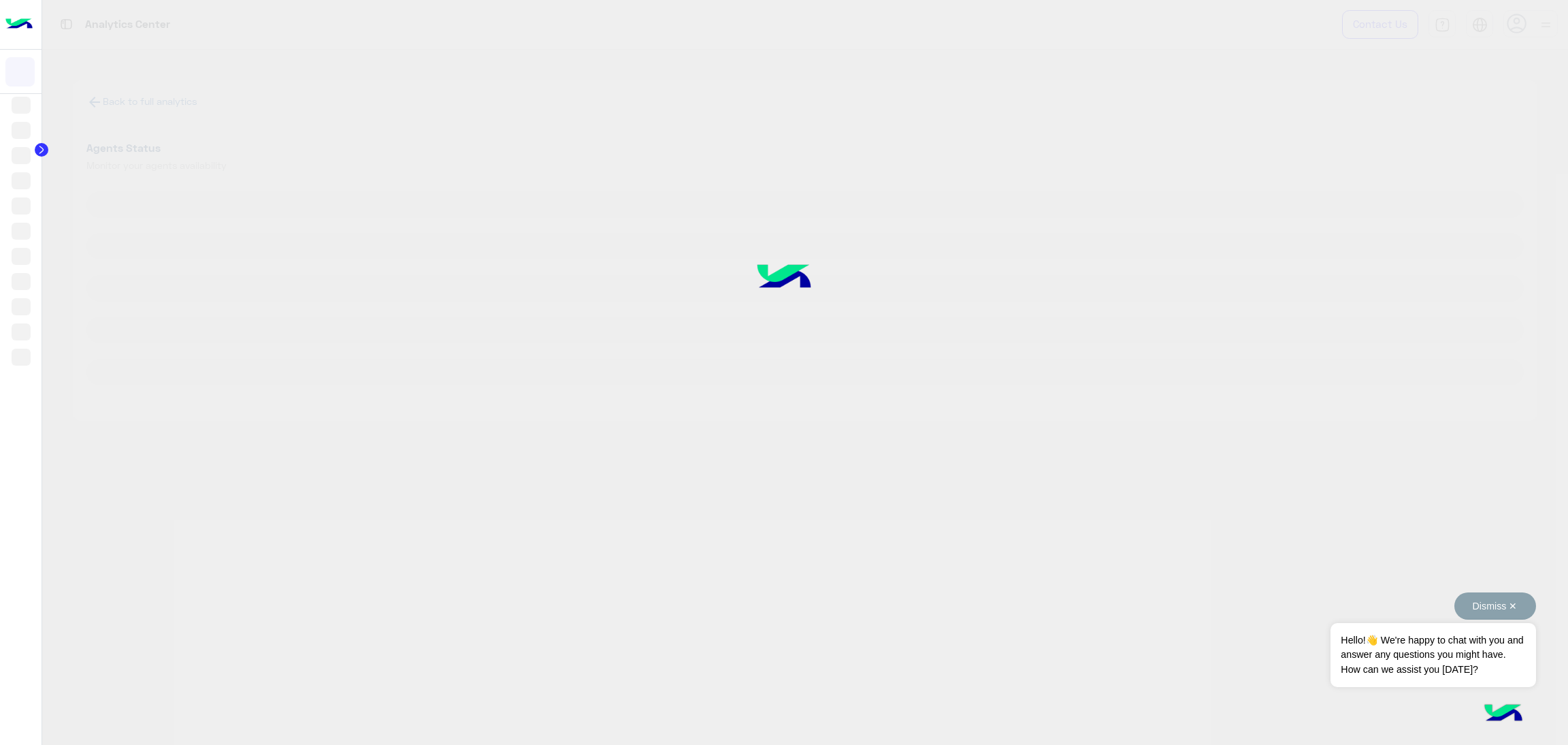
click at [1498, 598] on button "Dismiss ✕" at bounding box center [1495, 606] width 81 height 27
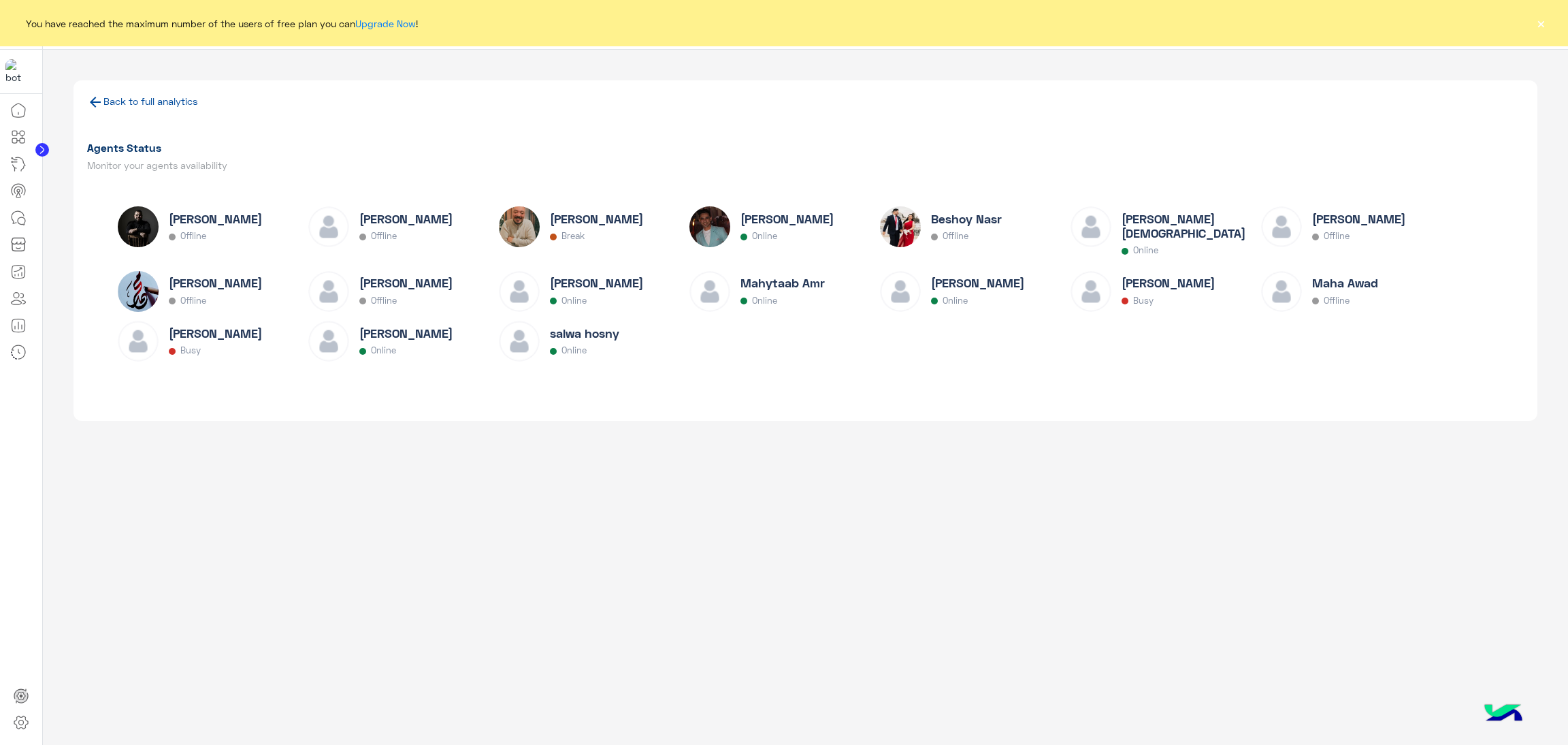
click at [1544, 21] on button "×" at bounding box center [1541, 23] width 14 height 14
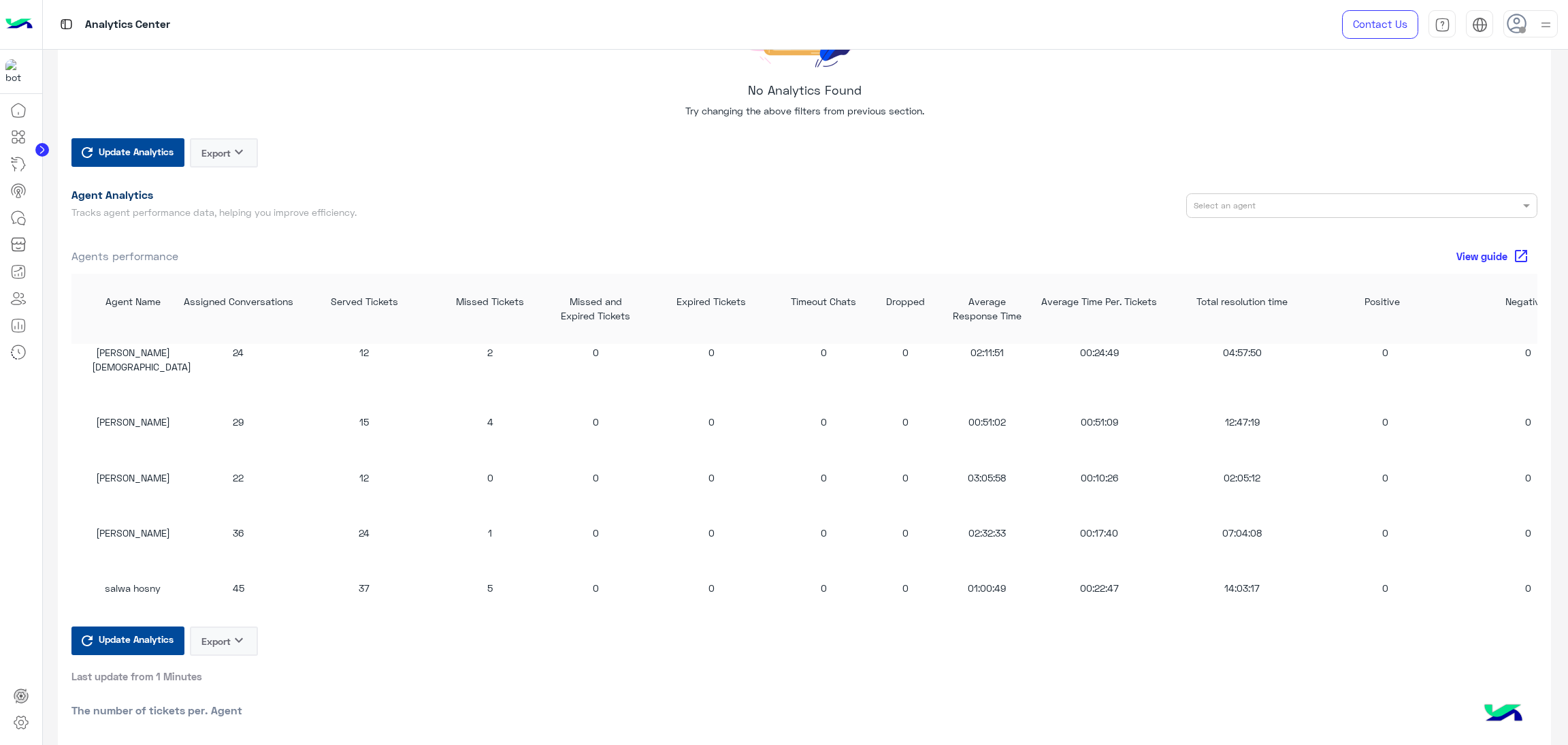
scroll to position [1021, 0]
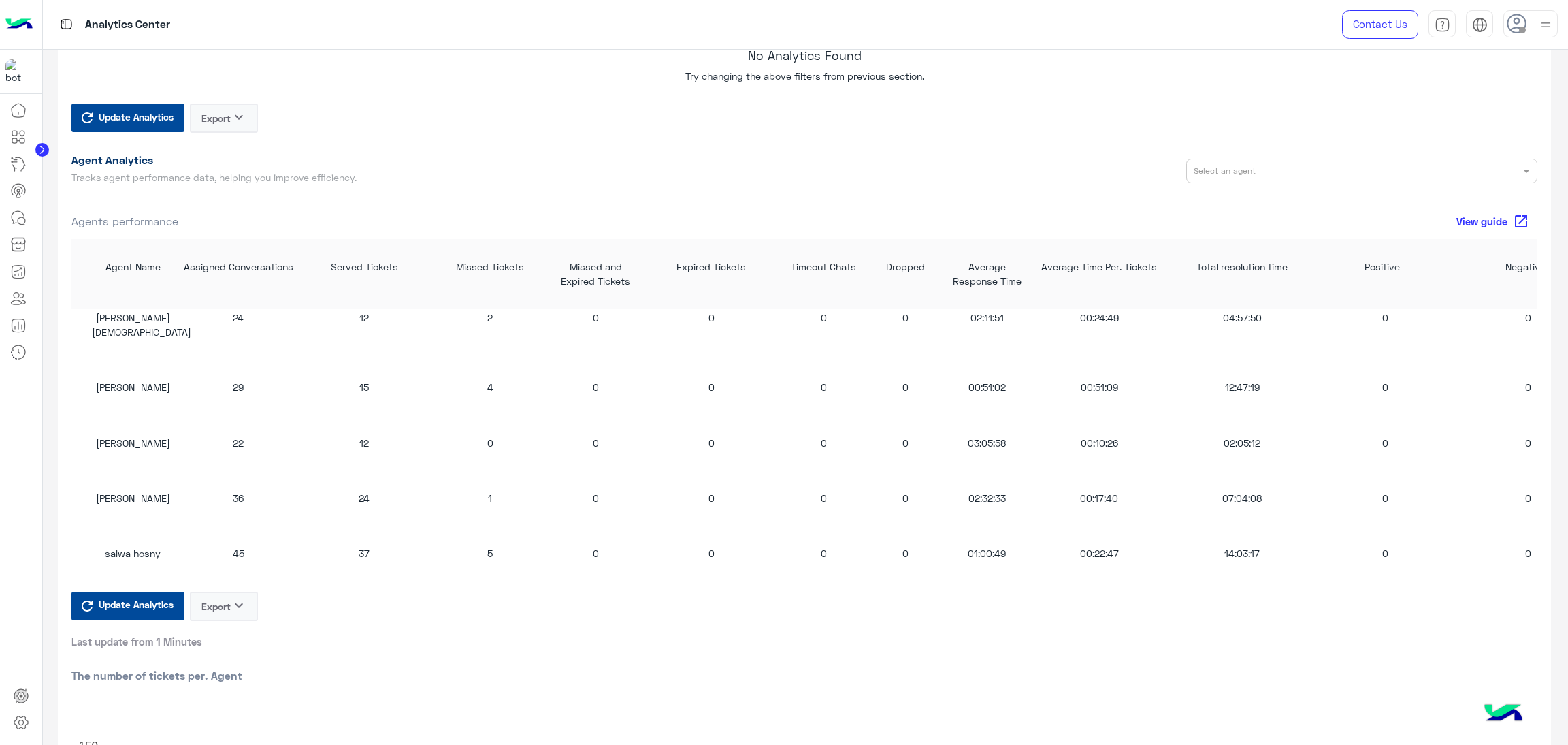
click at [129, 618] on button "Update Analytics" at bounding box center [127, 606] width 113 height 29
click at [132, 608] on span "Update Analytics" at bounding box center [136, 604] width 81 height 19
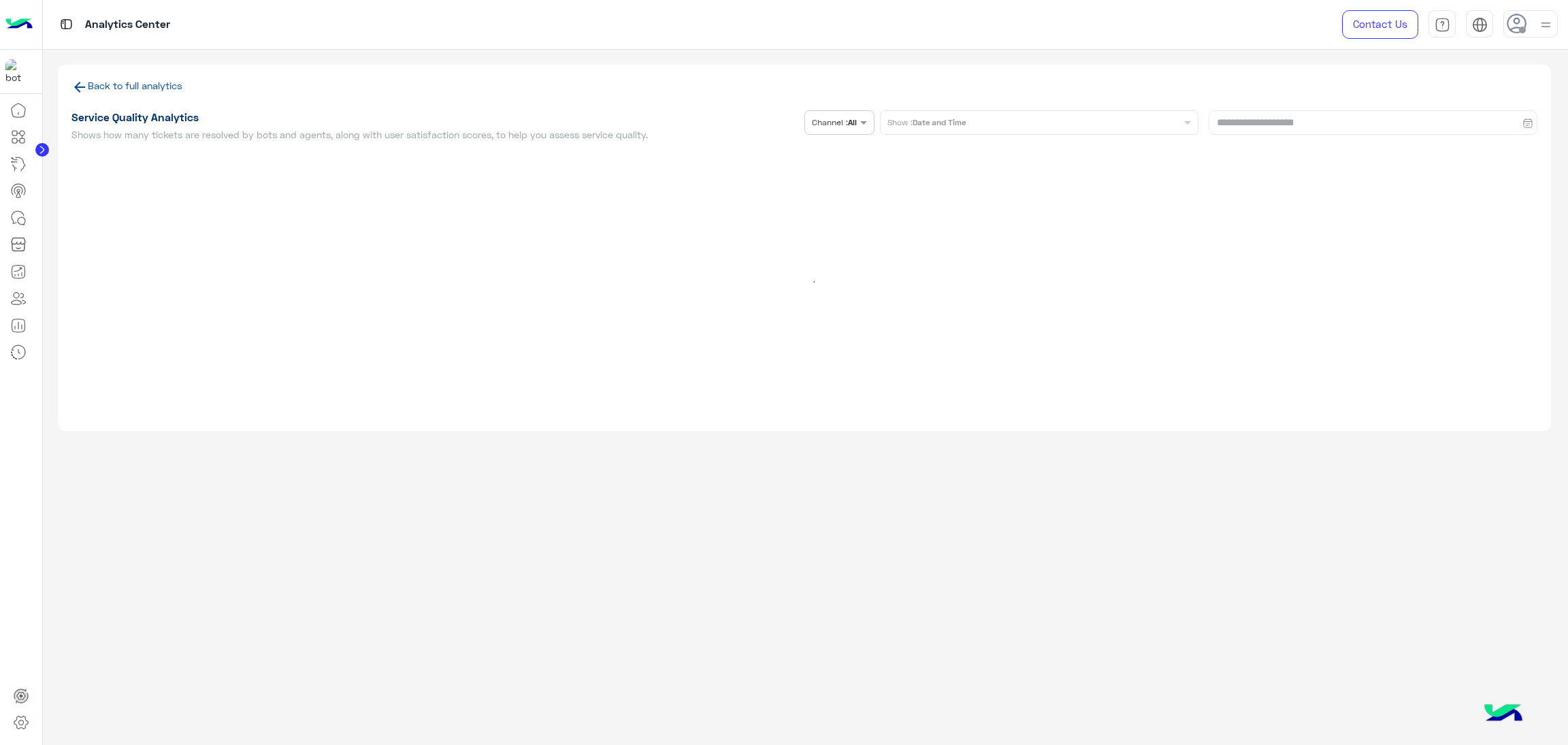
scroll to position [0, 0]
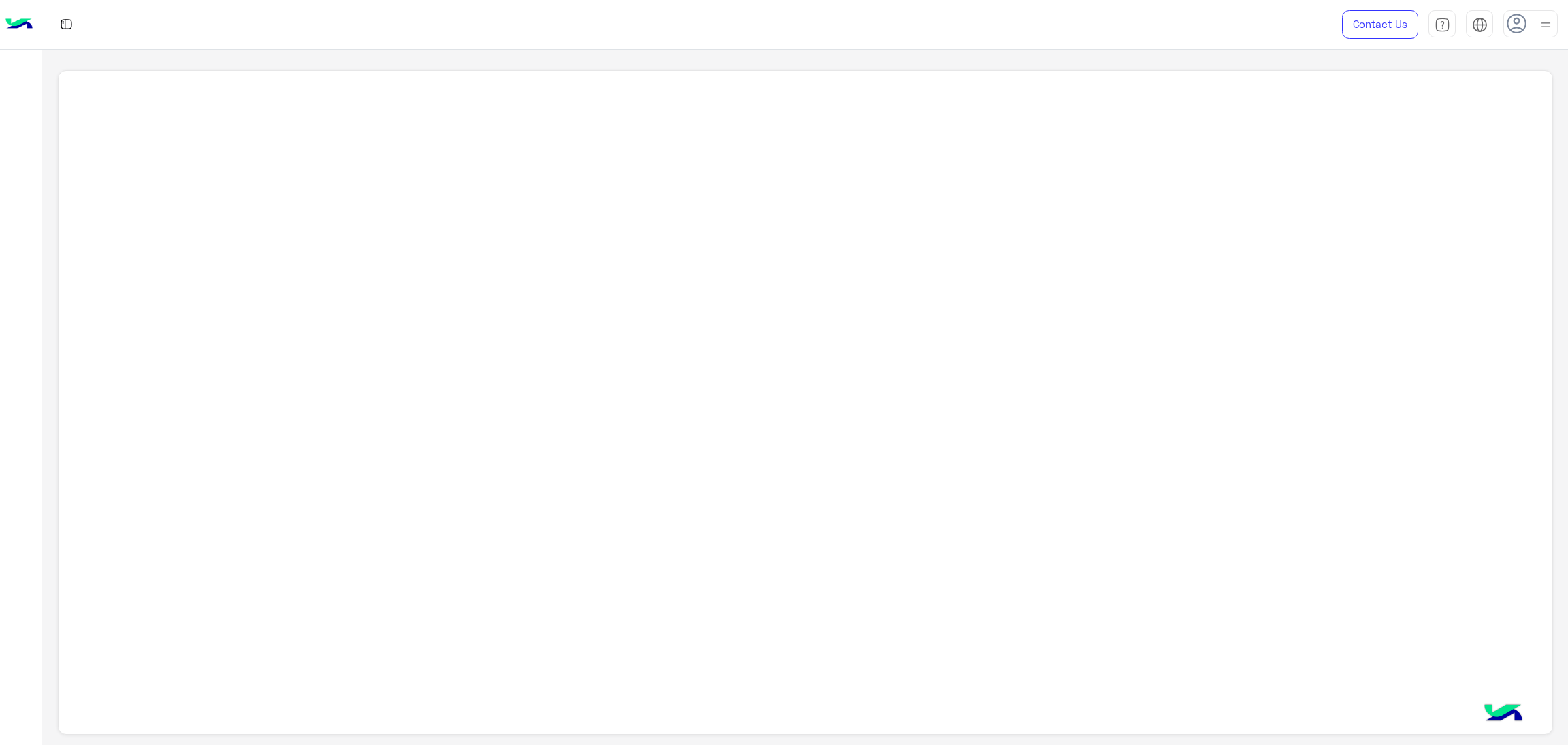
click at [1218, 266] on div at bounding box center [805, 403] width 1495 height 665
drag, startPoint x: 879, startPoint y: 306, endPoint x: 491, endPoint y: 226, distance: 396.2
click at [879, 306] on div "dubaiphone Pro" at bounding box center [806, 385] width 1494 height 486
click at [221, 179] on h5 "dubaiphone" at bounding box center [383, 174] width 528 height 16
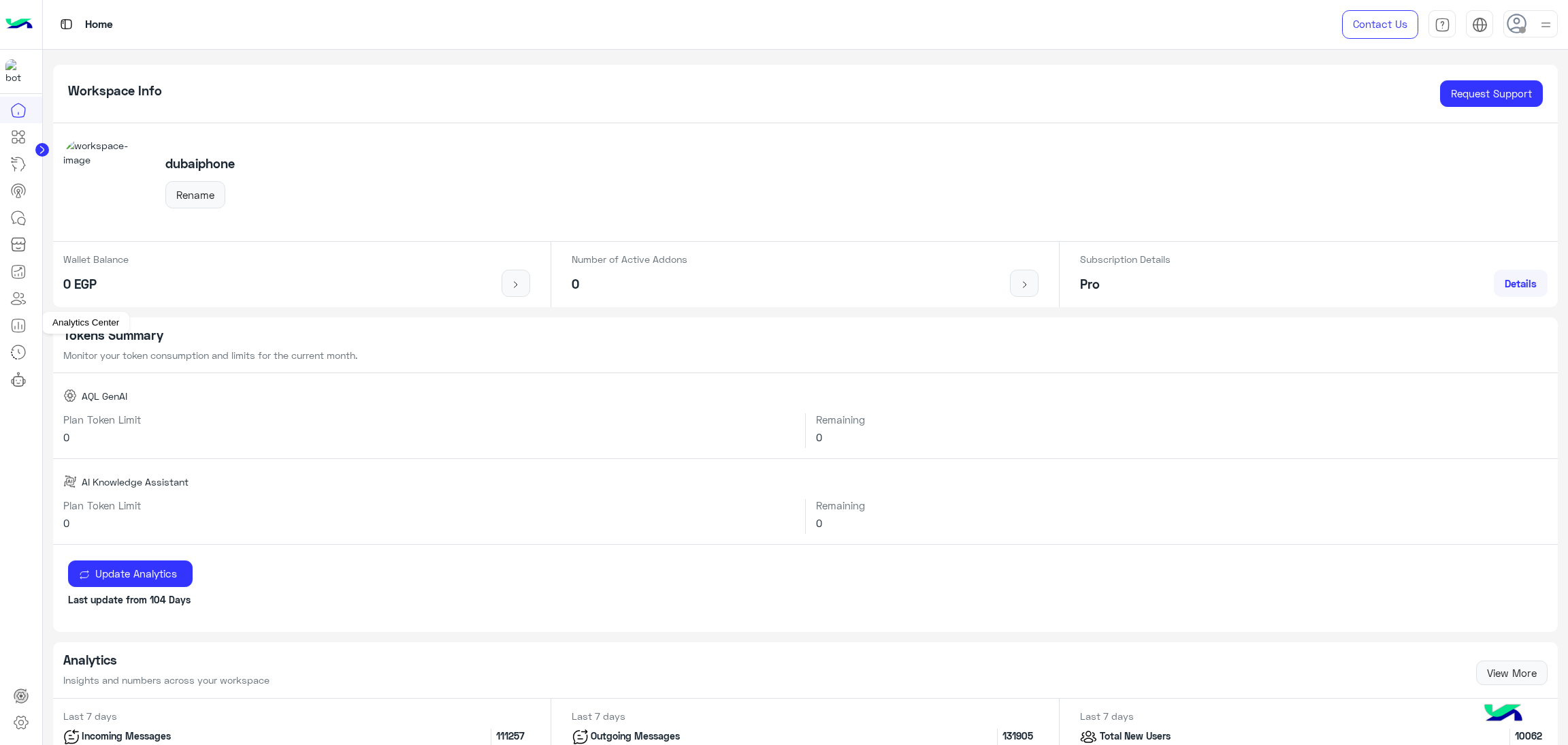
click at [19, 322] on icon at bounding box center [18, 325] width 16 height 16
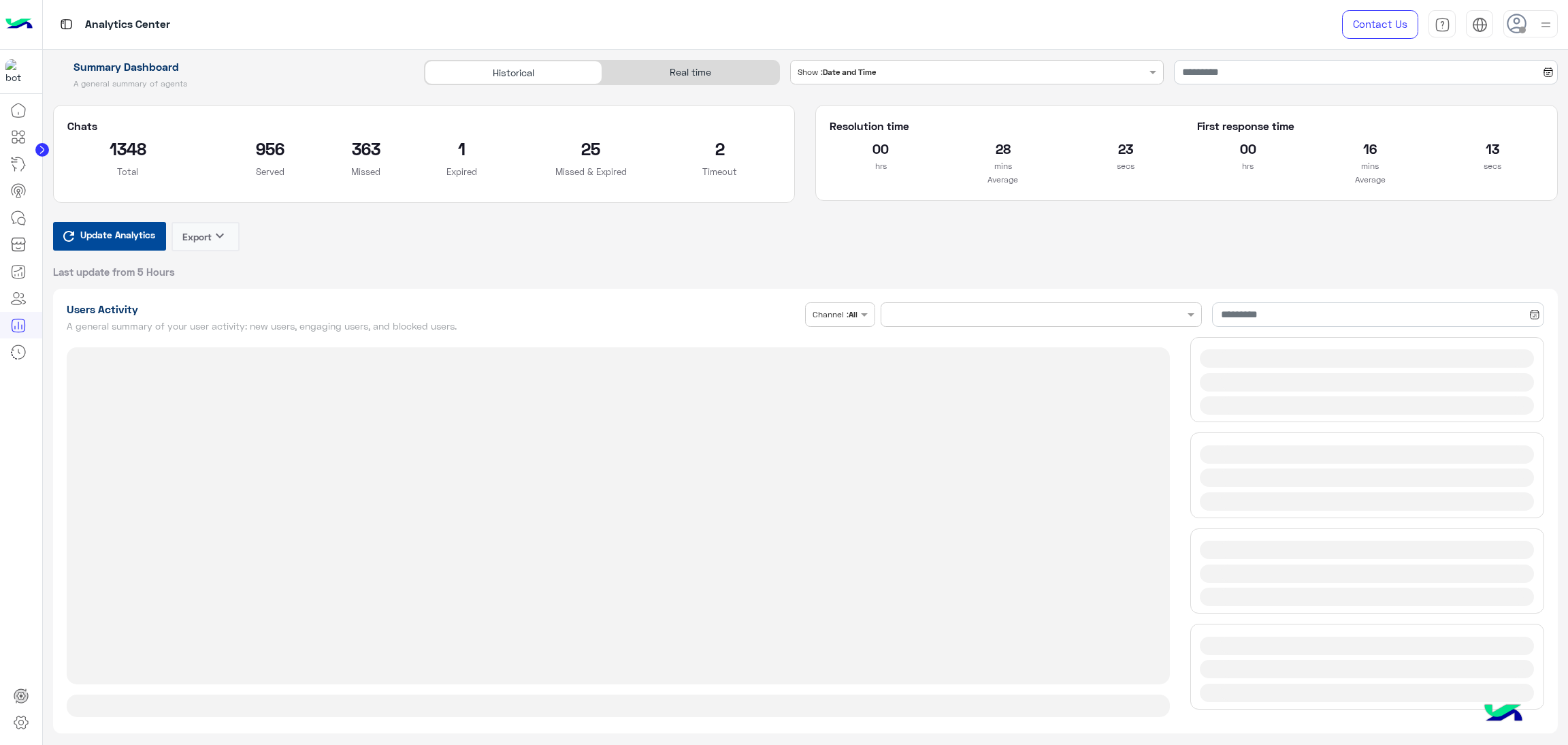
type input "**********"
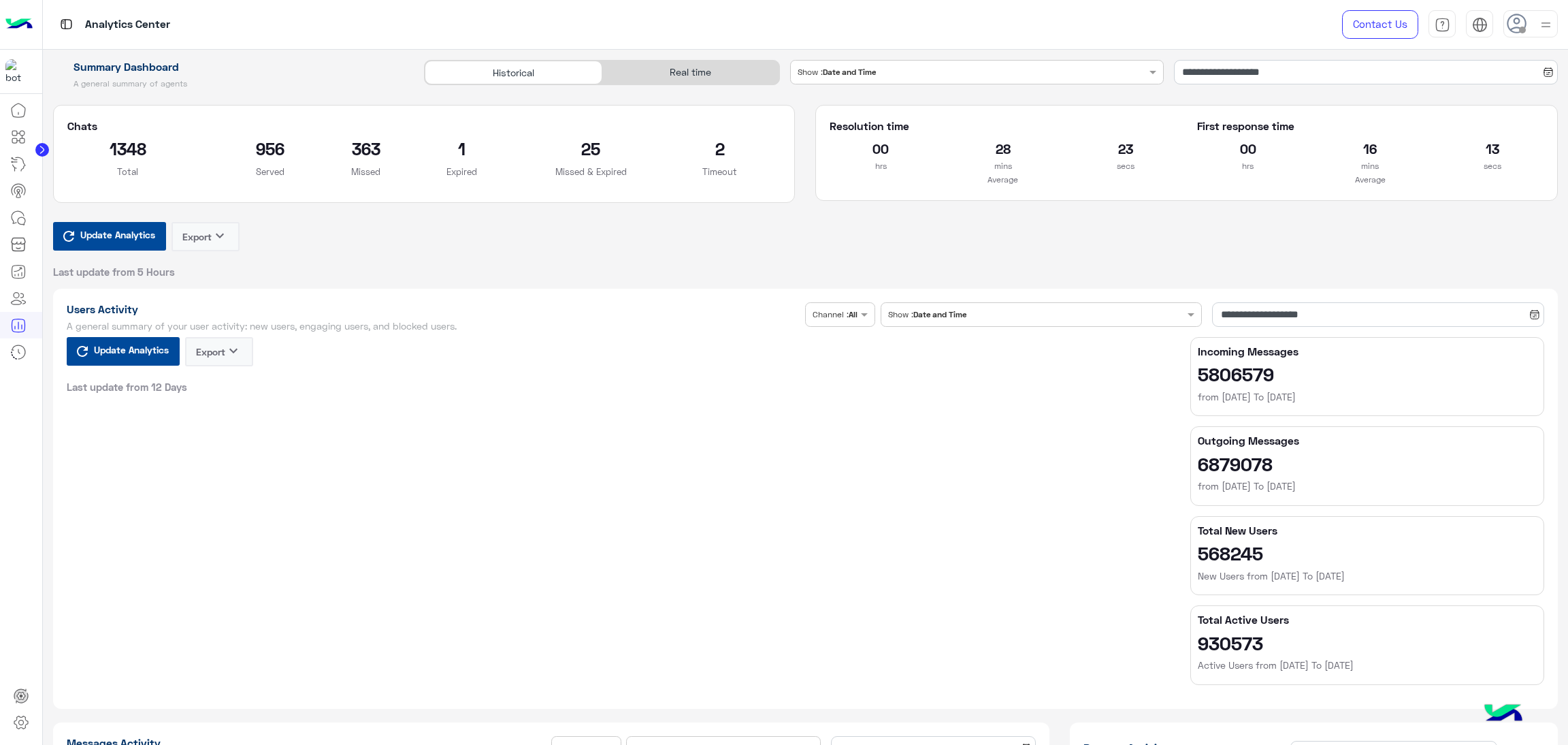
type input "**********"
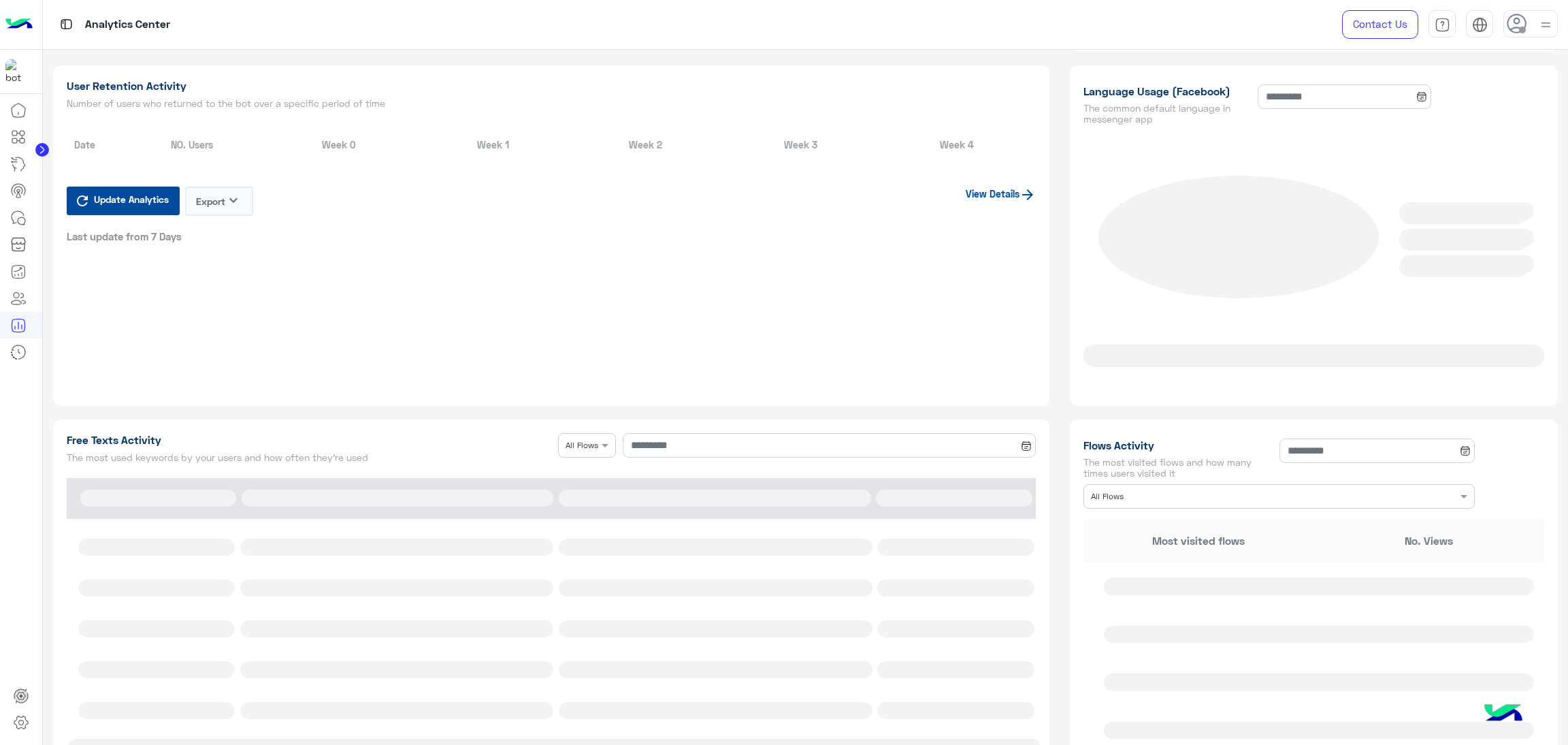
type input "**********"
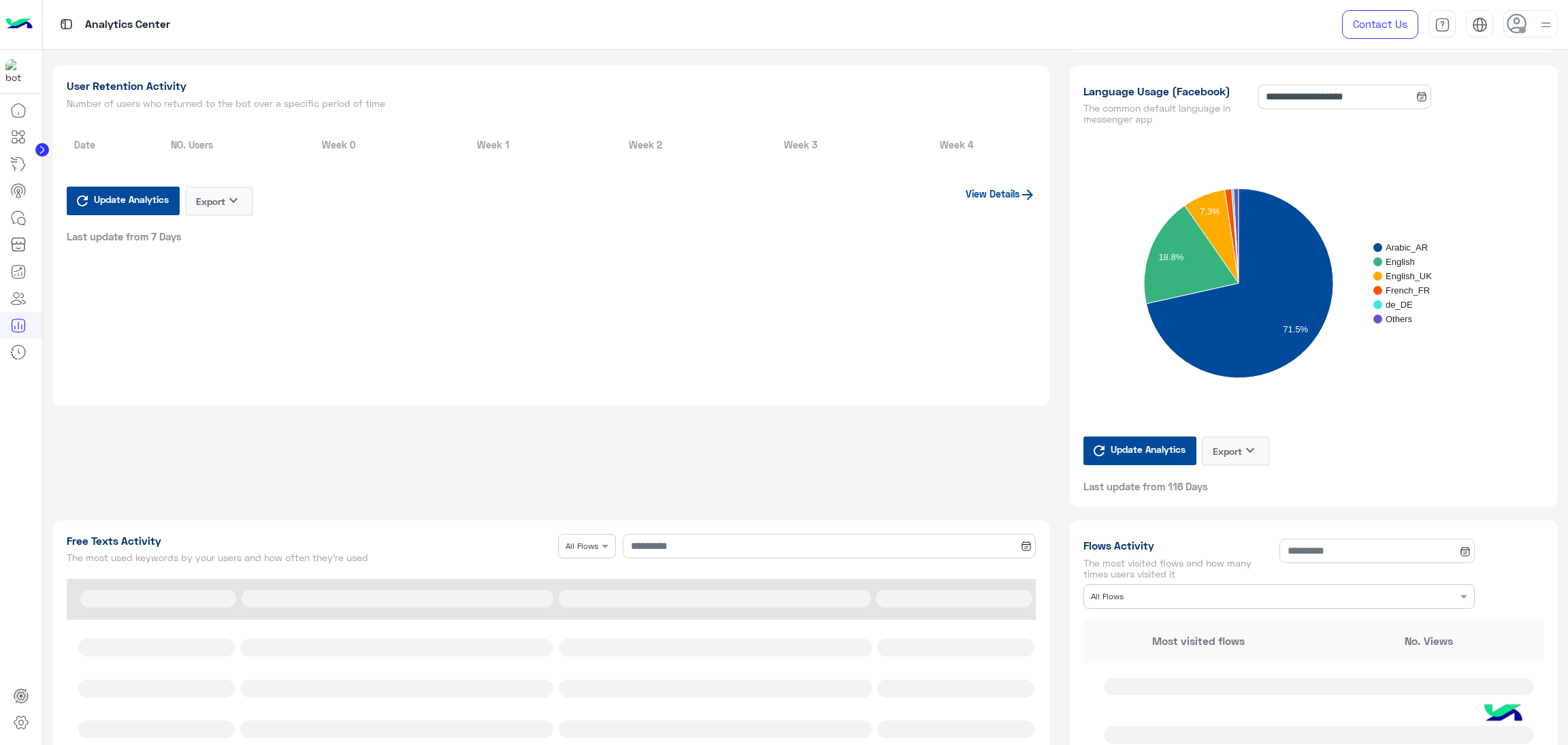
scroll to position [1225, 0]
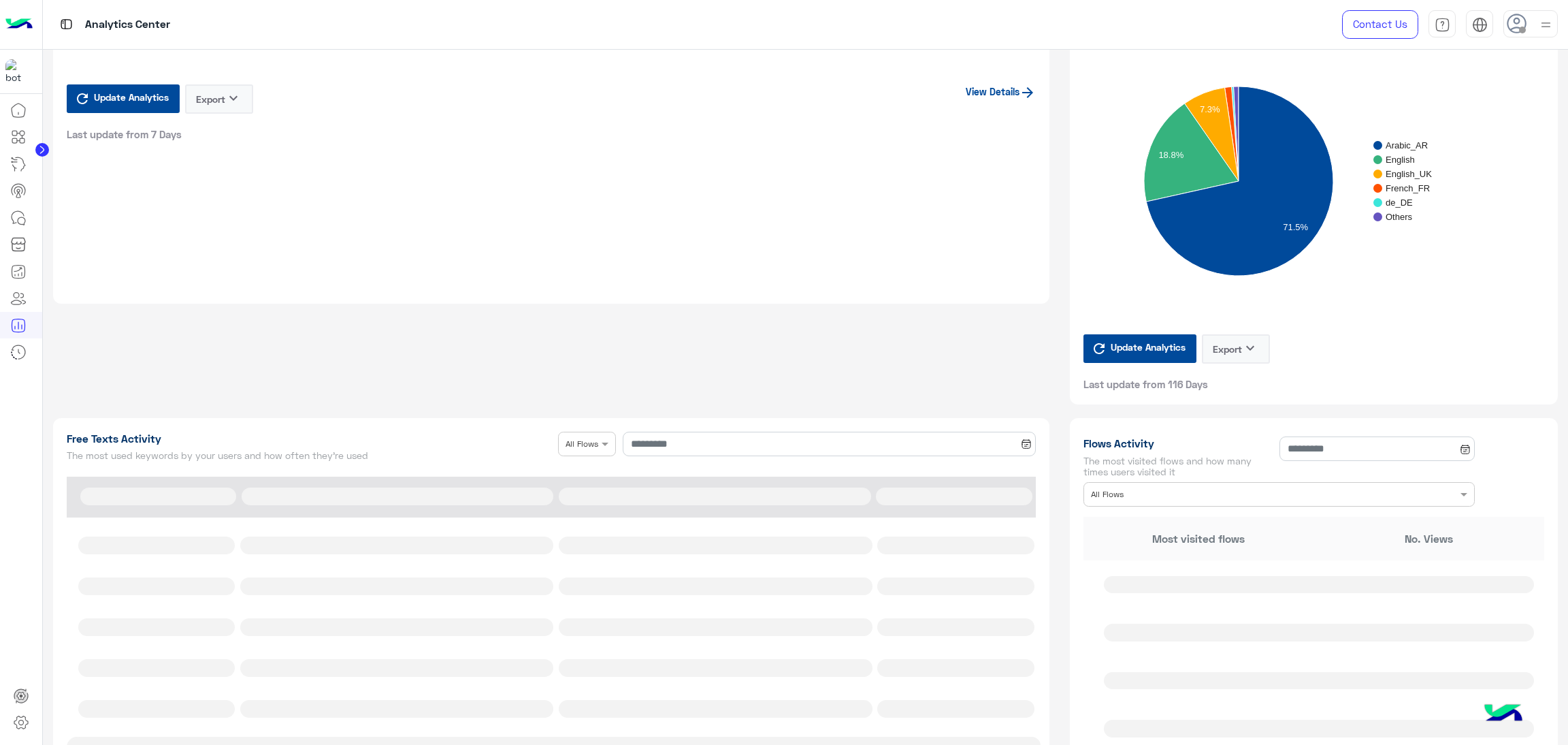
type input "**********"
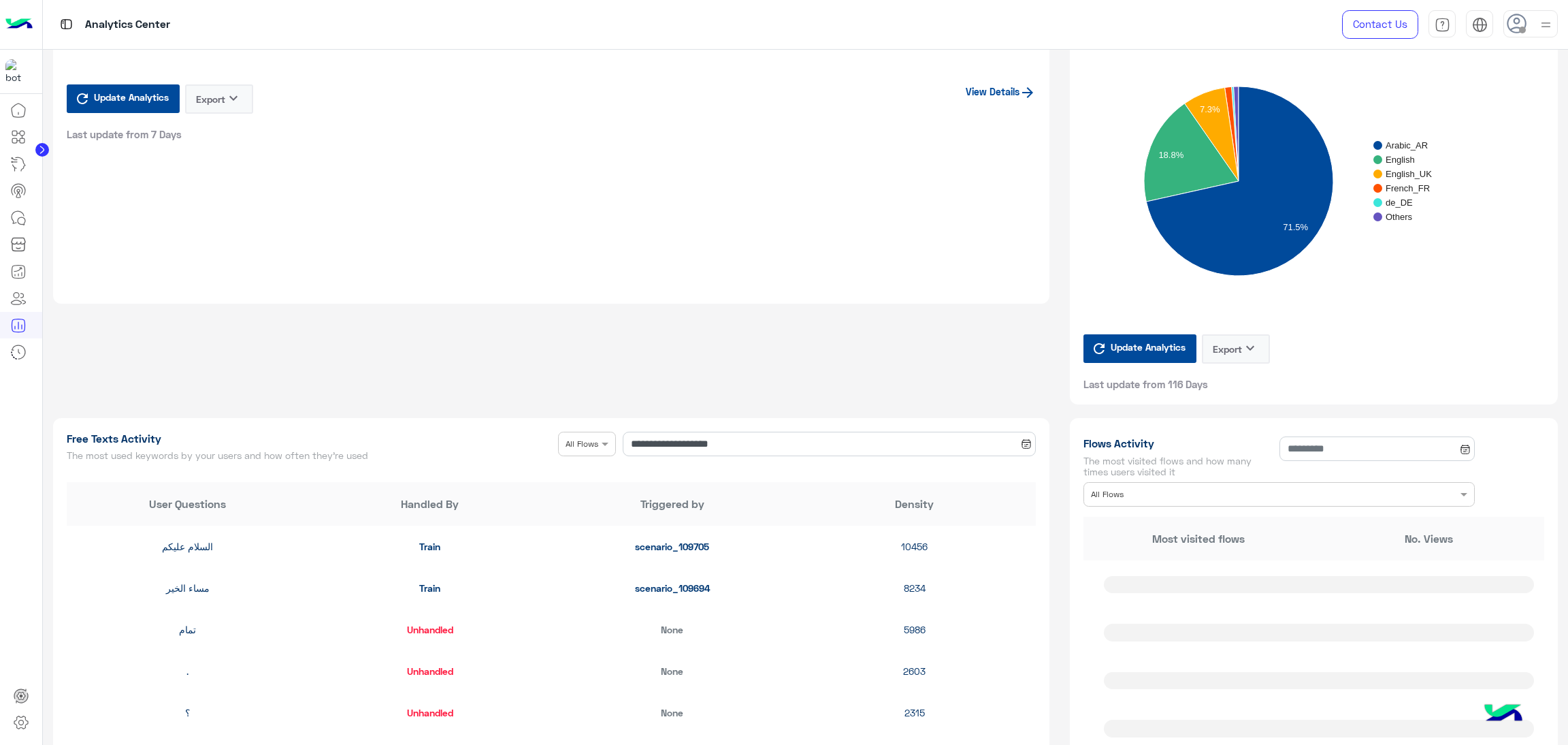
type input "**********"
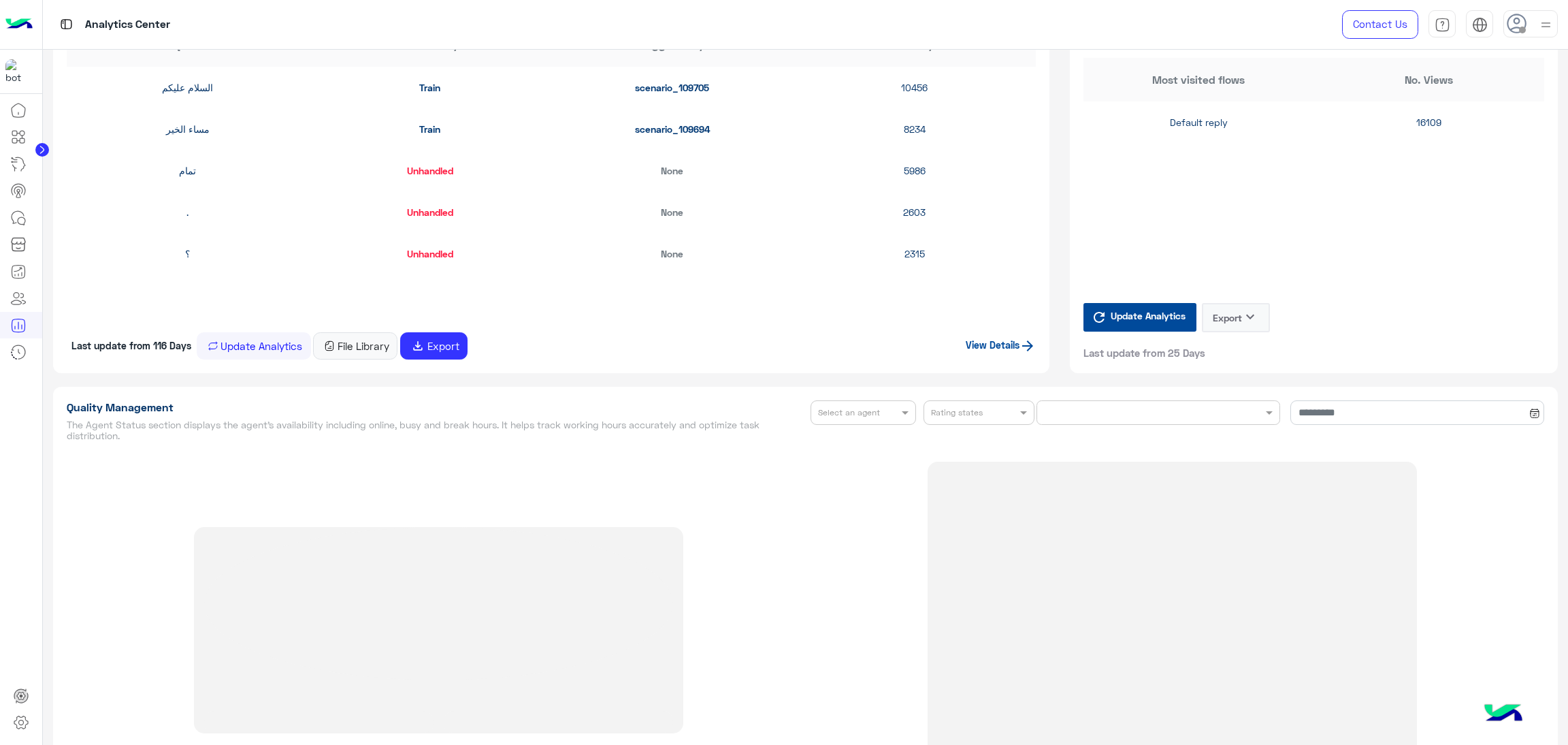
type input "**********"
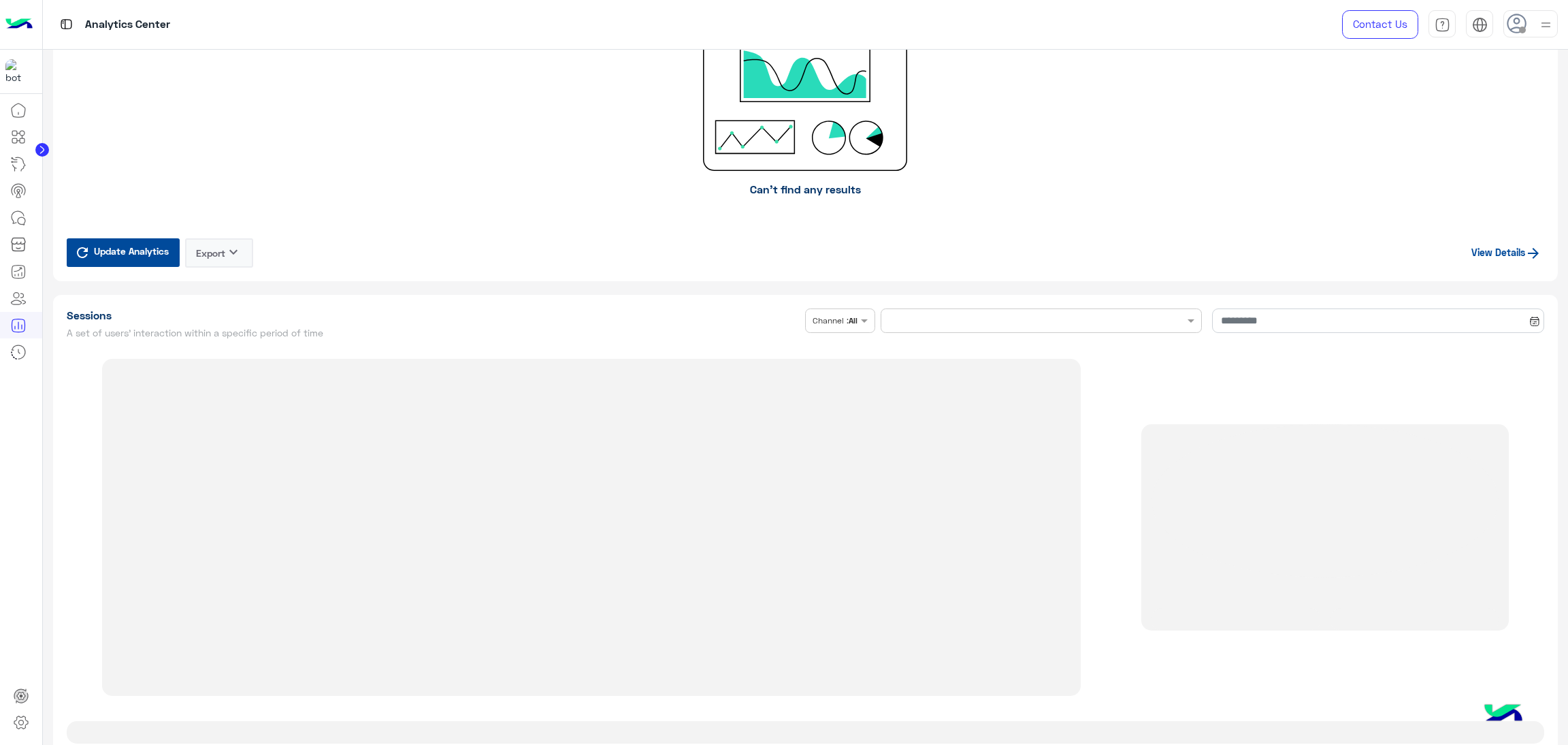
type input "**********"
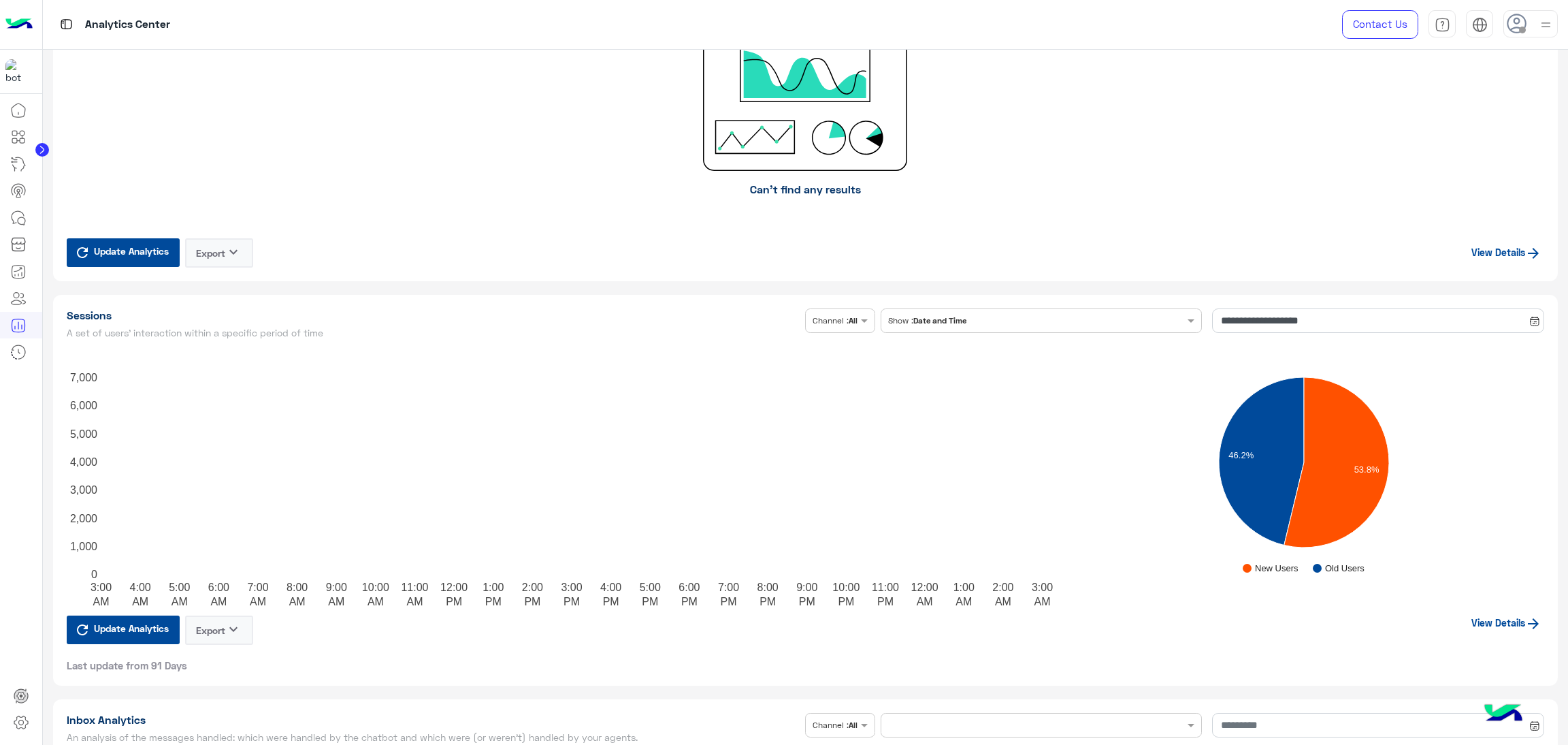
scroll to position [2860, 0]
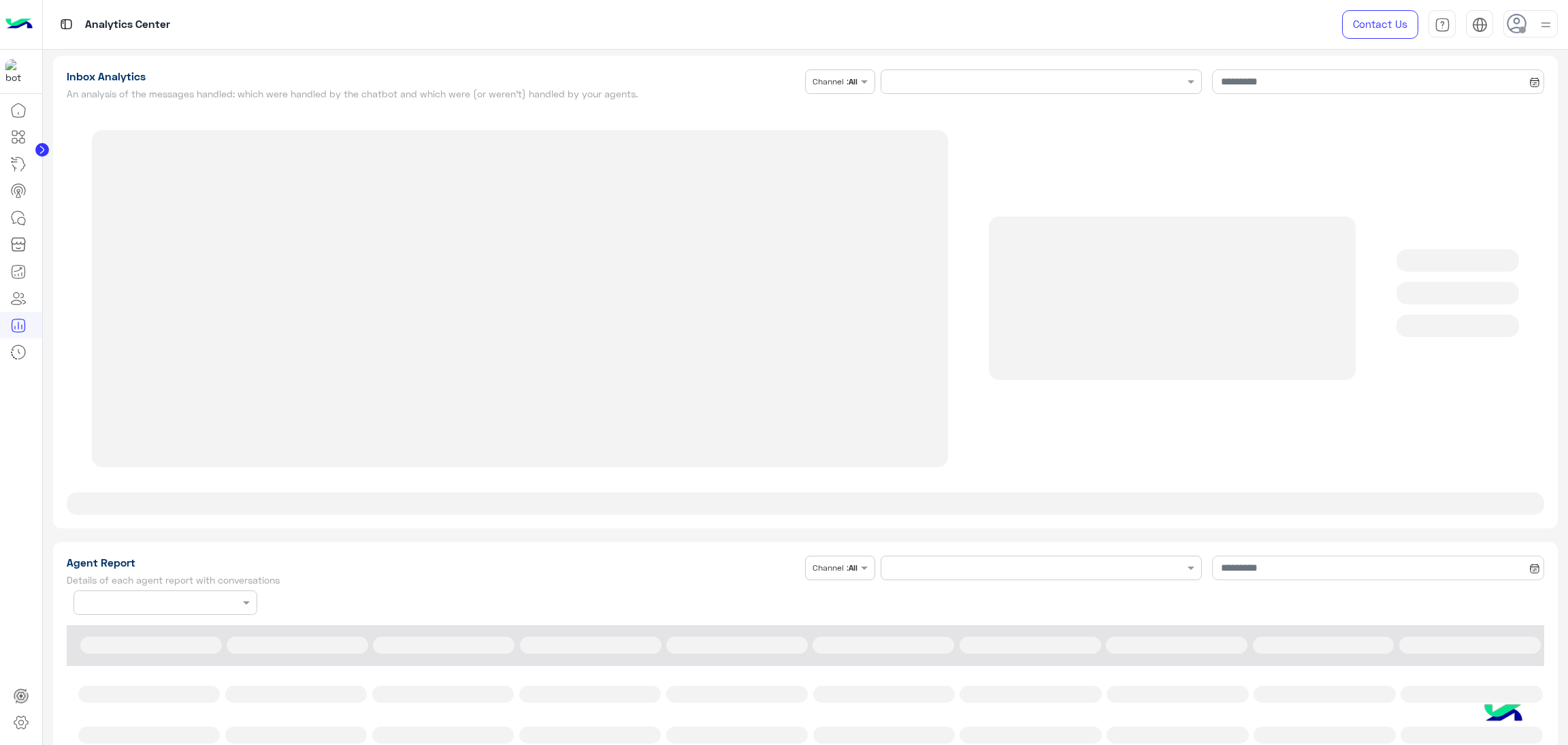
type input "**********"
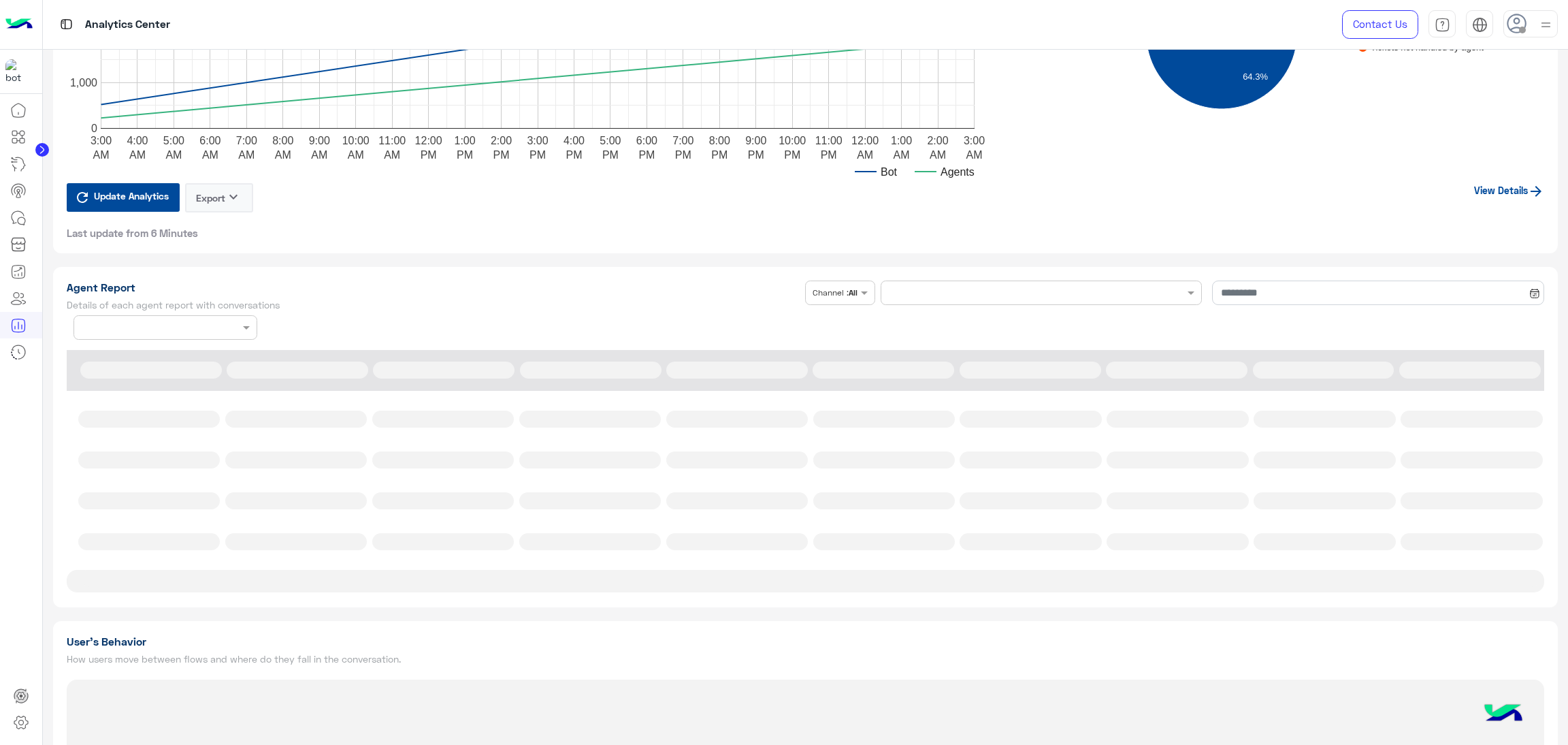
scroll to position [3371, 0]
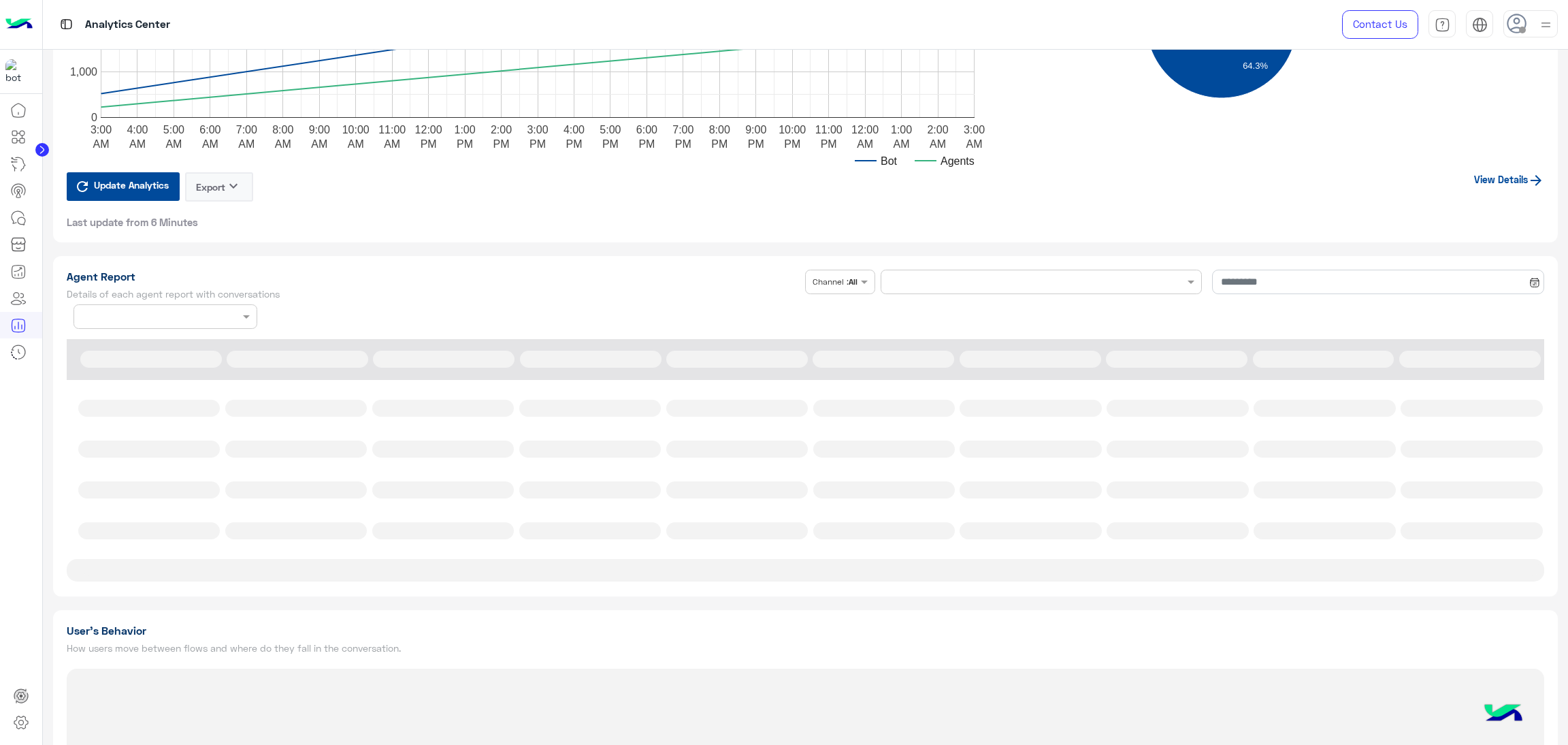
type input "**********"
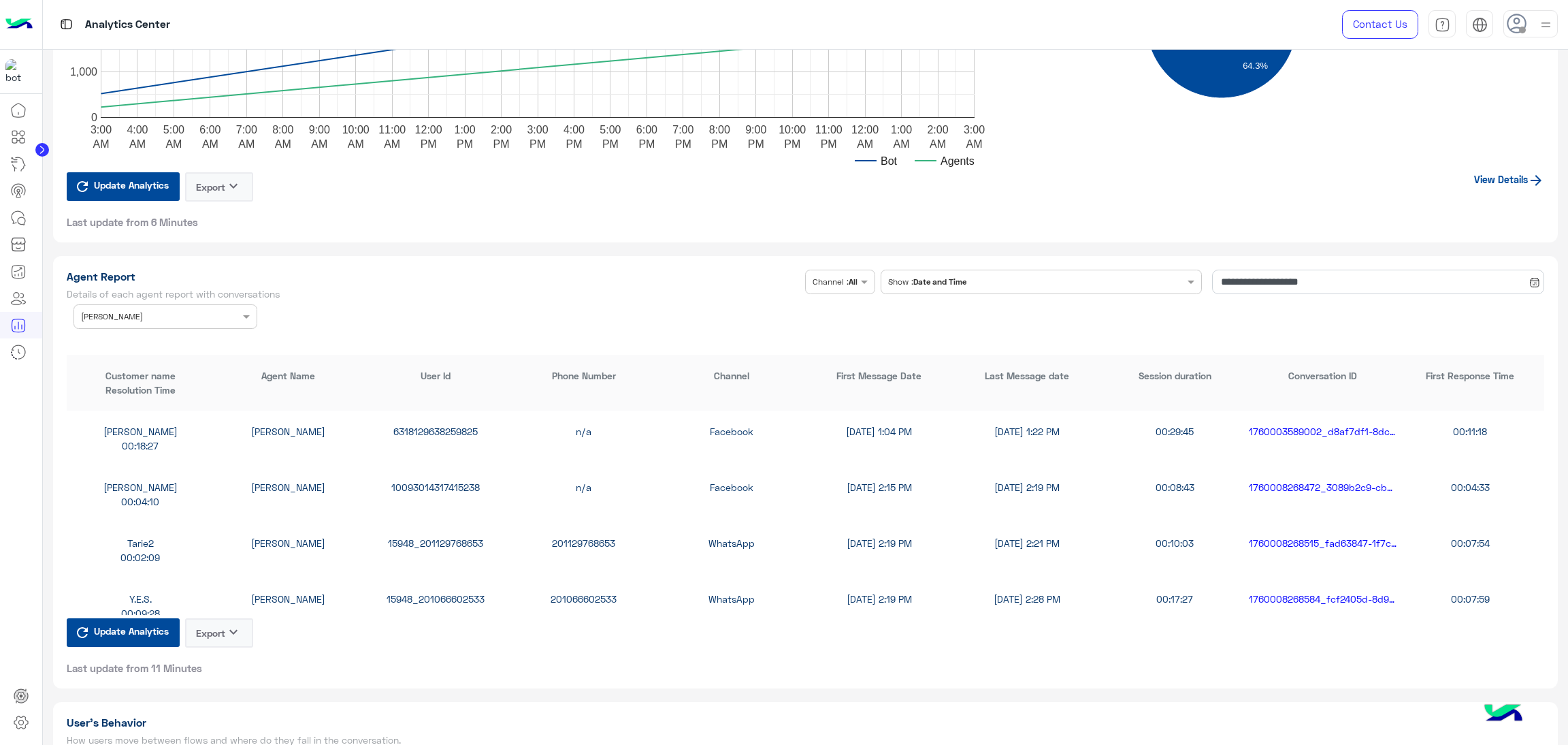
type input "**********"
click at [459, 429] on div "6318129638259825" at bounding box center [436, 431] width 148 height 14
copy div "6318129638259825"
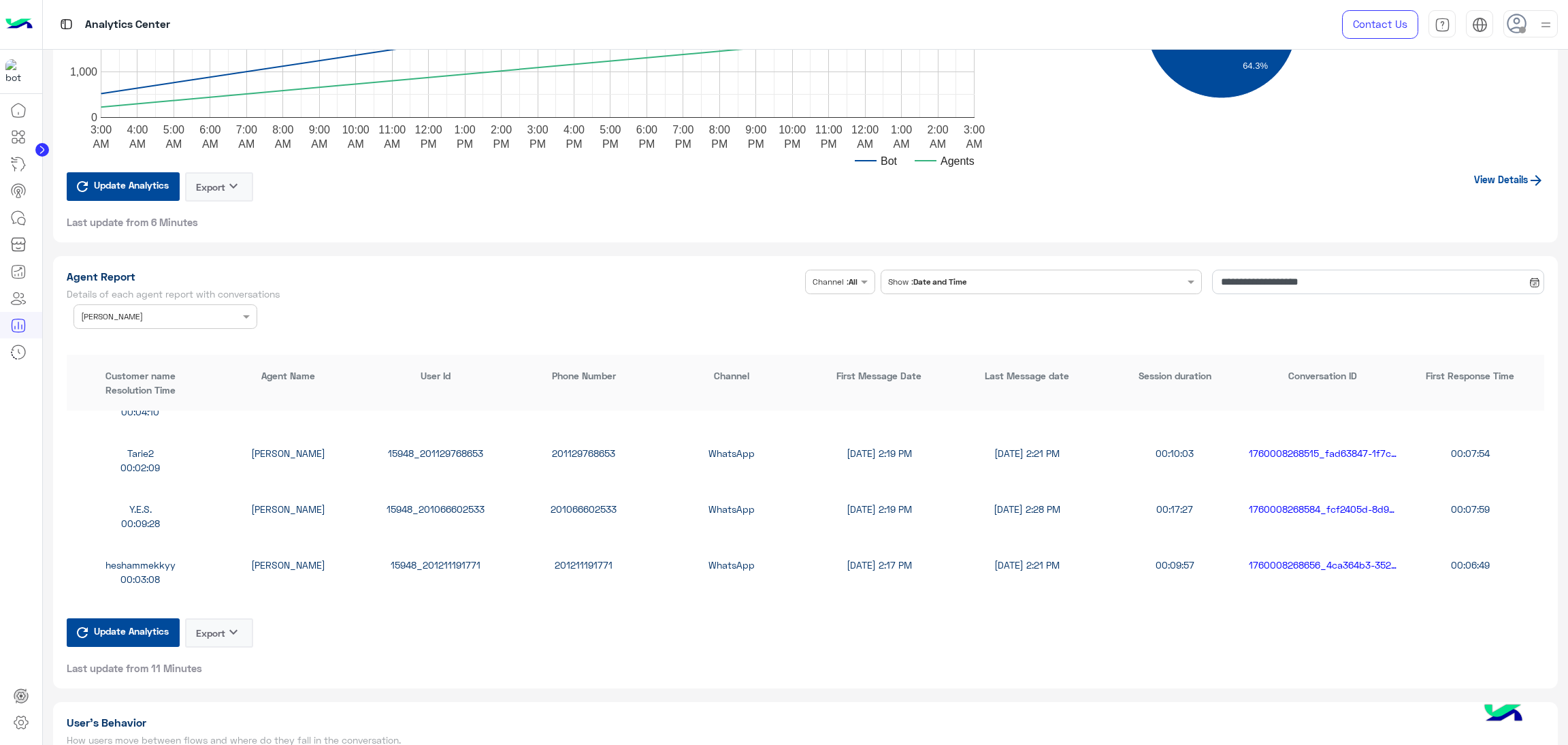
scroll to position [102, 0]
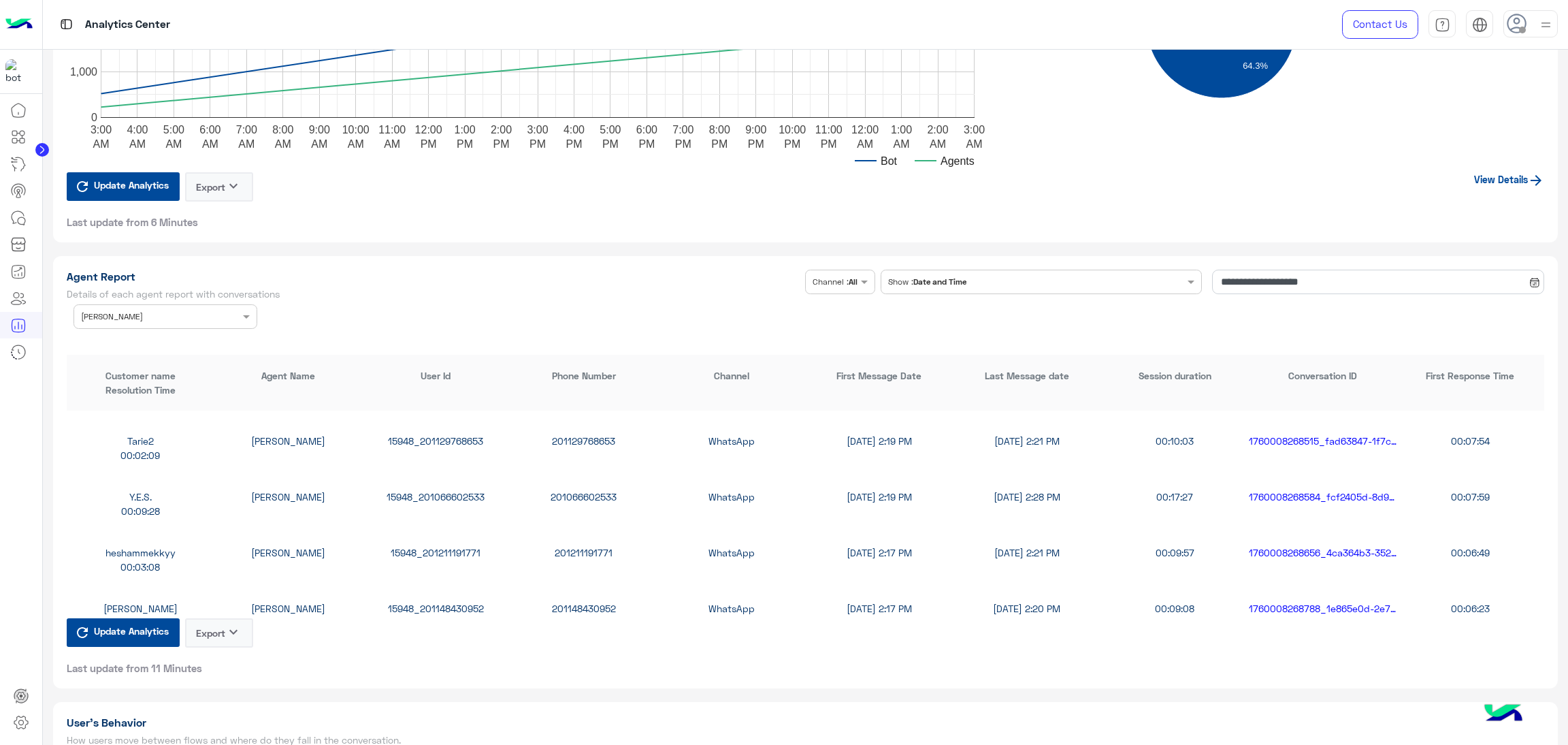
click at [448, 491] on div "15948_201066602533" at bounding box center [436, 496] width 148 height 14
copy div "15948_201066602533"
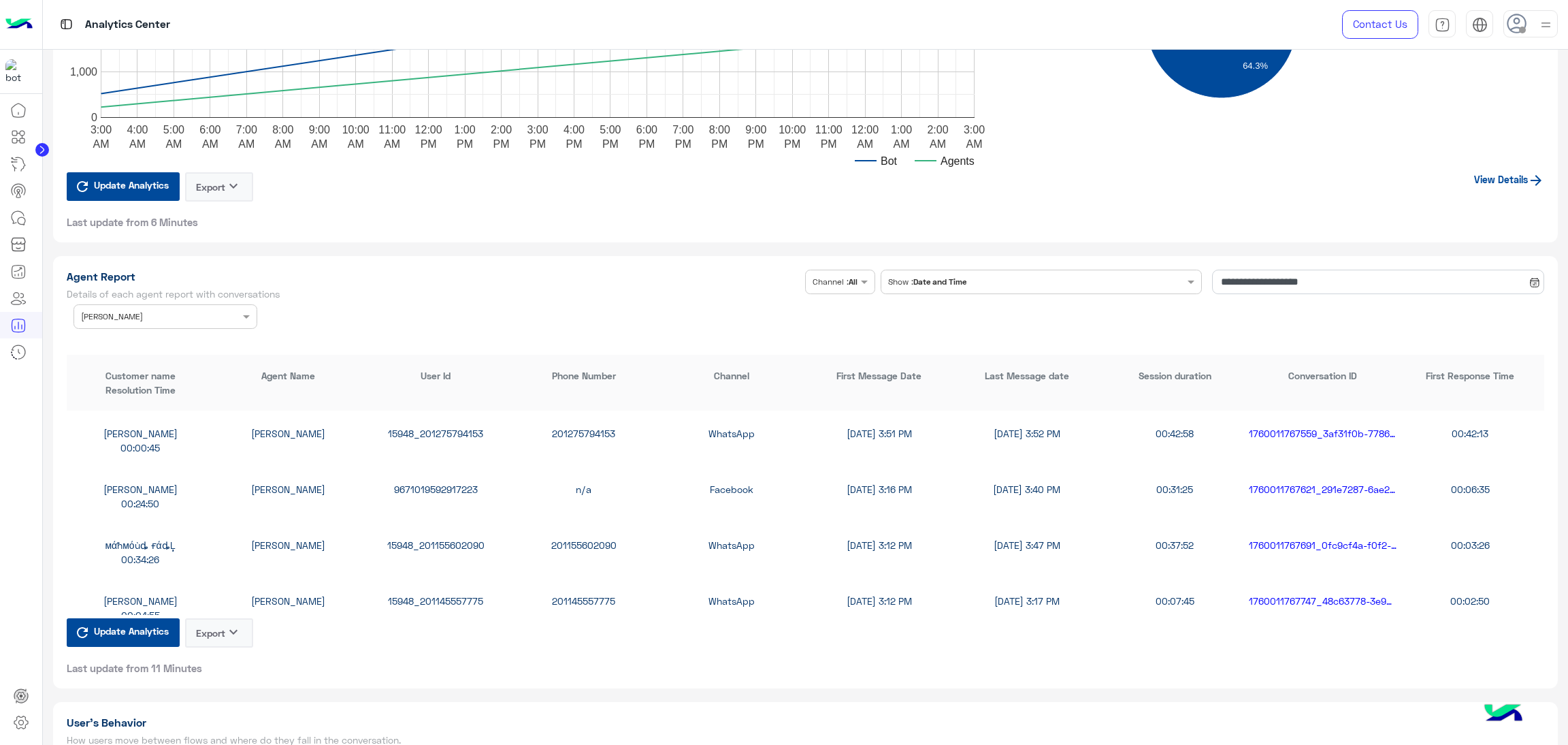
click at [452, 540] on div "15948_201155602090" at bounding box center [436, 545] width 148 height 14
copy div "15948_201155602090"
click at [152, 316] on input "text" at bounding box center [145, 315] width 127 height 12
click at [137, 336] on div "All" at bounding box center [165, 344] width 184 height 25
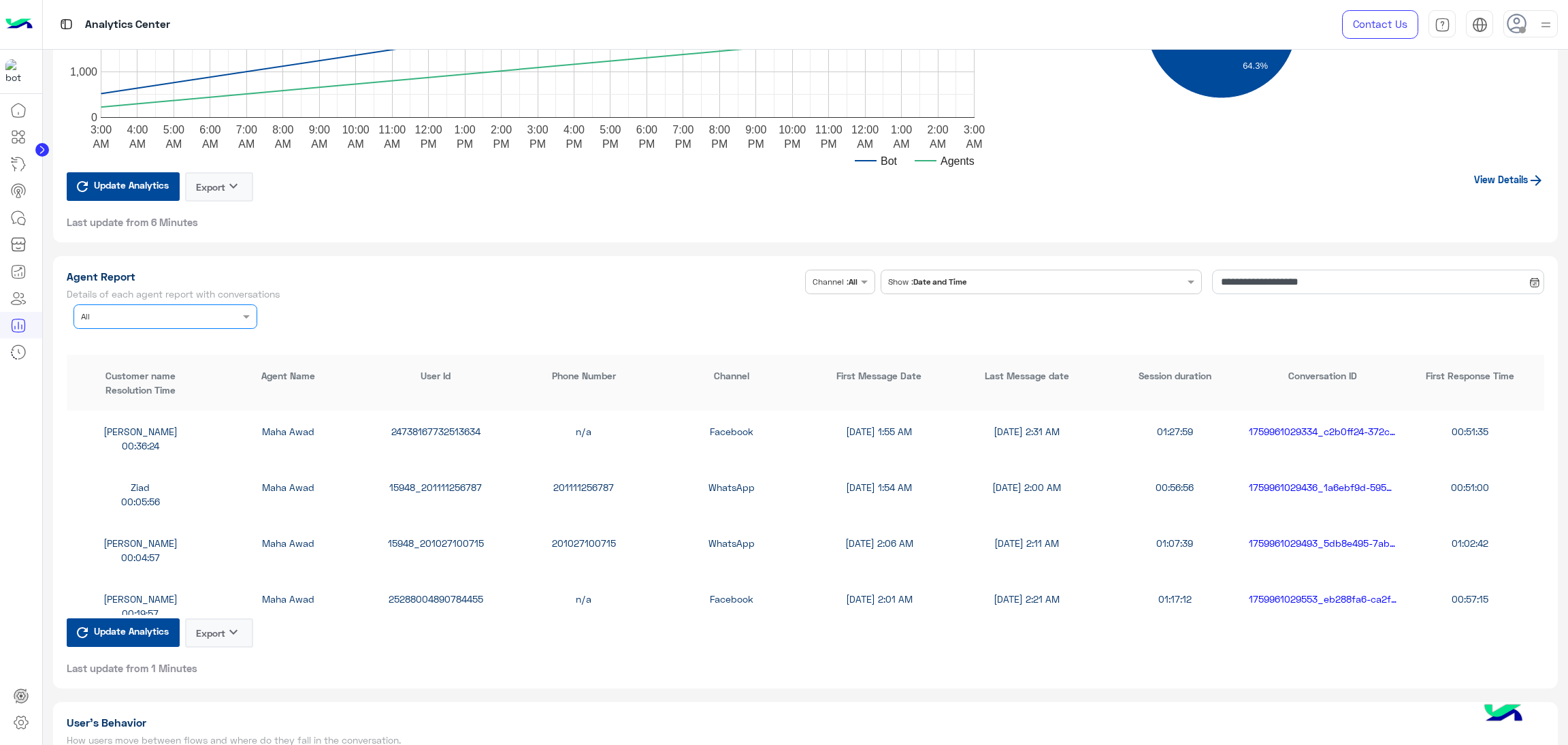
click at [419, 480] on div "15948_201111256787" at bounding box center [436, 487] width 148 height 14
copy div "15948_201111256787"
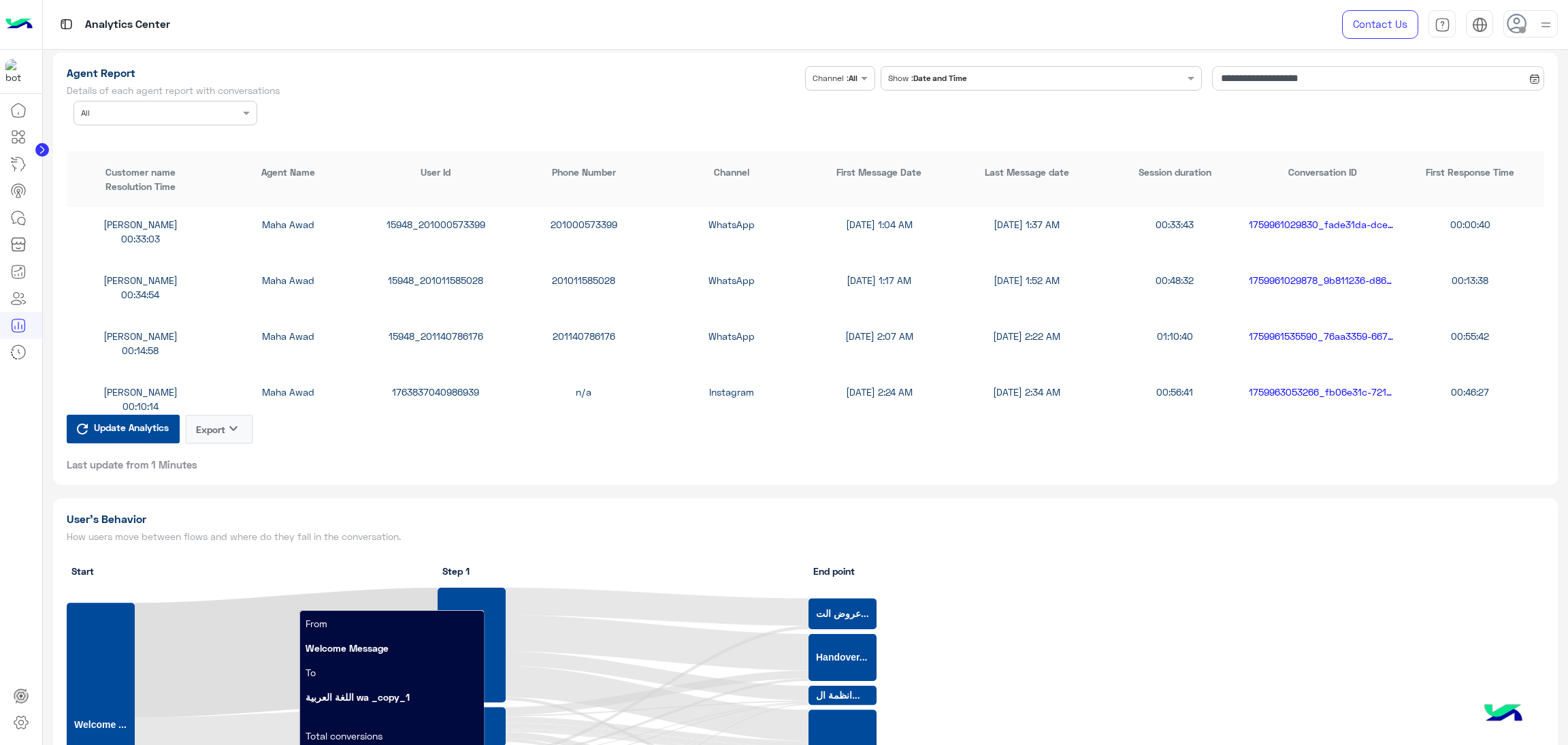
scroll to position [510, 0]
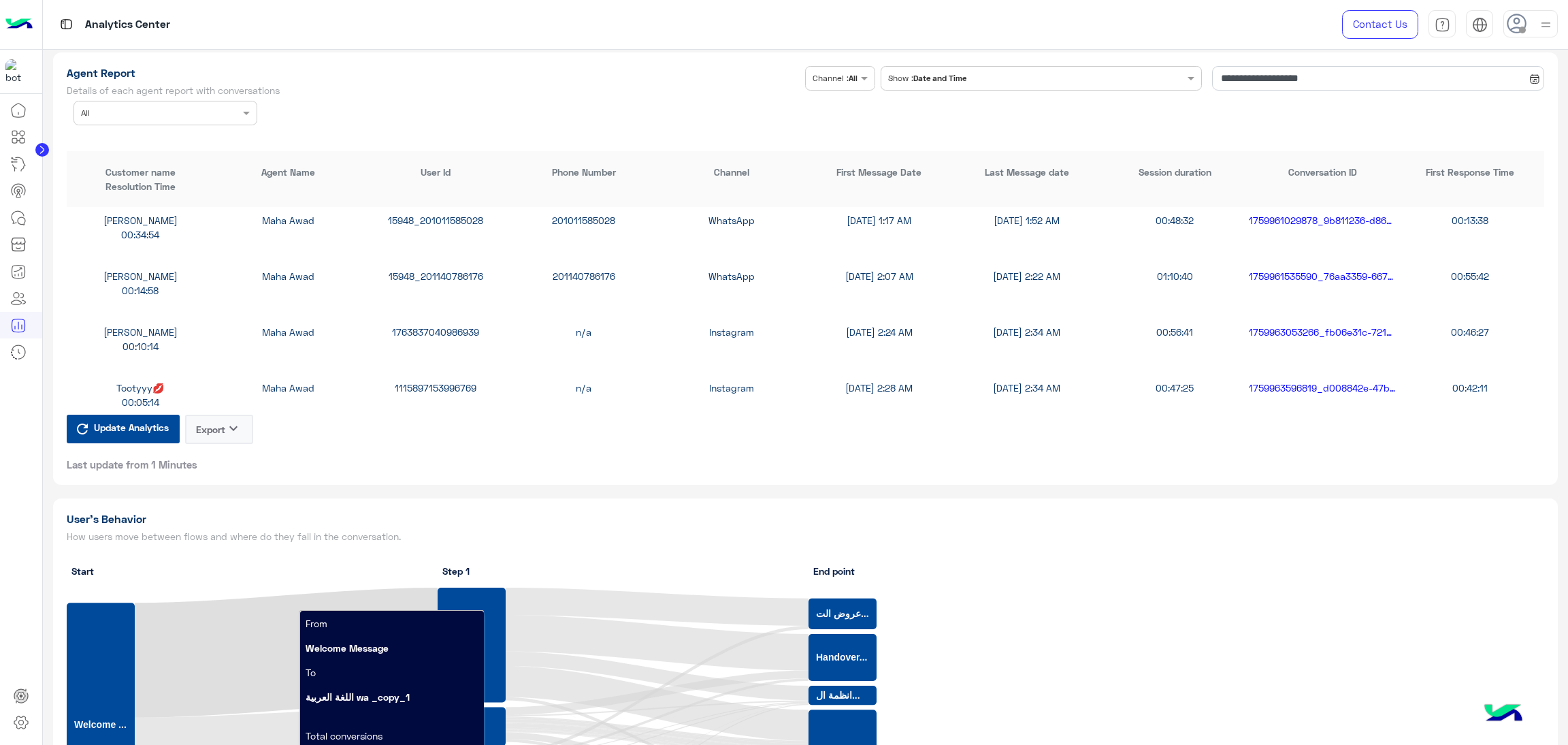
click at [432, 269] on div "15948_201140786176" at bounding box center [436, 276] width 148 height 14
copy div "15948_201140786176"
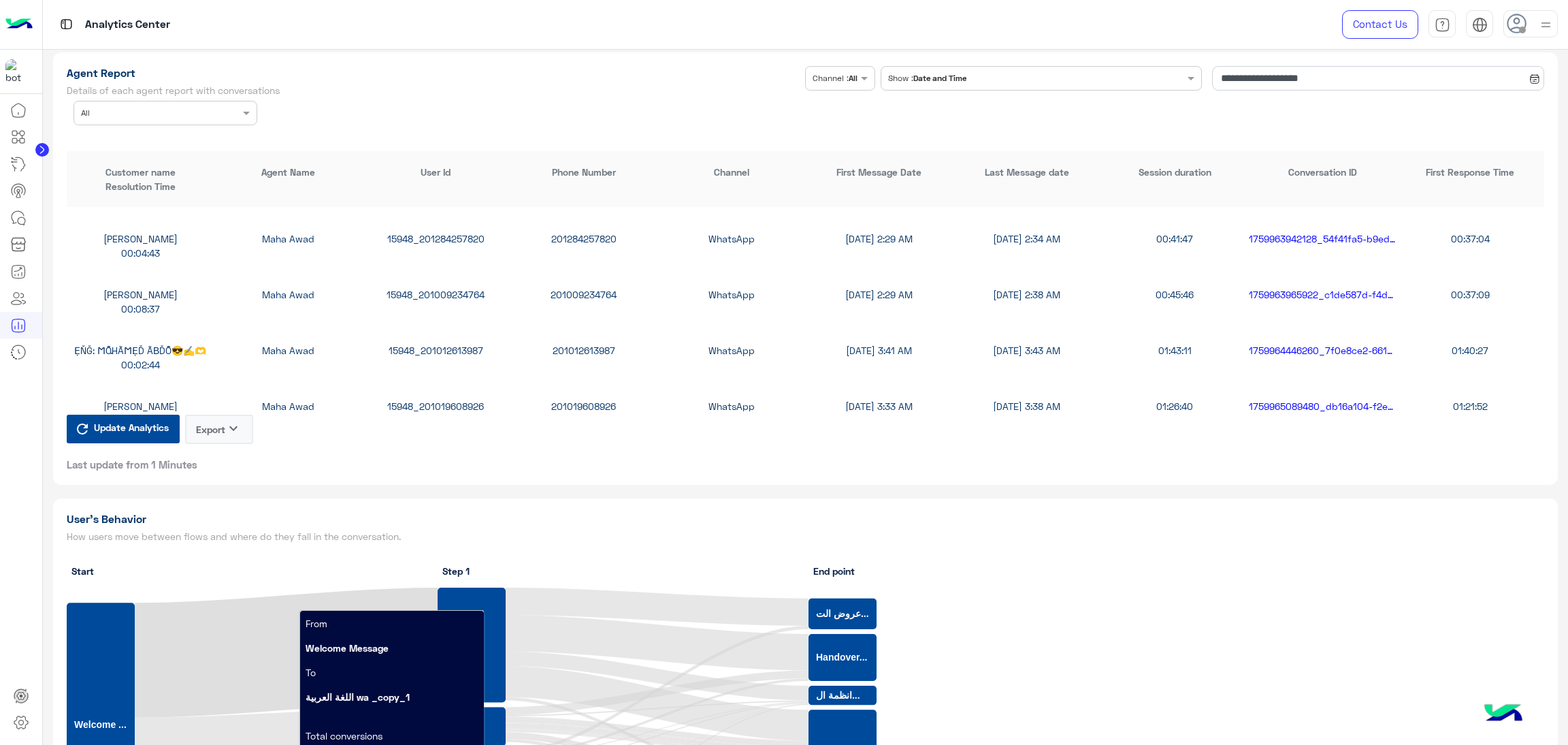
click at [436, 288] on div "15948_201009234764" at bounding box center [436, 294] width 148 height 14
click at [436, 290] on div "15948_201009234764" at bounding box center [436, 294] width 148 height 14
copy div "15948_201009234764"
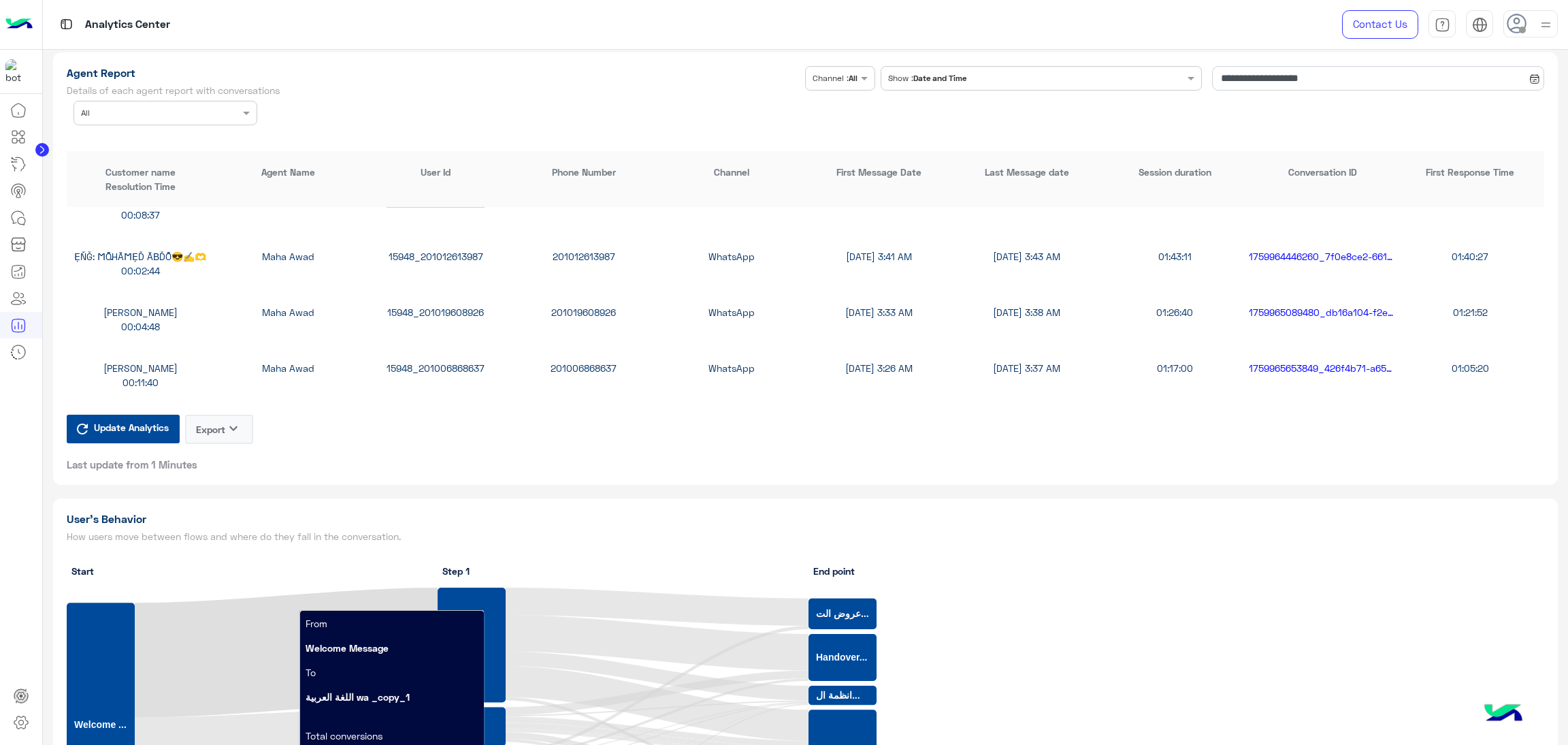
scroll to position [817, 0]
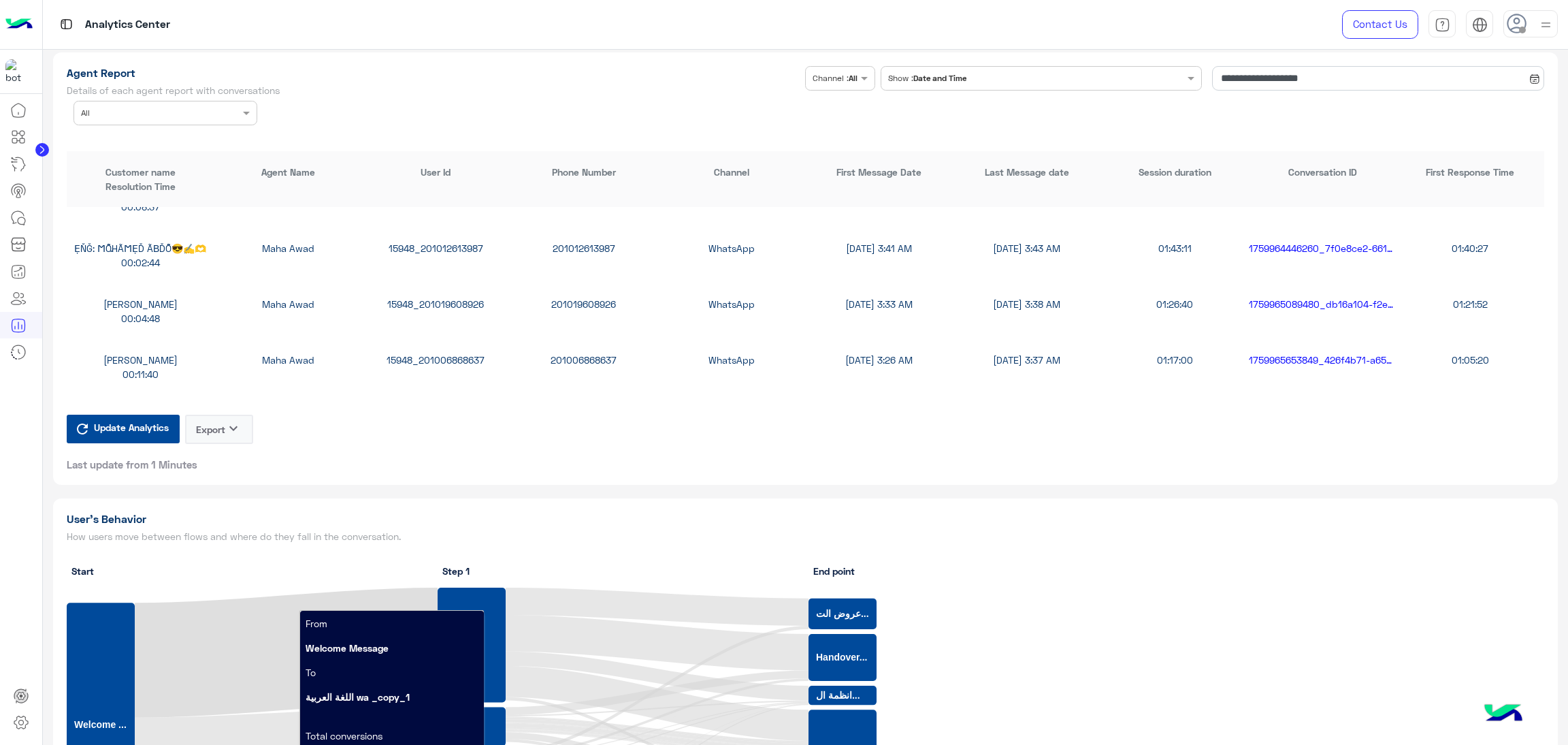
click at [446, 302] on div "15948_201019608926" at bounding box center [436, 304] width 148 height 14
copy div "15948_201019608926"
click at [189, 114] on div "Agent Name × All" at bounding box center [156, 113] width 165 height 12
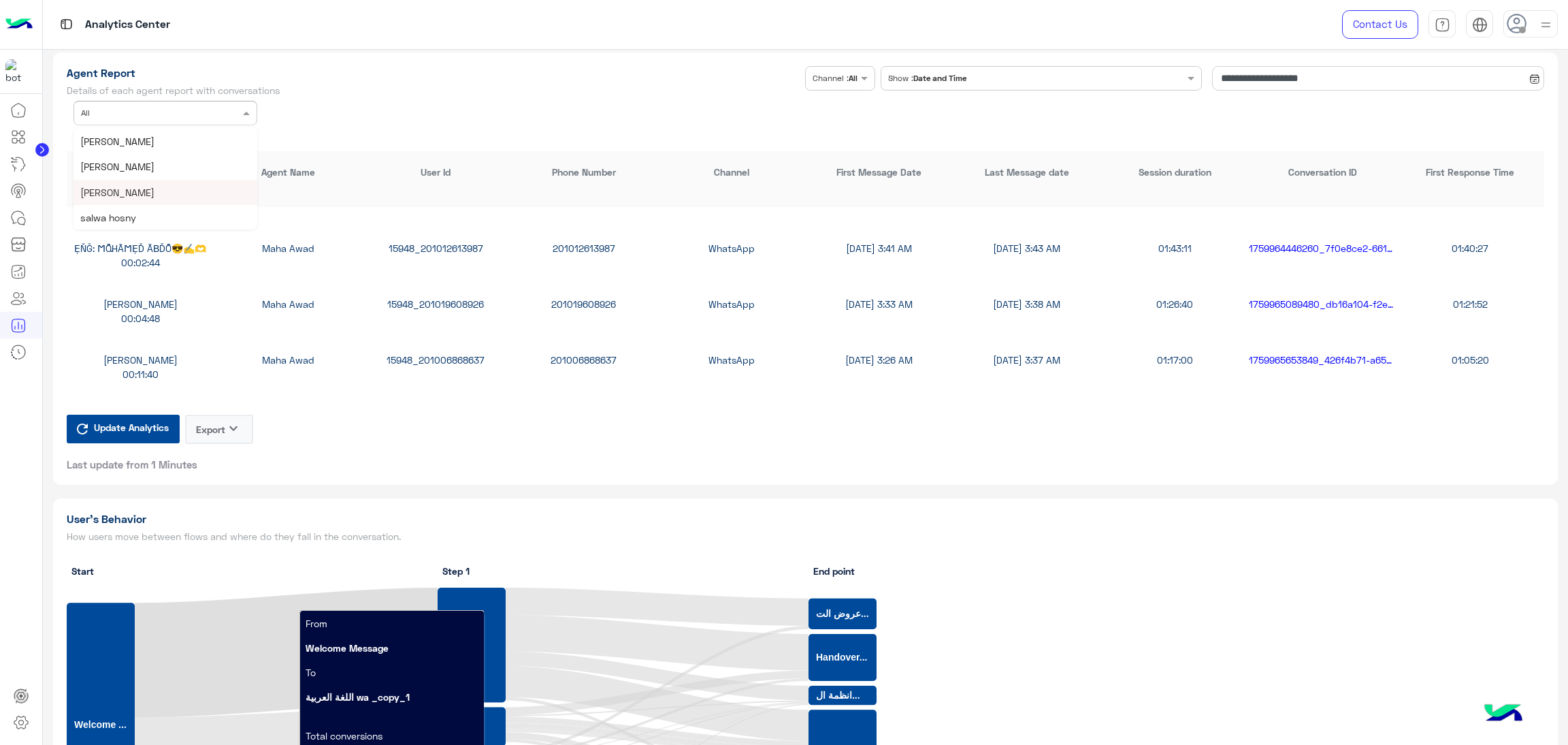
click at [125, 187] on span "[PERSON_NAME]" at bounding box center [117, 193] width 74 height 12
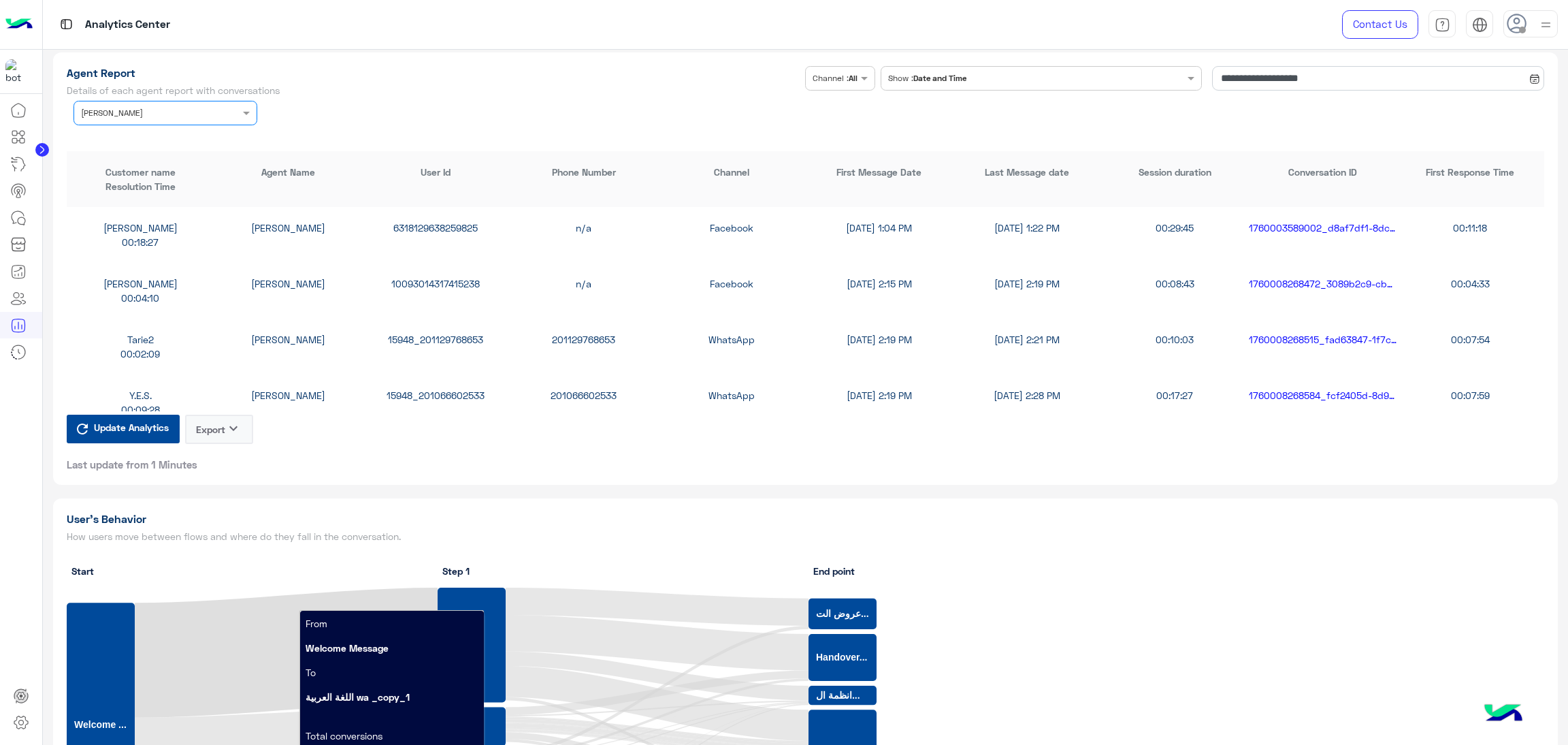
click at [438, 224] on div "6318129638259825" at bounding box center [436, 227] width 148 height 14
copy div "6318129638259825"
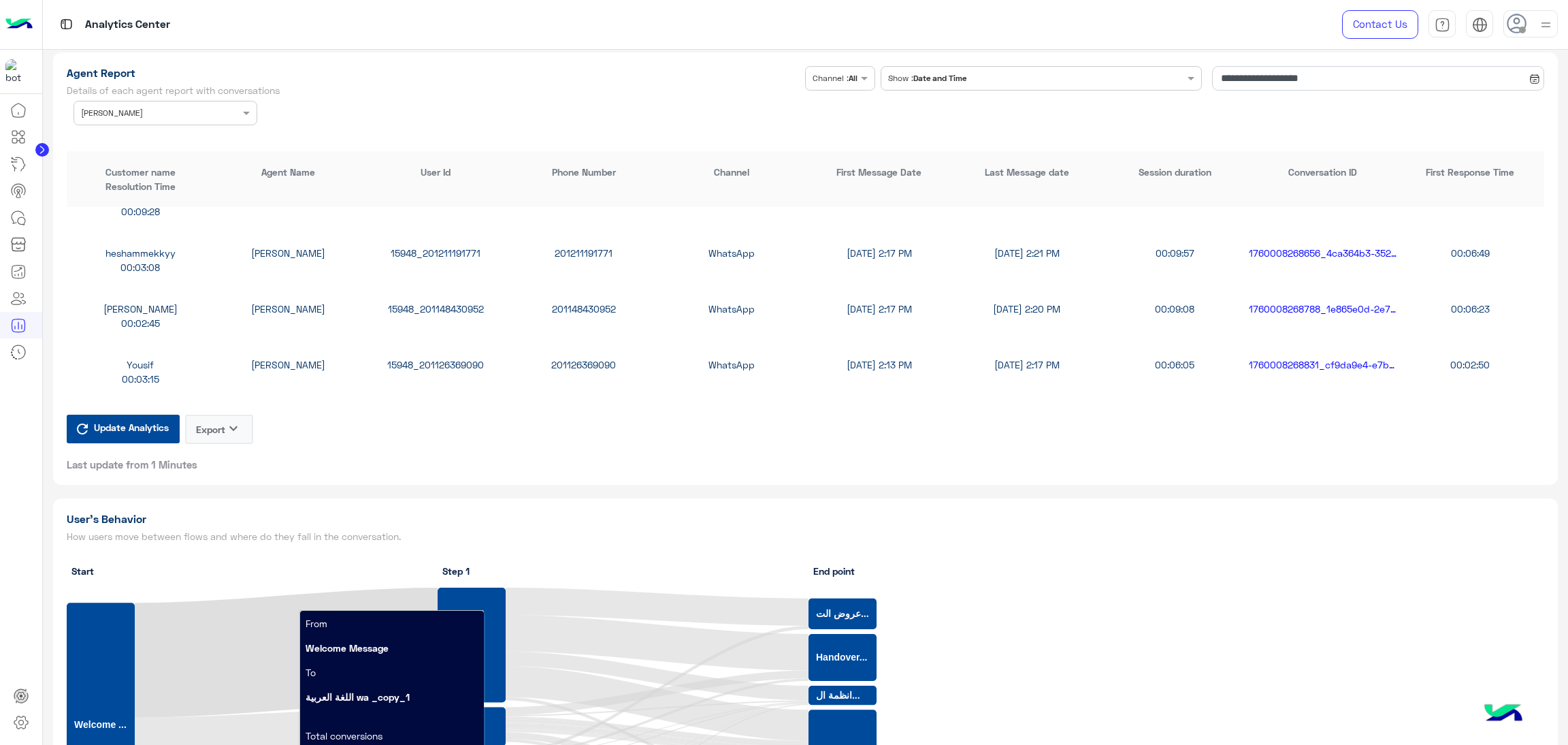
scroll to position [305, 0]
click at [438, 312] on div "15948_201227713385" at bounding box center [436, 312] width 148 height 14
copy div "15948_201227713385"
click at [120, 118] on div "Agent Name × [PERSON_NAME]" at bounding box center [165, 113] width 184 height 25
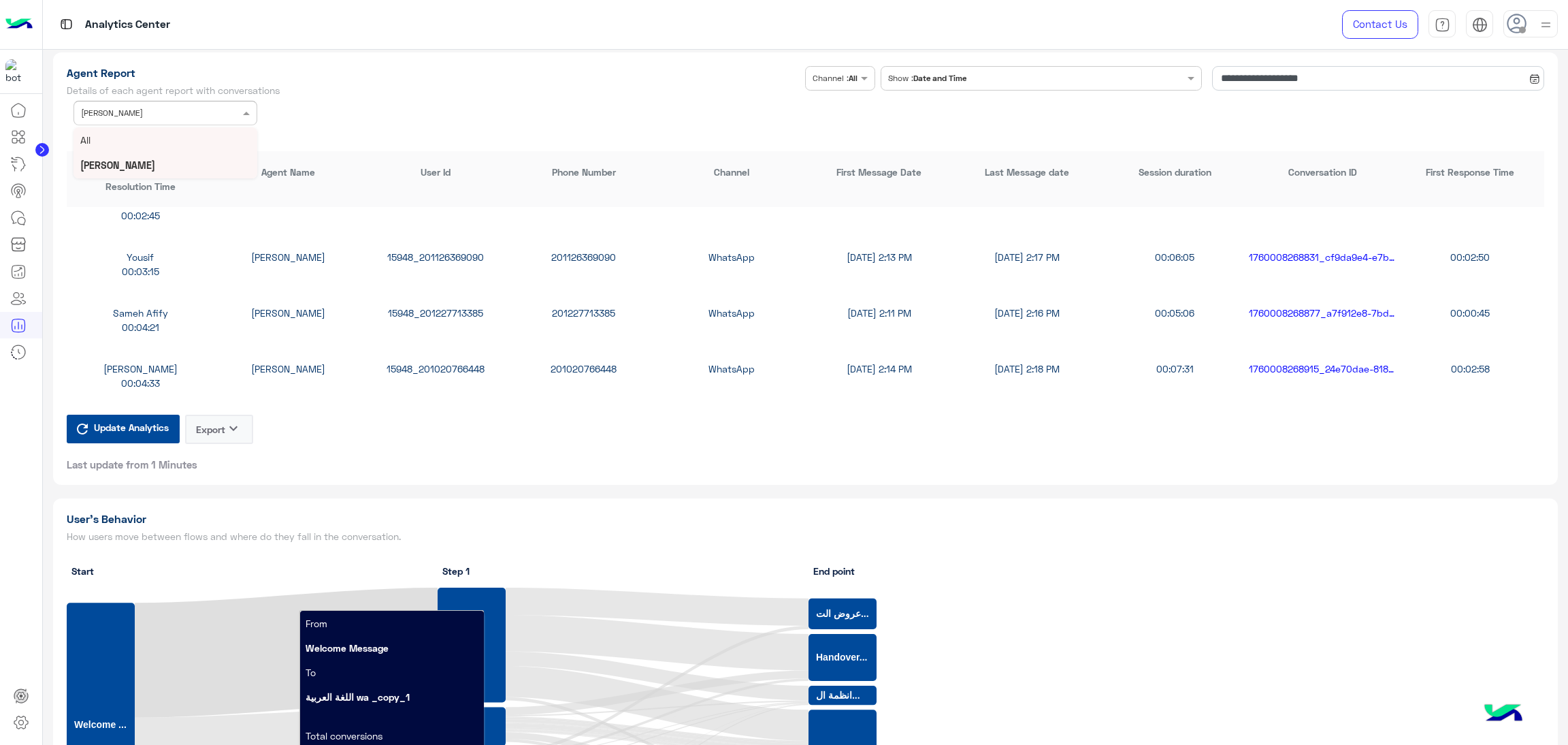
click at [133, 144] on div "All" at bounding box center [165, 140] width 184 height 25
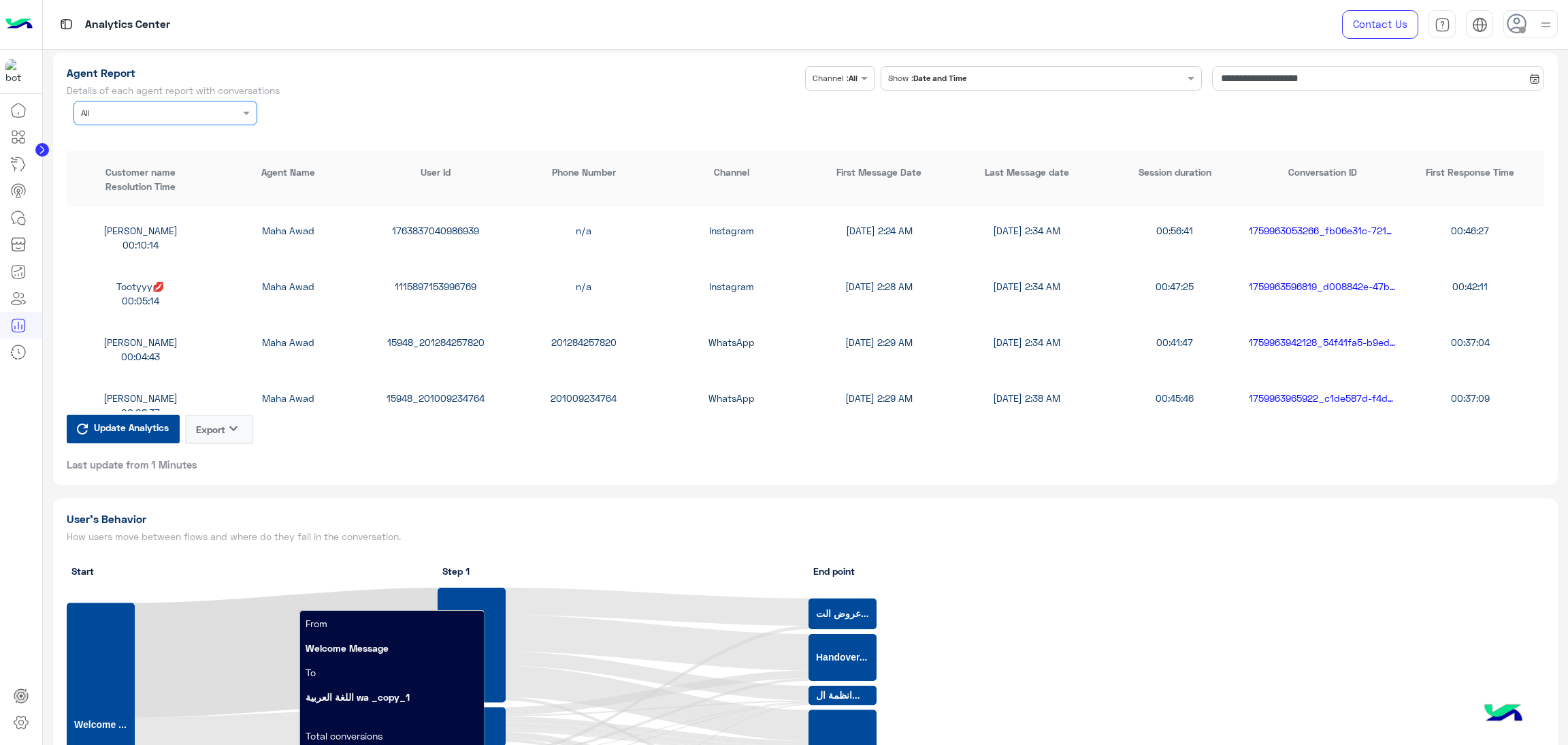
scroll to position [613, 0]
click at [443, 393] on div "15948_201009234764" at bounding box center [436, 397] width 148 height 14
copy div "15948_201009234764"
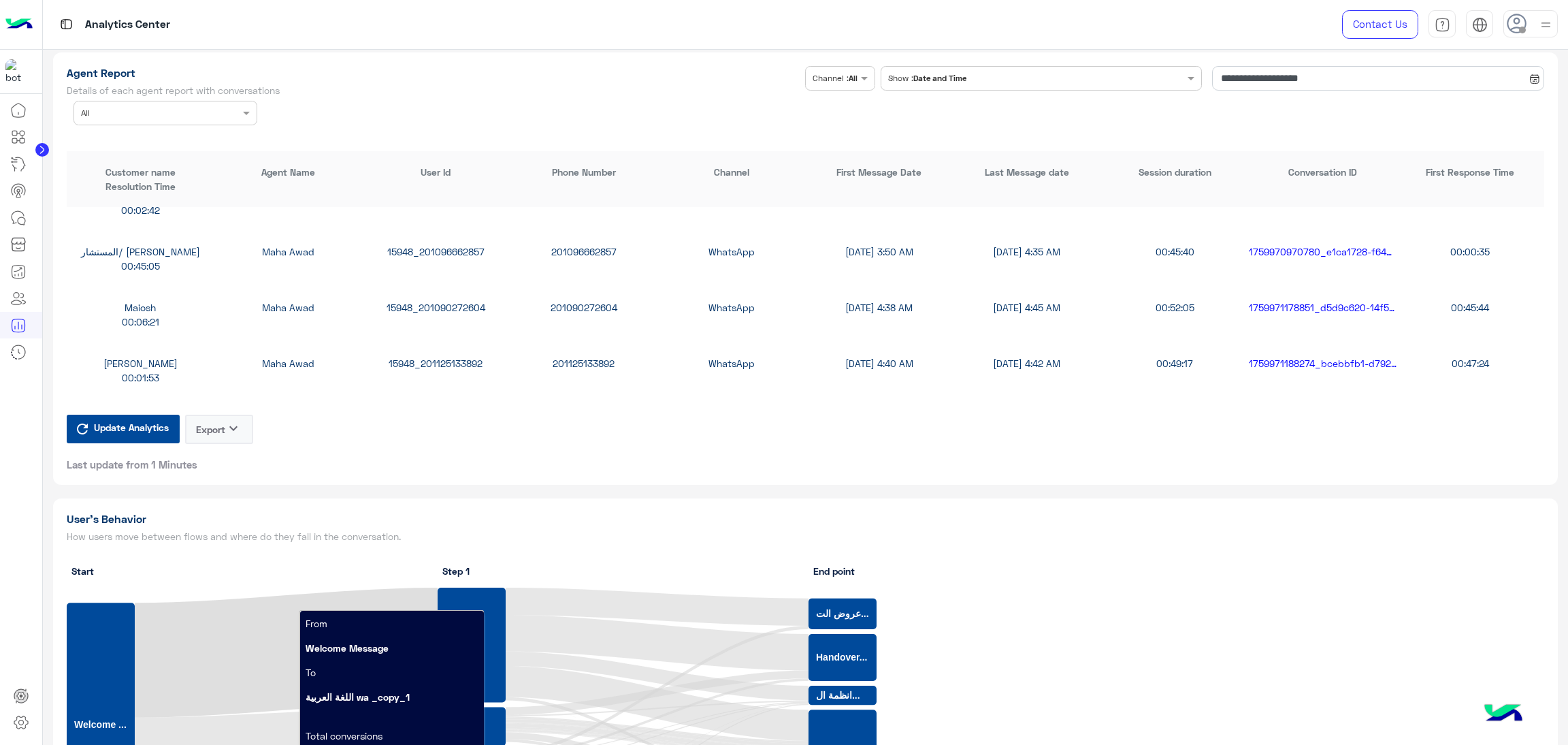
scroll to position [2758, 0]
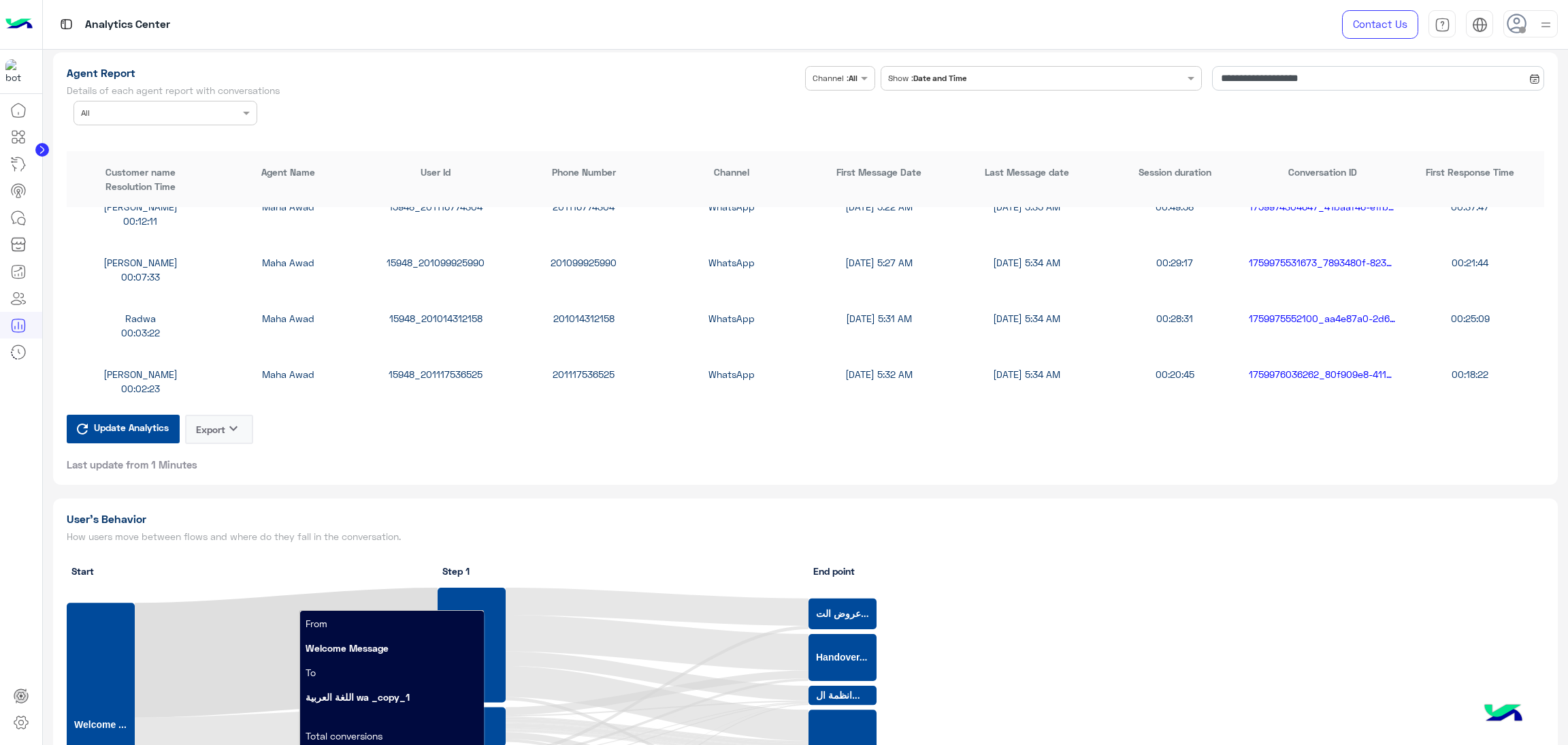
click at [460, 316] on div "15948_201014312158" at bounding box center [436, 318] width 148 height 14
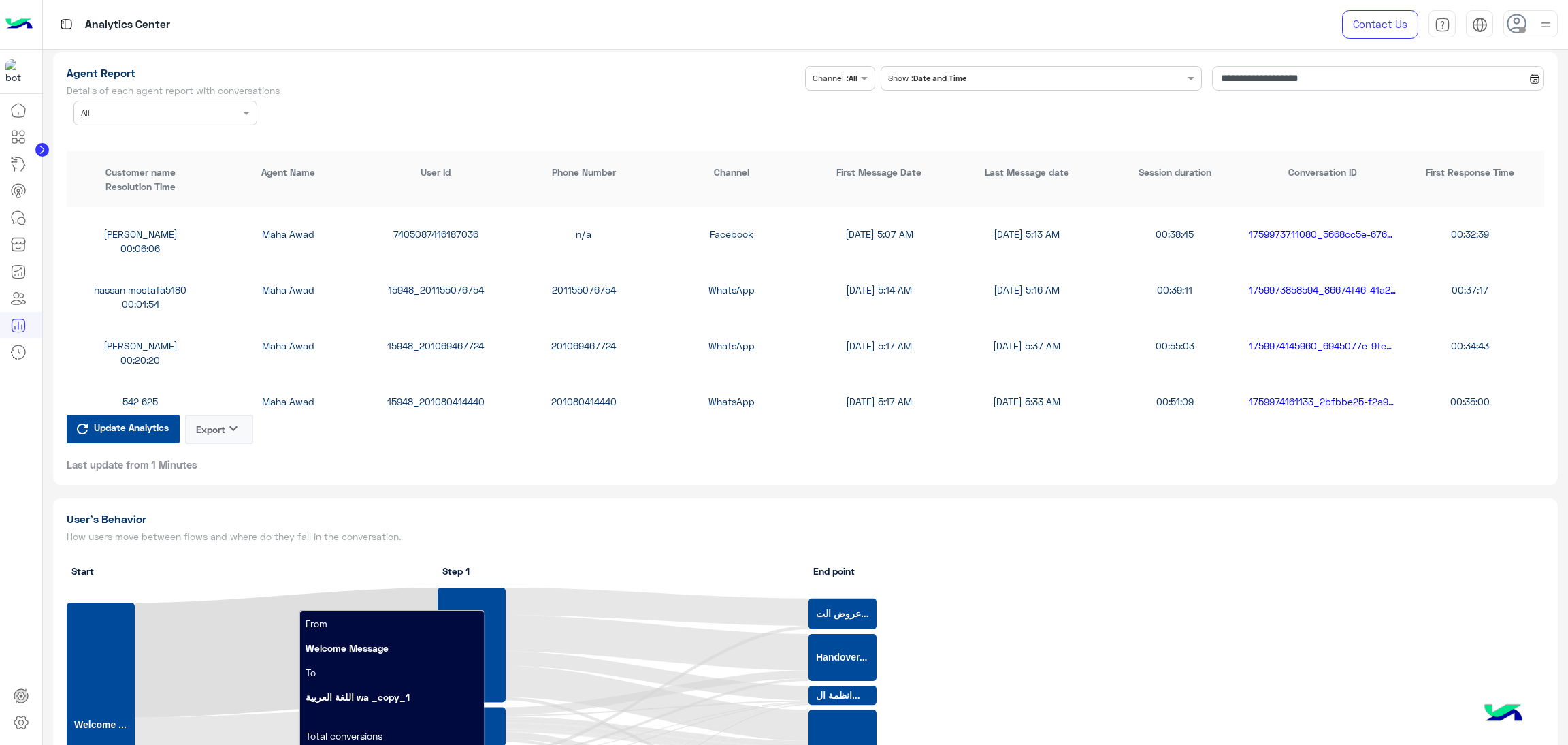
click at [164, 108] on input "text" at bounding box center [145, 111] width 127 height 12
click at [150, 167] on div "[PERSON_NAME]" at bounding box center [165, 166] width 184 height 25
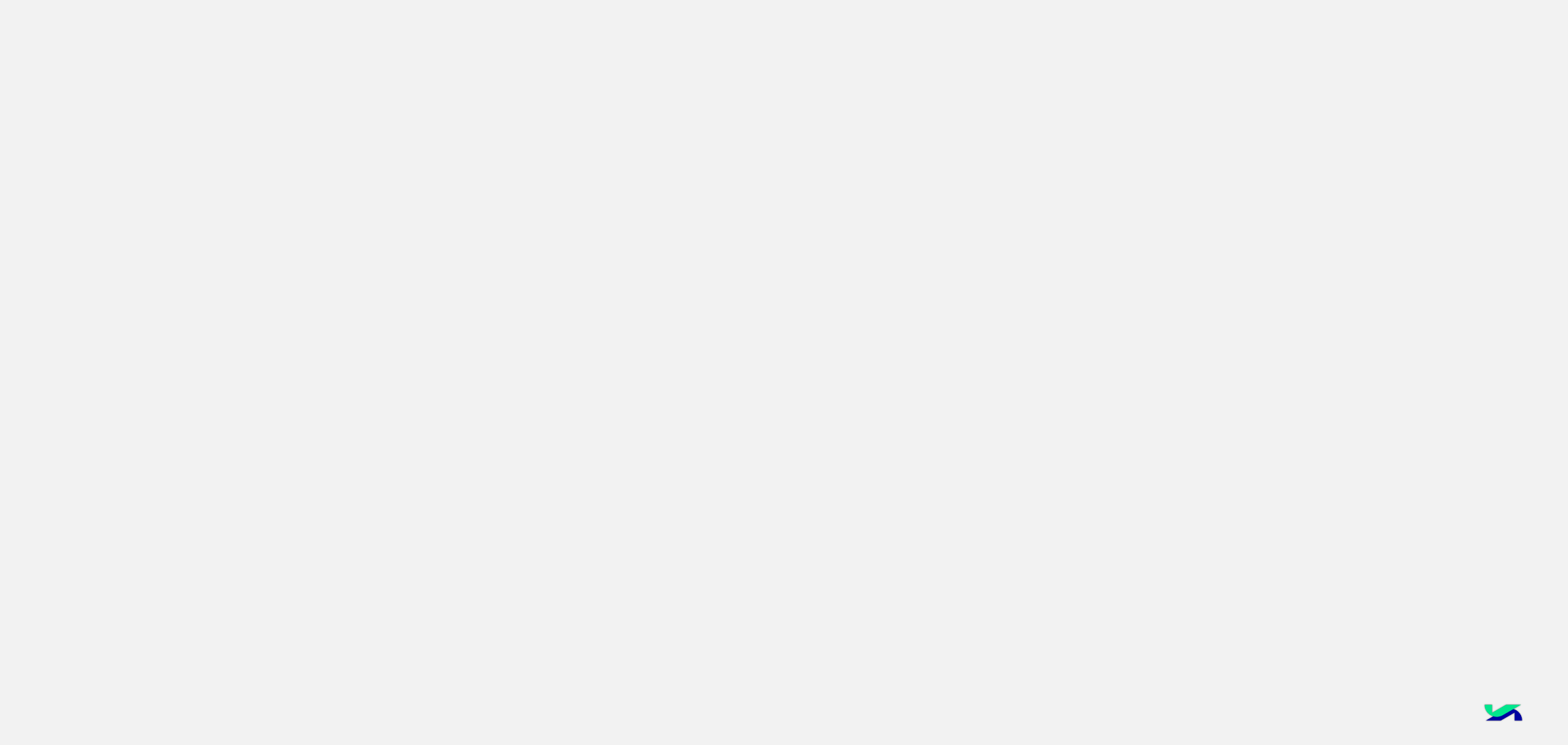
click at [774, 177] on app-root at bounding box center [784, 372] width 1568 height 745
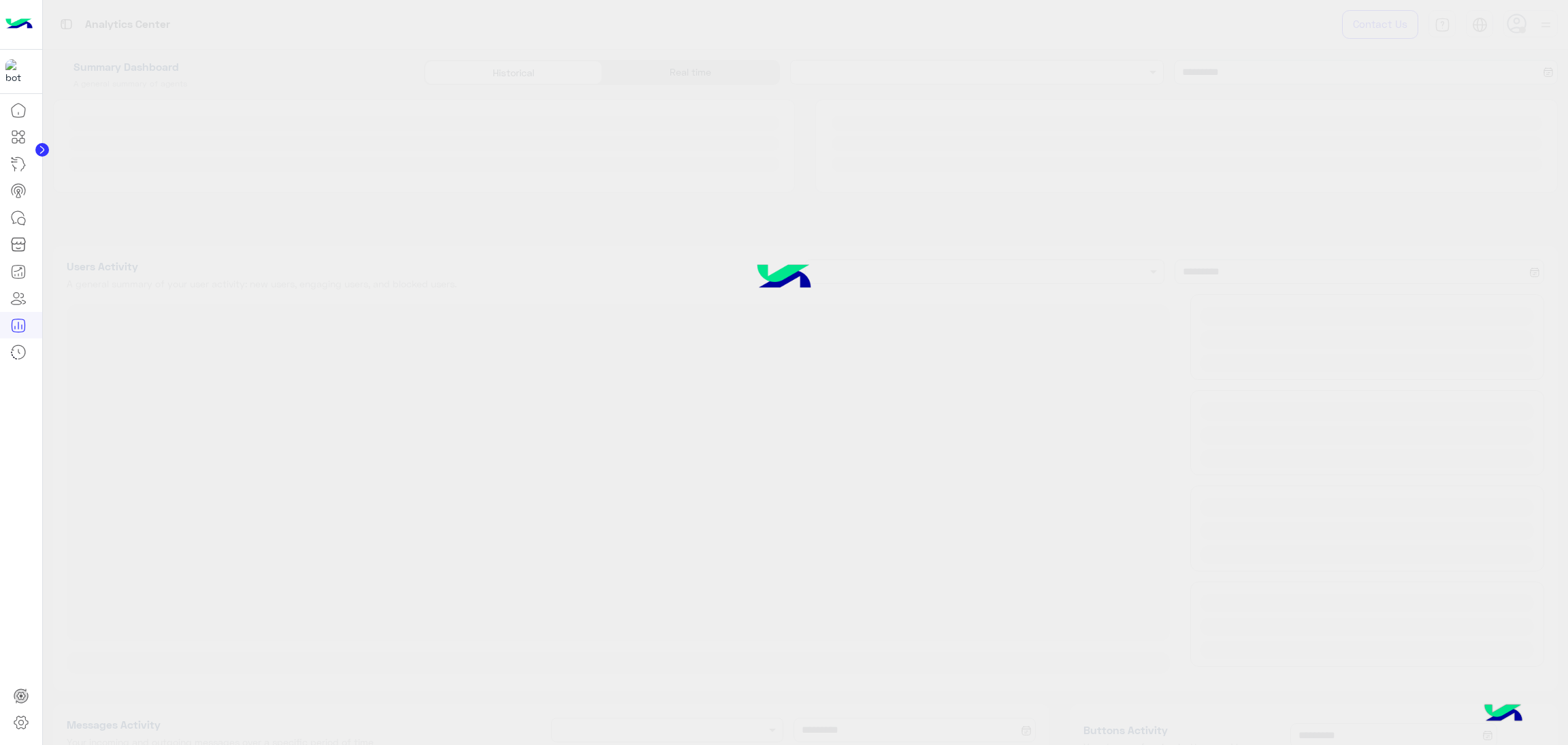
type input "**********"
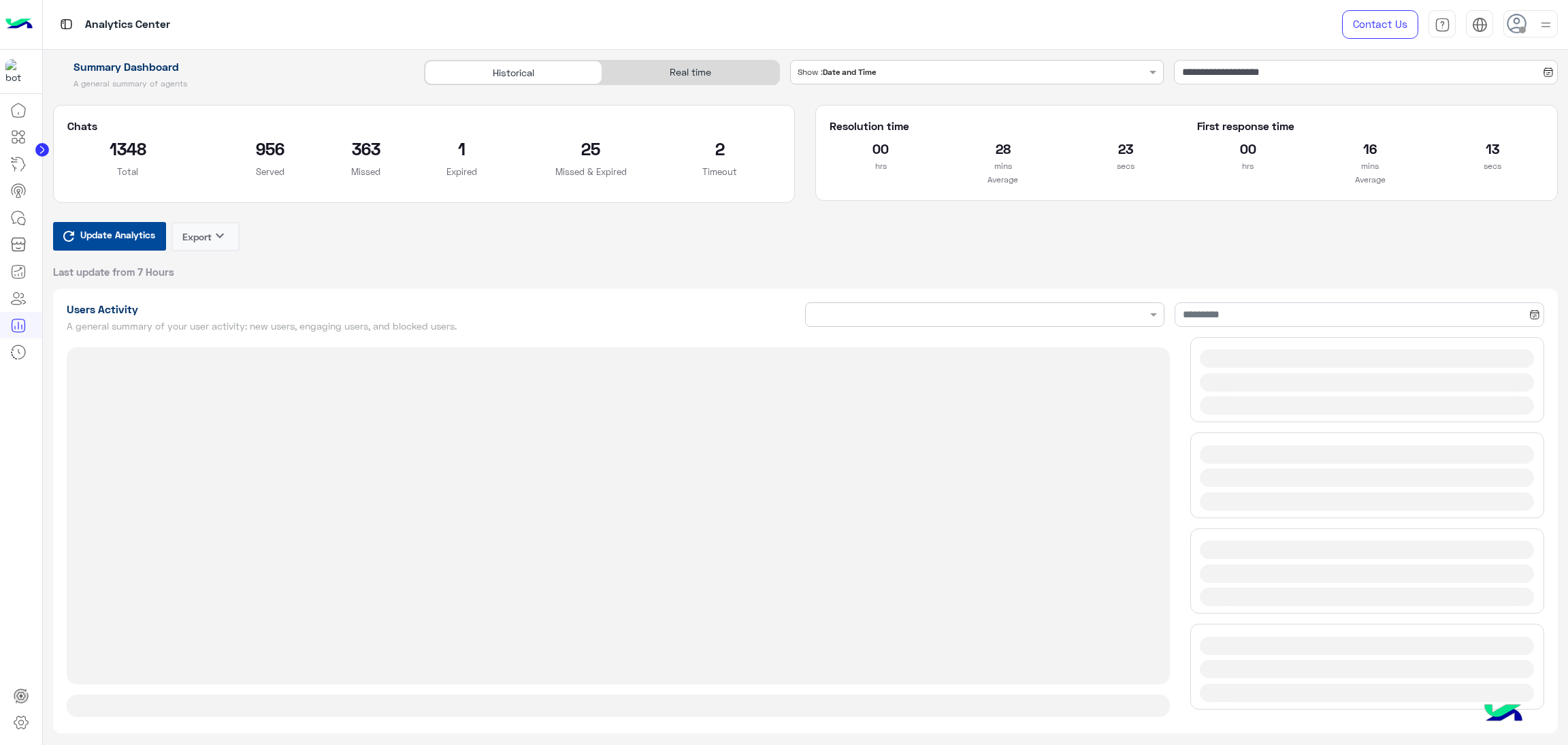
type input "**********"
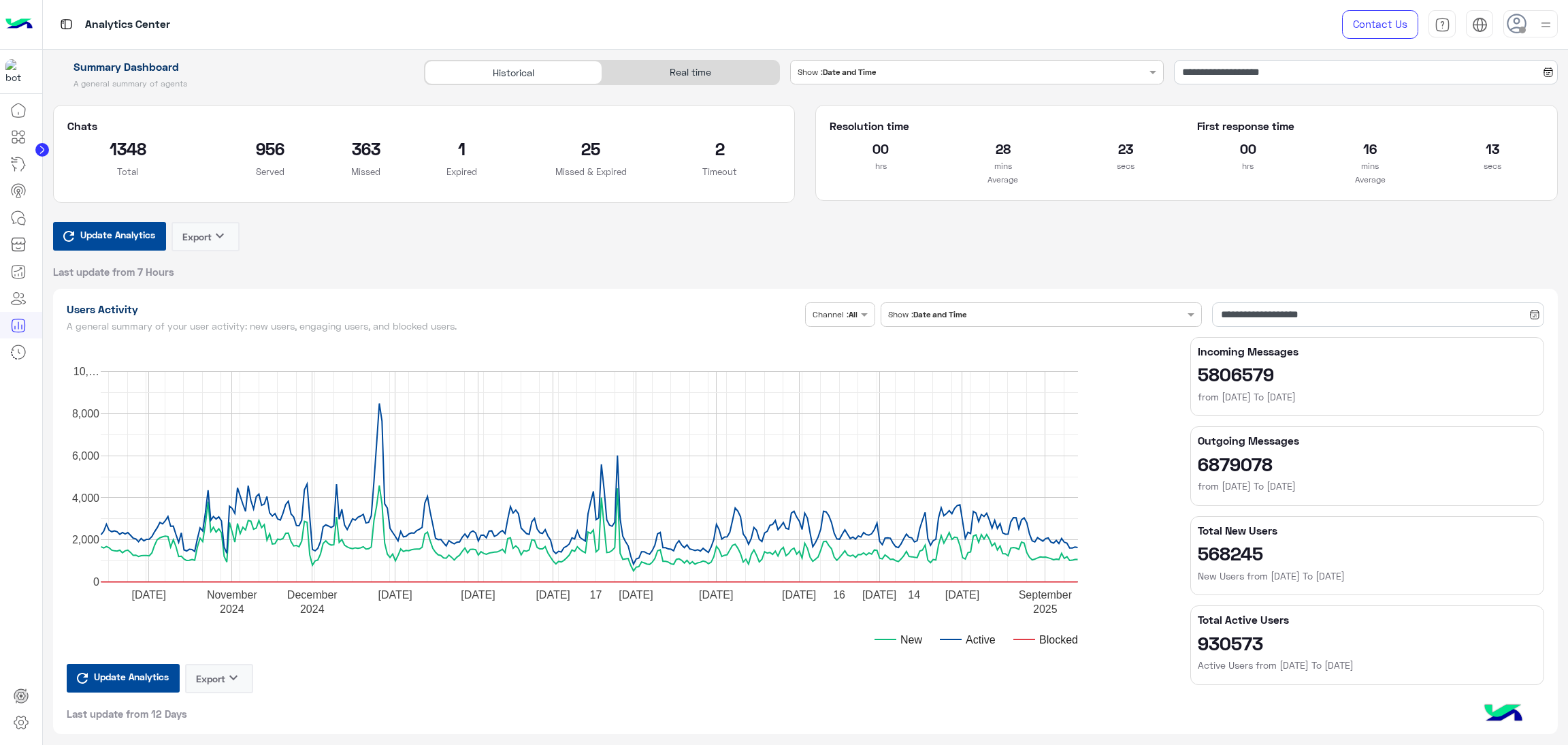
type input "**********"
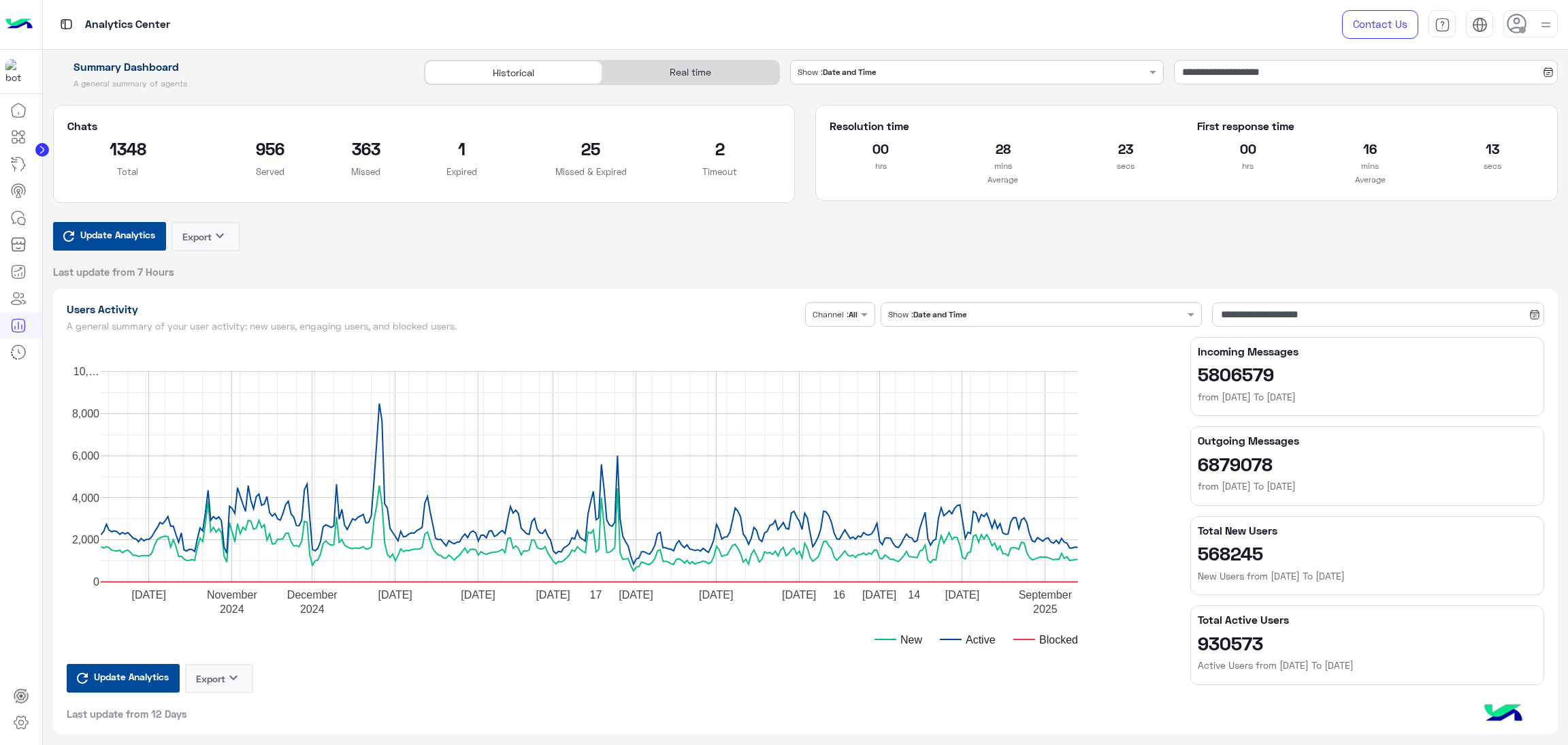
type input "**********"
click at [698, 81] on div "Real time" at bounding box center [690, 72] width 177 height 24
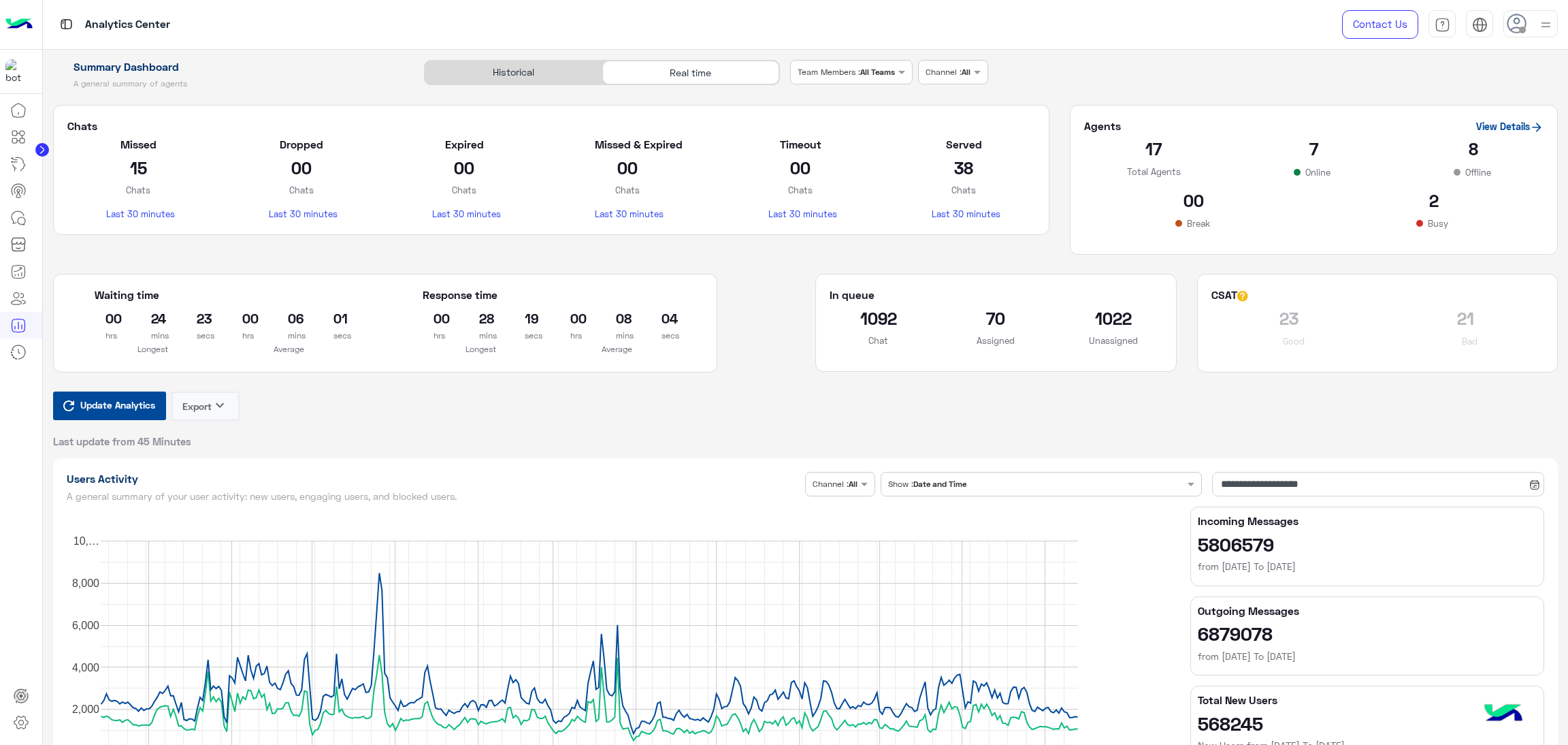
type input "**********"
click at [132, 412] on span "Update Analytics" at bounding box center [118, 405] width 81 height 19
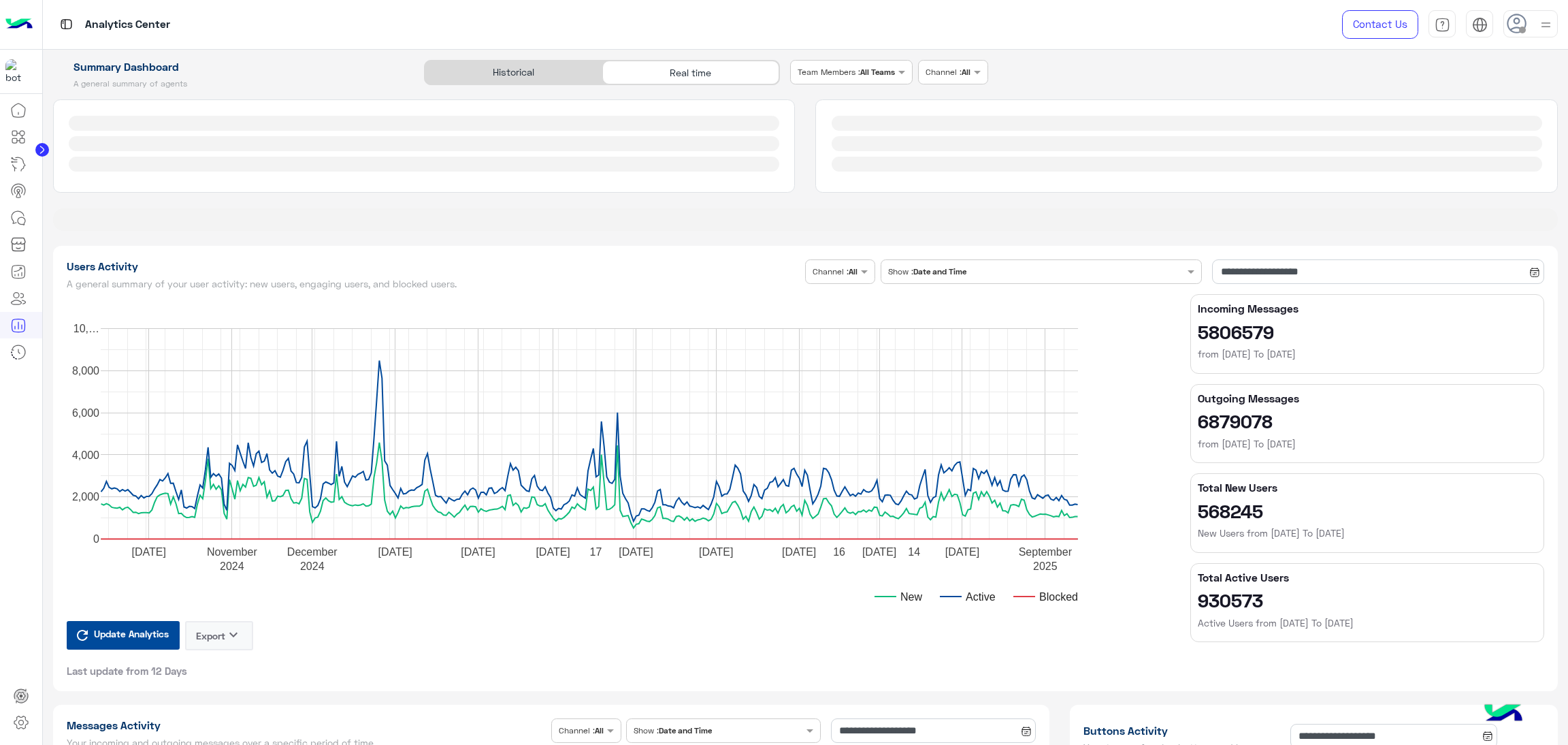
type input "**********"
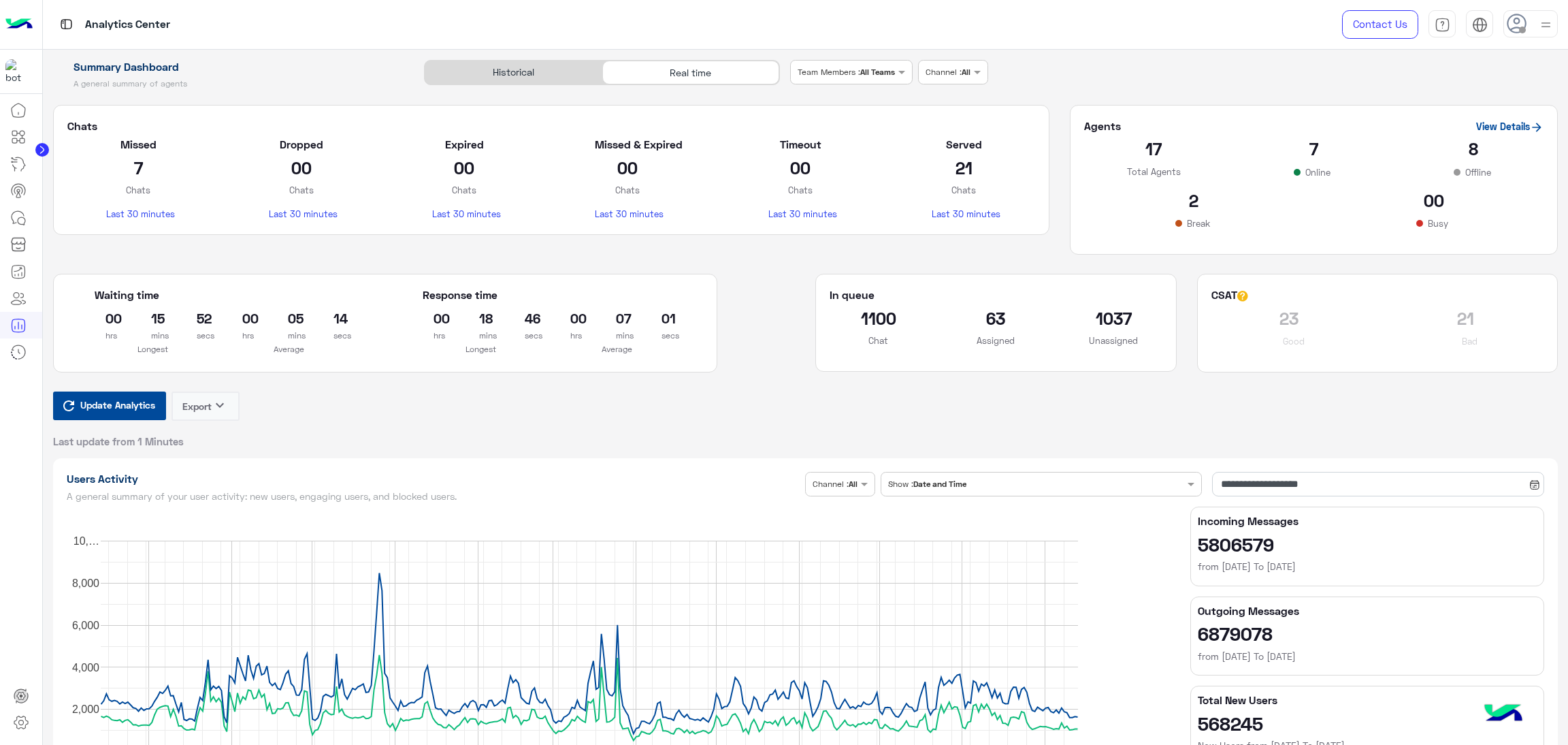
click at [129, 408] on span "Update Analytics" at bounding box center [118, 405] width 81 height 19
